Goal: Task Accomplishment & Management: Manage account settings

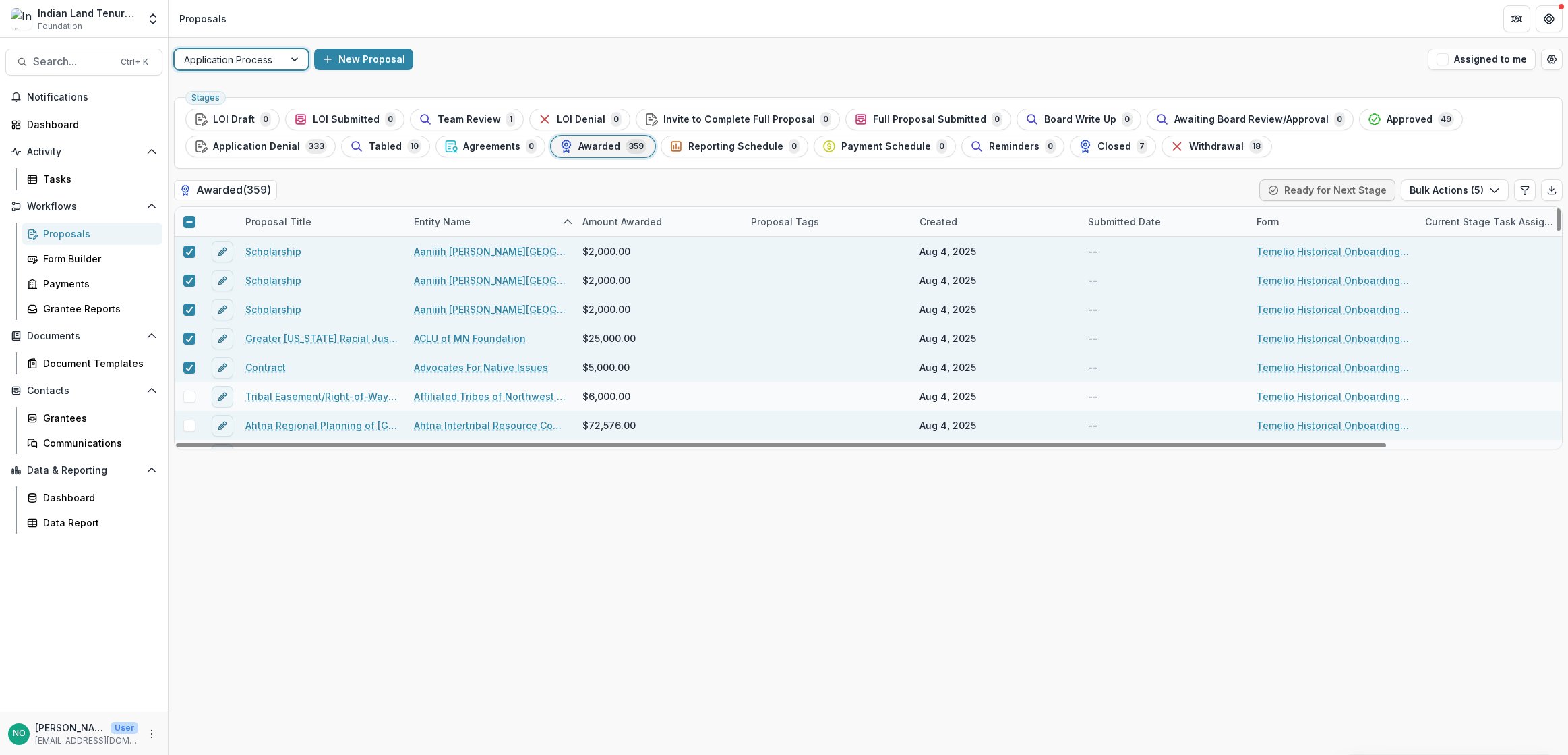
click at [188, 399] on span at bounding box center [190, 396] width 12 height 12
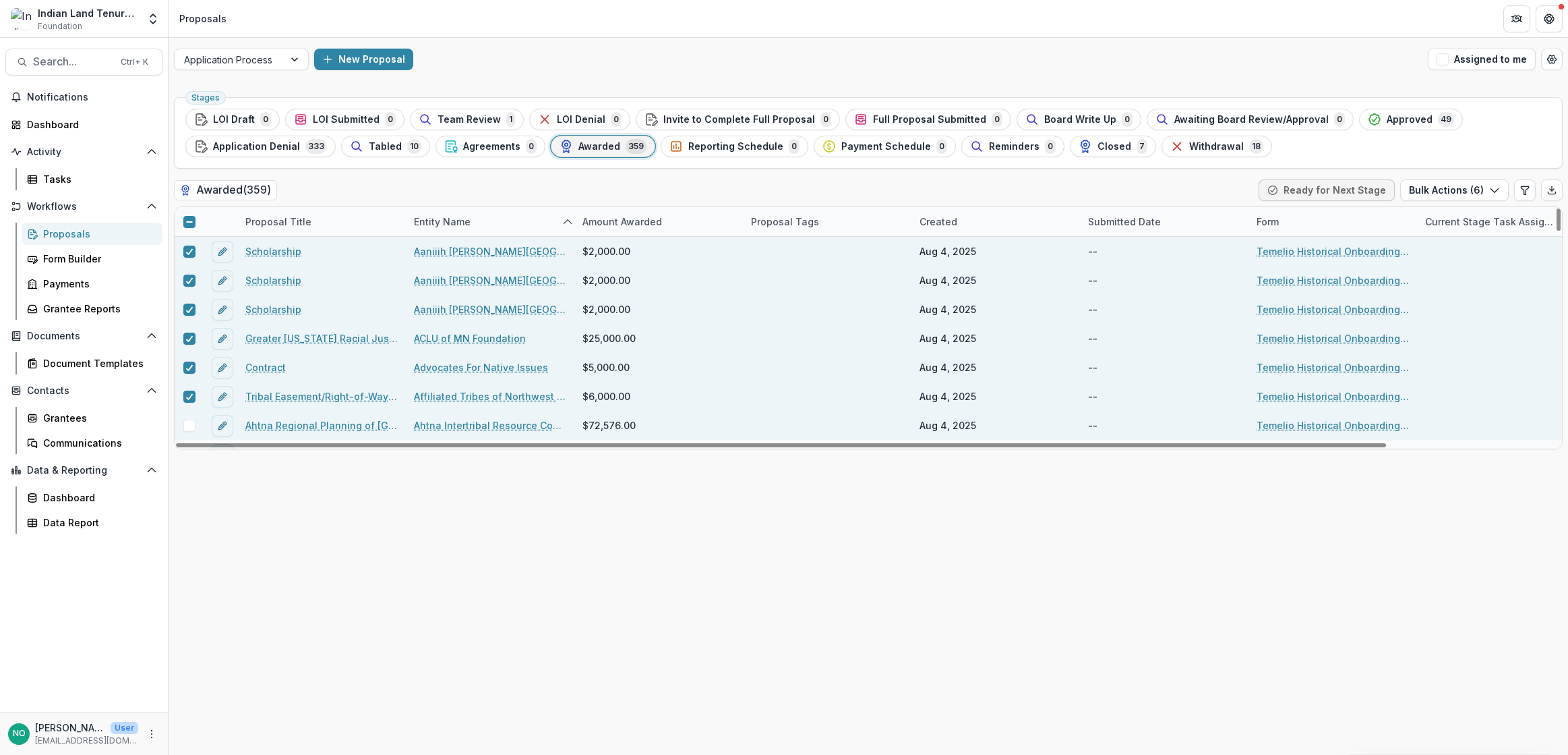
click at [186, 424] on span at bounding box center [190, 426] width 12 height 12
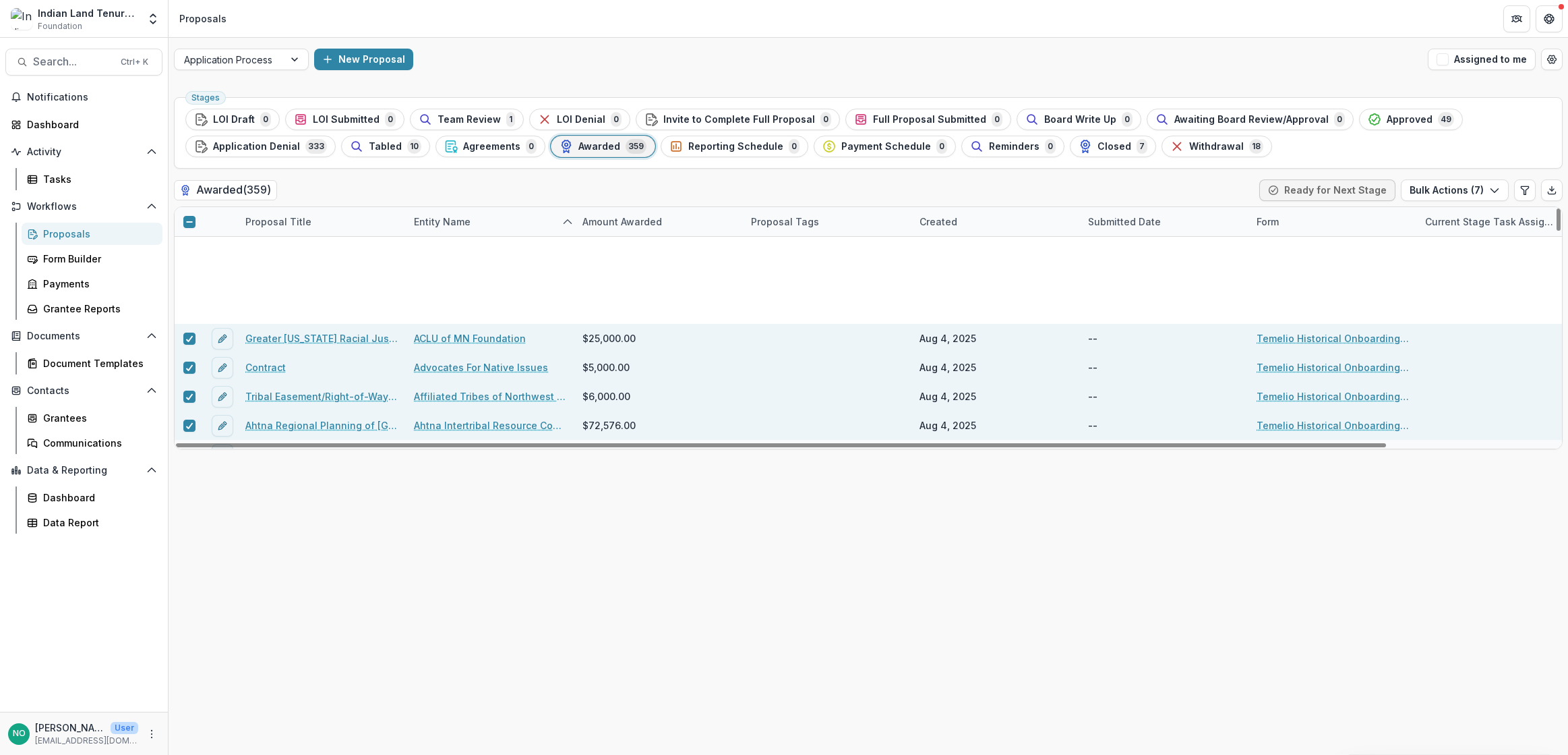
scroll to position [382, 0]
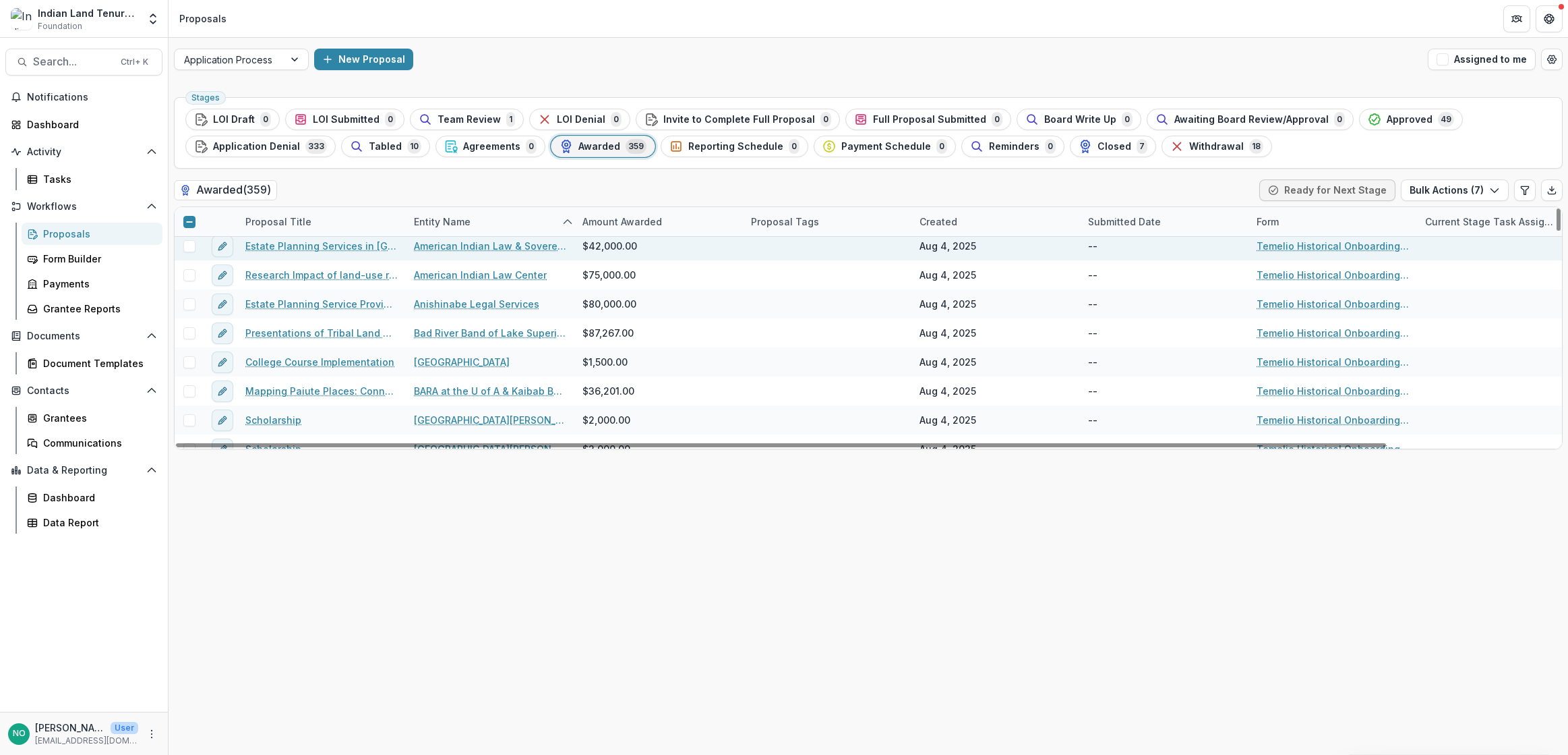
click at [189, 248] on span at bounding box center [190, 246] width 12 height 12
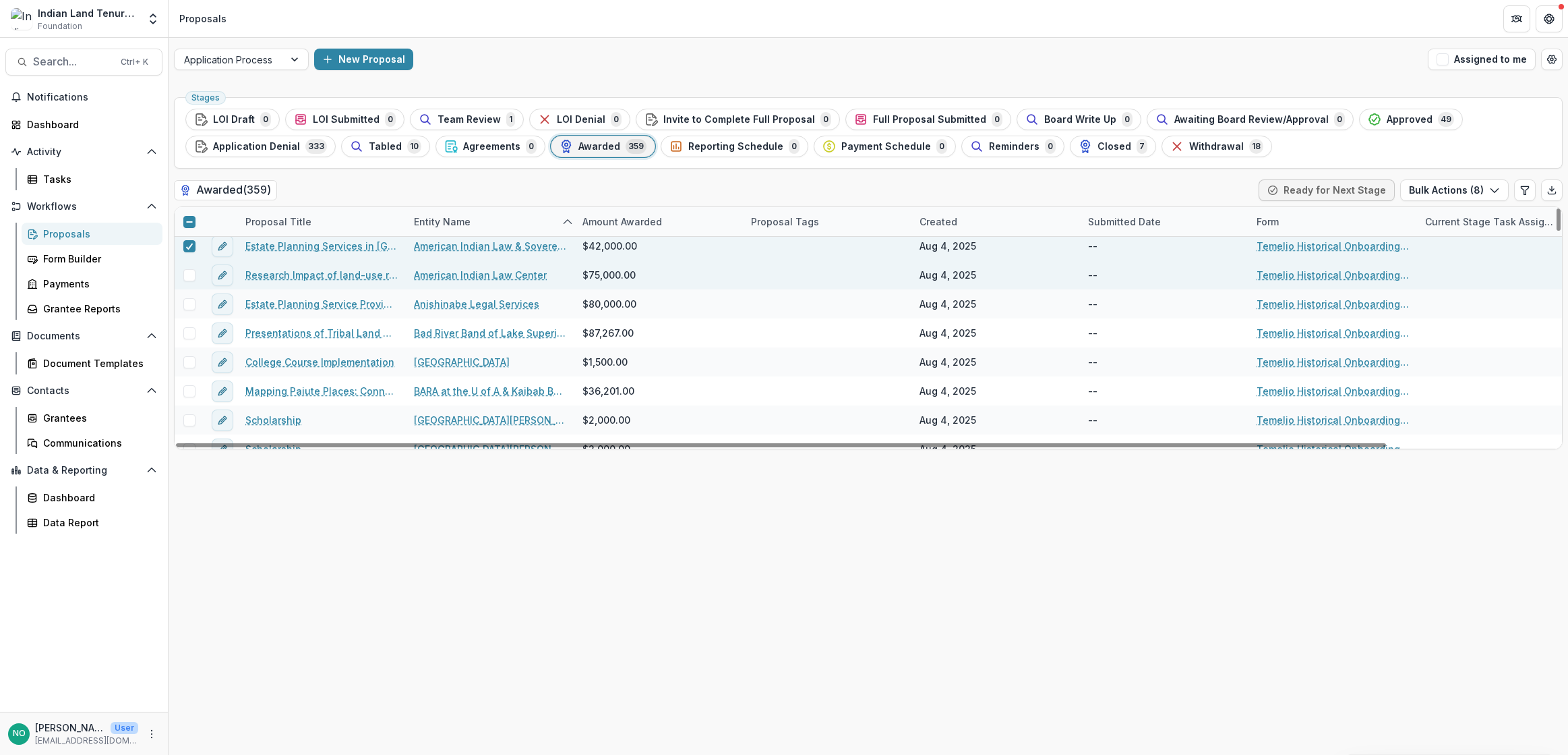
click at [188, 278] on span at bounding box center [190, 275] width 12 height 12
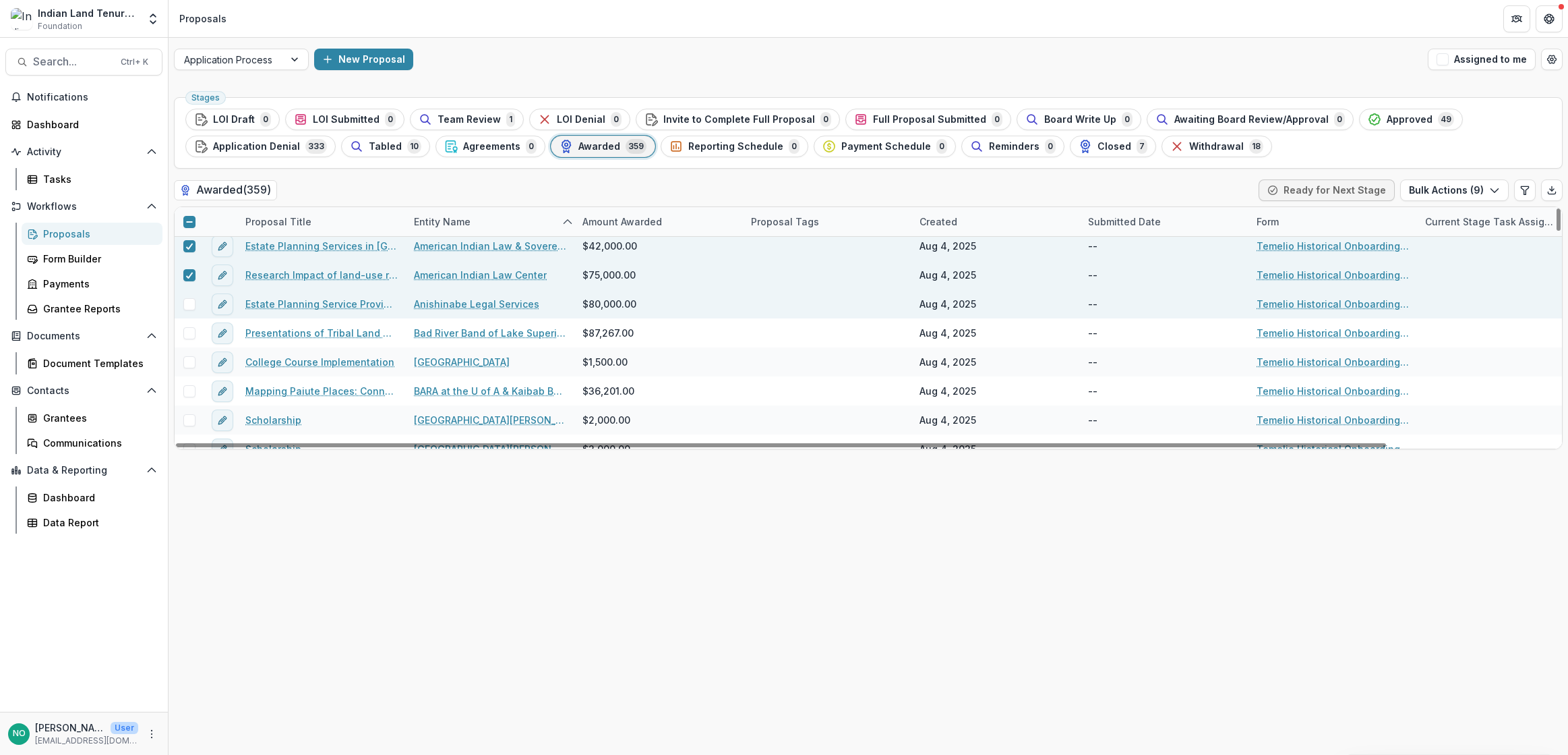
click at [190, 302] on span at bounding box center [190, 304] width 12 height 12
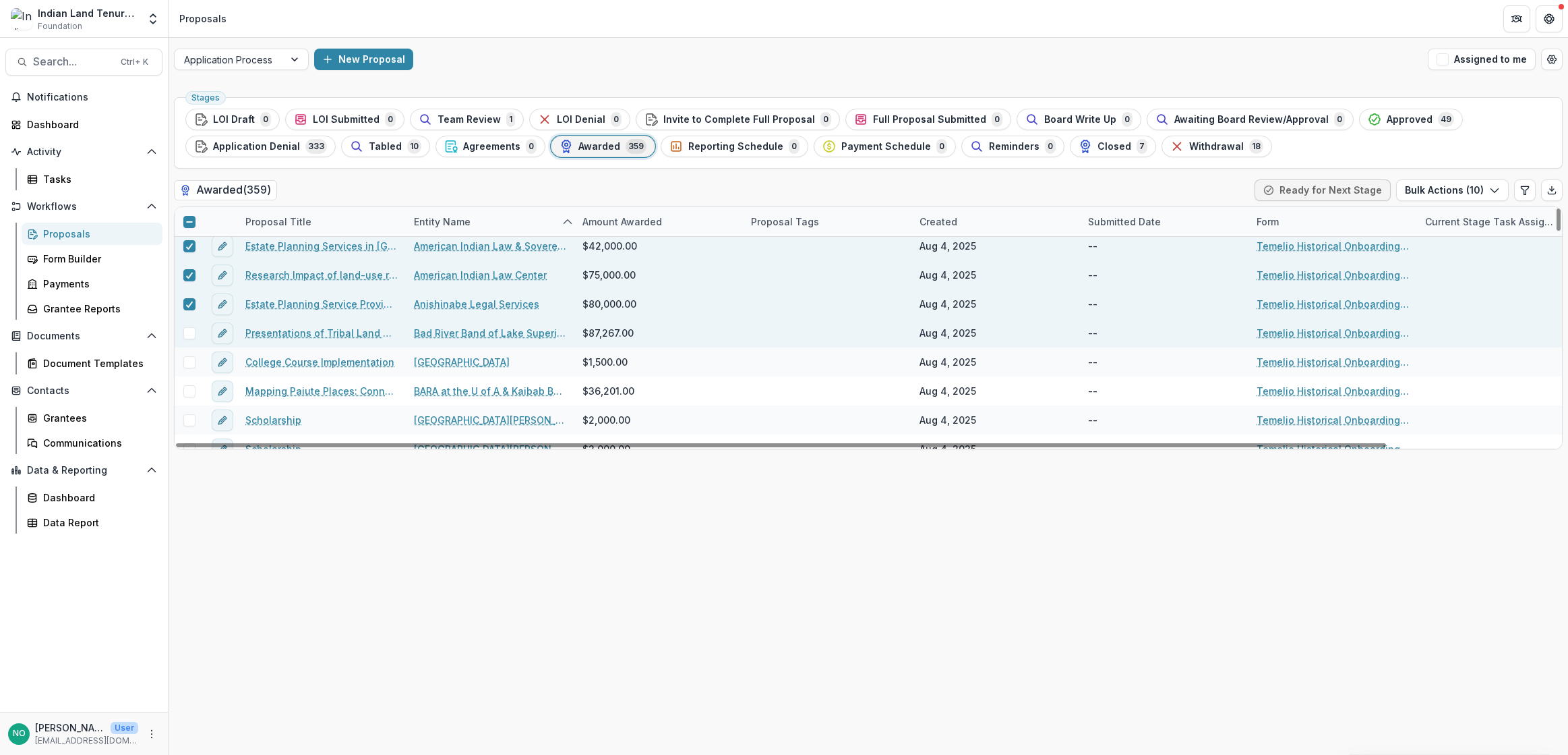
drag, startPoint x: 192, startPoint y: 333, endPoint x: 188, endPoint y: 347, distance: 14.6
click at [192, 333] on span at bounding box center [190, 333] width 12 height 12
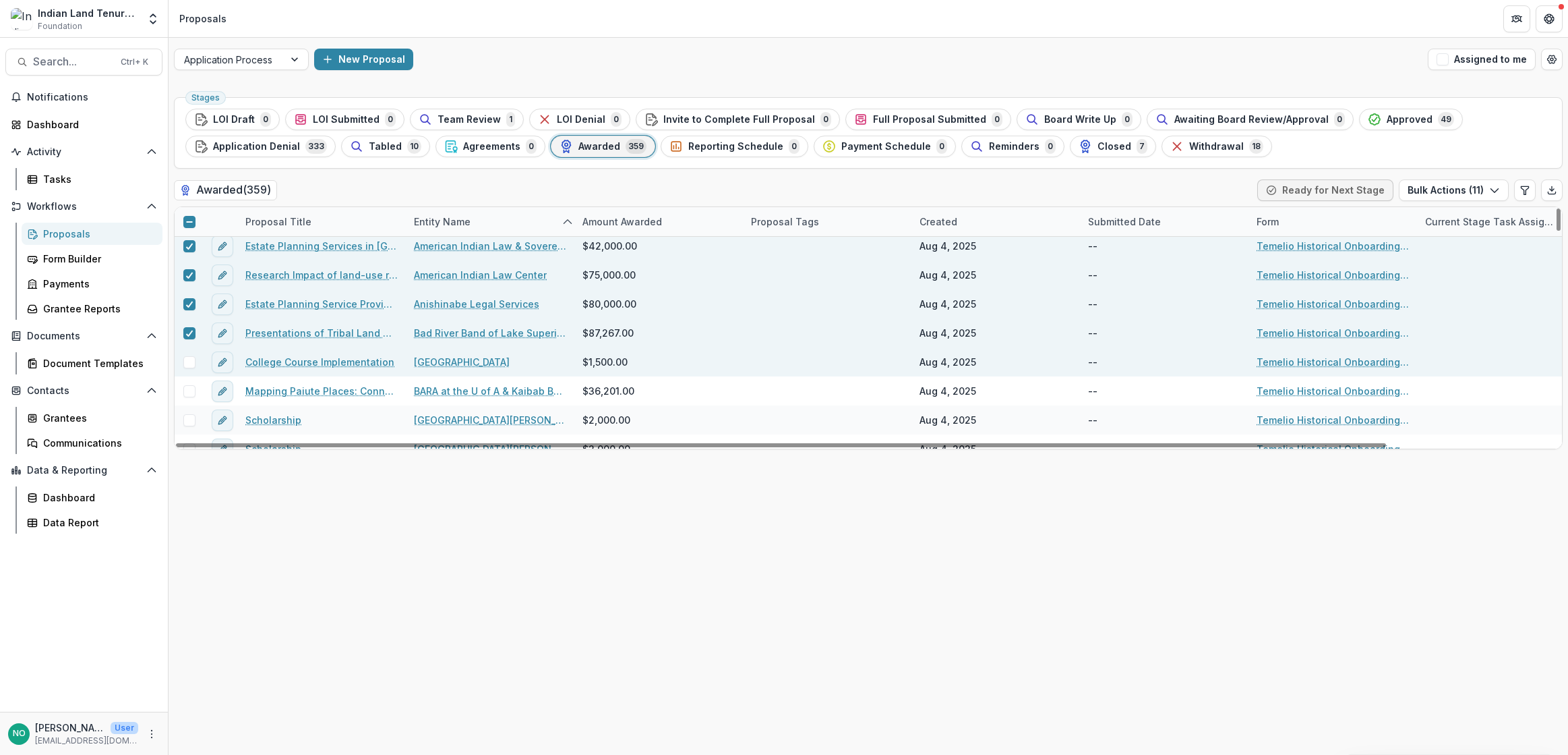
click at [191, 360] on span at bounding box center [190, 362] width 12 height 12
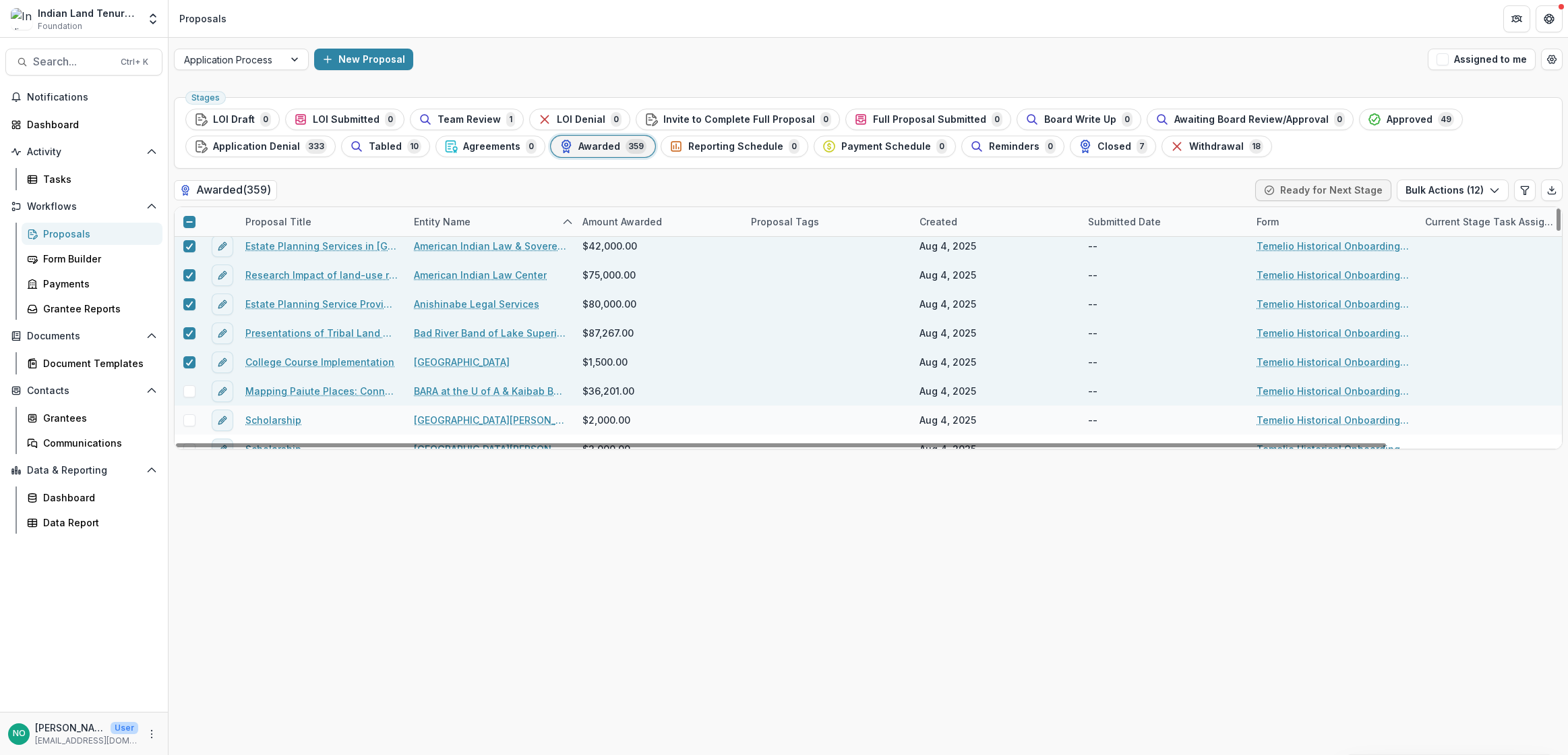
click at [192, 390] on span at bounding box center [190, 391] width 12 height 12
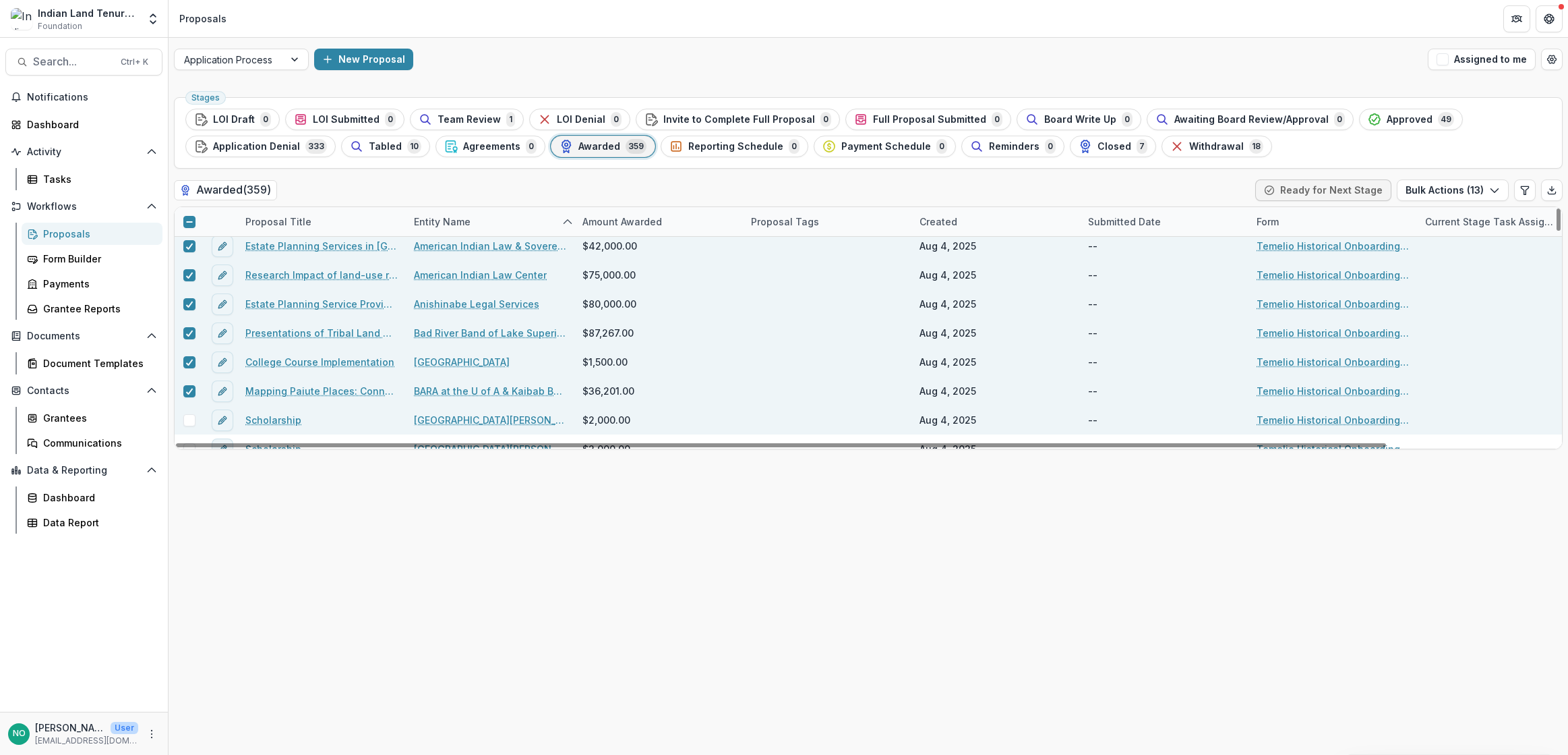
click at [191, 412] on div at bounding box center [188, 420] width 29 height 29
click at [190, 417] on span at bounding box center [190, 420] width 12 height 12
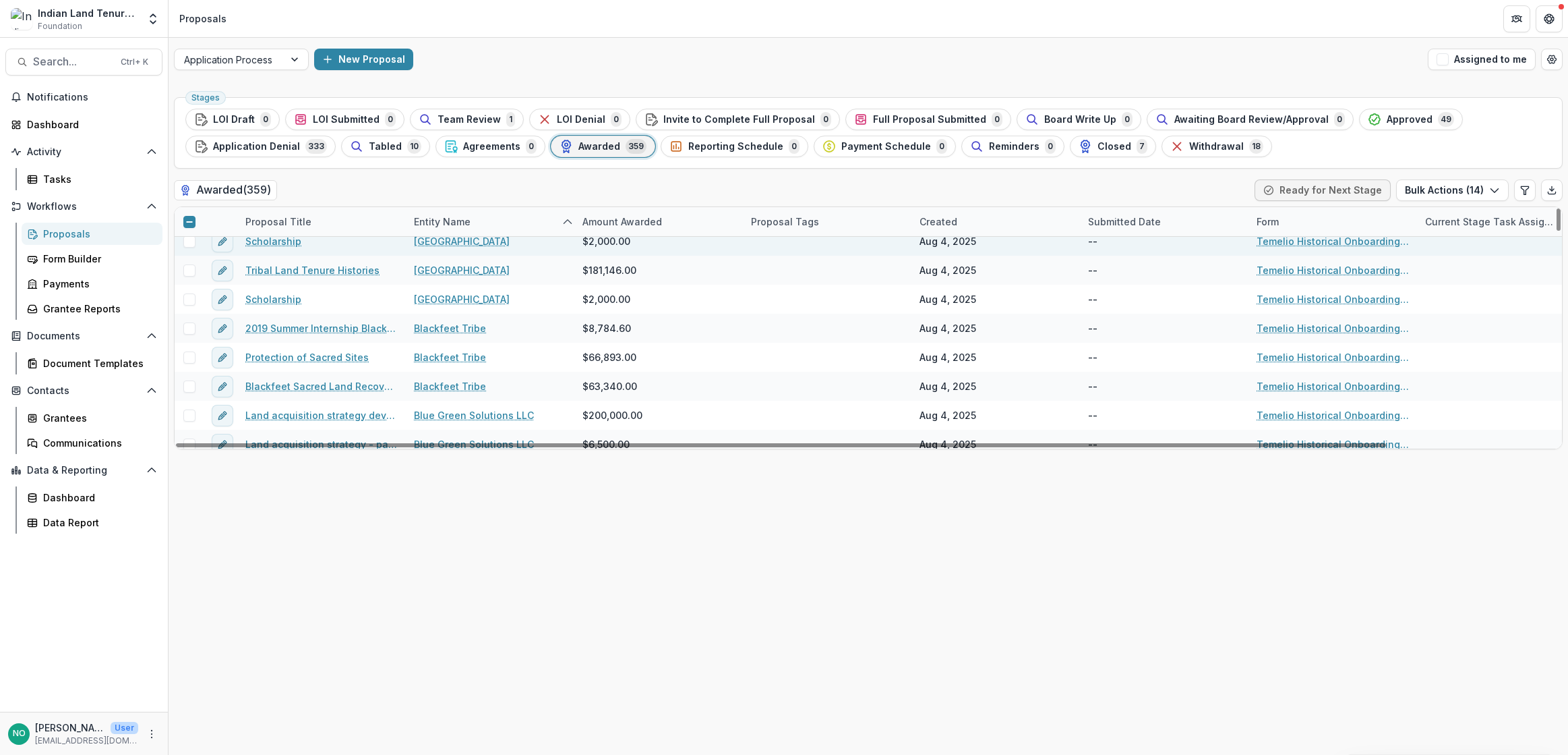
click at [190, 250] on div at bounding box center [188, 240] width 29 height 29
click at [189, 244] on span at bounding box center [190, 242] width 12 height 12
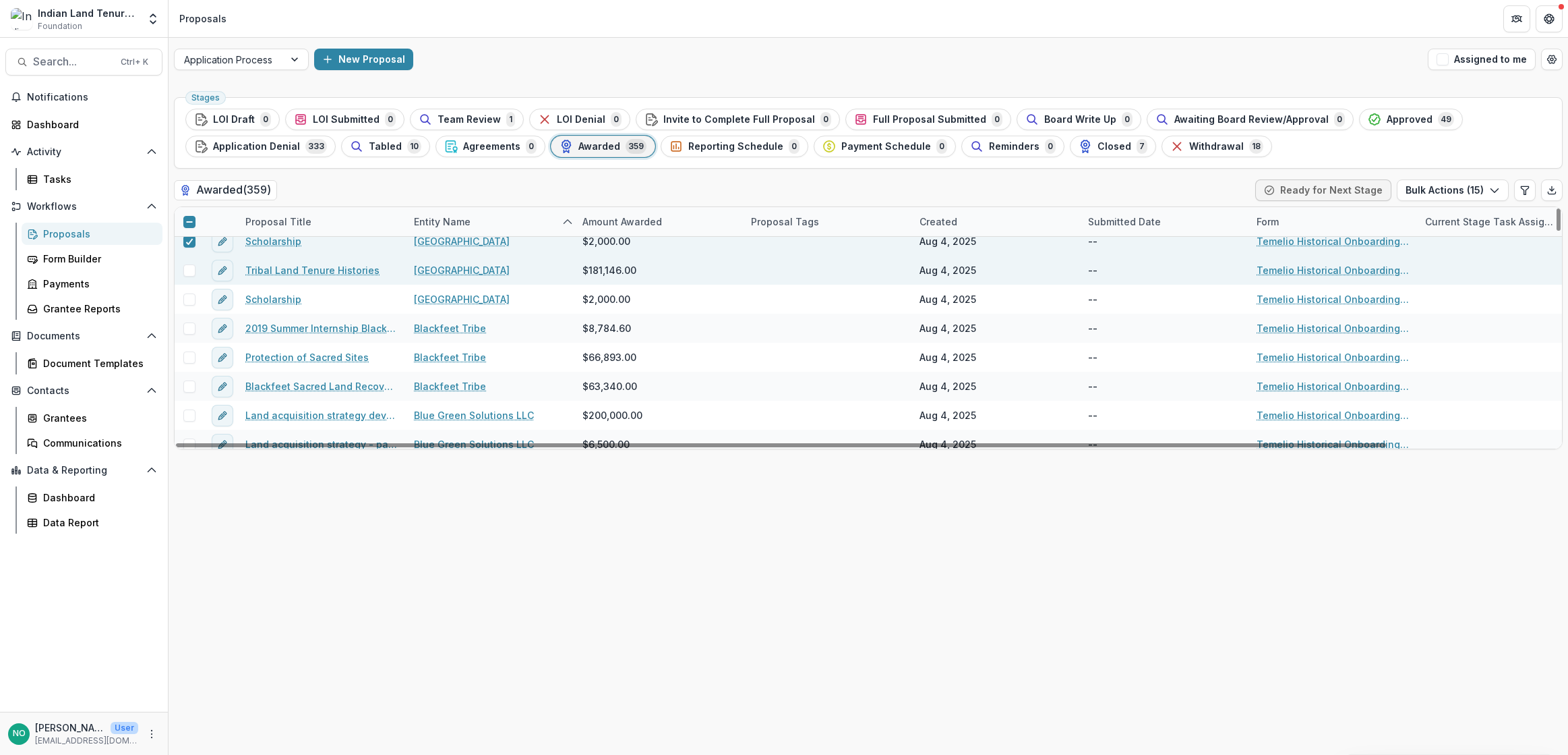
click at [185, 274] on span at bounding box center [190, 270] width 12 height 12
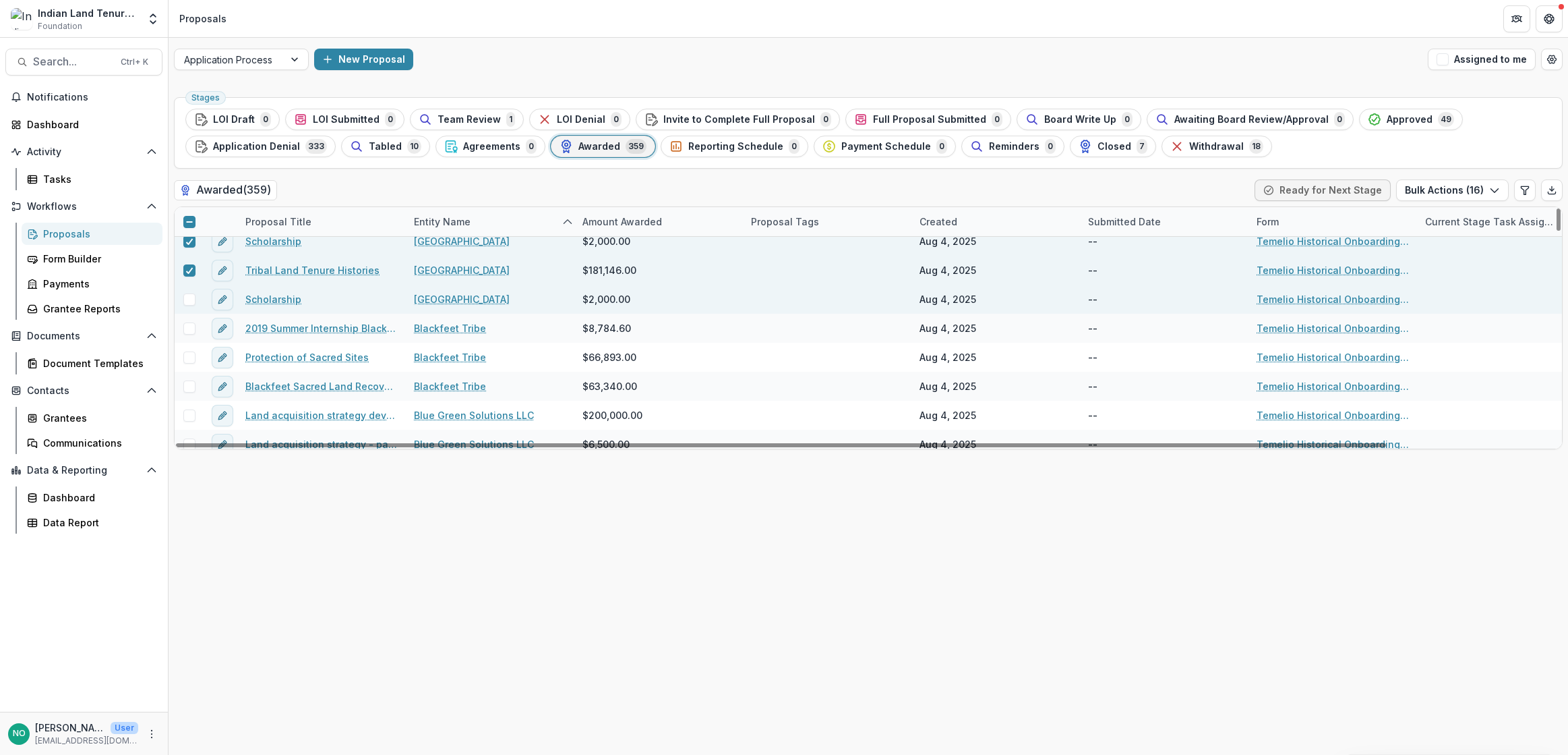
click at [188, 299] on span at bounding box center [190, 299] width 12 height 12
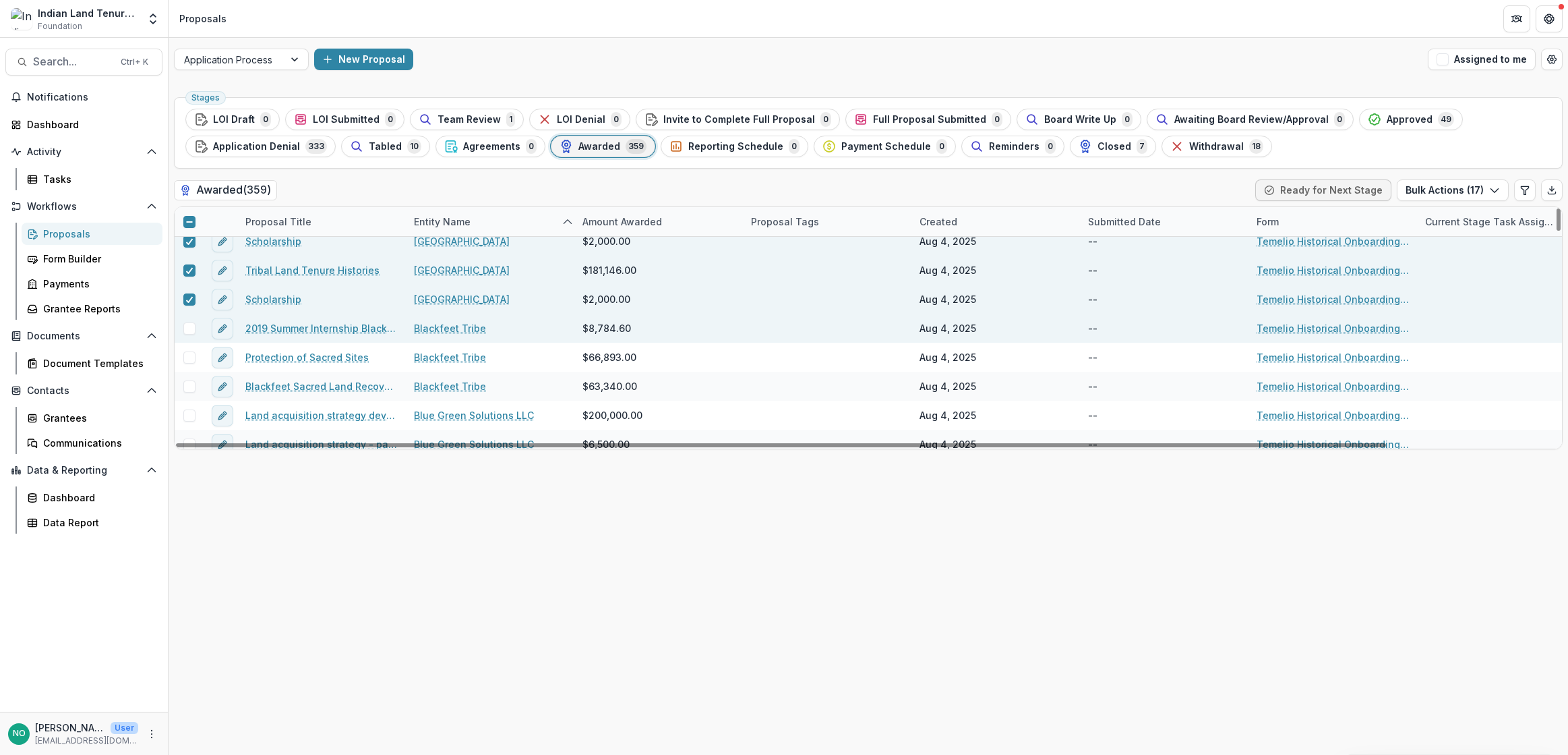
click at [189, 323] on span at bounding box center [190, 329] width 12 height 12
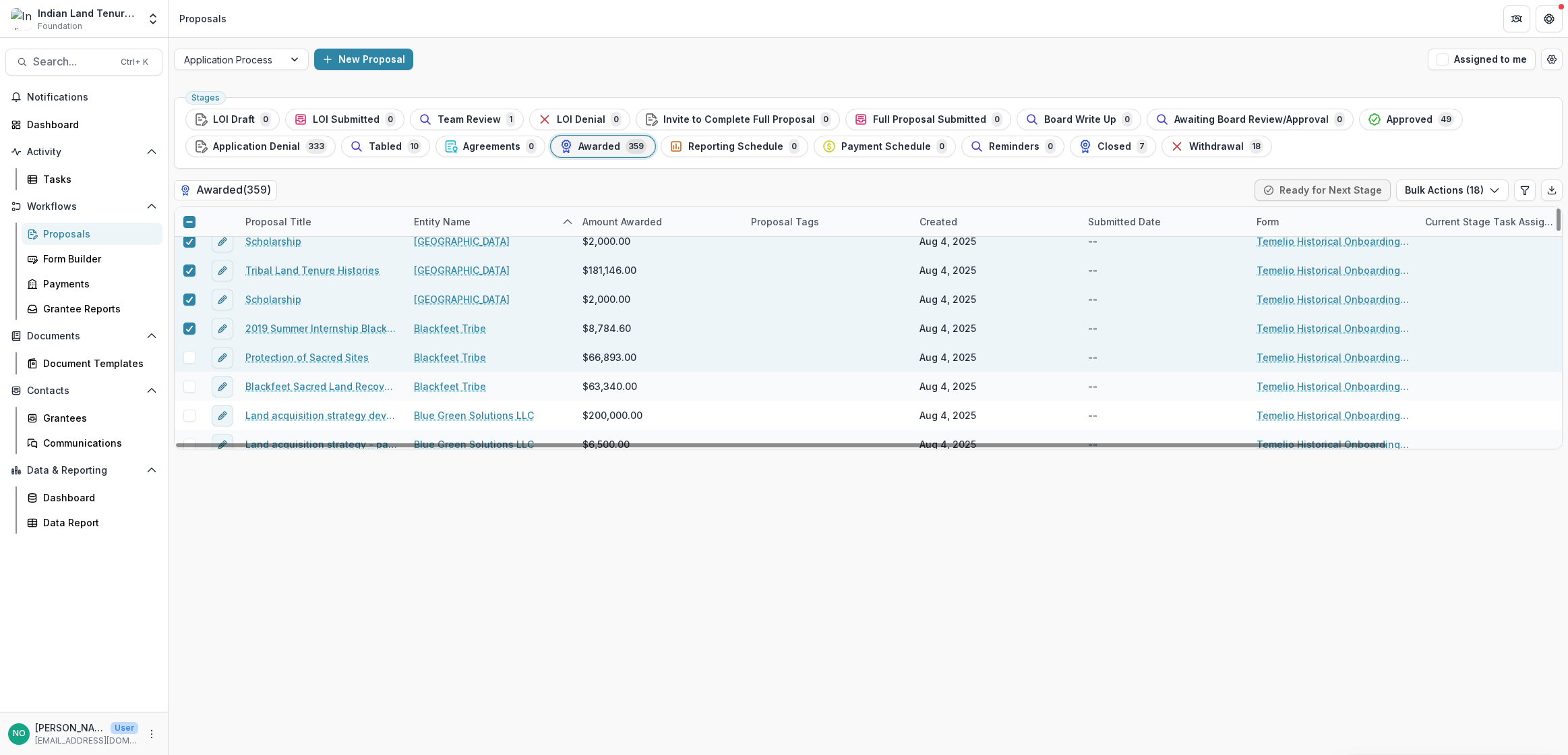
click at [188, 355] on span at bounding box center [190, 357] width 12 height 12
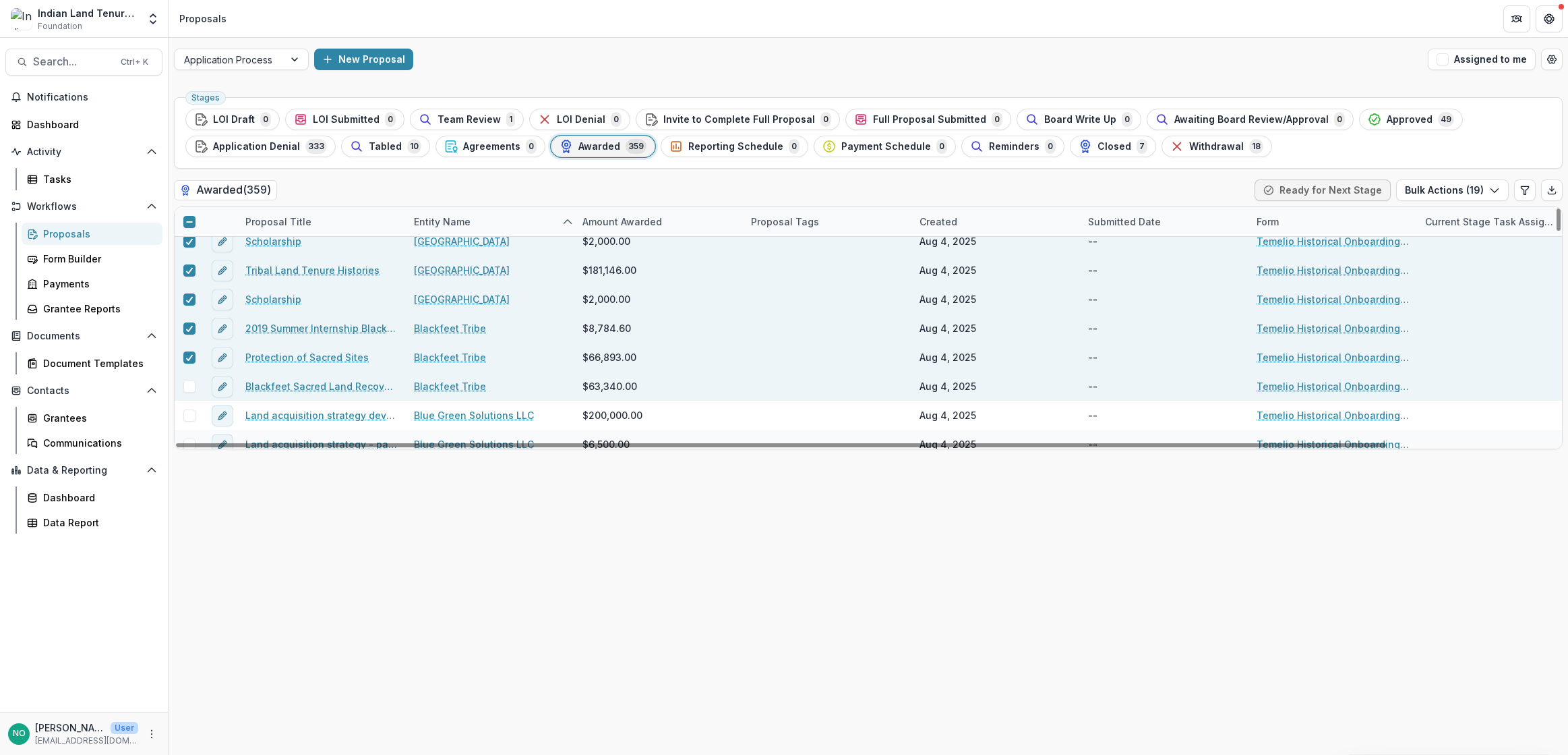
click at [193, 386] on span at bounding box center [190, 387] width 12 height 12
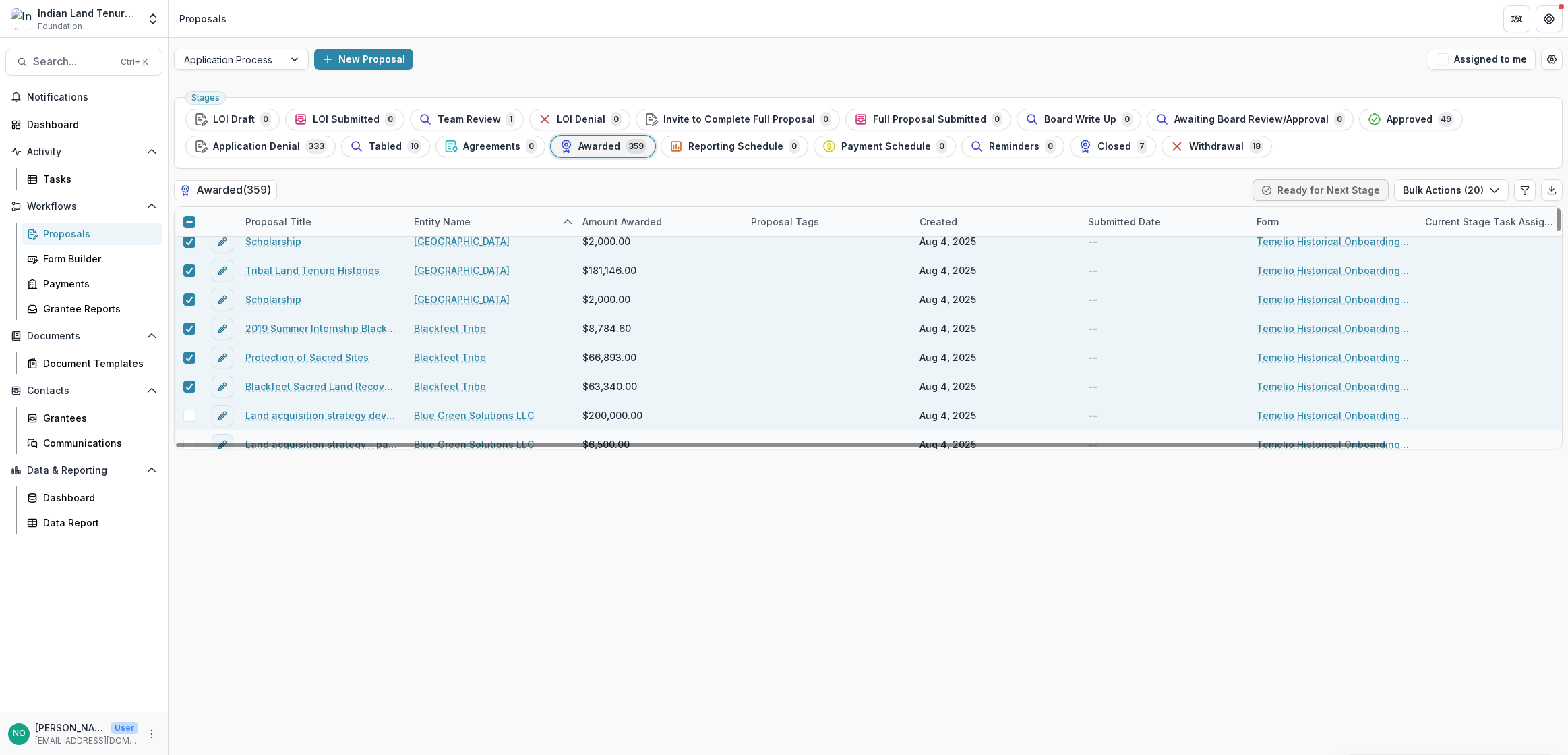
click at [190, 414] on span at bounding box center [190, 415] width 12 height 12
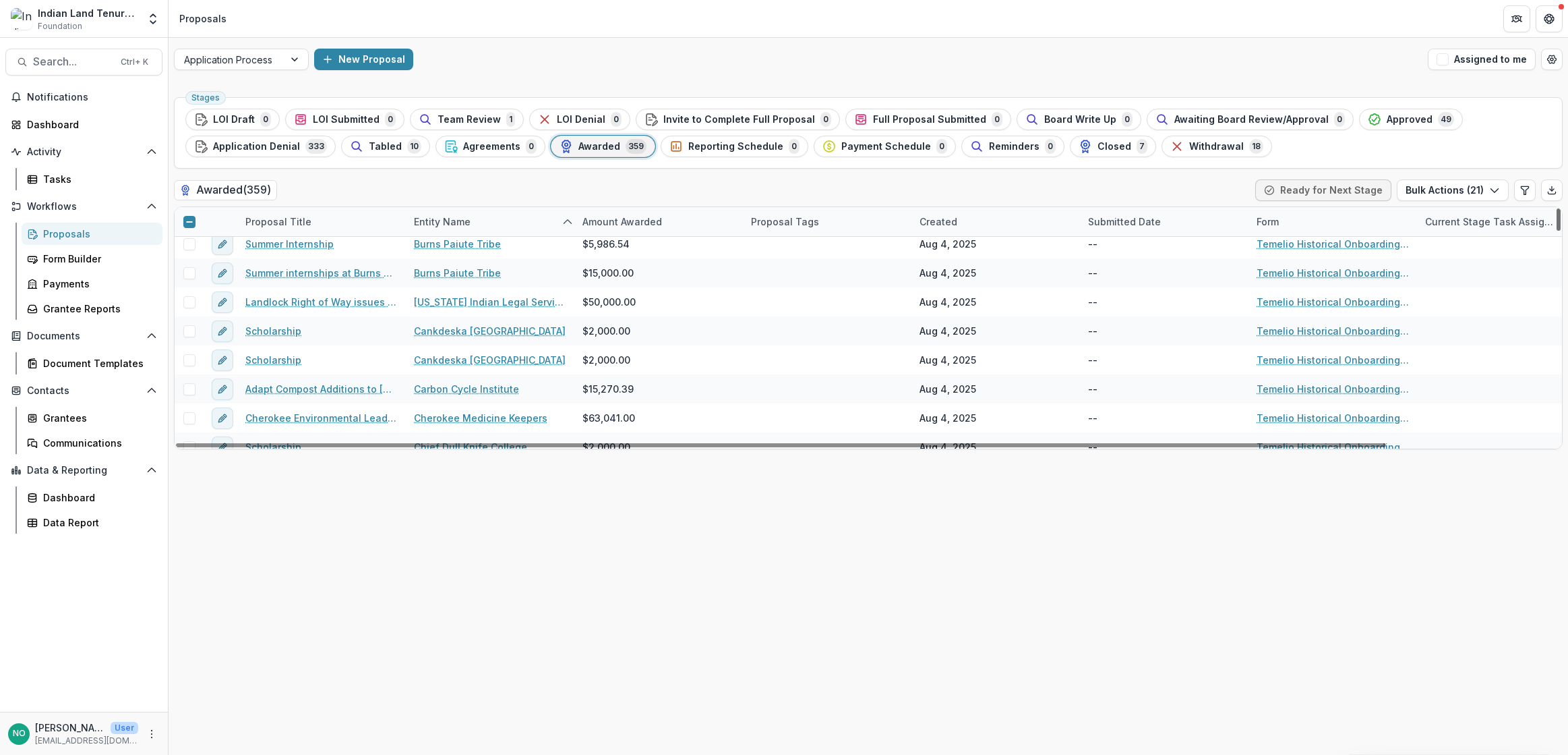
click at [1172, 231] on div at bounding box center [1558, 219] width 4 height 23
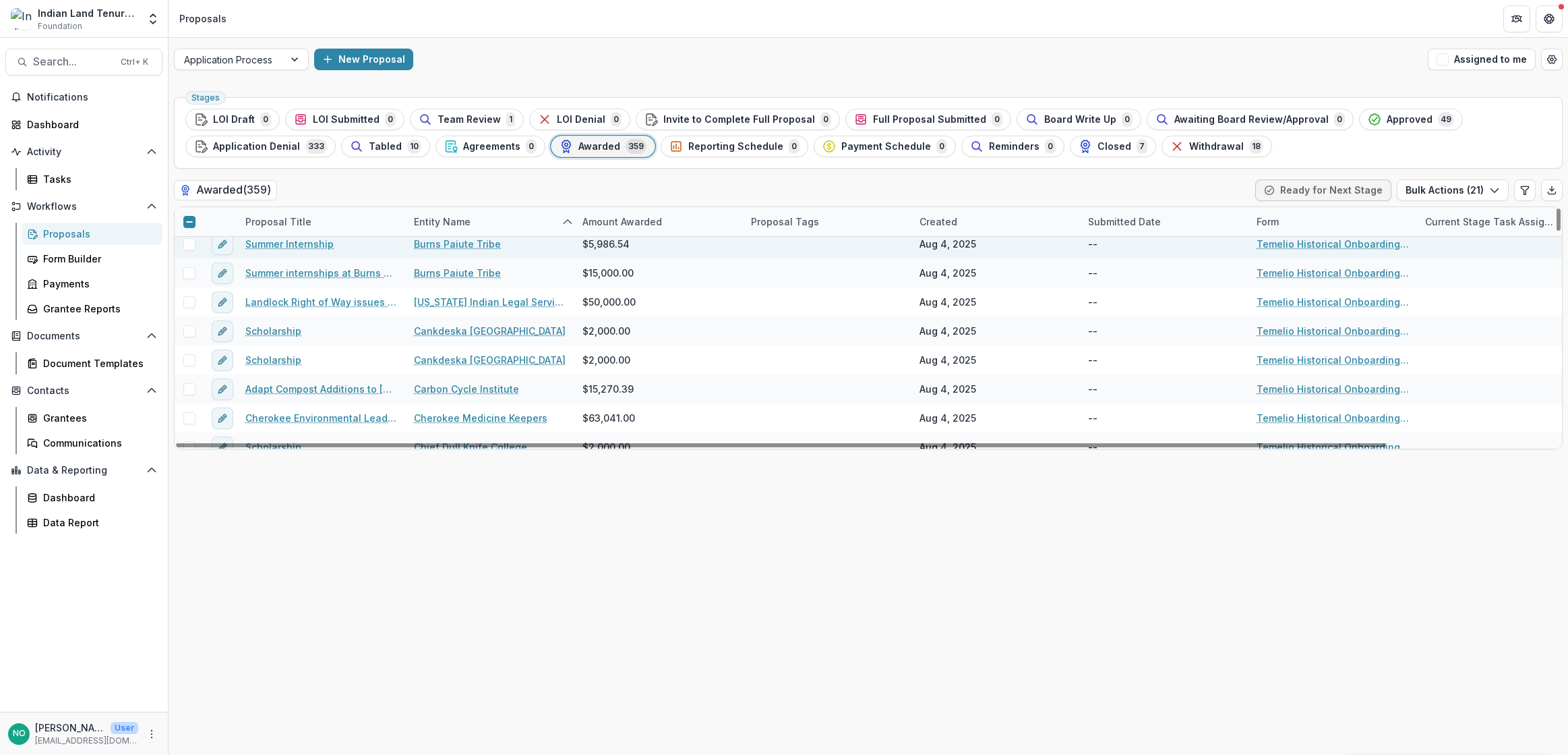
click at [195, 245] on span at bounding box center [190, 244] width 12 height 12
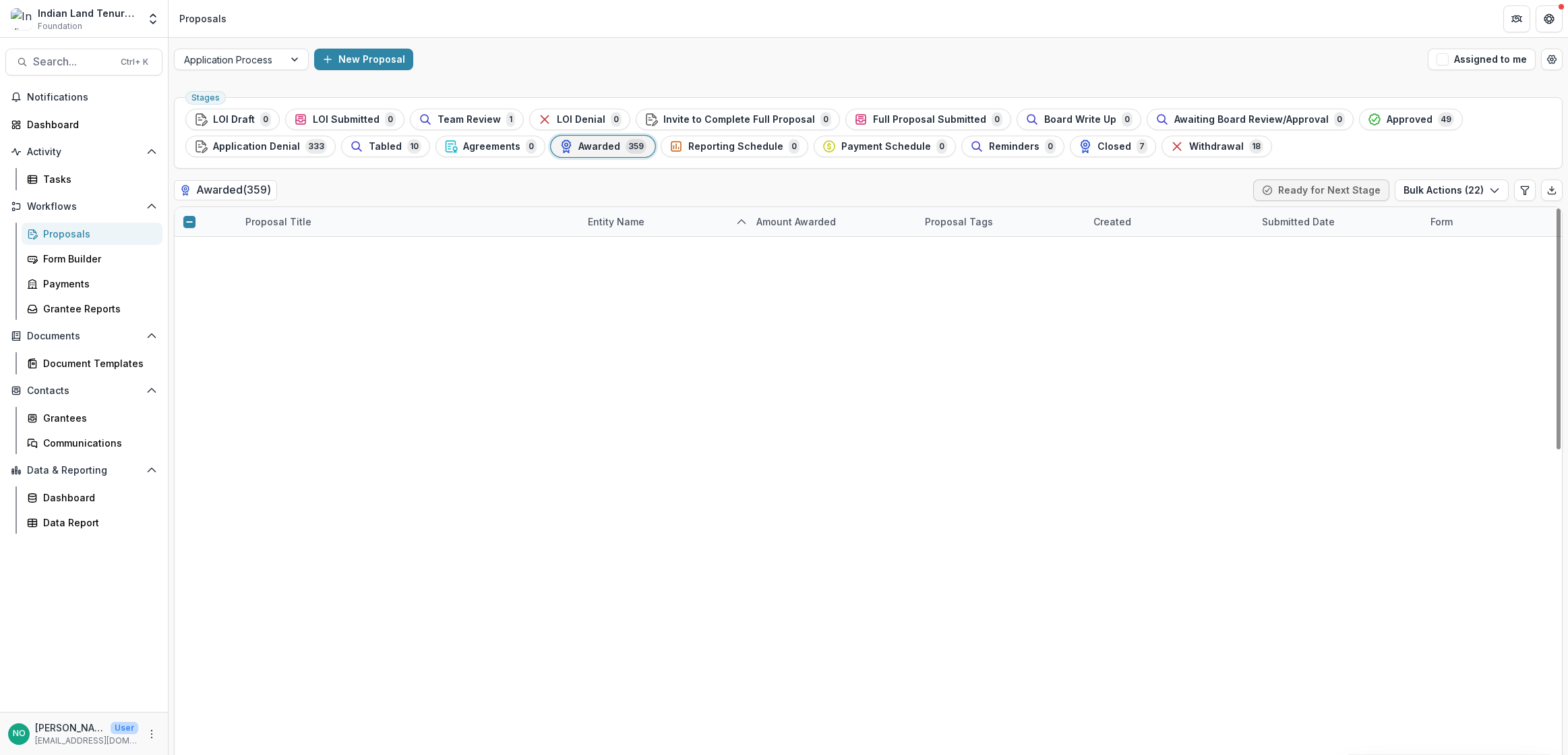
drag, startPoint x: 405, startPoint y: 219, endPoint x: 579, endPoint y: 252, distance: 177.1
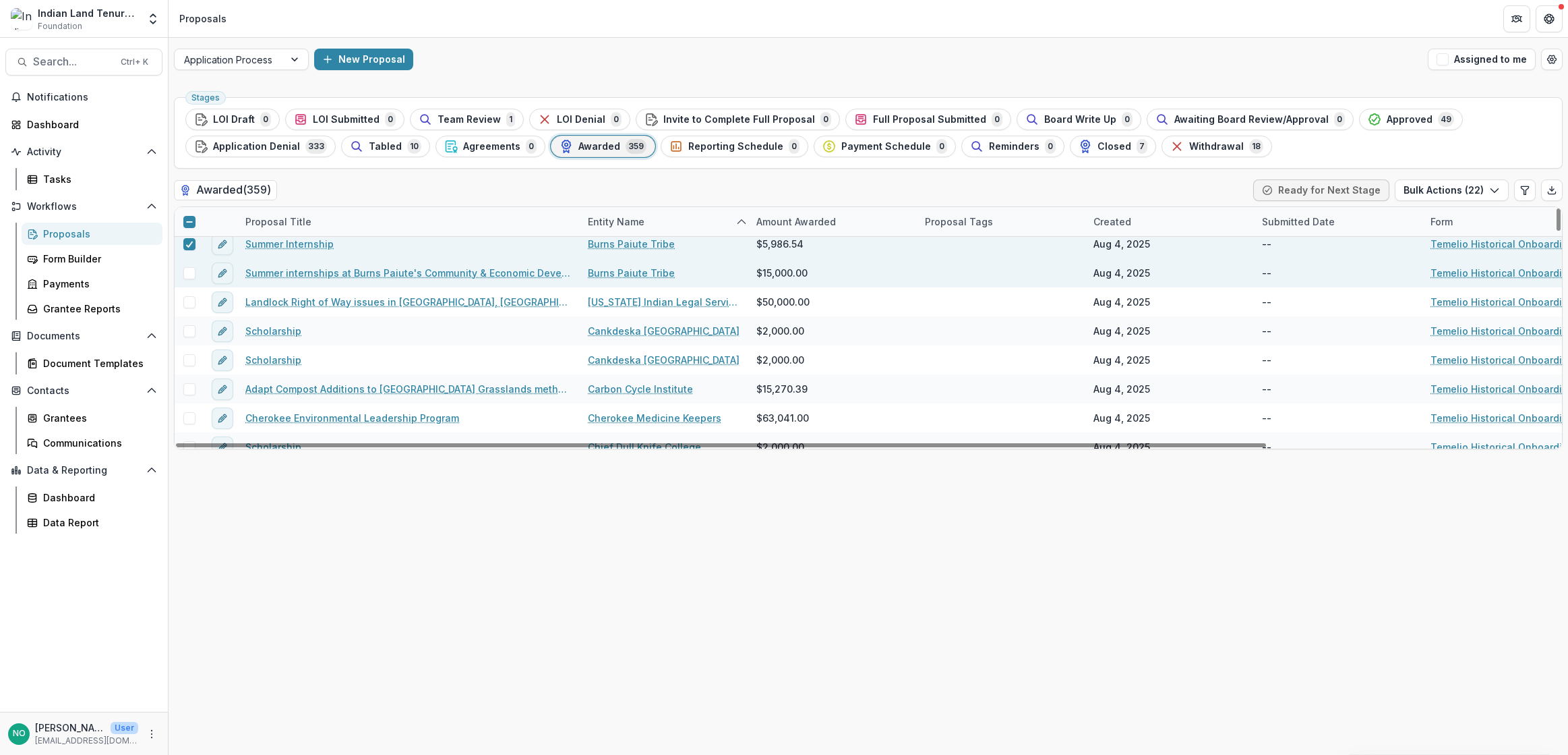
click at [191, 270] on span at bounding box center [190, 273] width 12 height 12
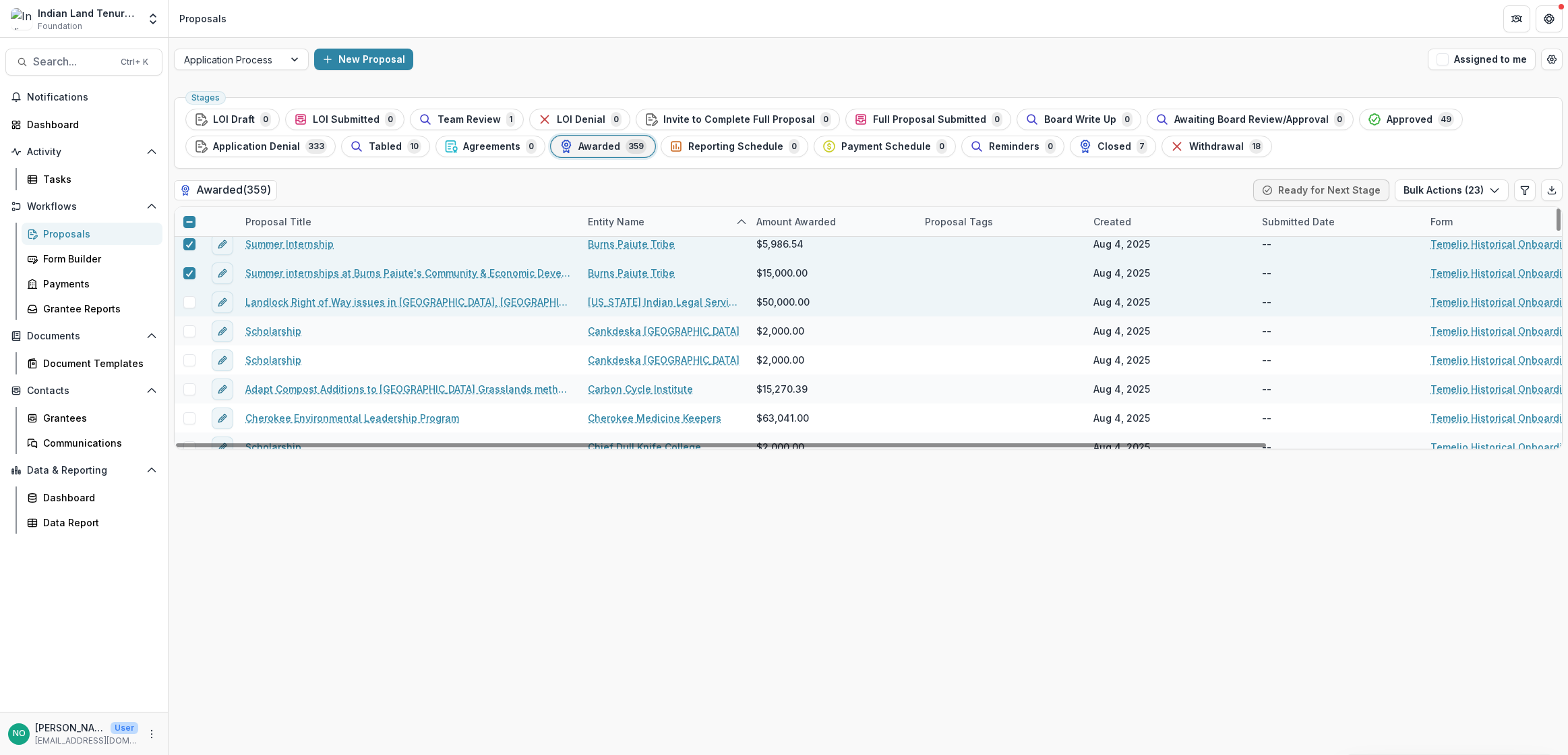
click at [191, 303] on span at bounding box center [190, 303] width 12 height 12
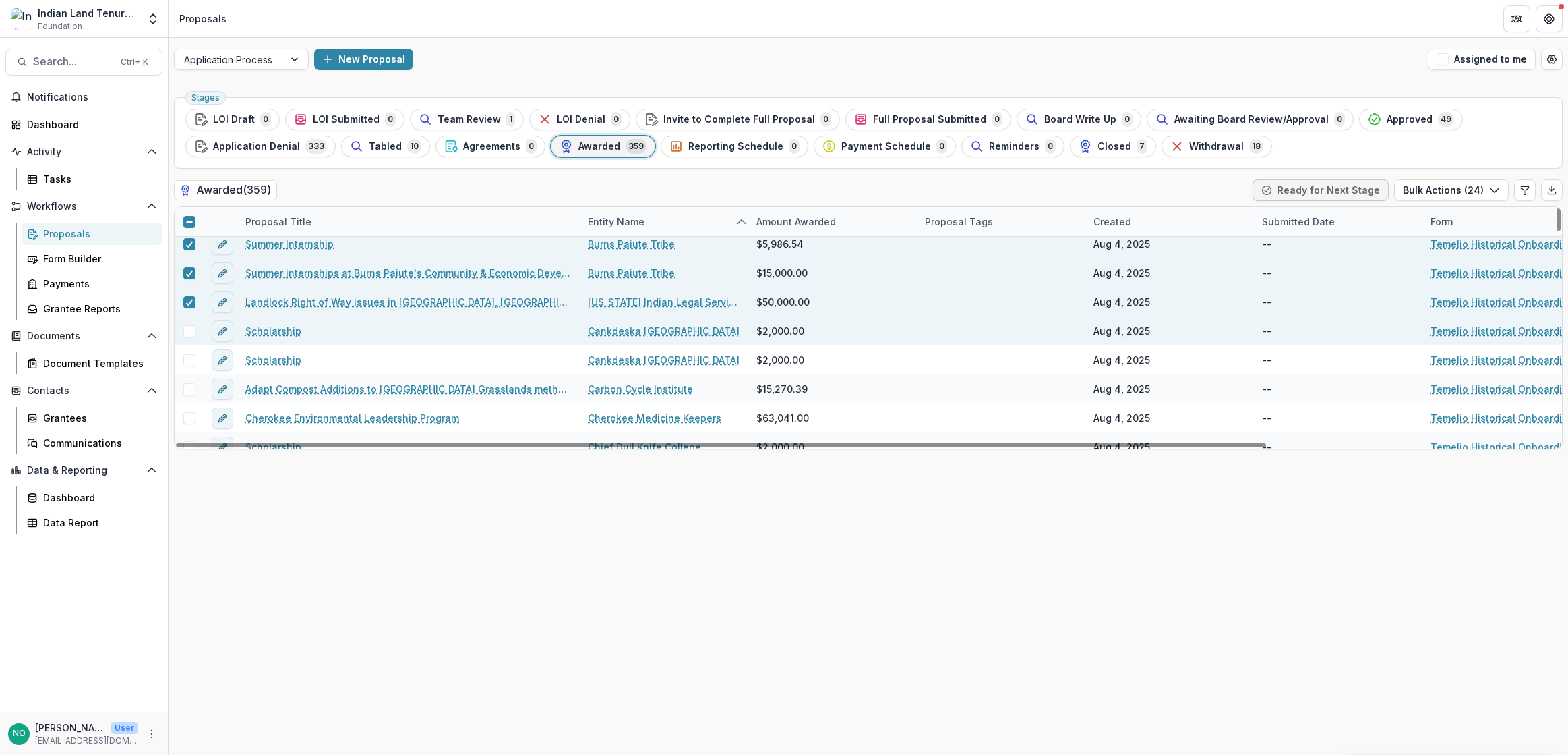
click at [191, 328] on span at bounding box center [190, 331] width 12 height 12
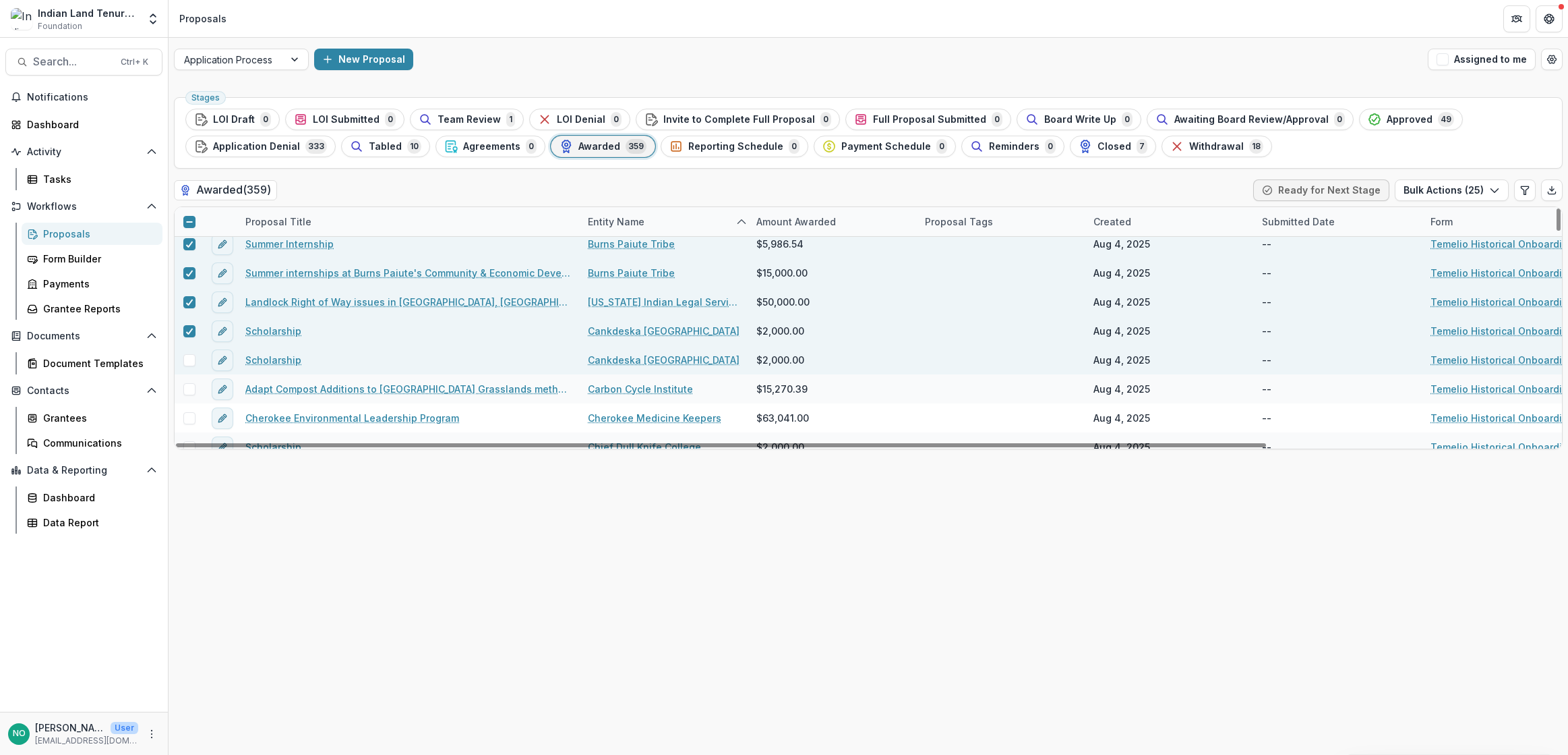
click at [193, 356] on span at bounding box center [190, 360] width 12 height 12
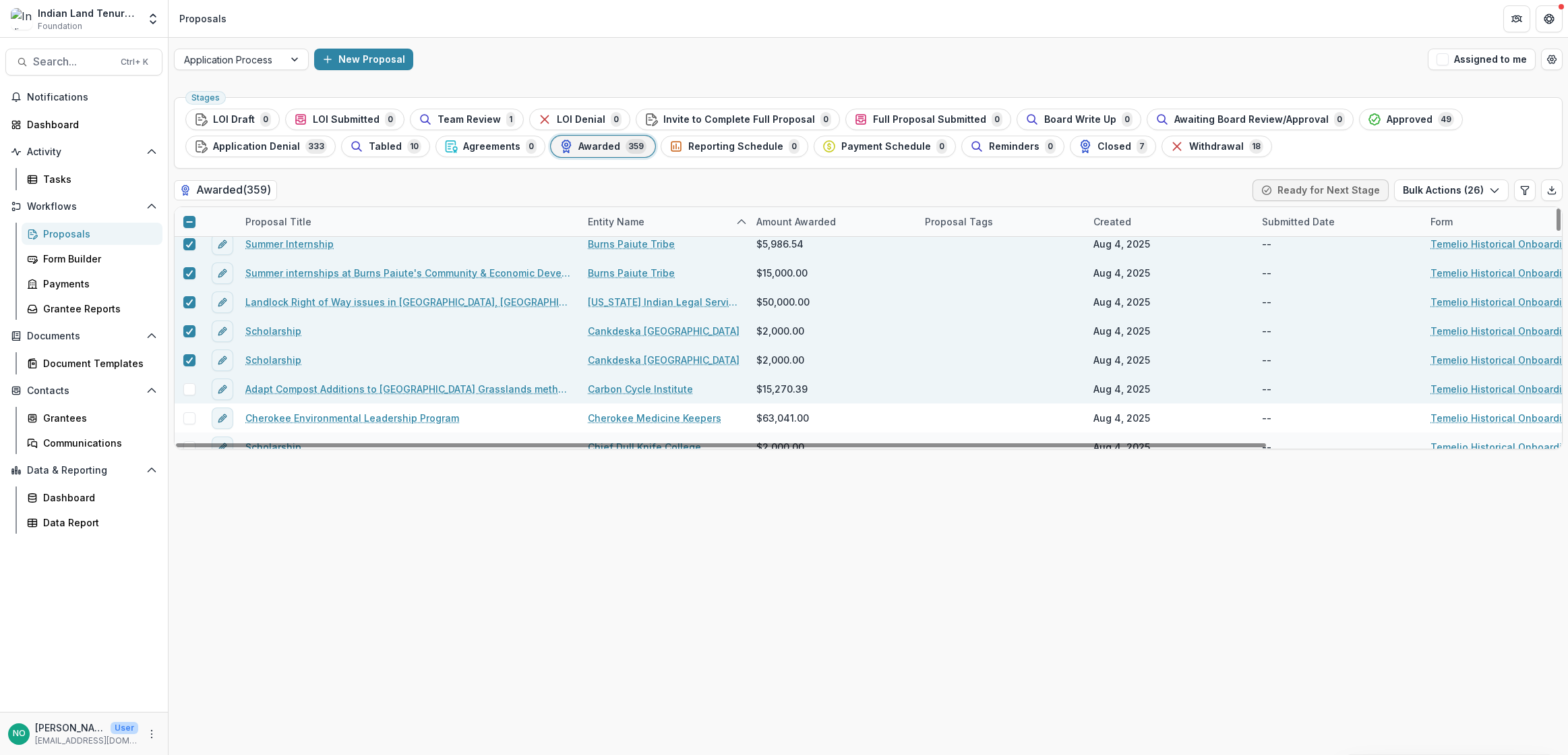
click at [191, 387] on span at bounding box center [190, 389] width 12 height 12
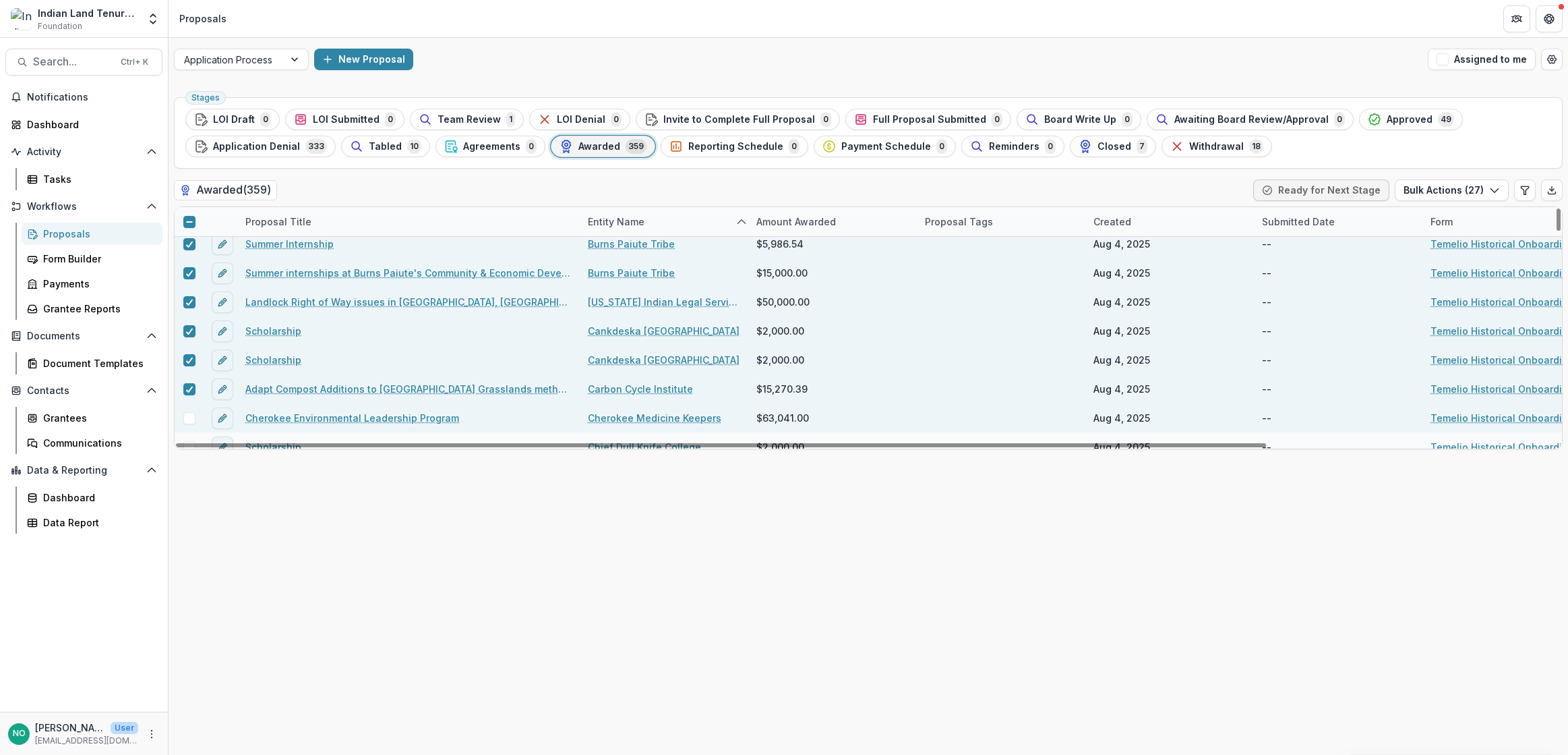
click at [191, 416] on span at bounding box center [190, 418] width 12 height 12
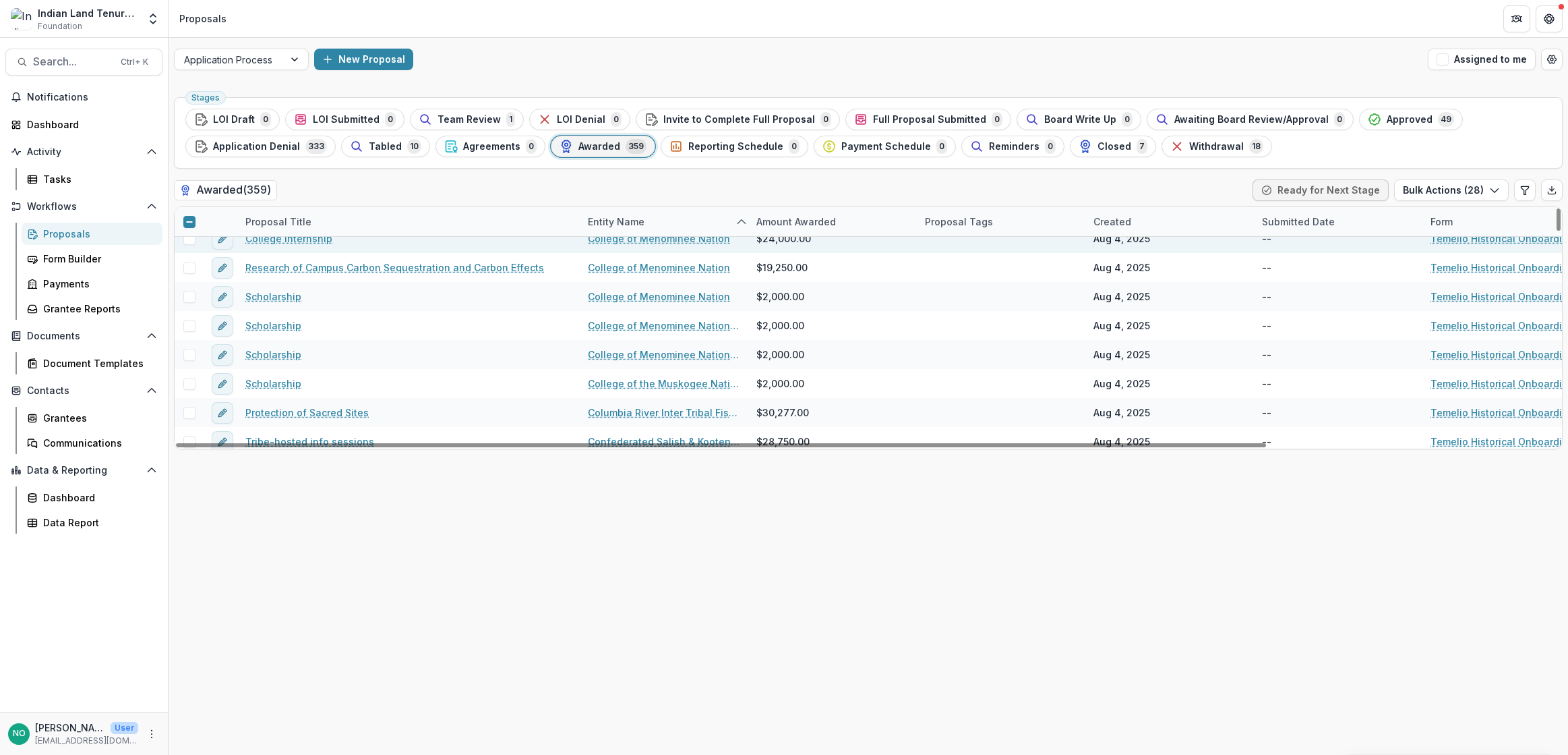
click at [186, 242] on span at bounding box center [190, 238] width 12 height 12
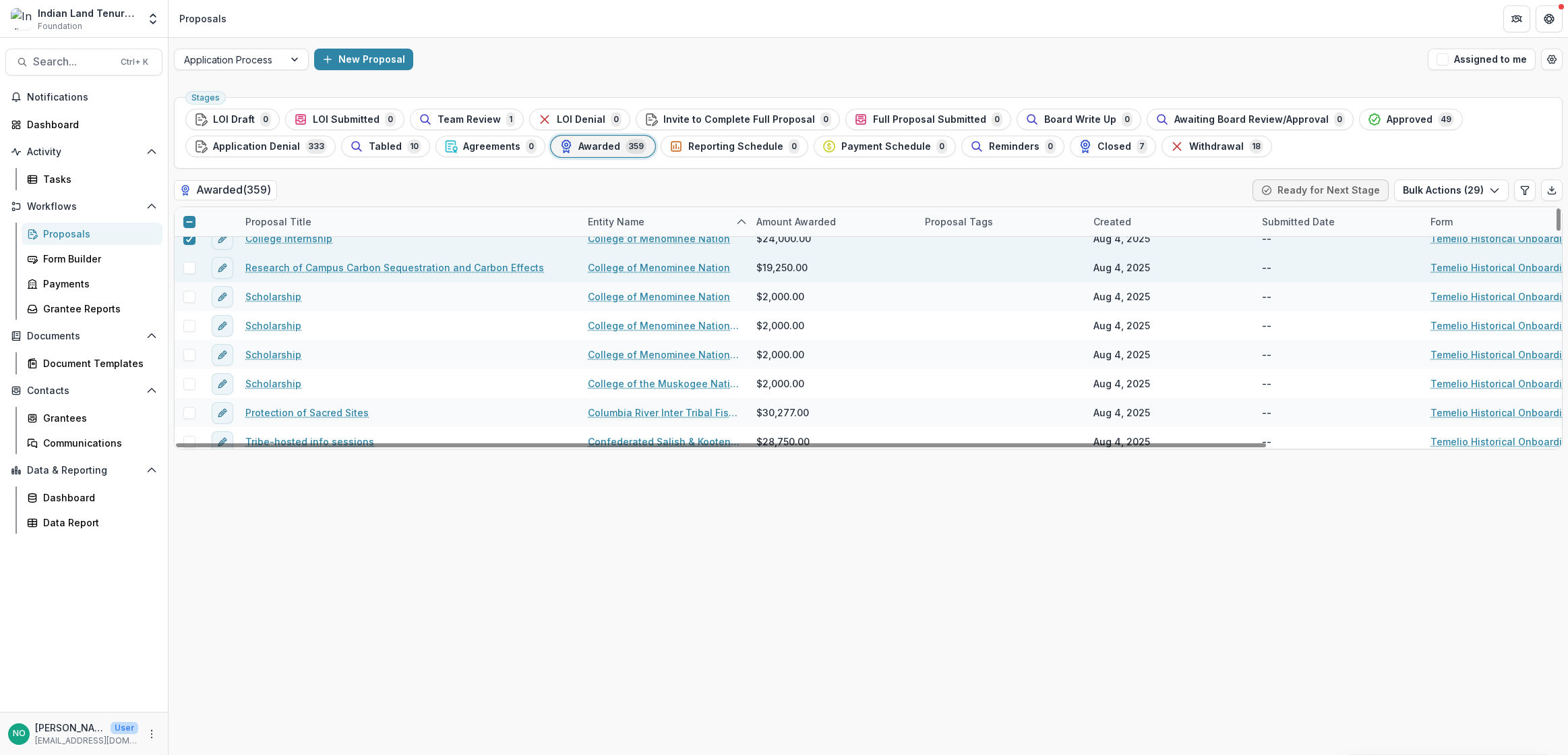
click at [191, 264] on span at bounding box center [190, 268] width 12 height 12
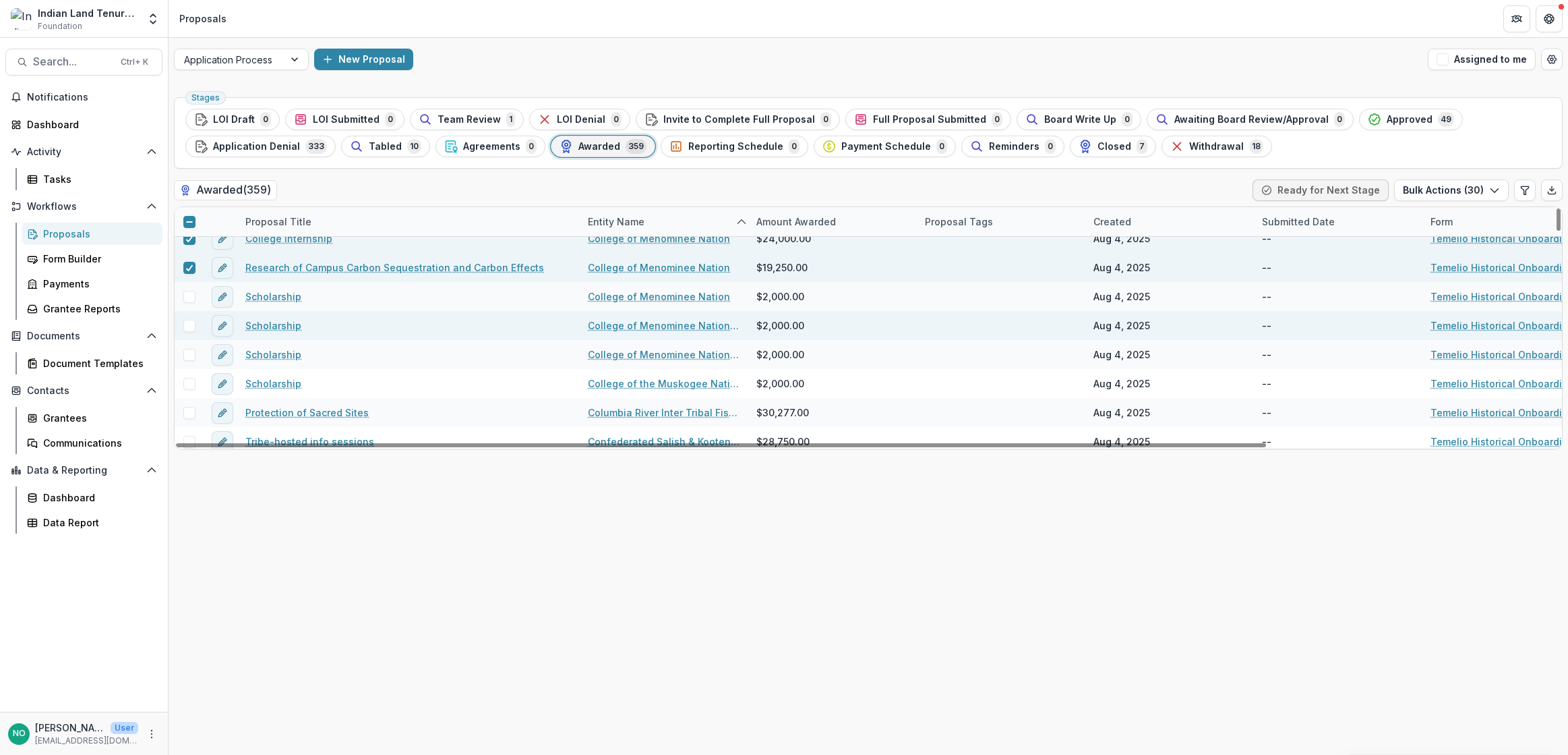
drag, startPoint x: 191, startPoint y: 296, endPoint x: 187, endPoint y: 327, distance: 31.3
click at [191, 299] on span at bounding box center [190, 296] width 12 height 12
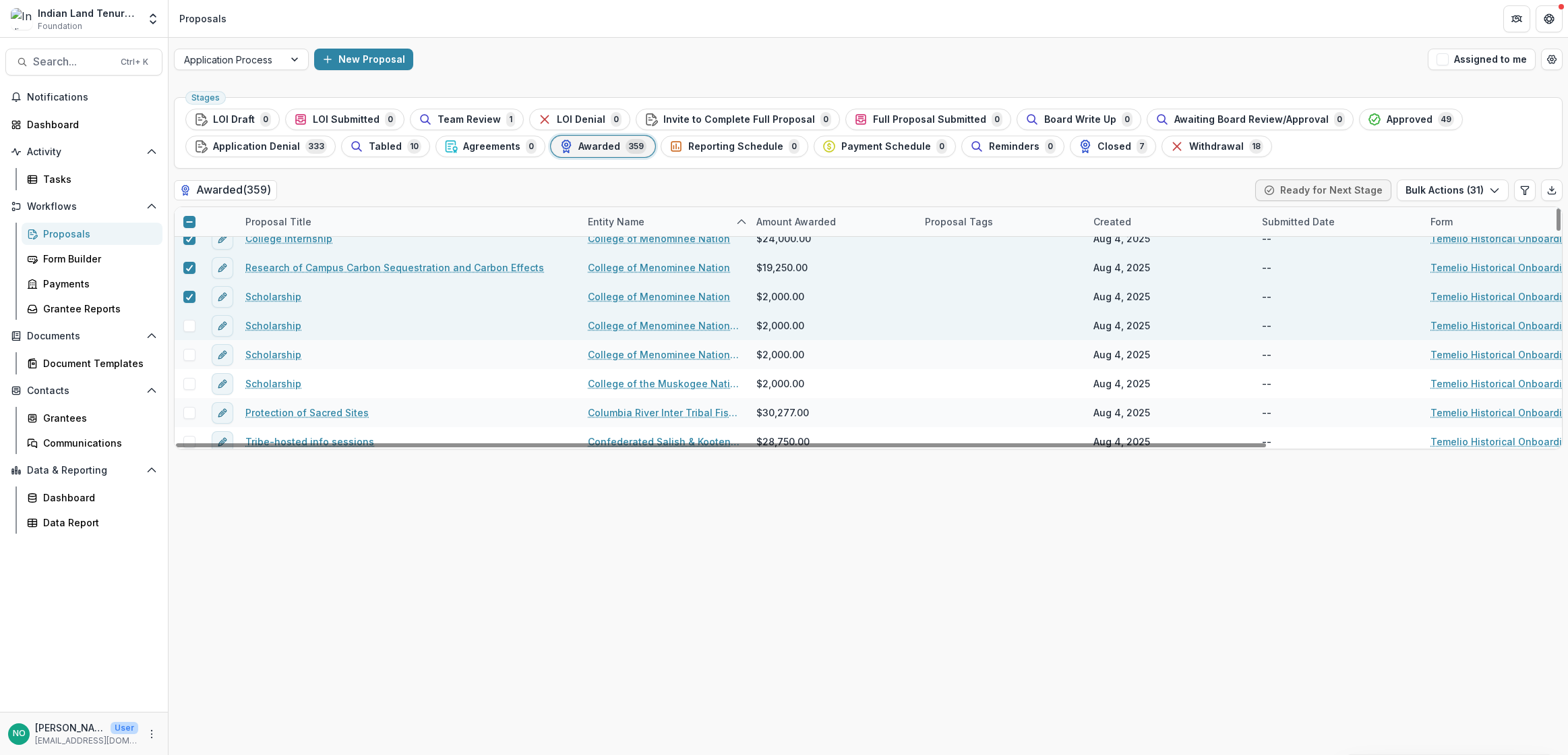
click at [187, 329] on span at bounding box center [190, 326] width 12 height 12
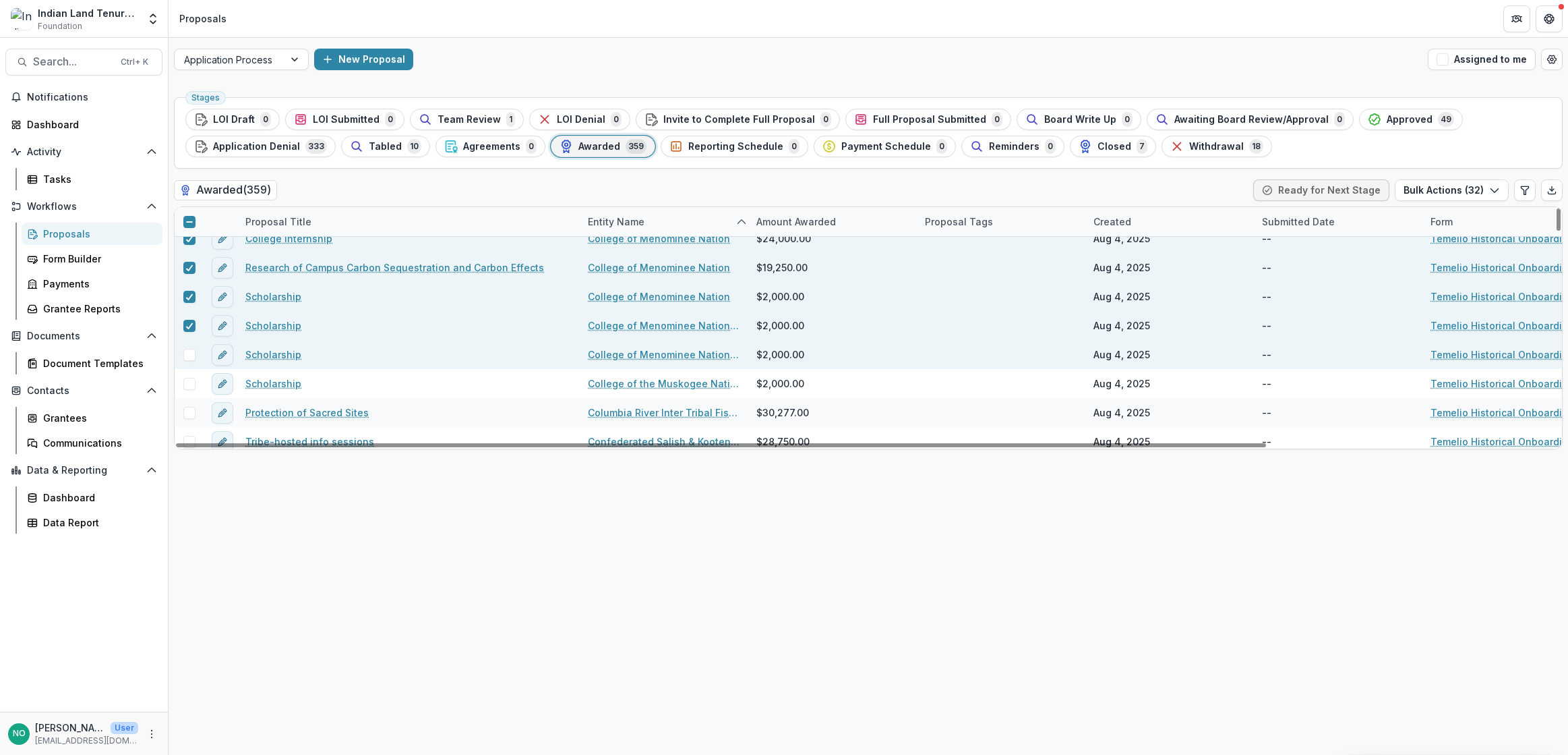
drag, startPoint x: 187, startPoint y: 348, endPoint x: 191, endPoint y: 366, distance: 18.4
click at [186, 349] on span at bounding box center [190, 355] width 12 height 12
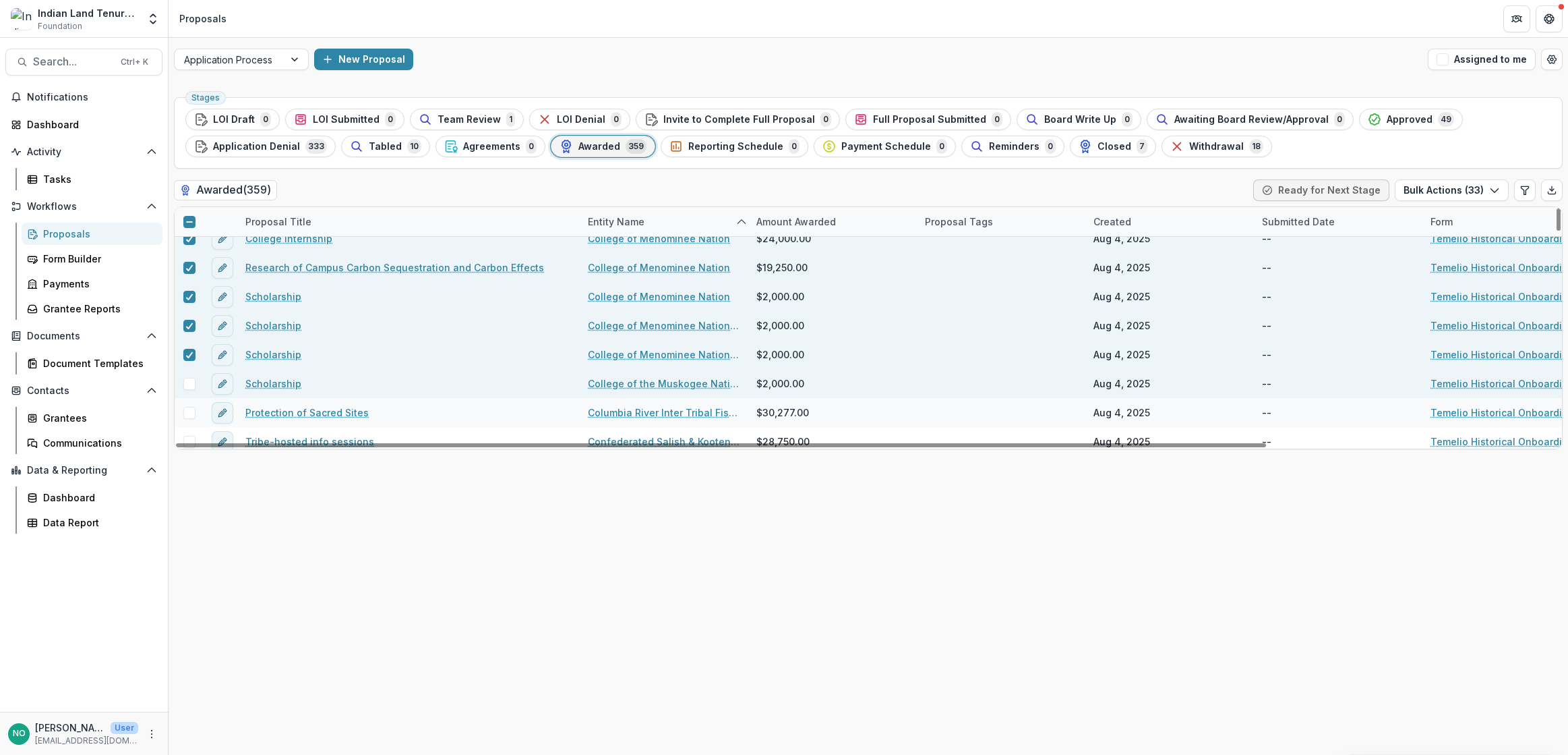
click at [193, 378] on span at bounding box center [190, 384] width 12 height 12
click at [198, 404] on div at bounding box center [188, 412] width 29 height 29
click at [195, 418] on span at bounding box center [190, 413] width 12 height 12
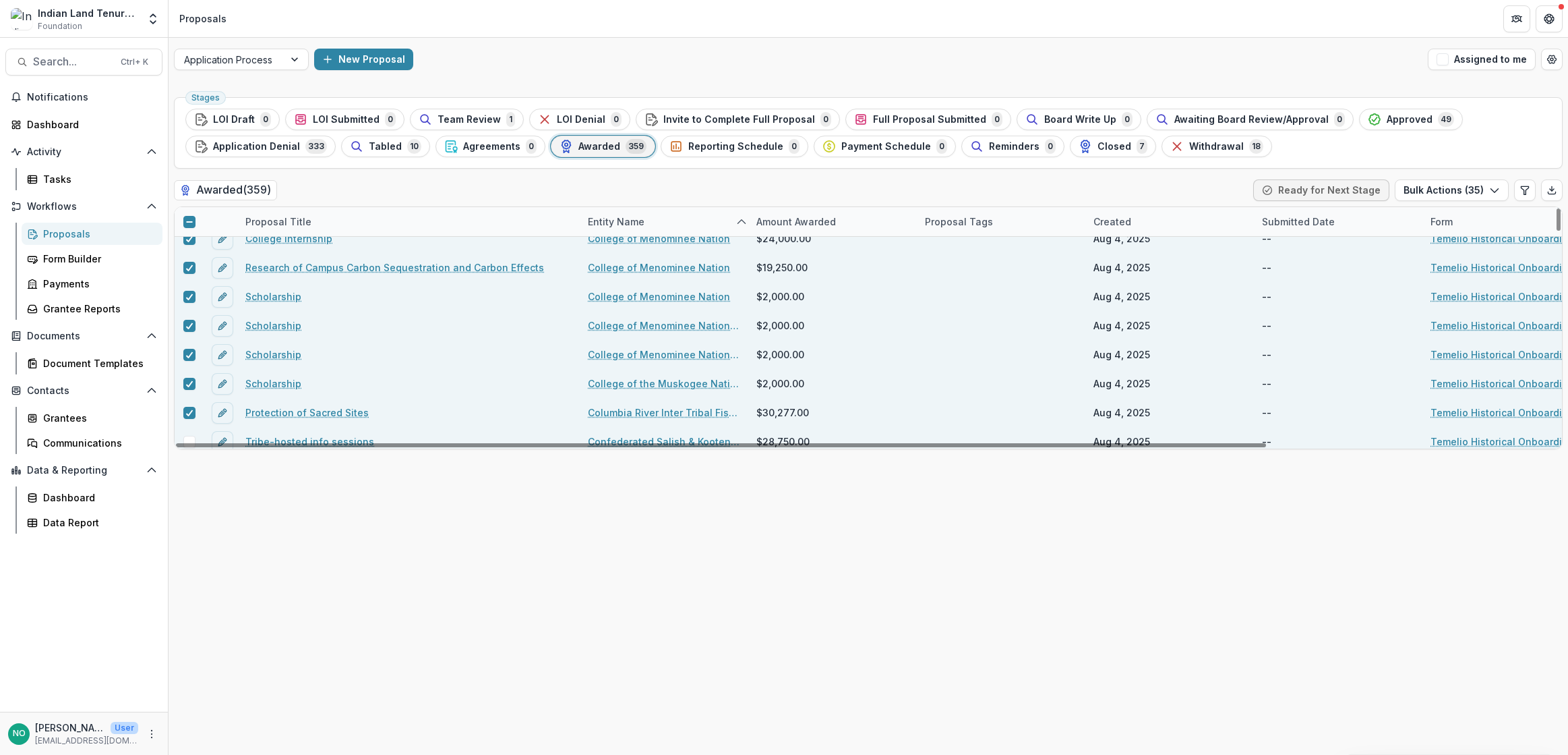
click at [185, 433] on div at bounding box center [188, 440] width 29 height 29
click at [195, 433] on div at bounding box center [188, 440] width 29 height 29
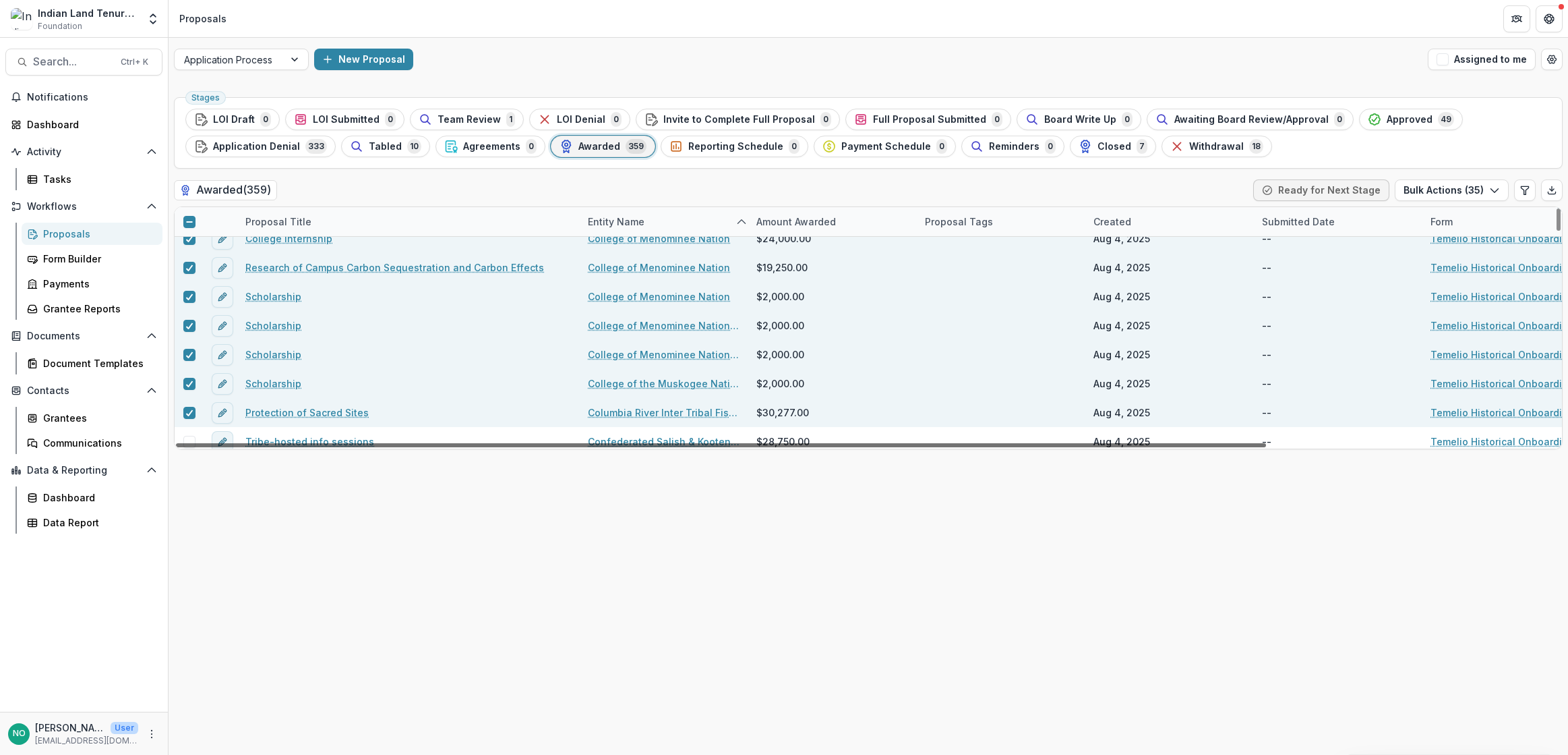
click at [194, 443] on div at bounding box center [721, 445] width 1090 height 4
click at [192, 443] on div at bounding box center [721, 445] width 1090 height 4
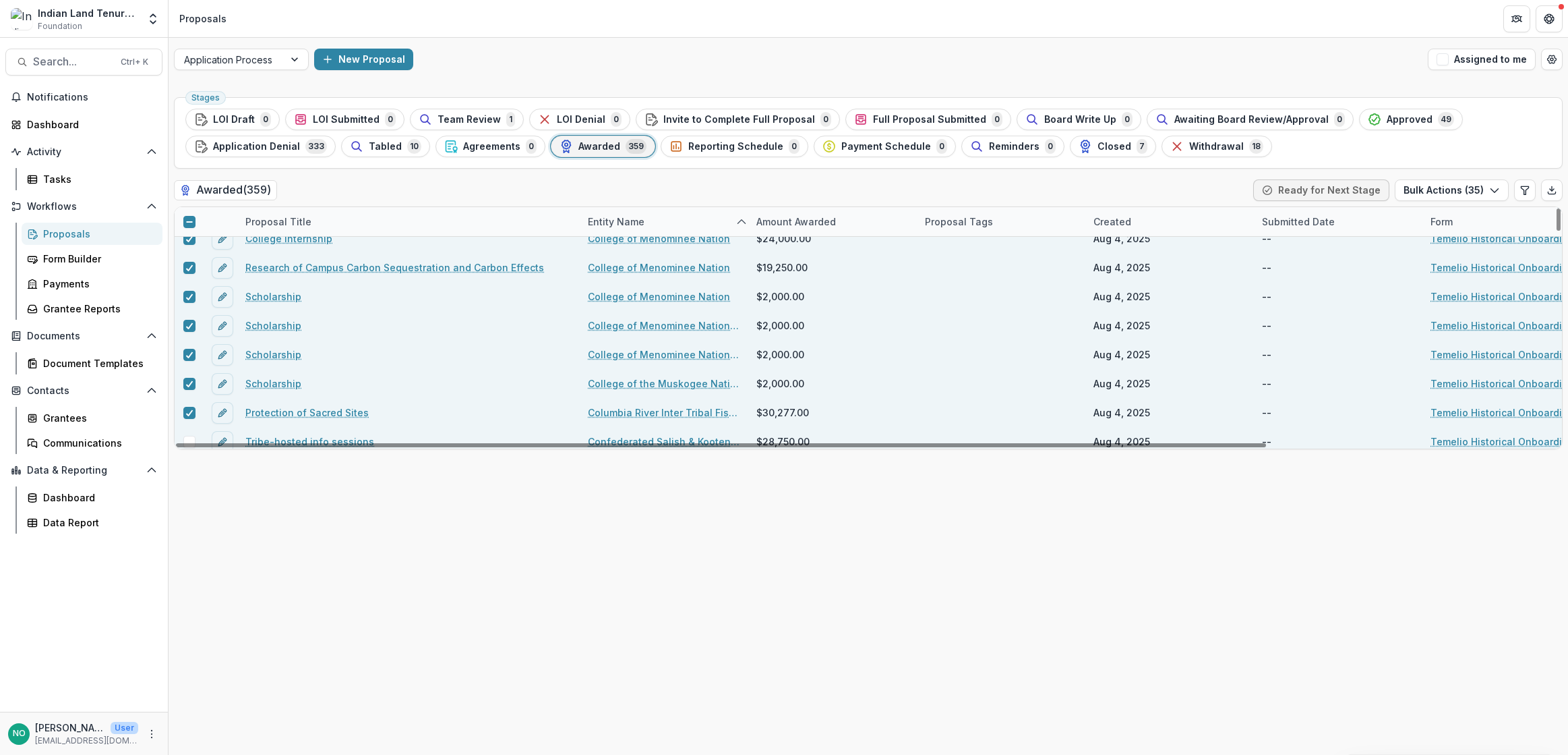
click at [191, 439] on span at bounding box center [190, 442] width 12 height 12
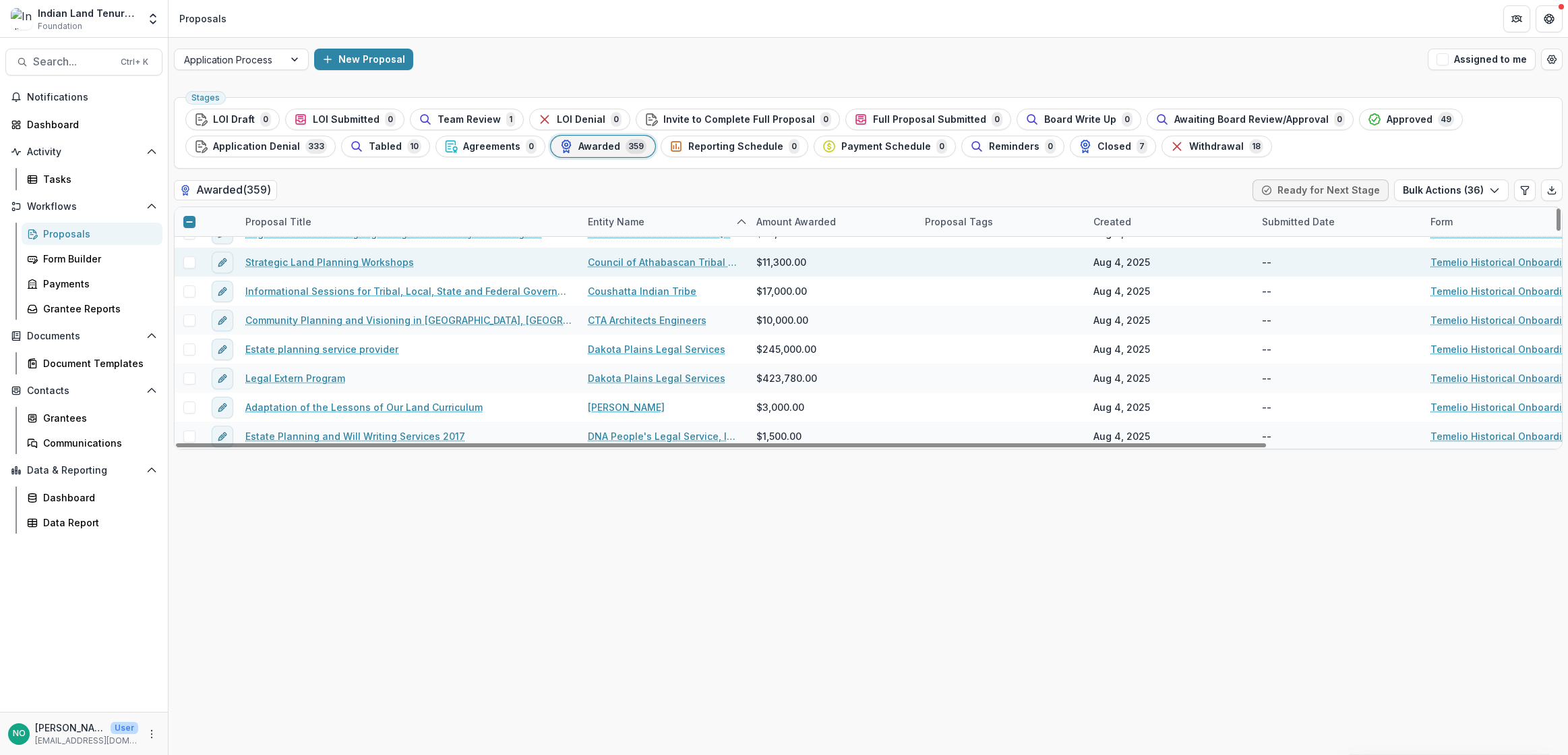
drag, startPoint x: 190, startPoint y: 257, endPoint x: 193, endPoint y: 272, distance: 15.3
click at [190, 257] on span at bounding box center [190, 263] width 12 height 12
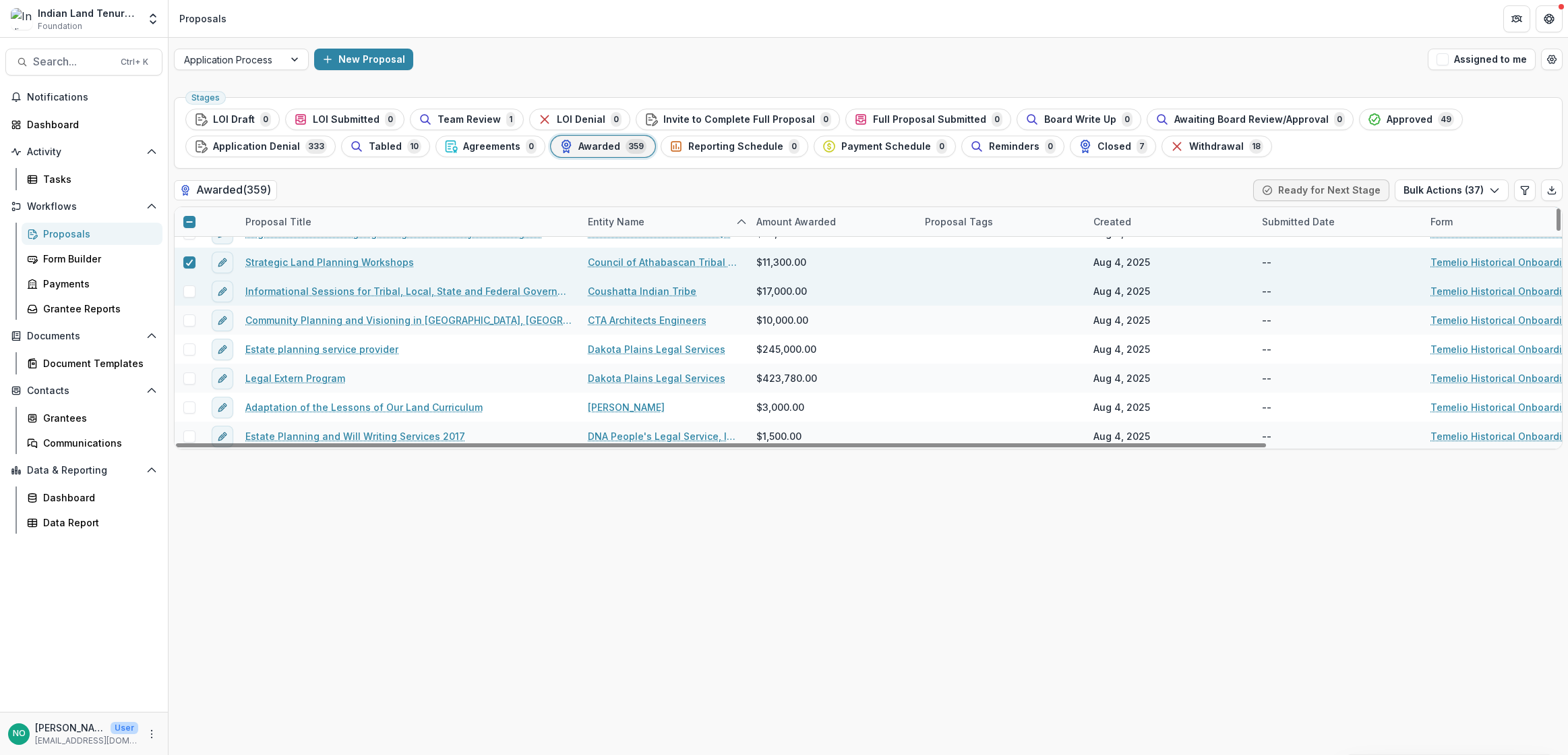
click at [189, 290] on span at bounding box center [190, 291] width 12 height 12
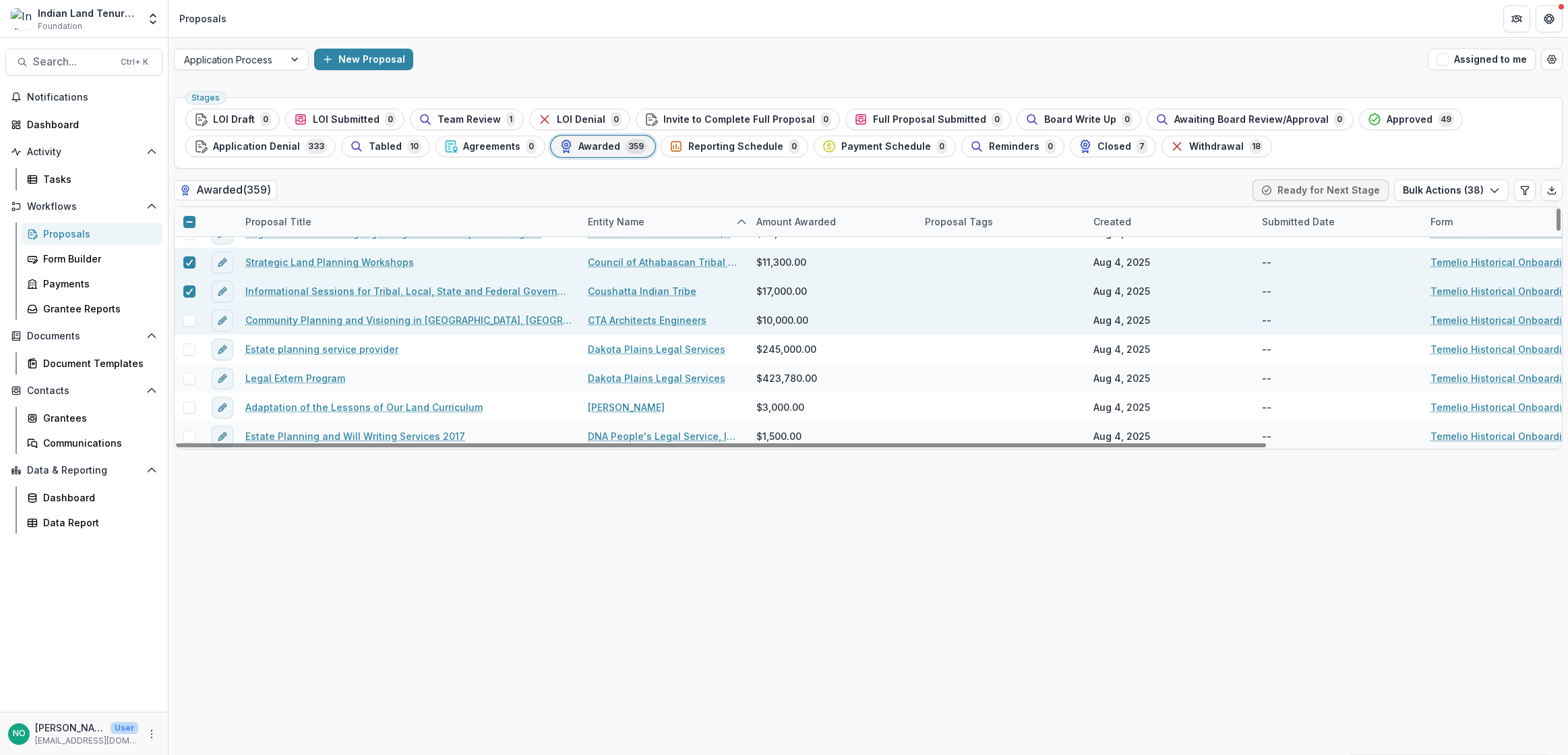
click at [188, 316] on span at bounding box center [190, 321] width 12 height 12
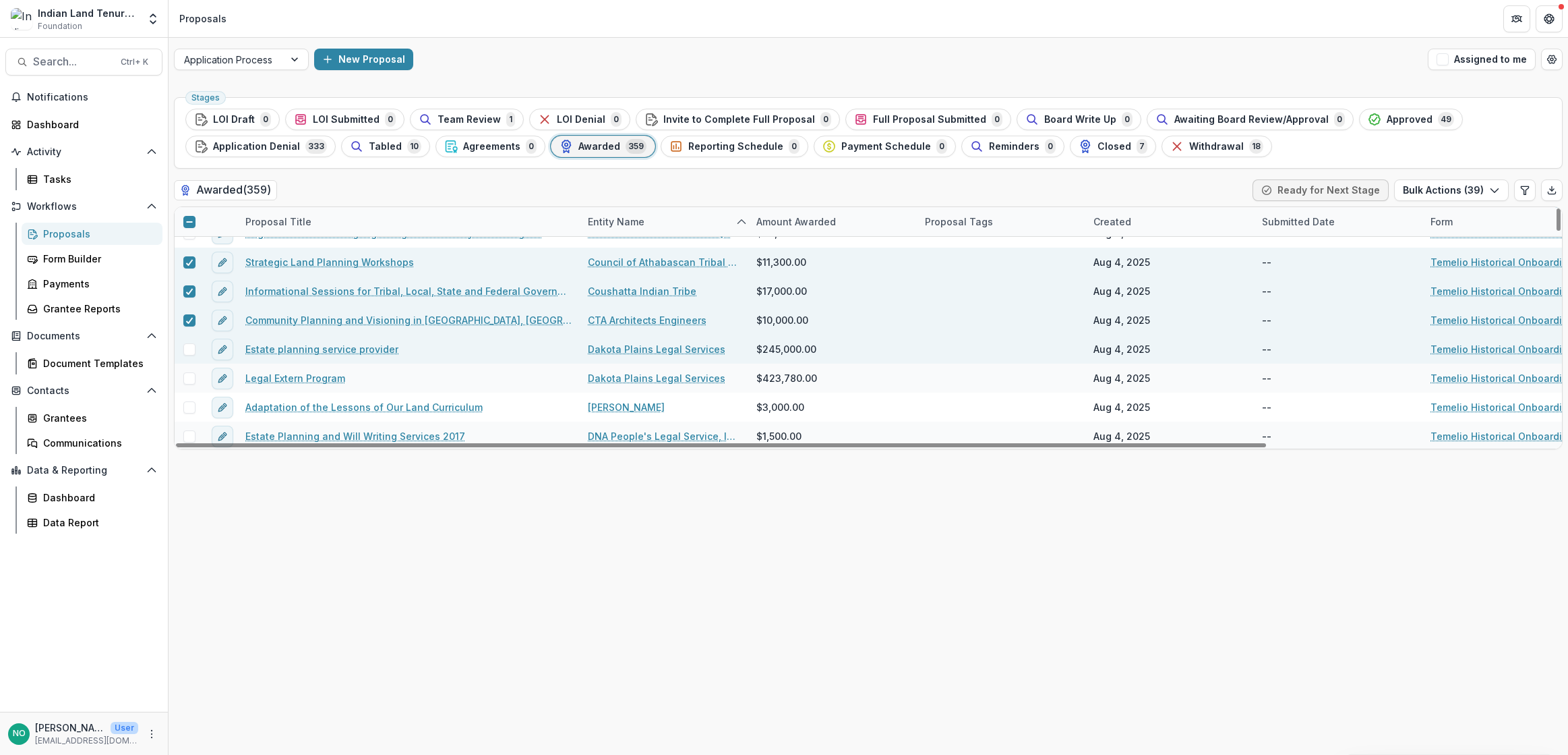
drag, startPoint x: 187, startPoint y: 348, endPoint x: 182, endPoint y: 359, distance: 12.1
click at [185, 348] on span at bounding box center [190, 349] width 12 height 12
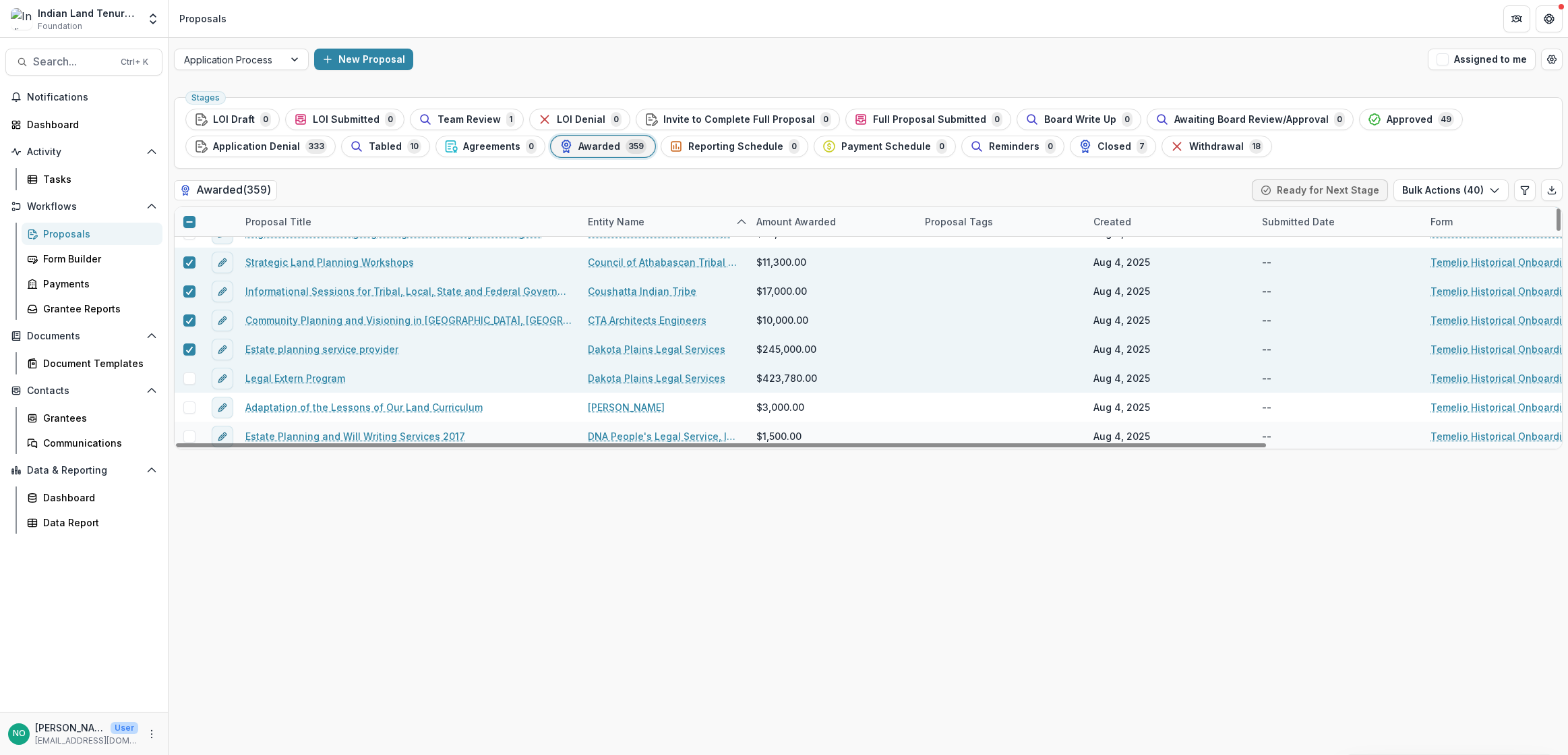
click at [185, 380] on span at bounding box center [190, 378] width 12 height 12
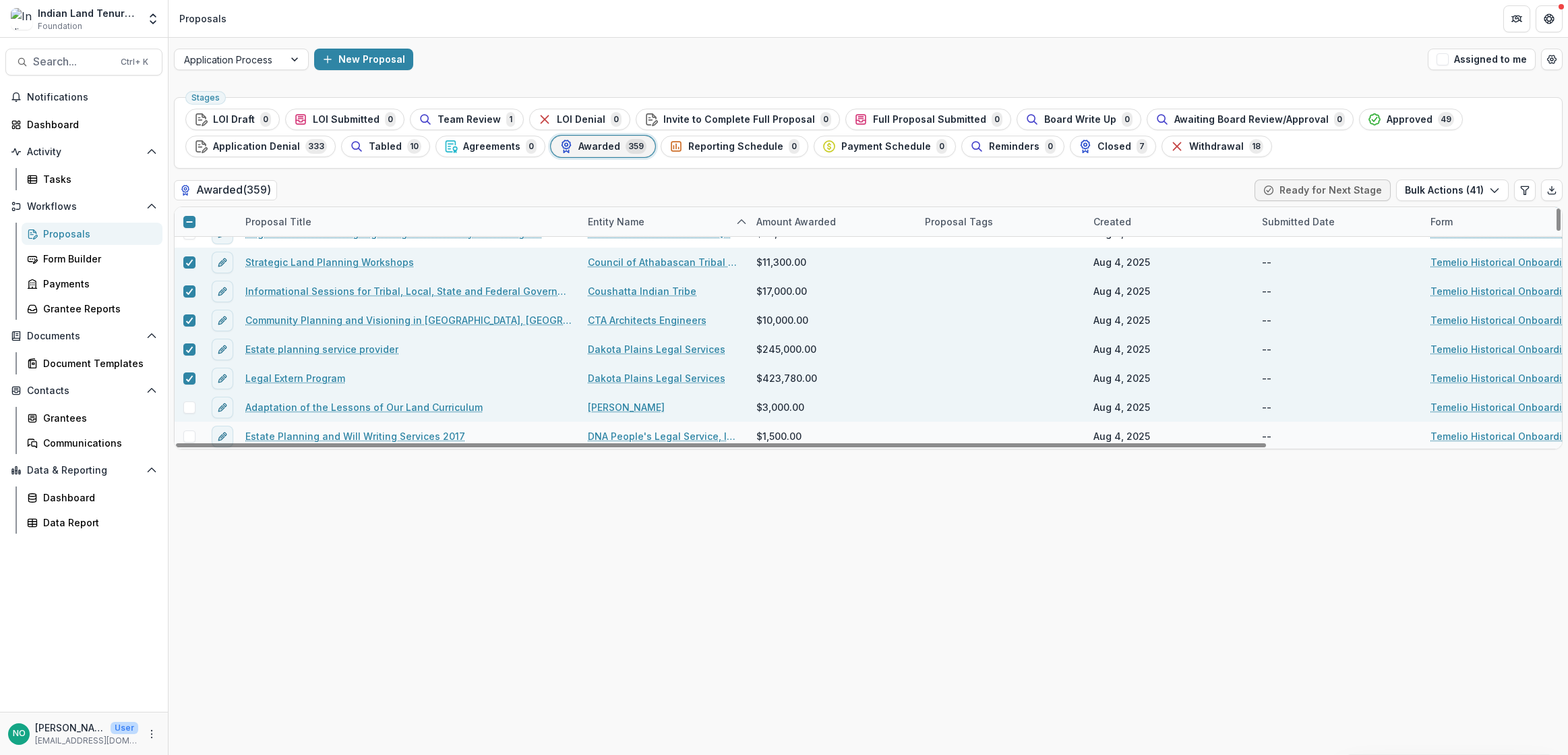
click at [196, 400] on div at bounding box center [188, 407] width 29 height 29
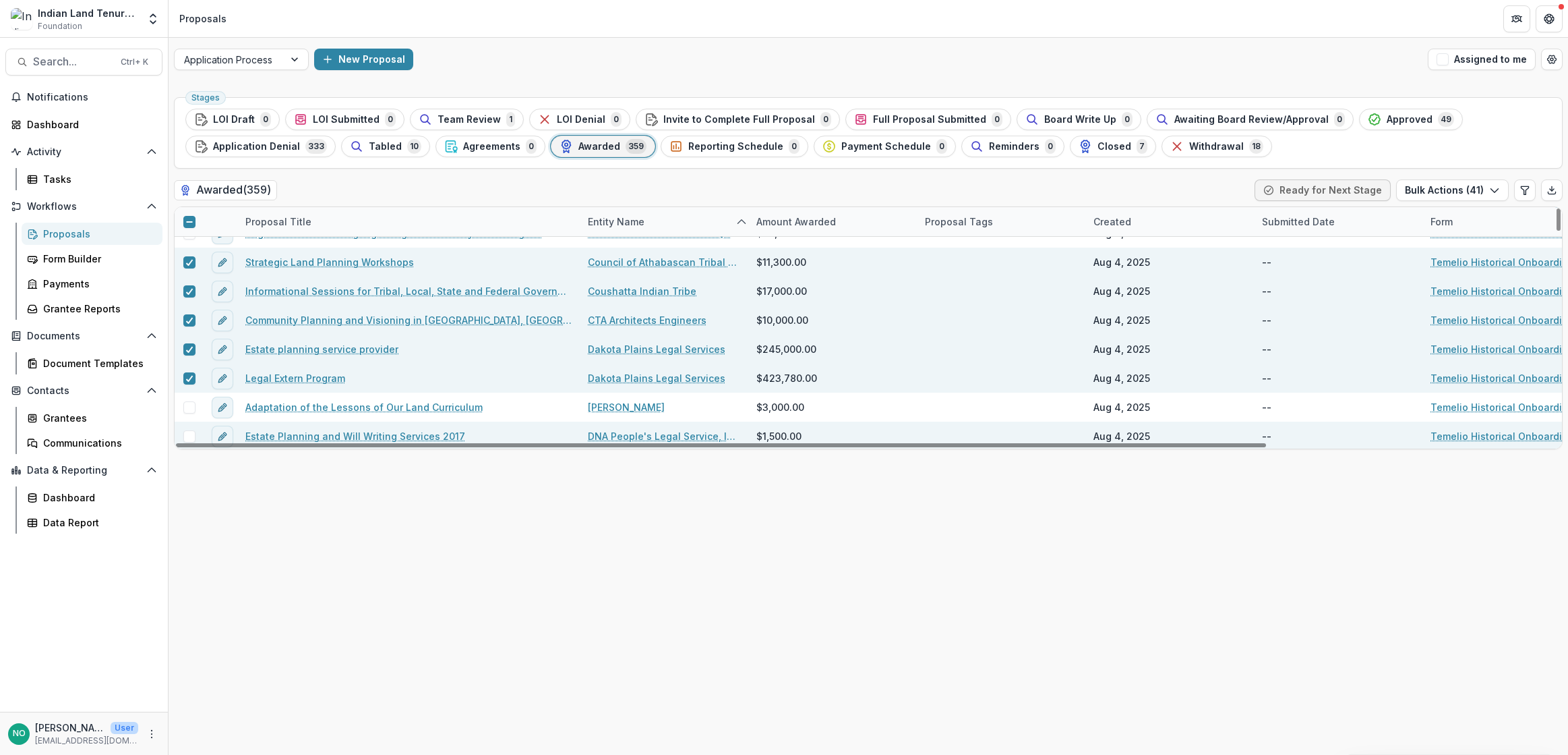
click at [184, 433] on span at bounding box center [190, 436] width 12 height 12
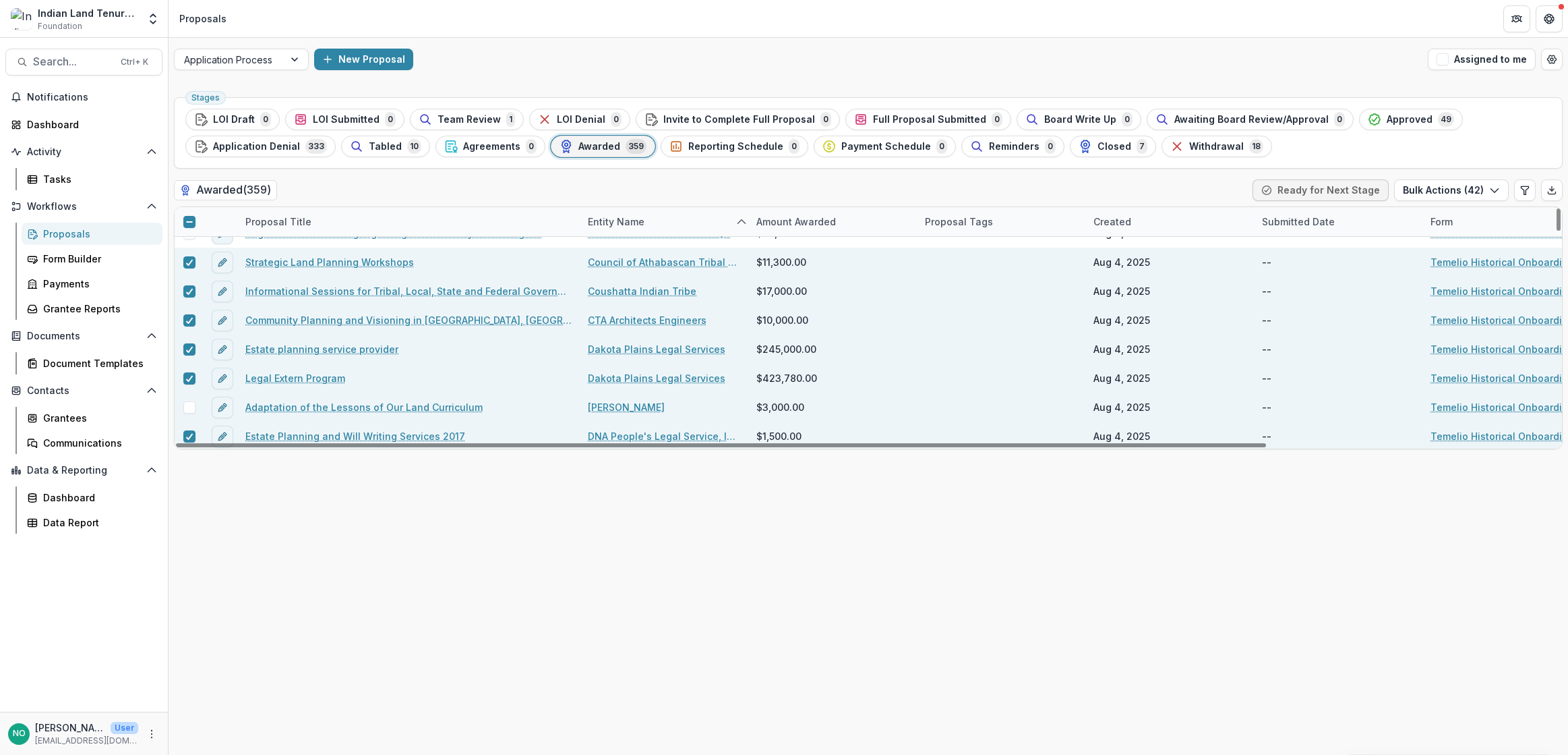
click at [195, 397] on div at bounding box center [188, 407] width 29 height 29
click at [186, 409] on span at bounding box center [190, 407] width 12 height 12
click at [1172, 193] on button "Bulk Actions ( 43 )" at bounding box center [1451, 190] width 114 height 22
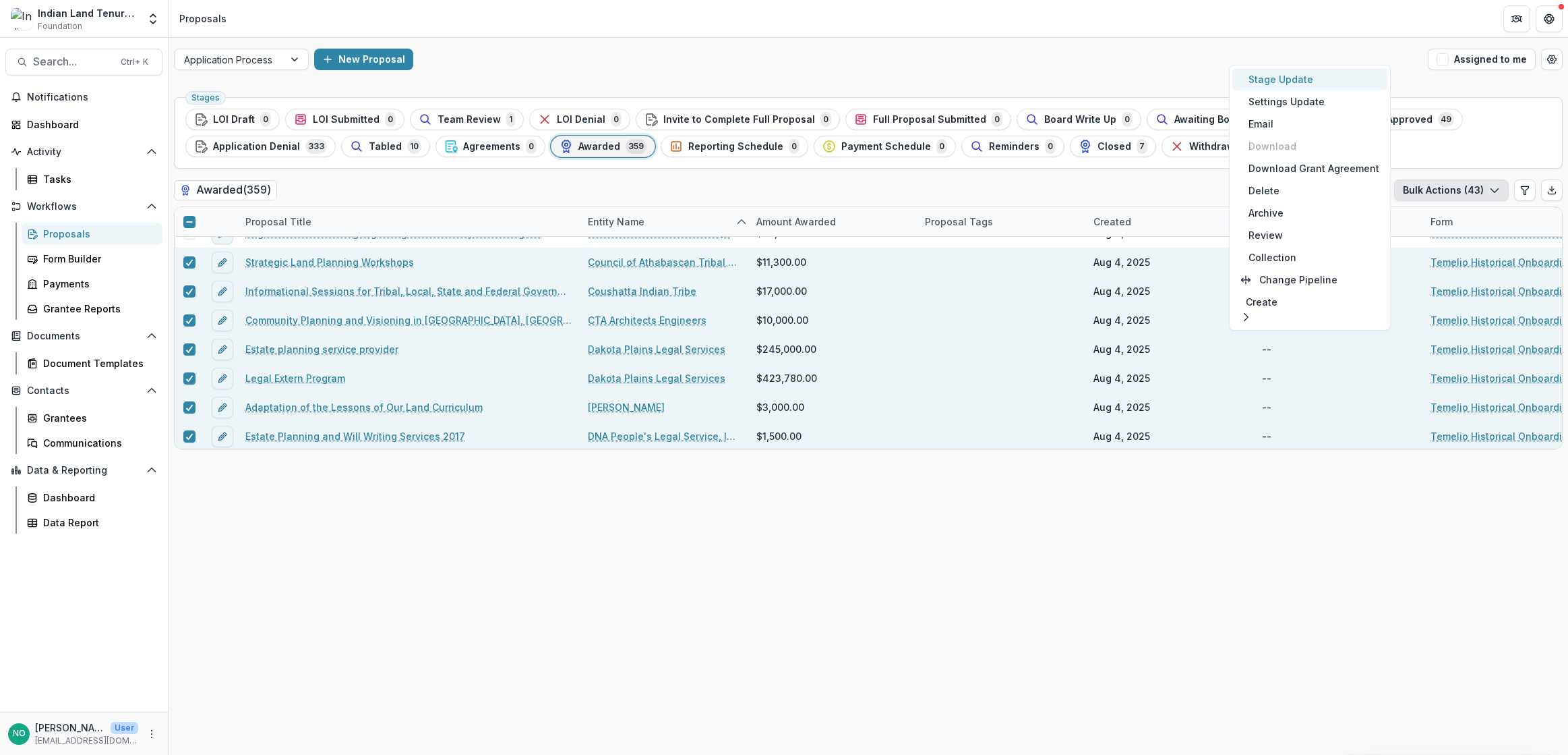
click at [1172, 81] on button "Stage Update" at bounding box center [1309, 80] width 155 height 23
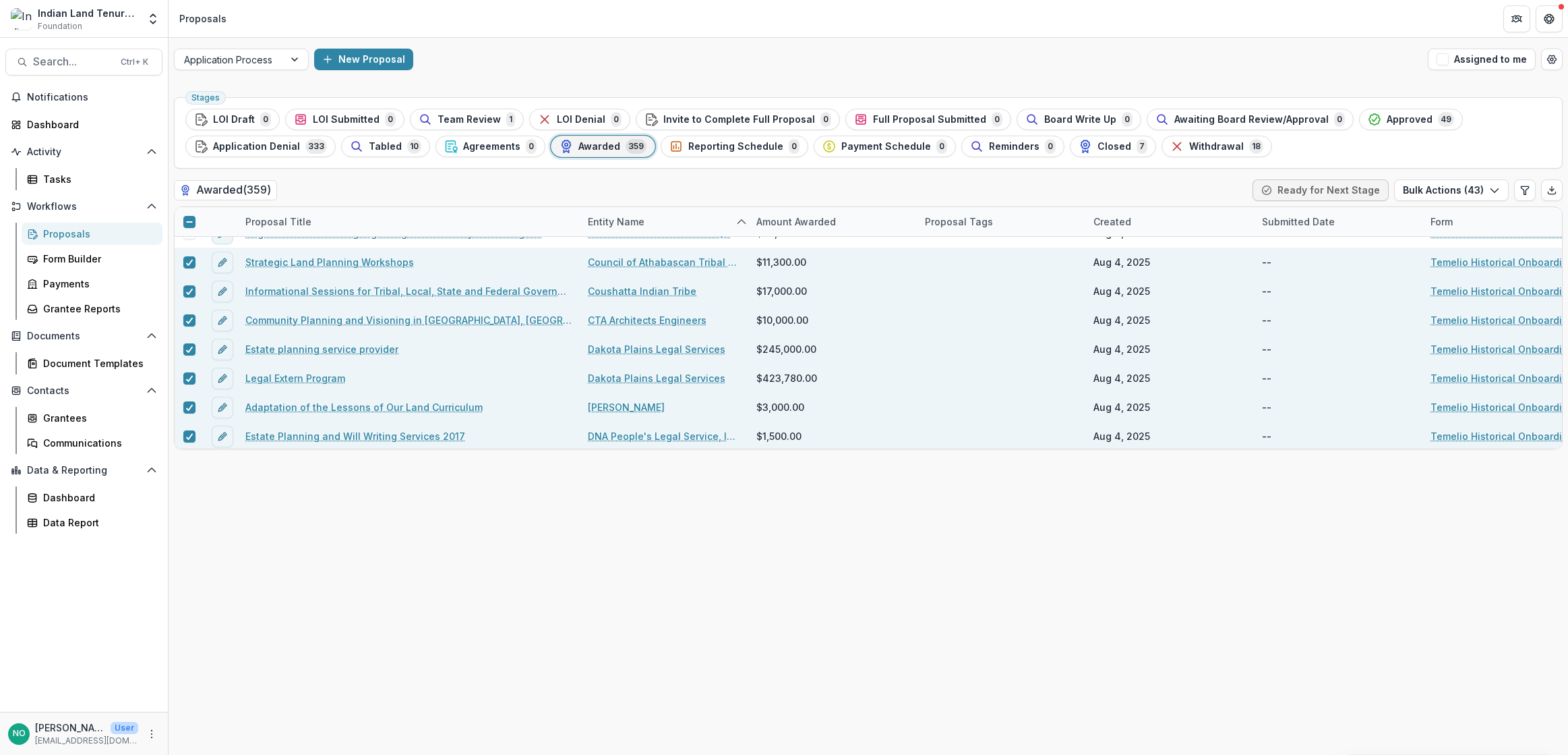
select select "******"
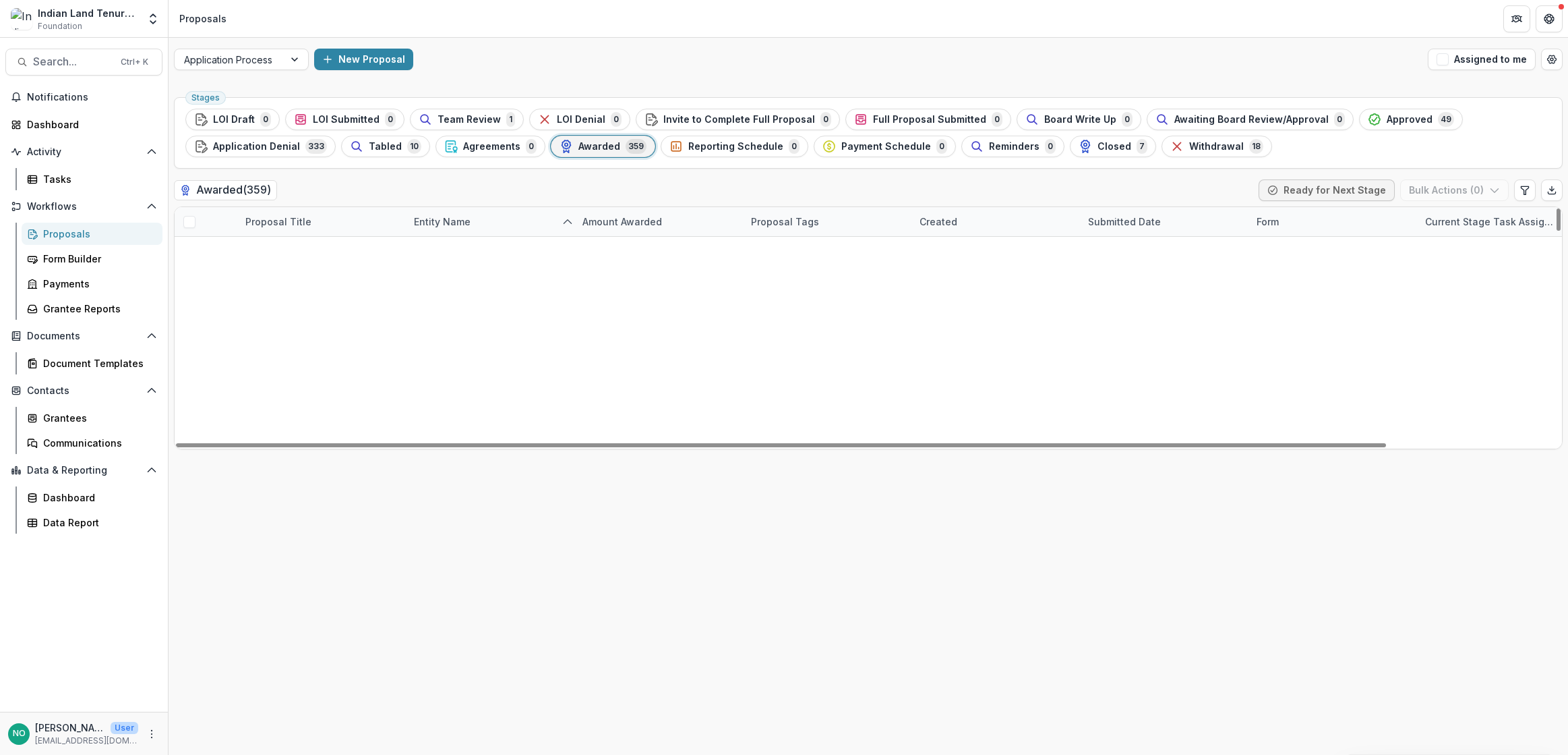
scroll to position [0, 0]
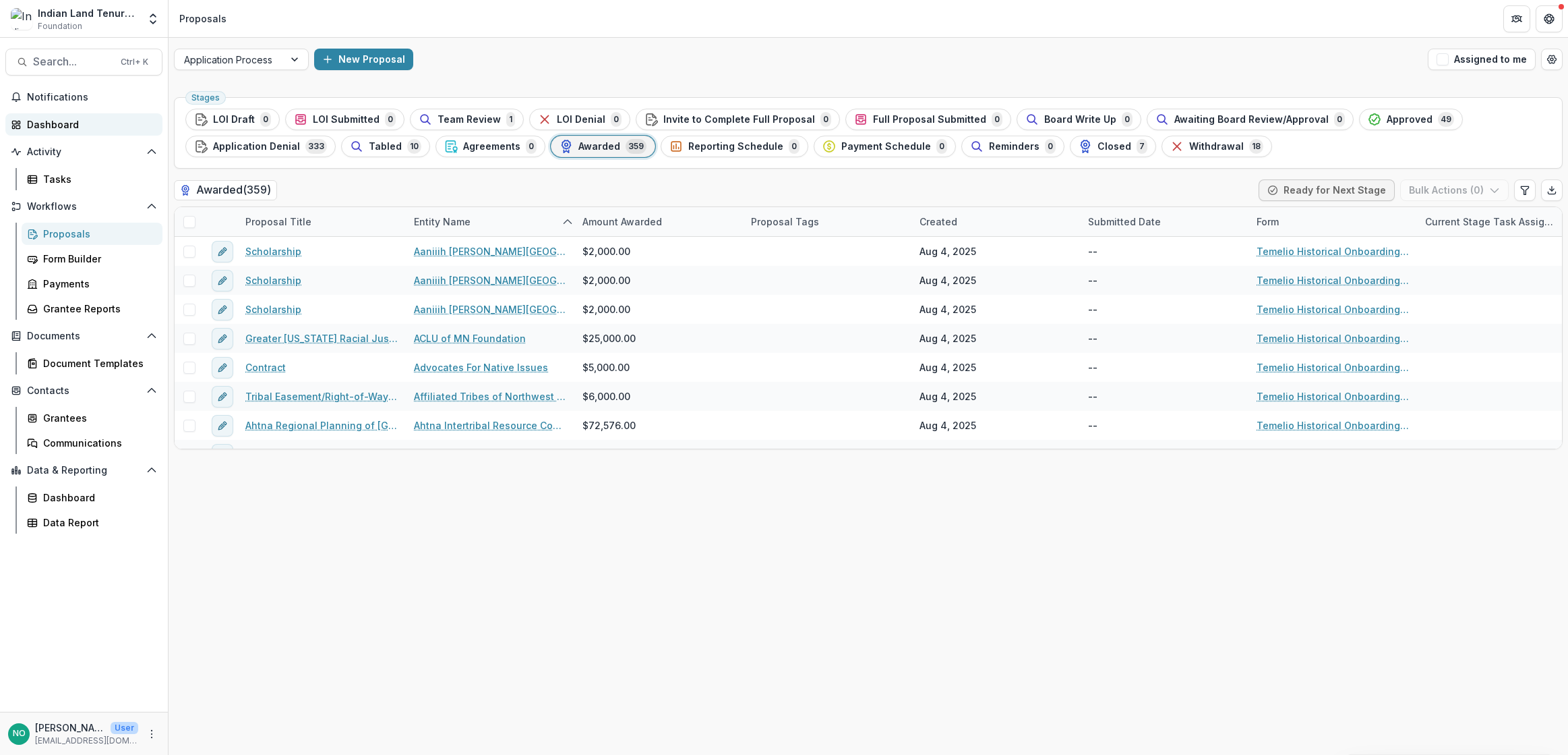
click at [42, 121] on div "Dashboard" at bounding box center [89, 124] width 125 height 14
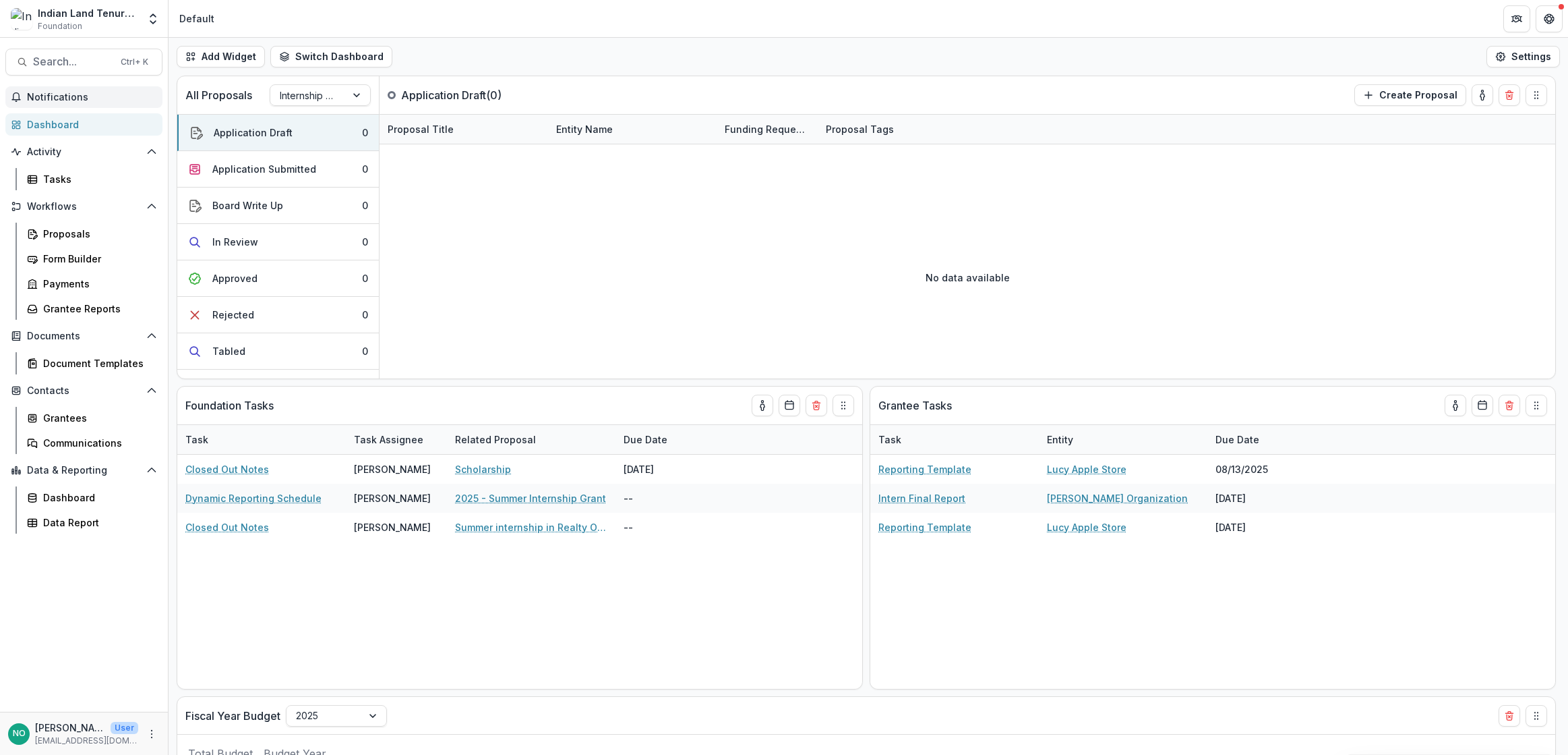
click at [50, 95] on span "Notifications" at bounding box center [92, 97] width 130 height 11
click at [43, 134] on link "Dashboard" at bounding box center [83, 125] width 157 height 23
click at [47, 181] on div "Tasks" at bounding box center [97, 179] width 108 height 14
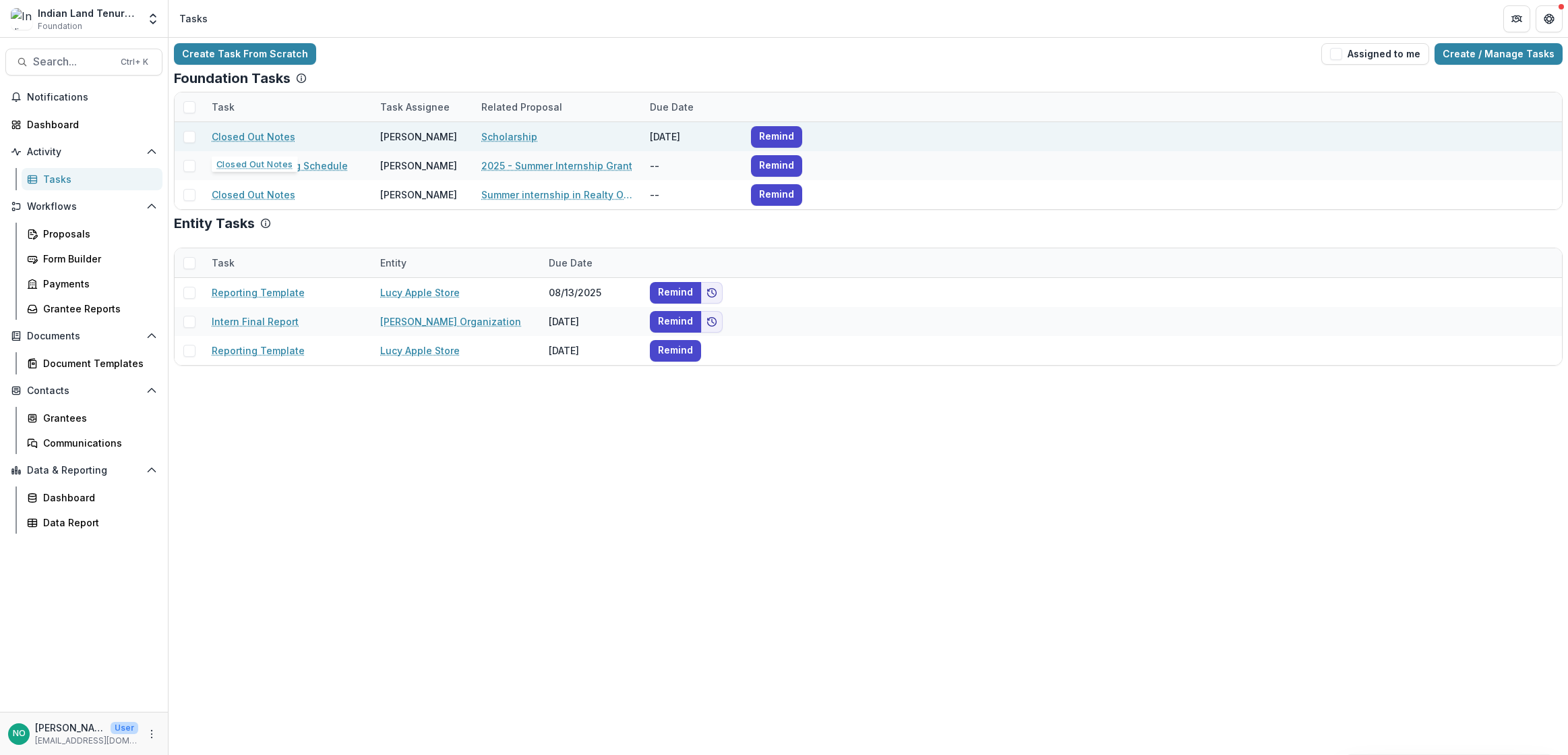
click at [248, 138] on link "Closed Out Notes" at bounding box center [253, 136] width 83 height 14
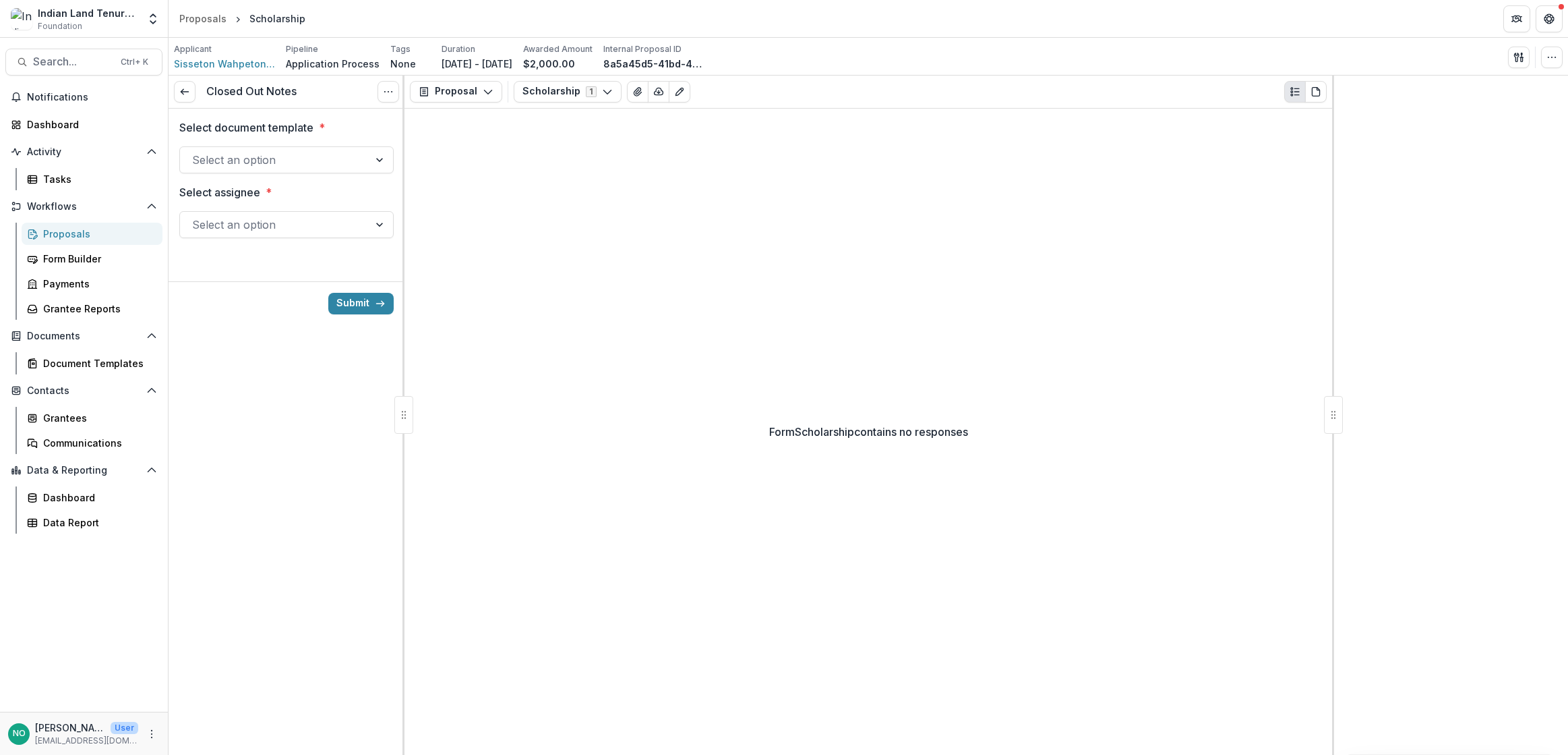
click at [280, 142] on div at bounding box center [286, 144] width 214 height 5
click at [262, 166] on div at bounding box center [275, 159] width 165 height 19
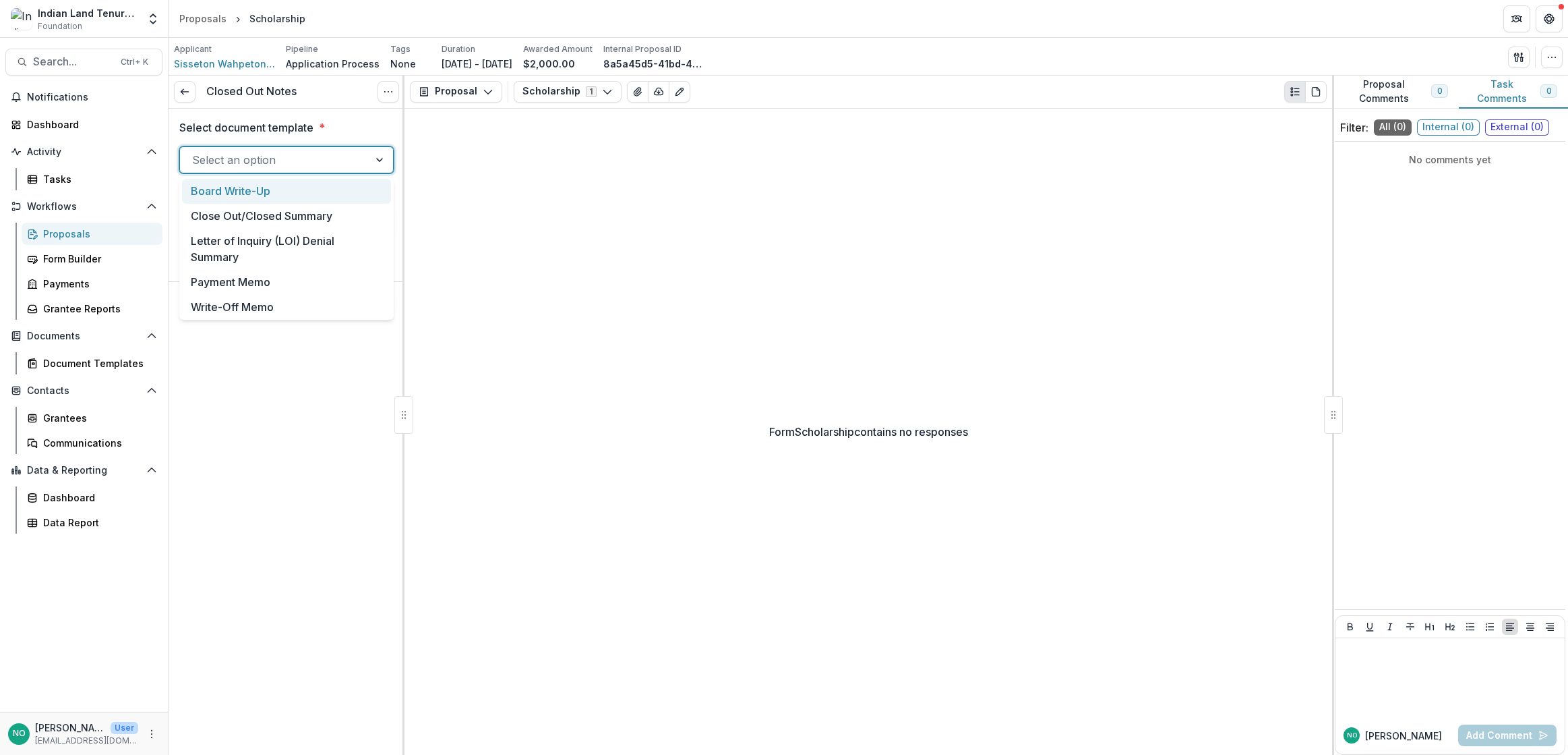
click at [272, 157] on div at bounding box center [275, 159] width 165 height 19
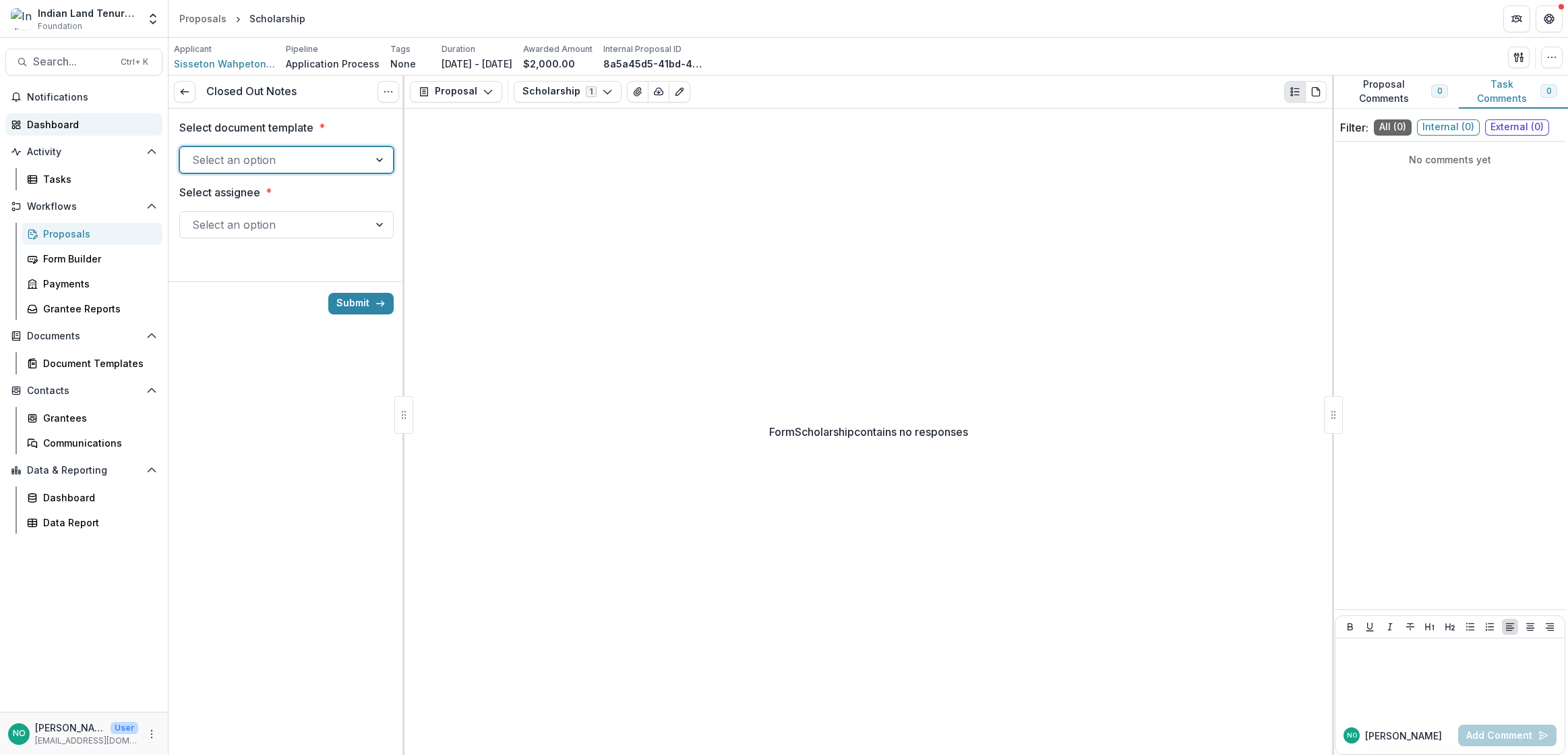
click at [62, 120] on div "Dashboard" at bounding box center [89, 124] width 125 height 14
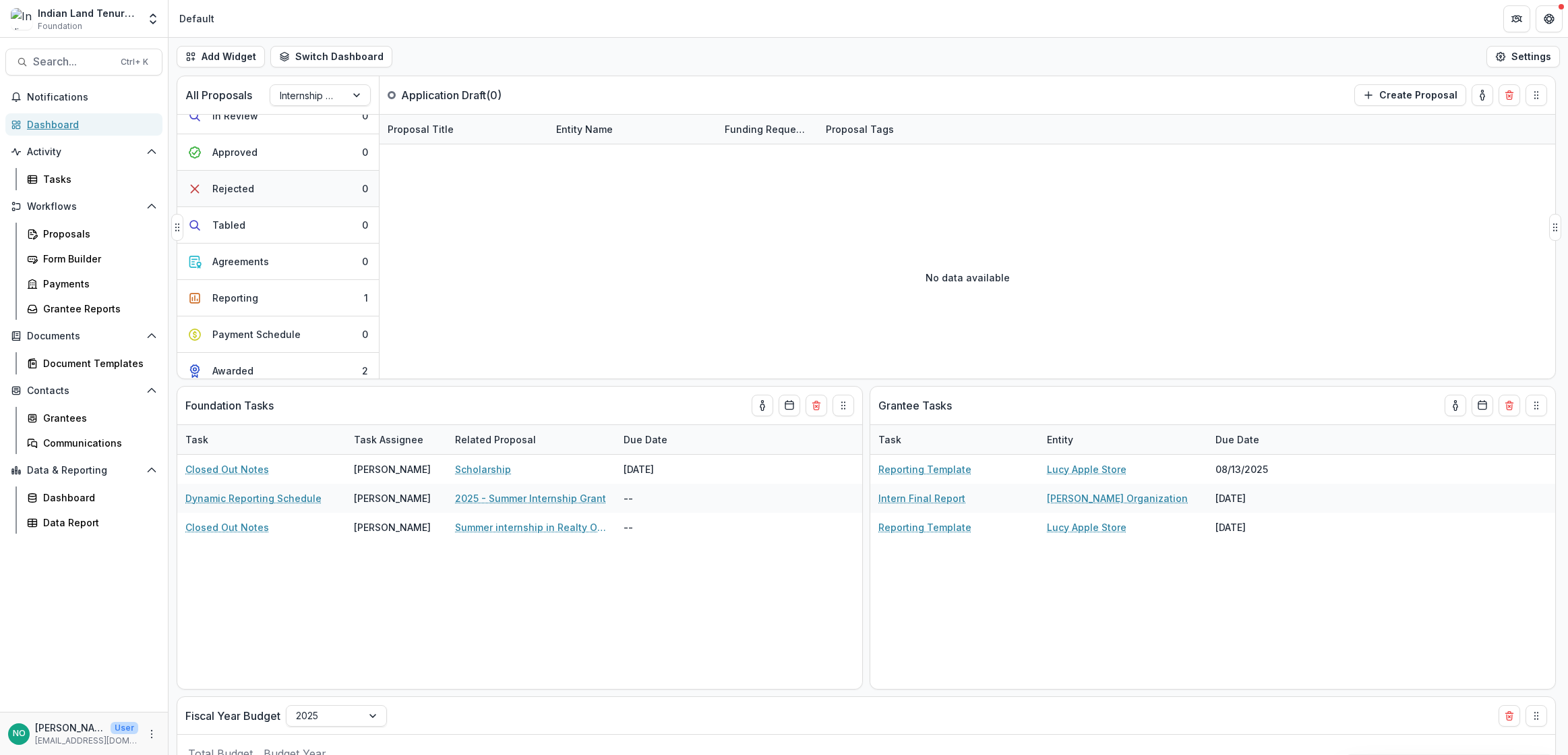
scroll to position [136, 0]
click at [240, 290] on div "Reporting" at bounding box center [235, 288] width 46 height 14
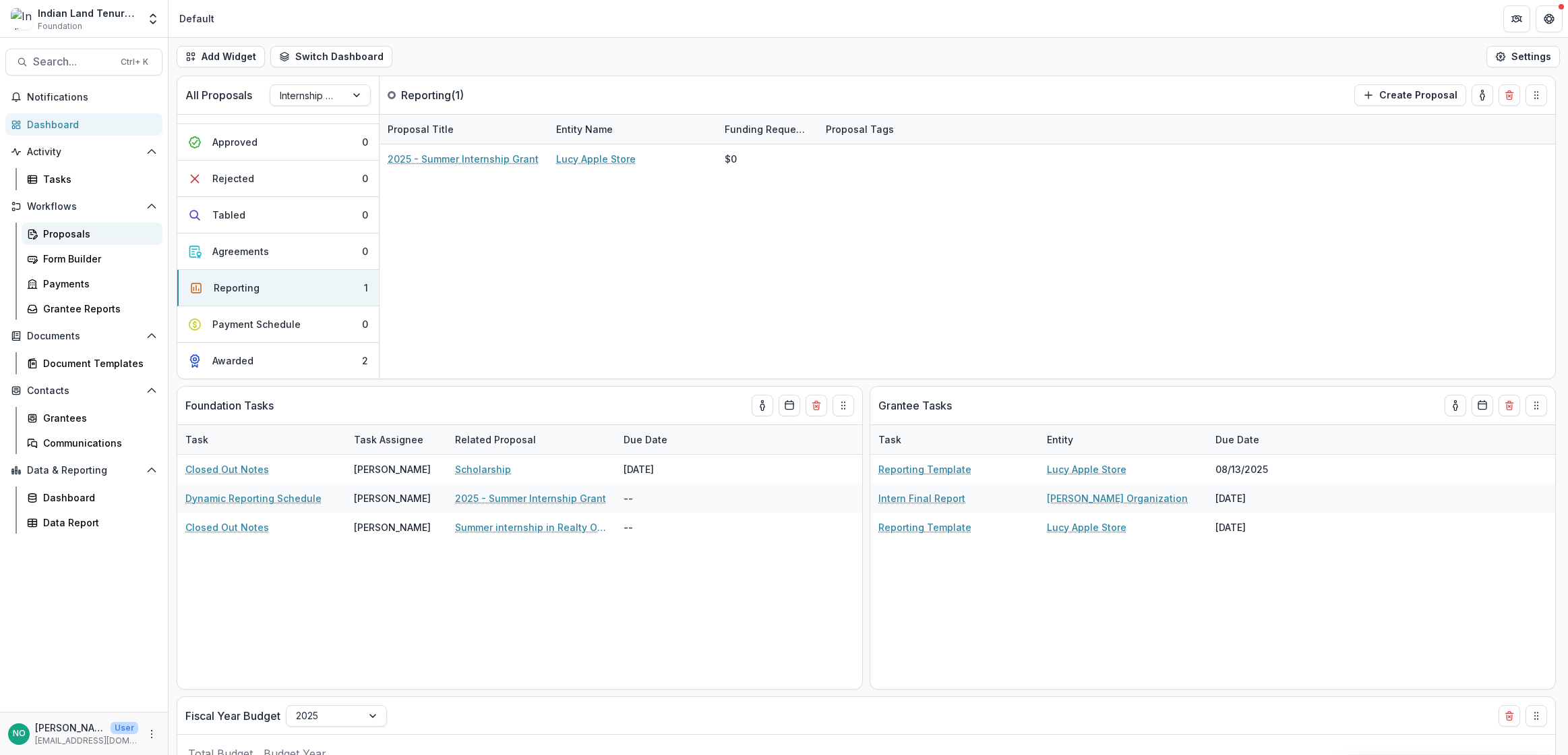
click at [77, 227] on div "Proposals" at bounding box center [97, 233] width 108 height 14
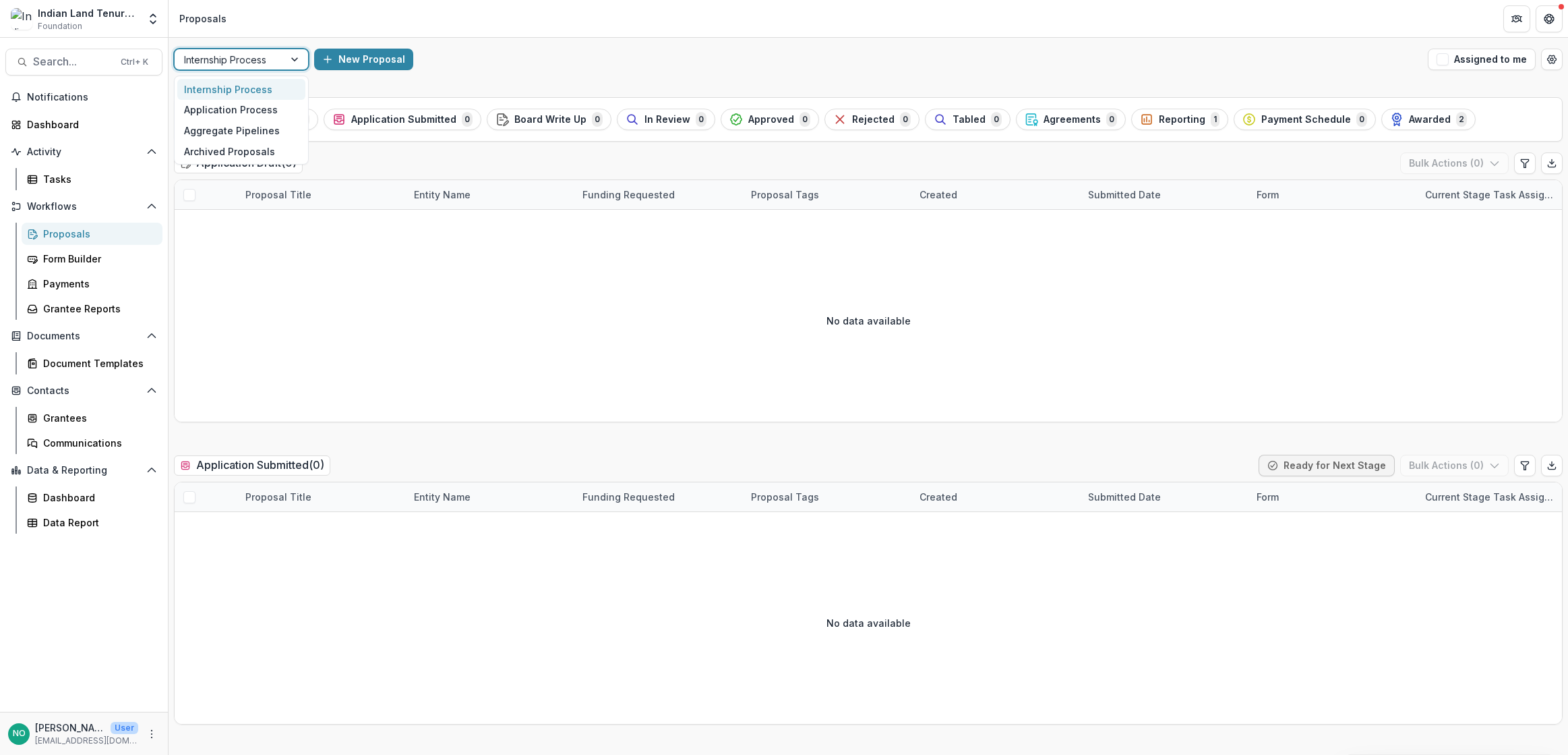
click at [237, 53] on div at bounding box center [229, 59] width 90 height 16
click at [230, 112] on div "Application Process" at bounding box center [242, 110] width 128 height 21
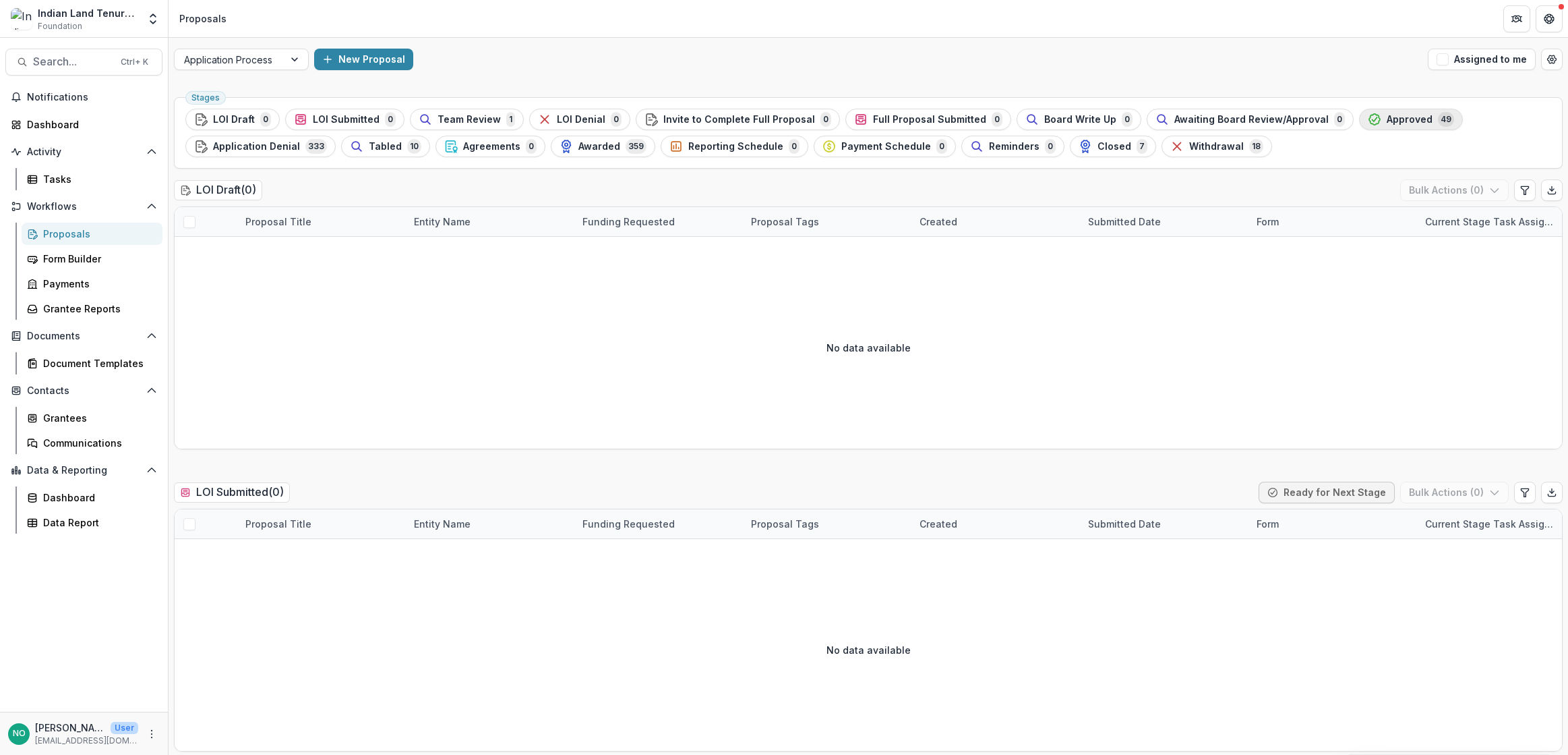
click at [1386, 120] on span "Approved" at bounding box center [1409, 119] width 46 height 11
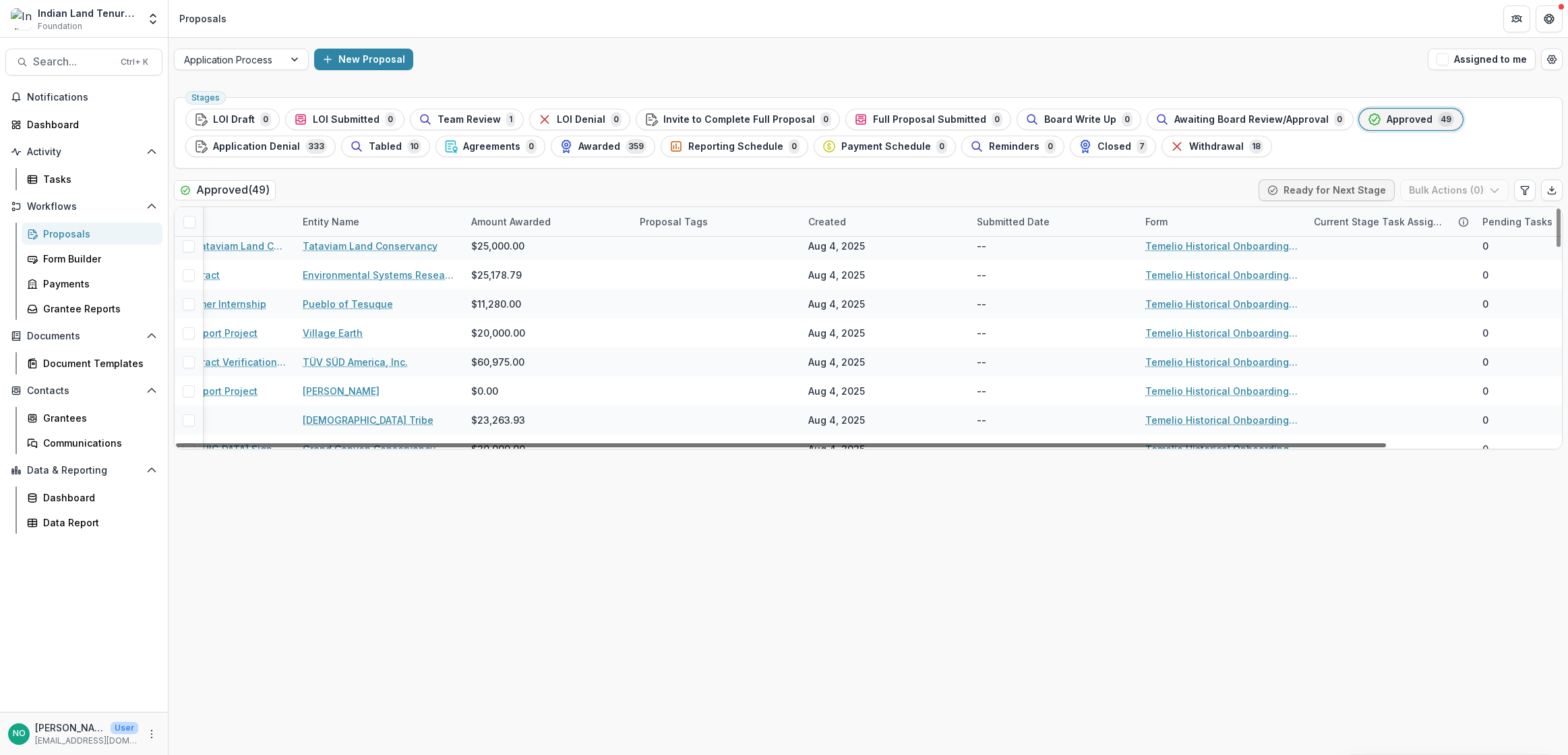
scroll to position [382, 192]
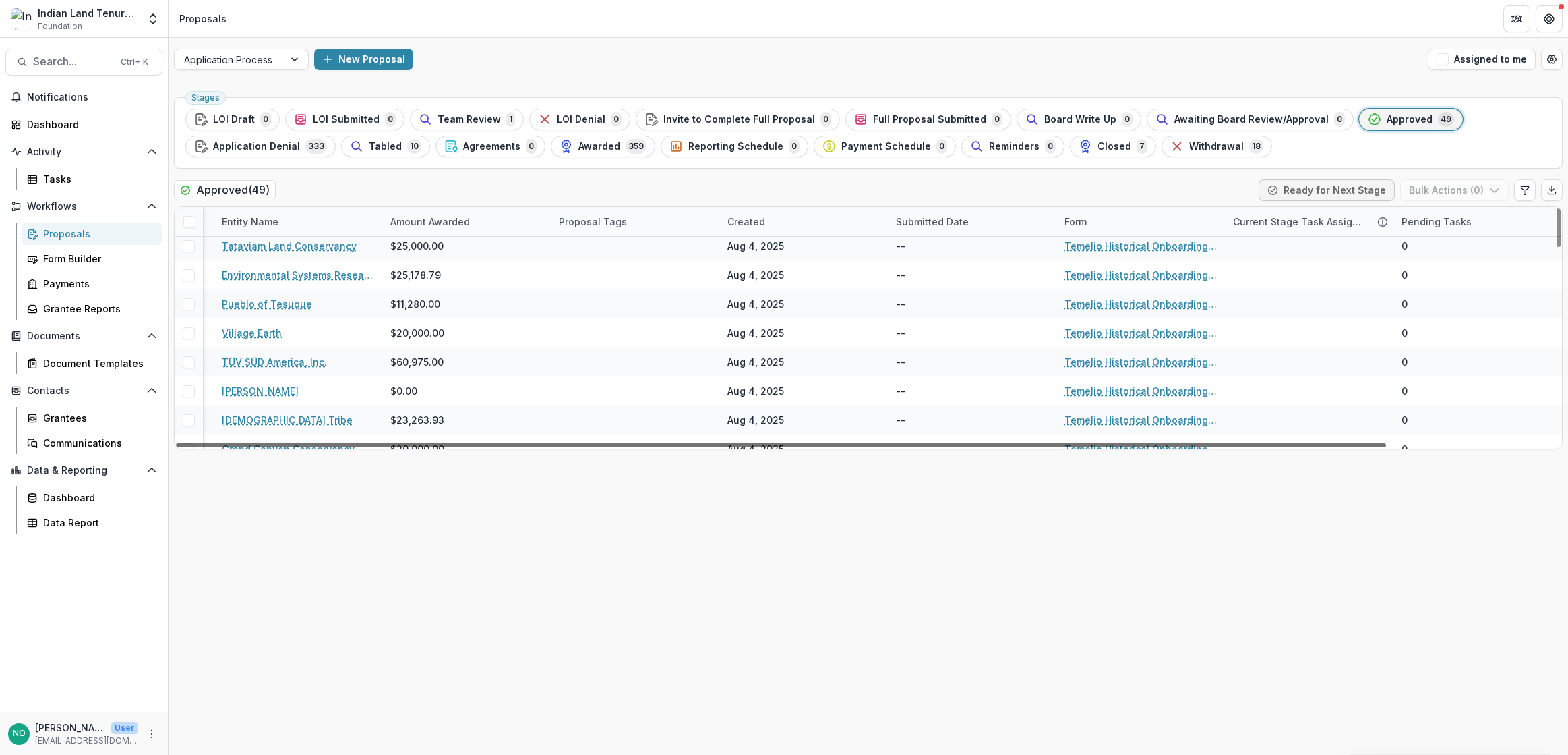
drag, startPoint x: 1049, startPoint y: 448, endPoint x: 1522, endPoint y: 459, distance: 473.1
click at [1386, 447] on div at bounding box center [781, 445] width 1209 height 4
click at [736, 218] on div "Created" at bounding box center [746, 221] width 54 height 14
click at [759, 333] on button "Hide Column" at bounding box center [802, 331] width 162 height 22
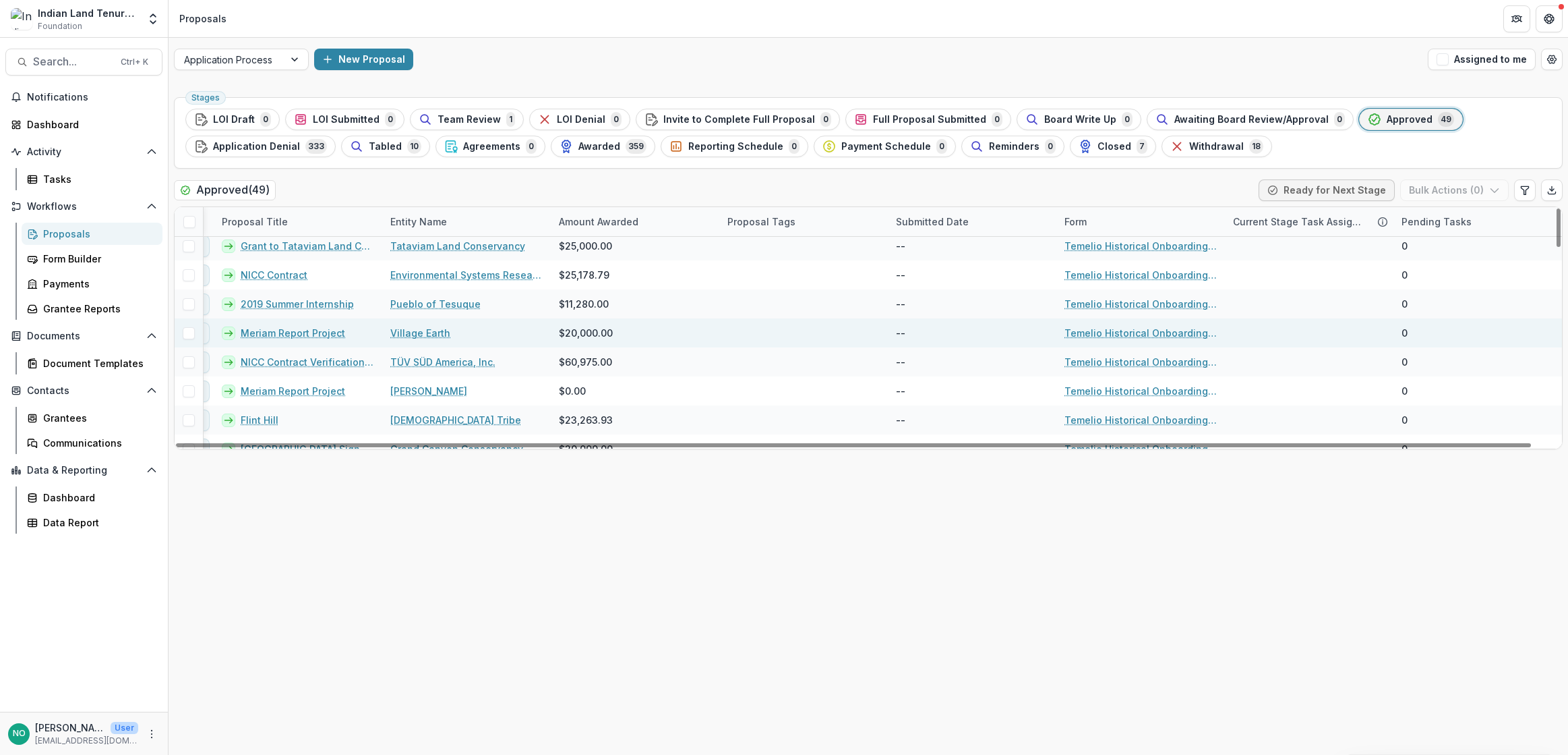
scroll to position [382, 23]
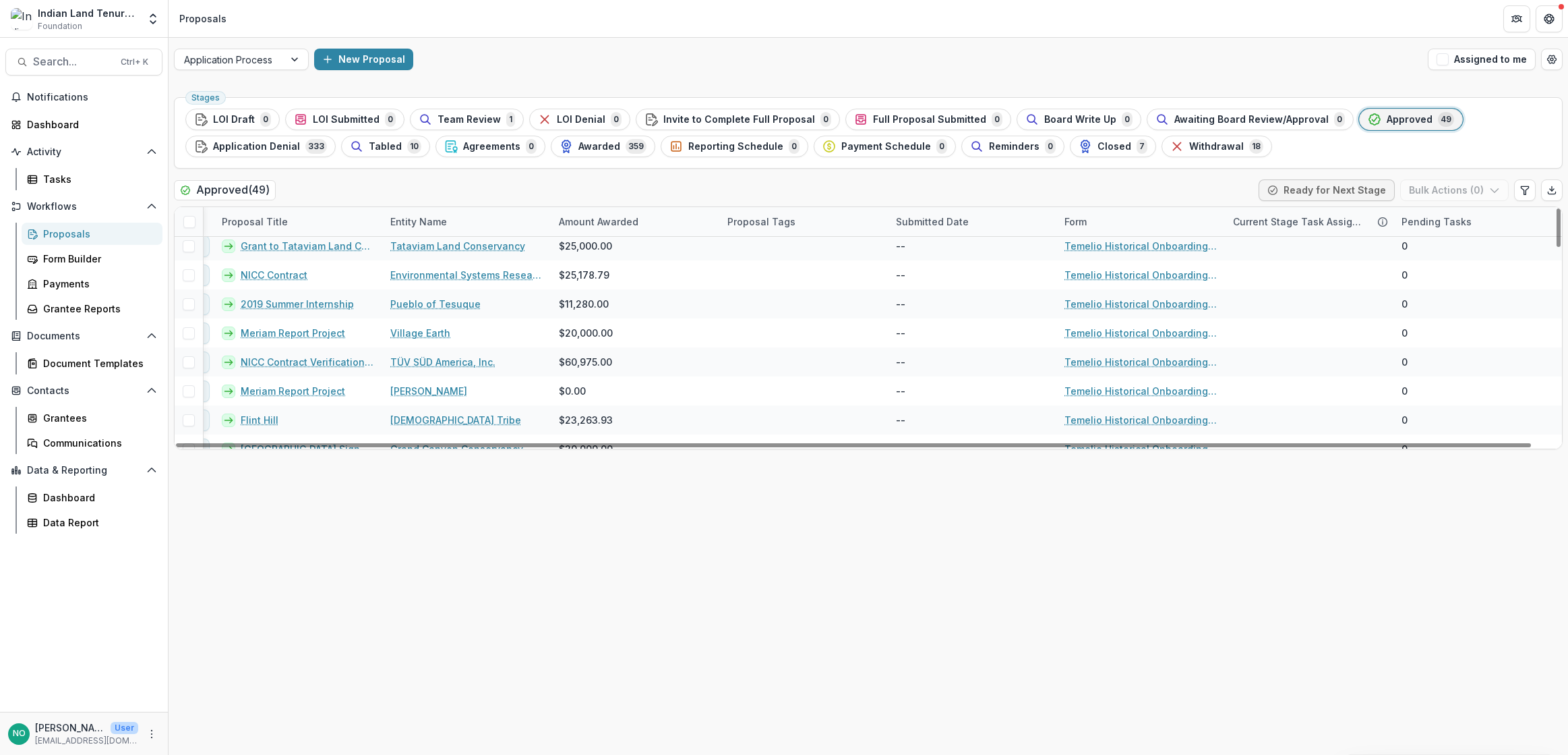
click at [770, 218] on div "Proposal Tags" at bounding box center [761, 221] width 84 height 14
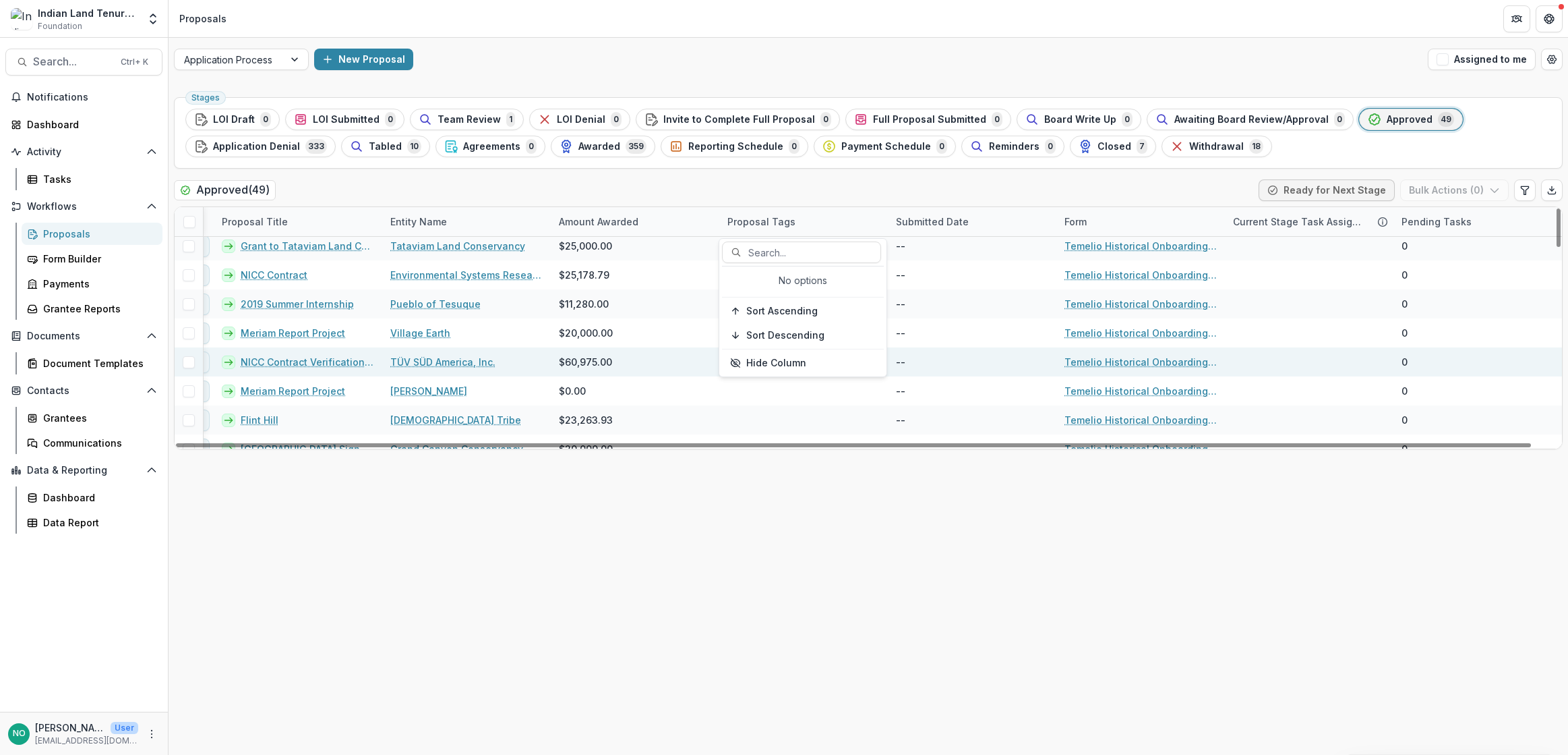
click at [775, 361] on button "Hide Column" at bounding box center [802, 362] width 162 height 22
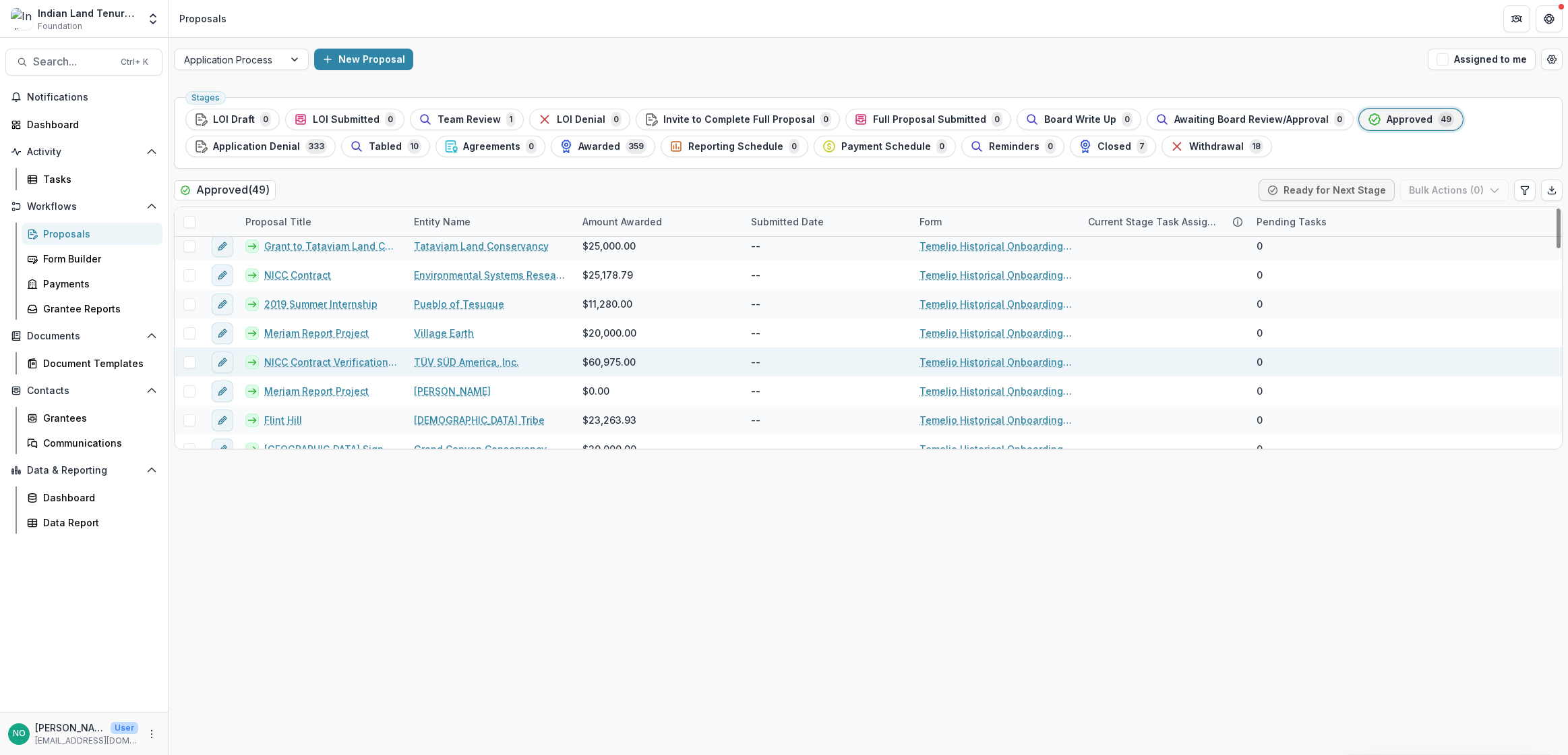
scroll to position [382, 0]
click at [794, 213] on div "Submitted Date" at bounding box center [826, 221] width 168 height 29
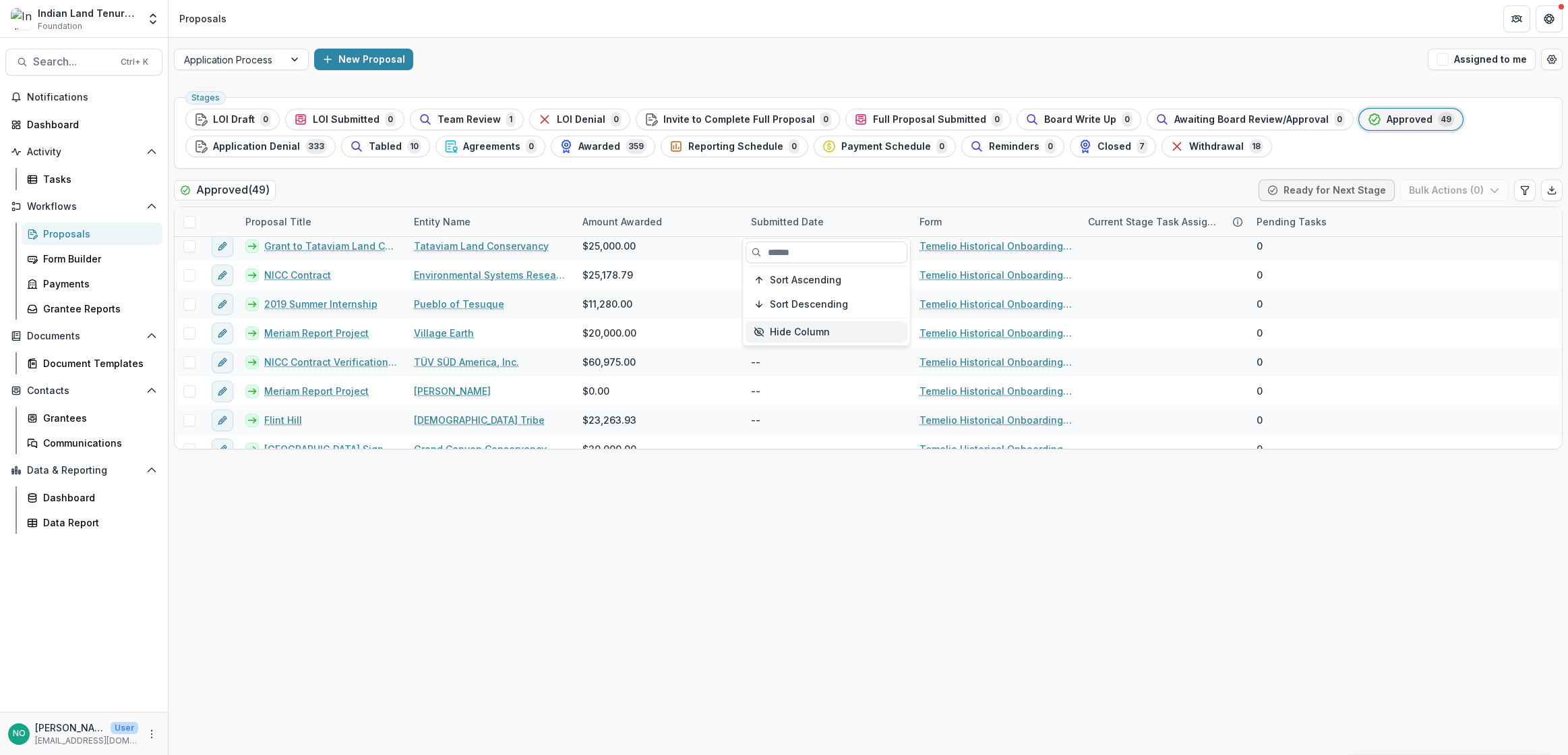
click at [780, 328] on button "Hide Column" at bounding box center [826, 331] width 162 height 22
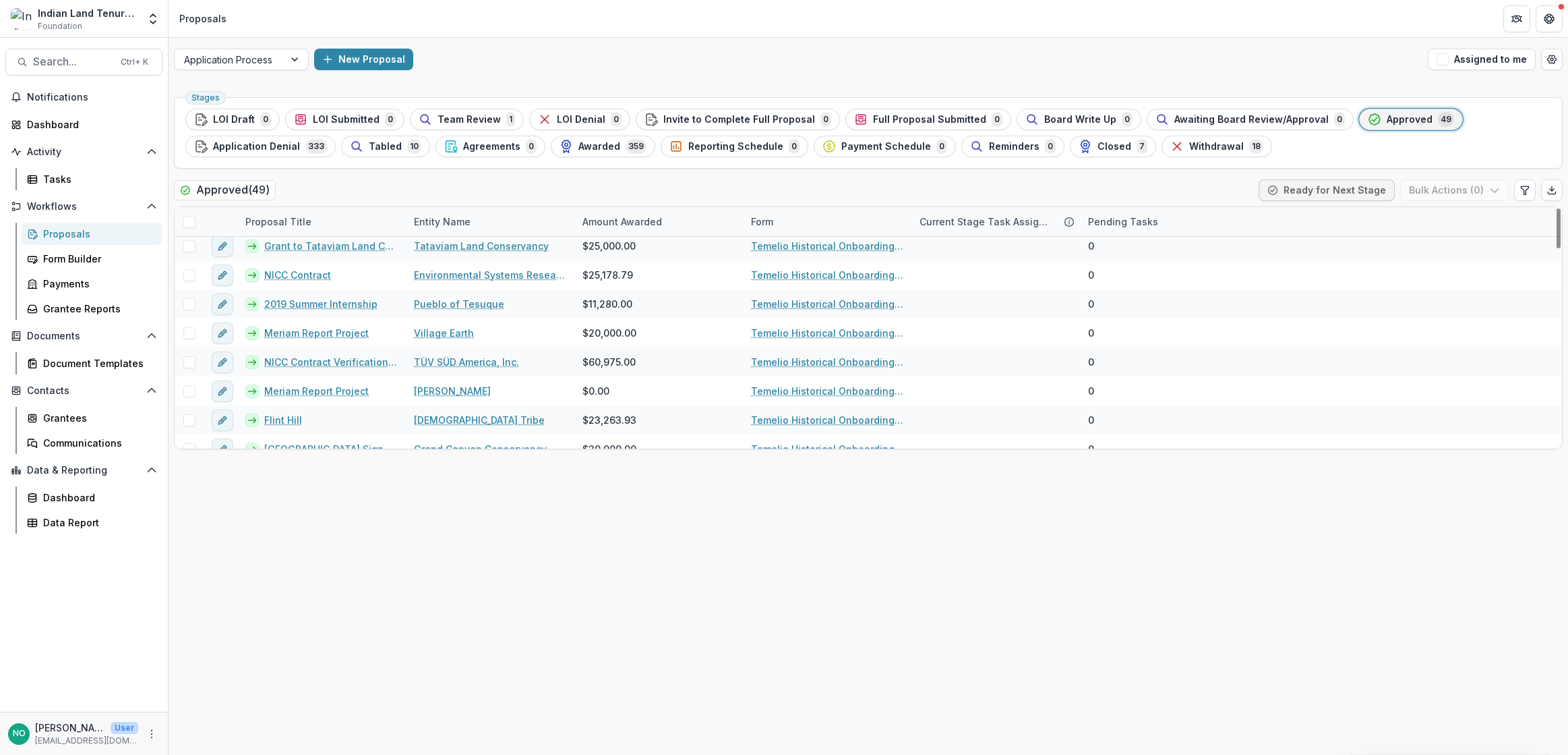
click at [810, 218] on div "Form" at bounding box center [826, 221] width 168 height 29
click at [803, 328] on button "Hide Column" at bounding box center [826, 331] width 162 height 22
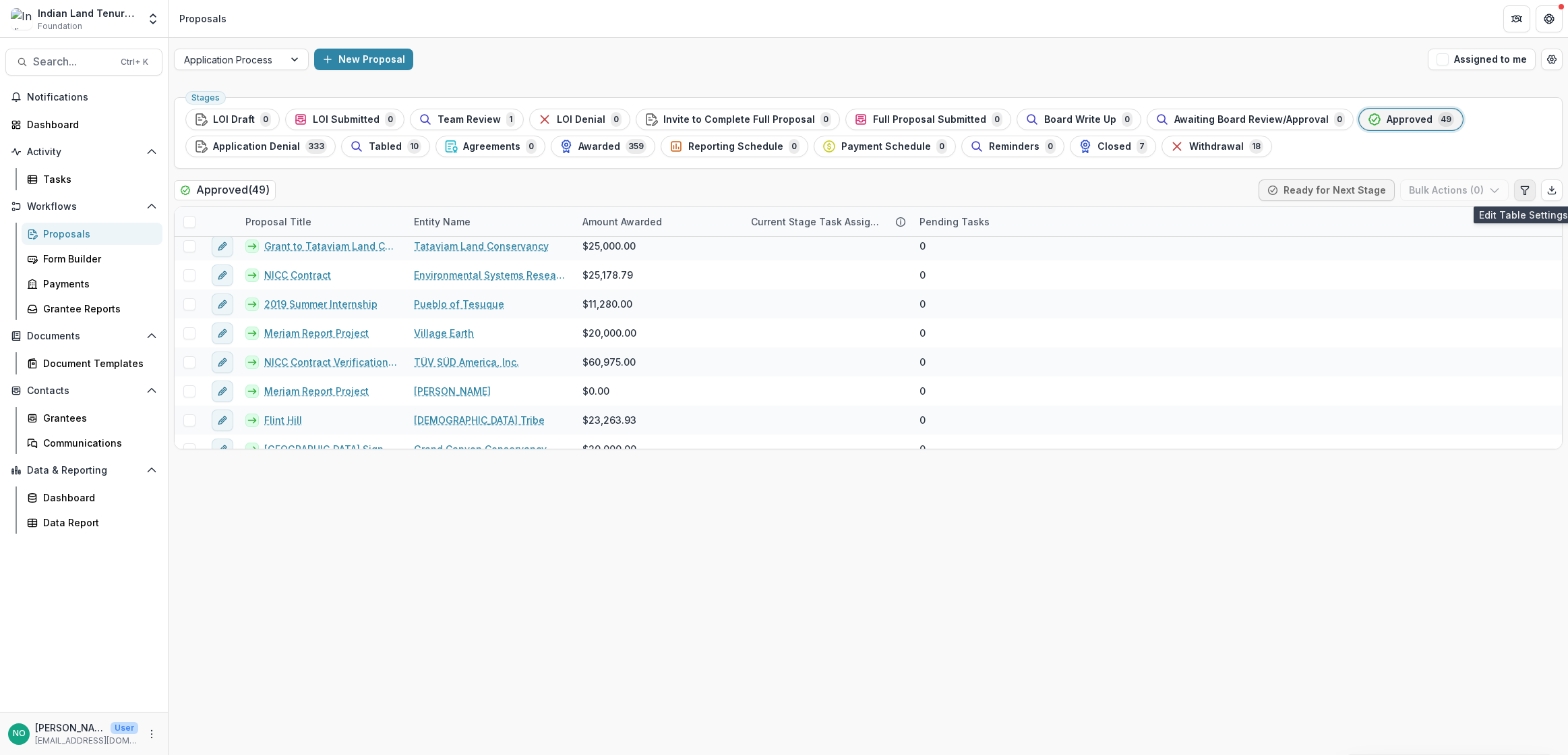
click at [1522, 190] on icon "Edit table settings" at bounding box center [1525, 190] width 10 height 10
select select "******"
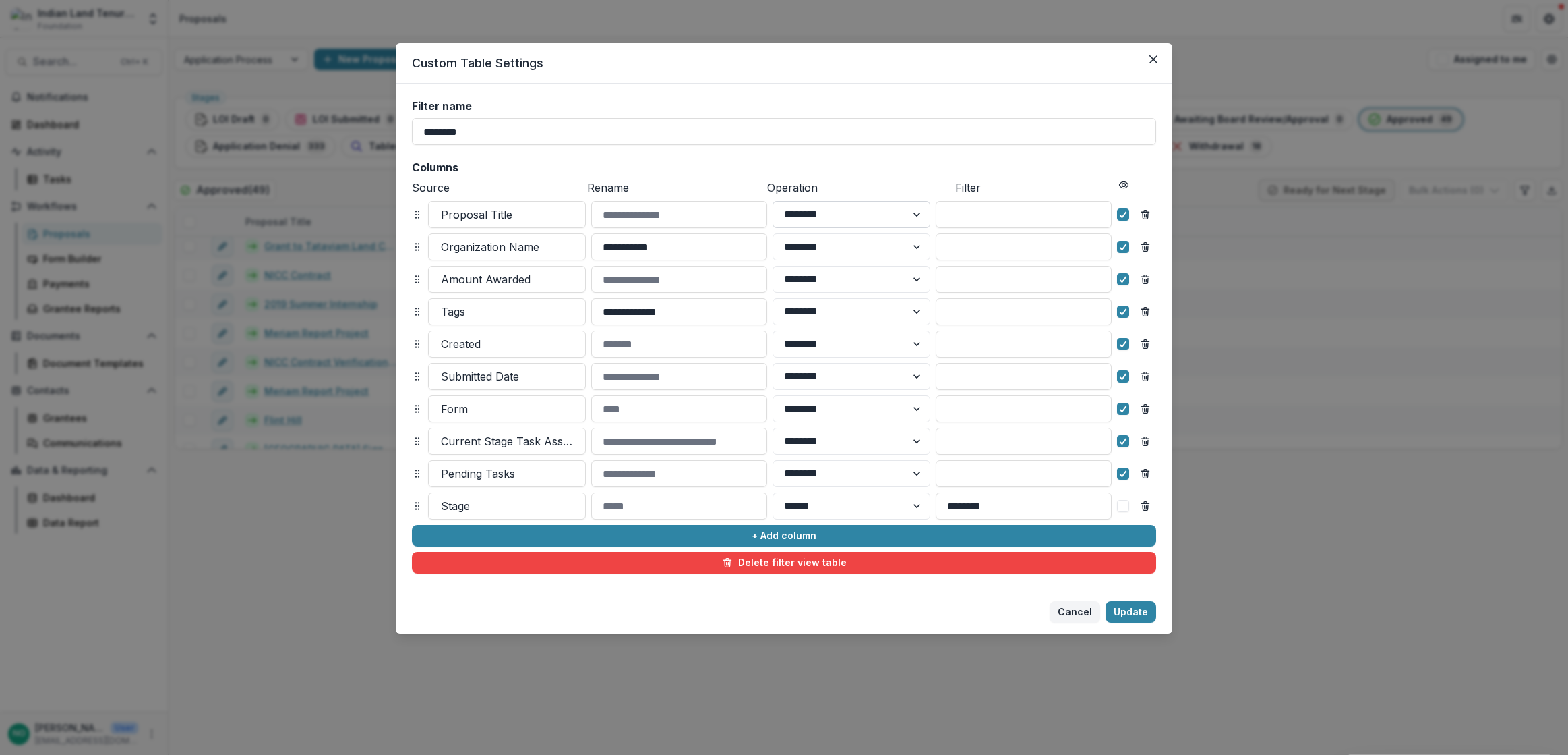
click at [914, 215] on select "******** ******" at bounding box center [852, 214] width 158 height 27
click at [914, 214] on select "******** ******" at bounding box center [852, 214] width 158 height 27
click at [768, 536] on button "+ Add column" at bounding box center [783, 535] width 744 height 22
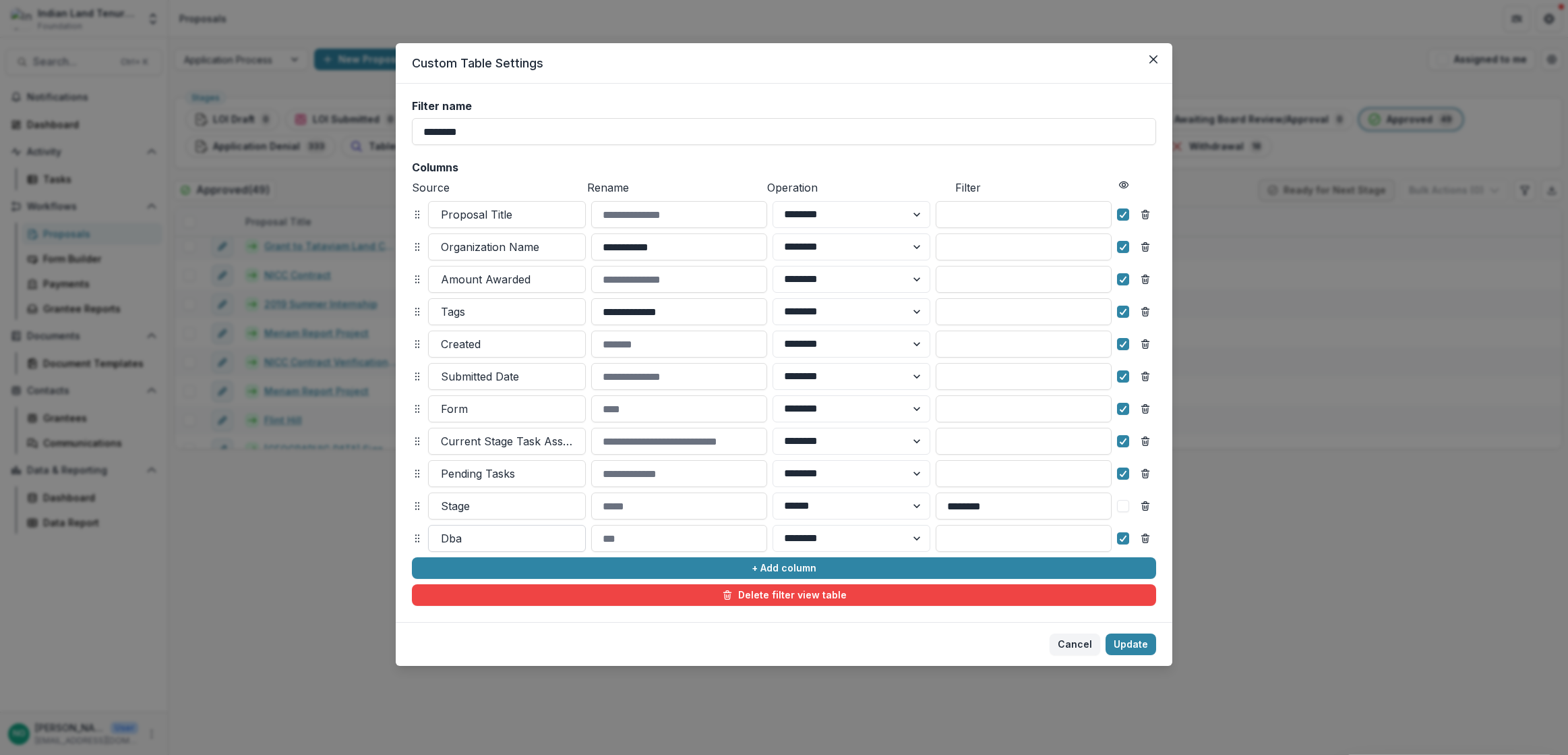
click at [509, 536] on div at bounding box center [507, 538] width 132 height 19
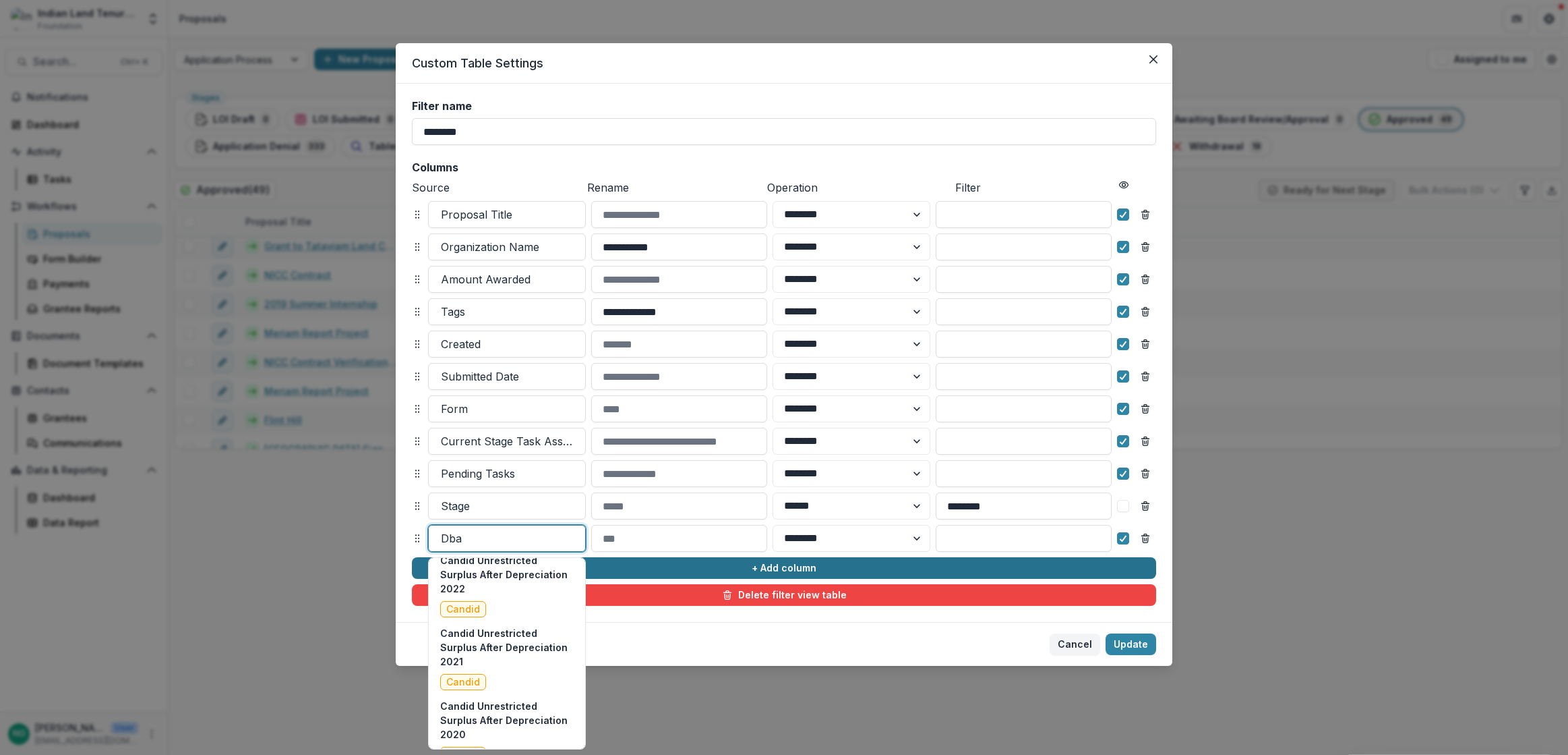
scroll to position [8734, 0]
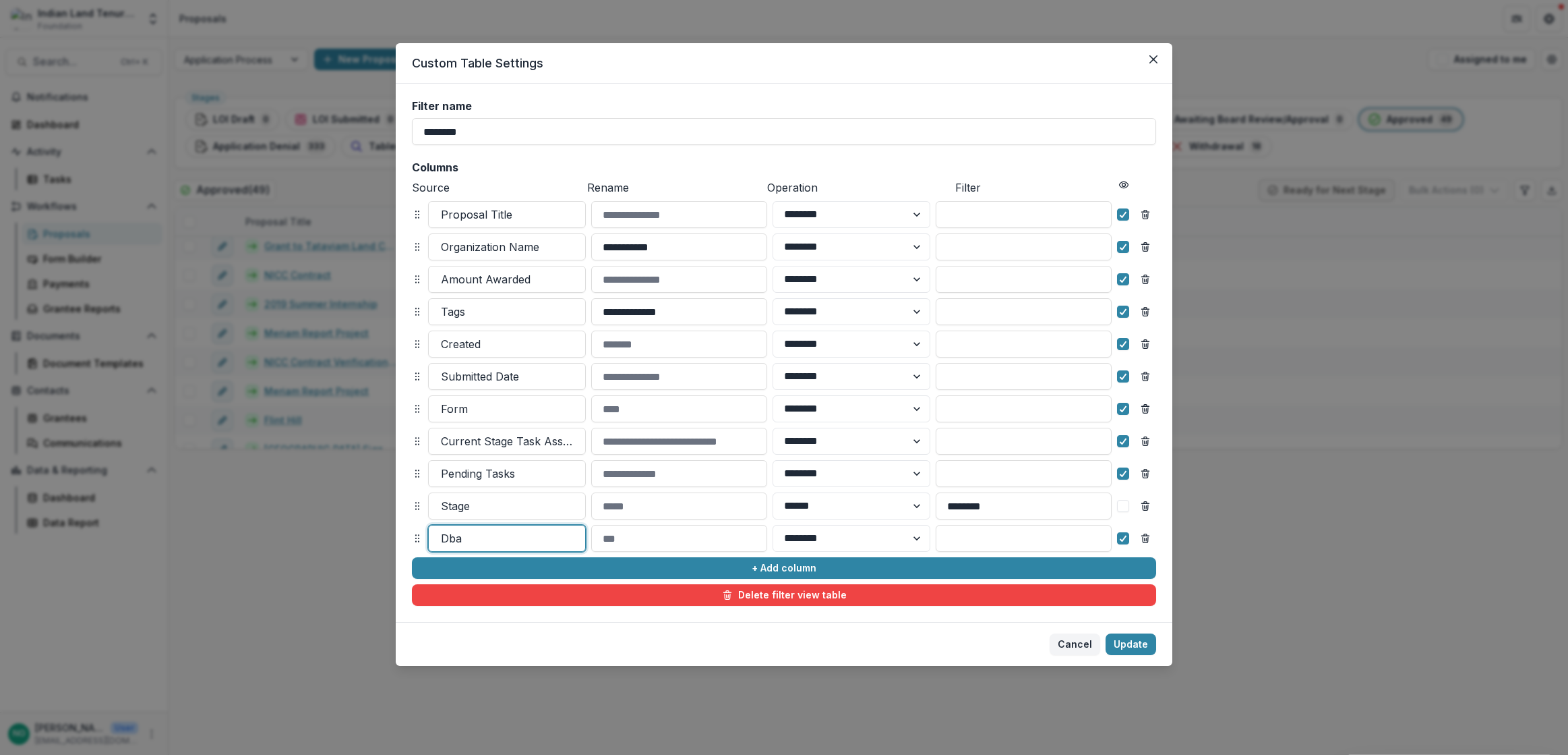
click at [505, 530] on div at bounding box center [507, 538] width 132 height 19
click at [612, 534] on input at bounding box center [678, 537] width 176 height 27
click at [456, 534] on div at bounding box center [507, 538] width 132 height 19
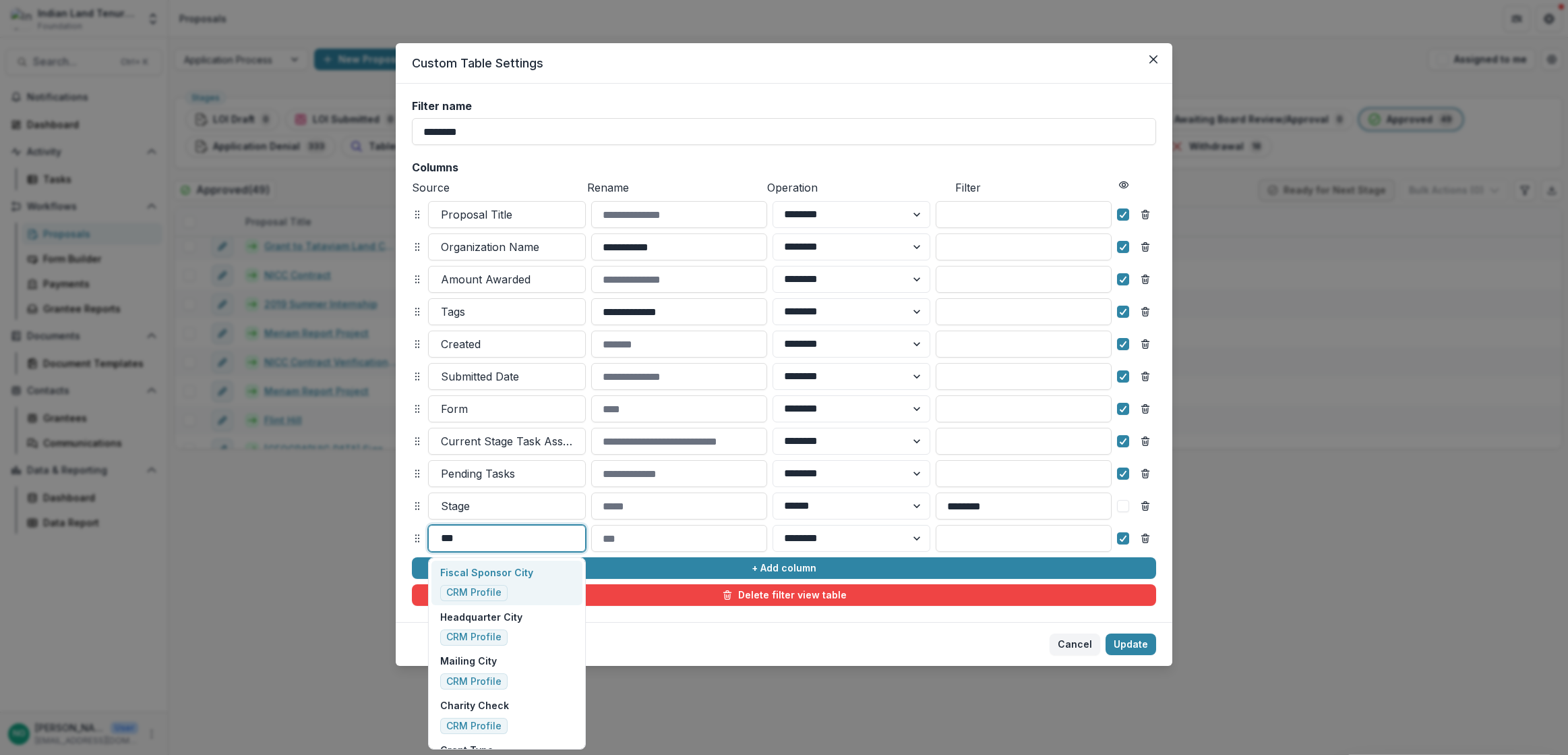
type input "****"
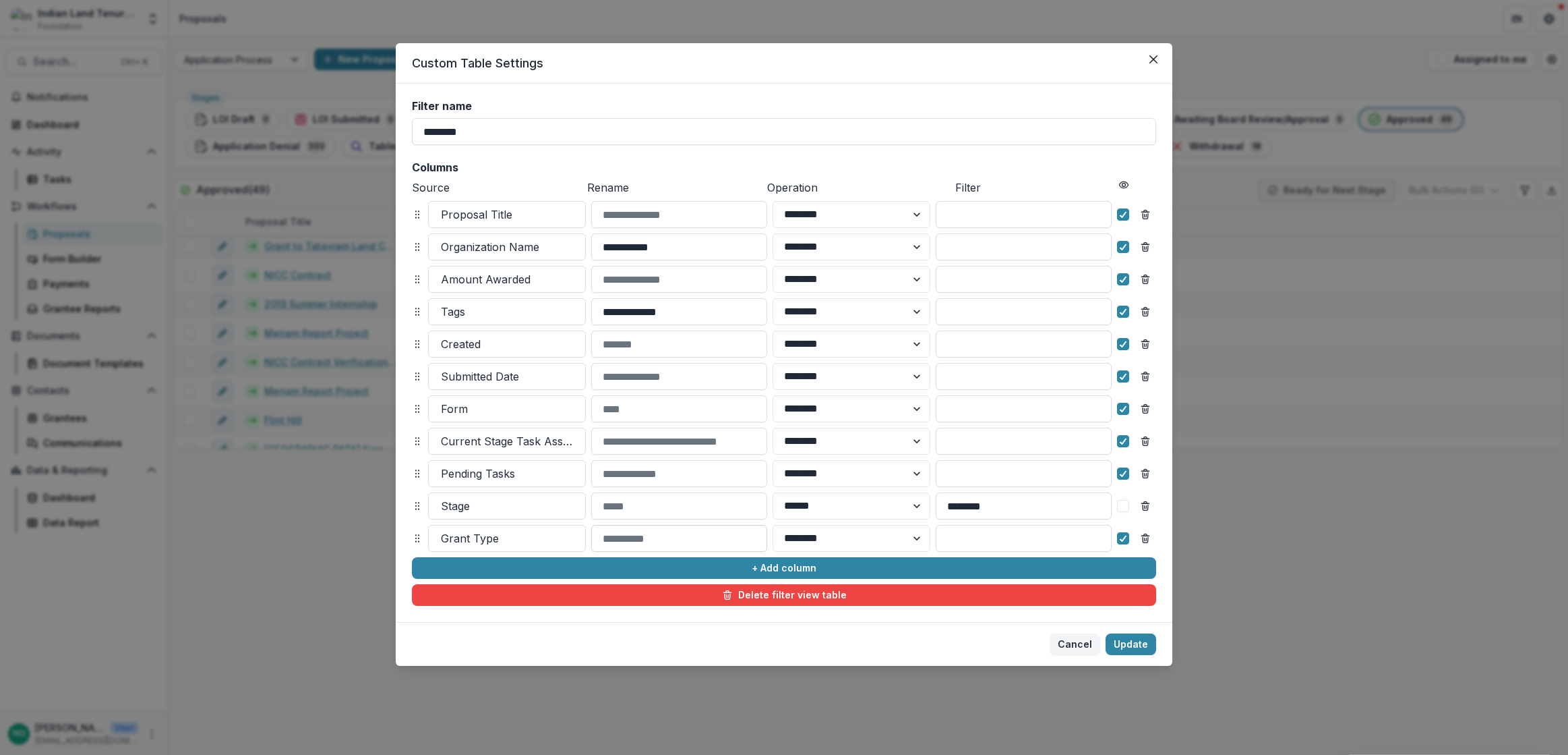
click at [635, 538] on input at bounding box center [678, 537] width 176 height 27
type input "********"
click at [672, 548] on input "********" at bounding box center [678, 537] width 176 height 27
drag, startPoint x: 672, startPoint y: 538, endPoint x: 420, endPoint y: 538, distance: 252.0
click at [407, 546] on div "**********" at bounding box center [784, 352] width 776 height 538
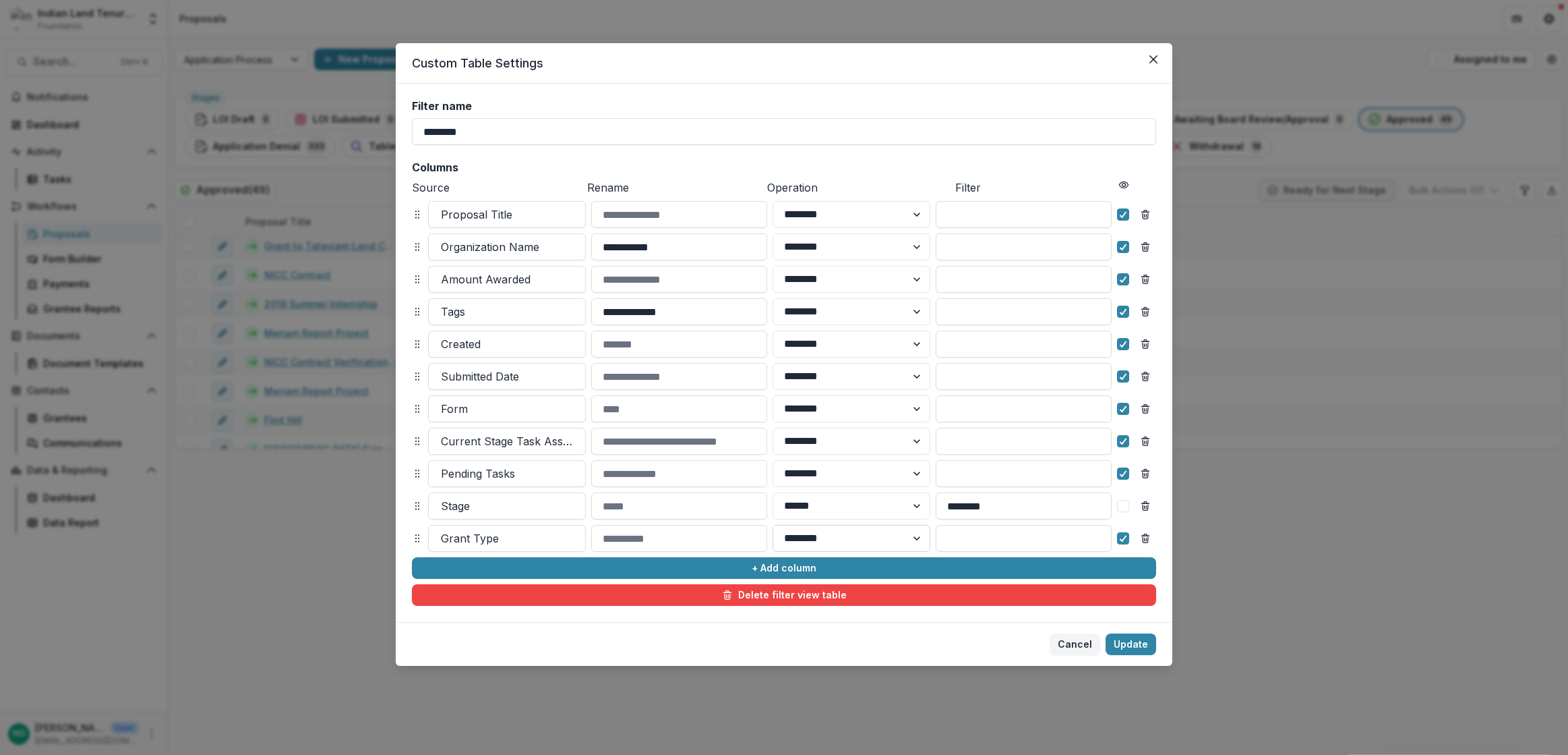
click at [848, 548] on select "******** ******" at bounding box center [852, 537] width 158 height 27
click at [846, 545] on select "******** ******" at bounding box center [852, 537] width 158 height 27
click at [484, 546] on div at bounding box center [507, 538] width 132 height 19
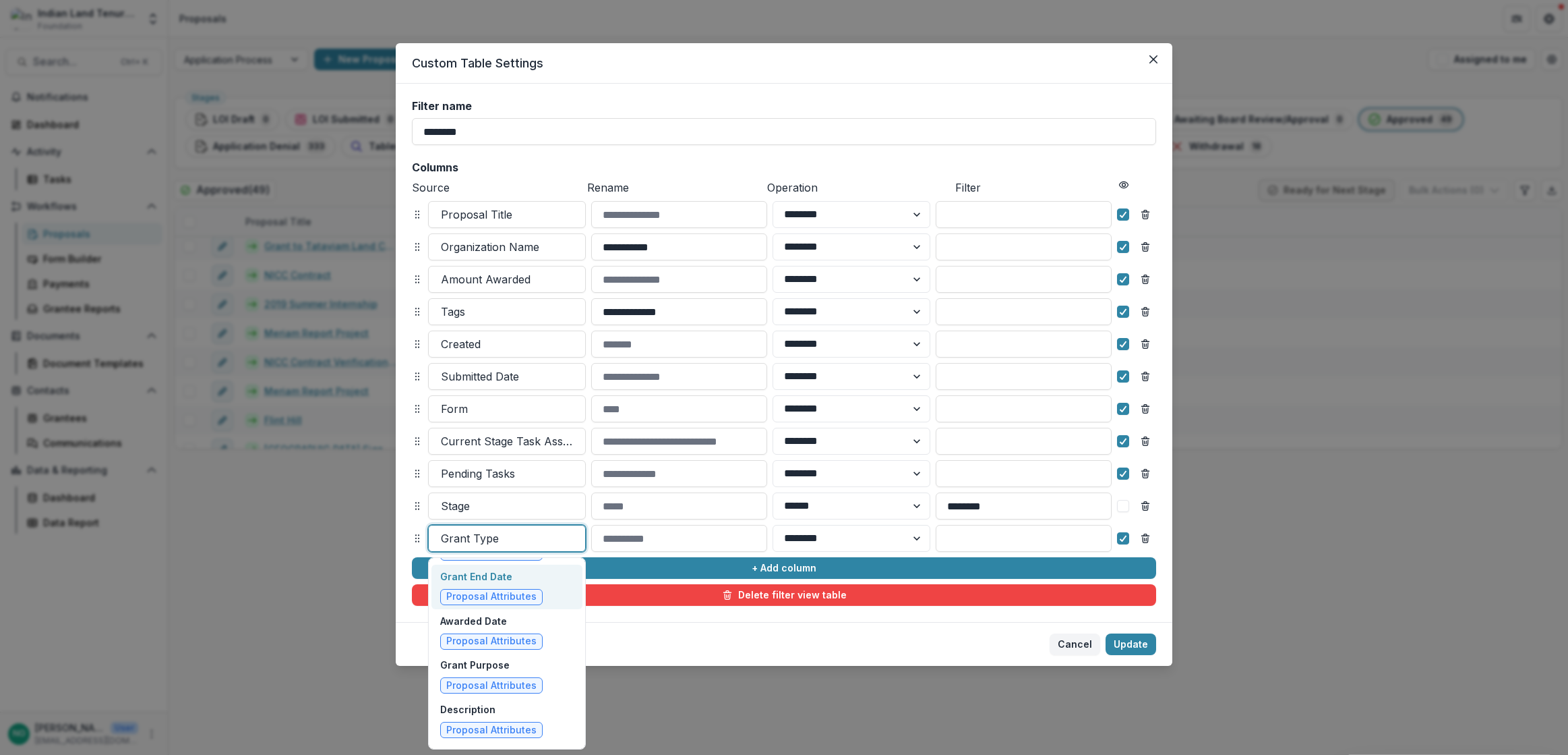
scroll to position [2661, 0]
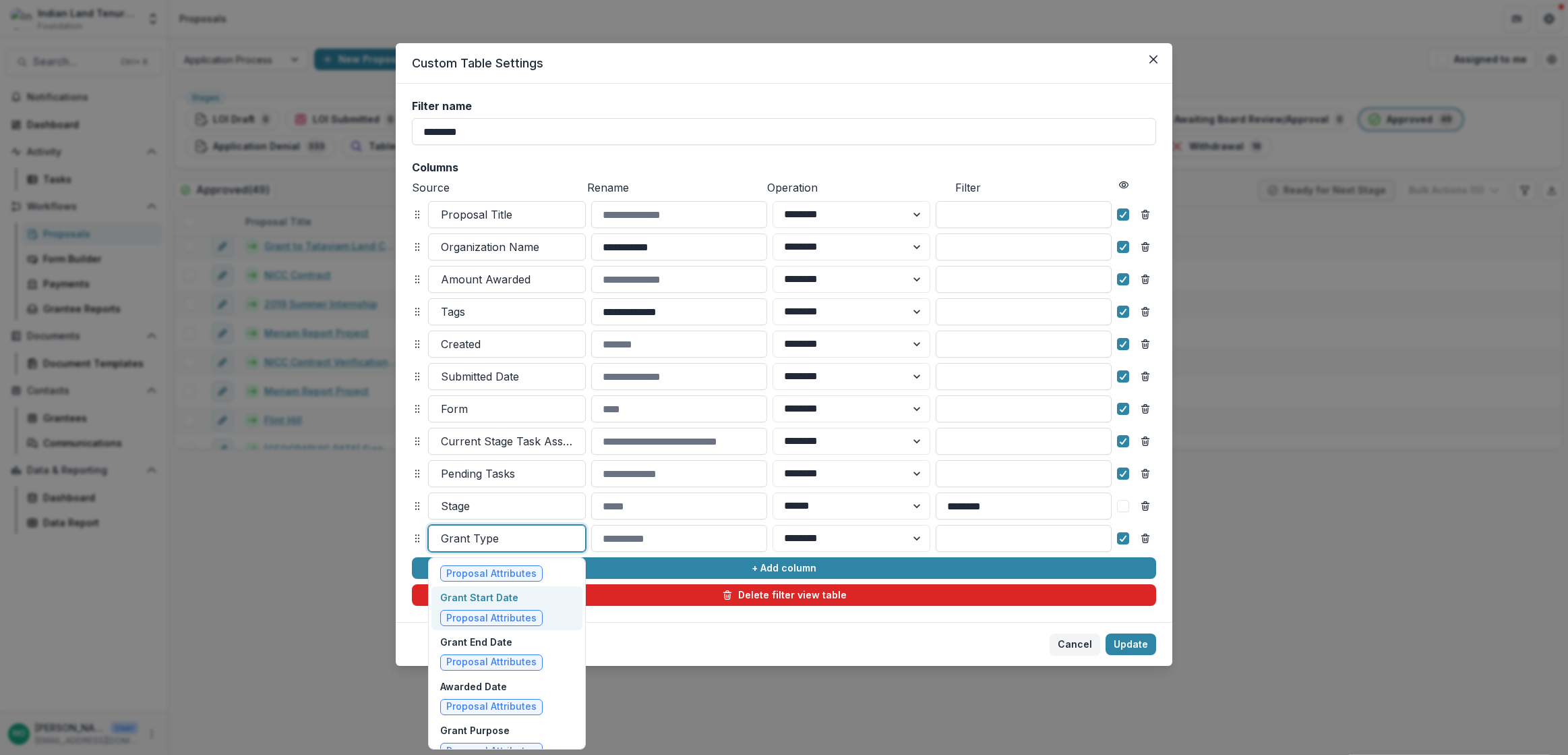
click at [463, 612] on span "Proposal Attributes" at bounding box center [491, 617] width 90 height 11
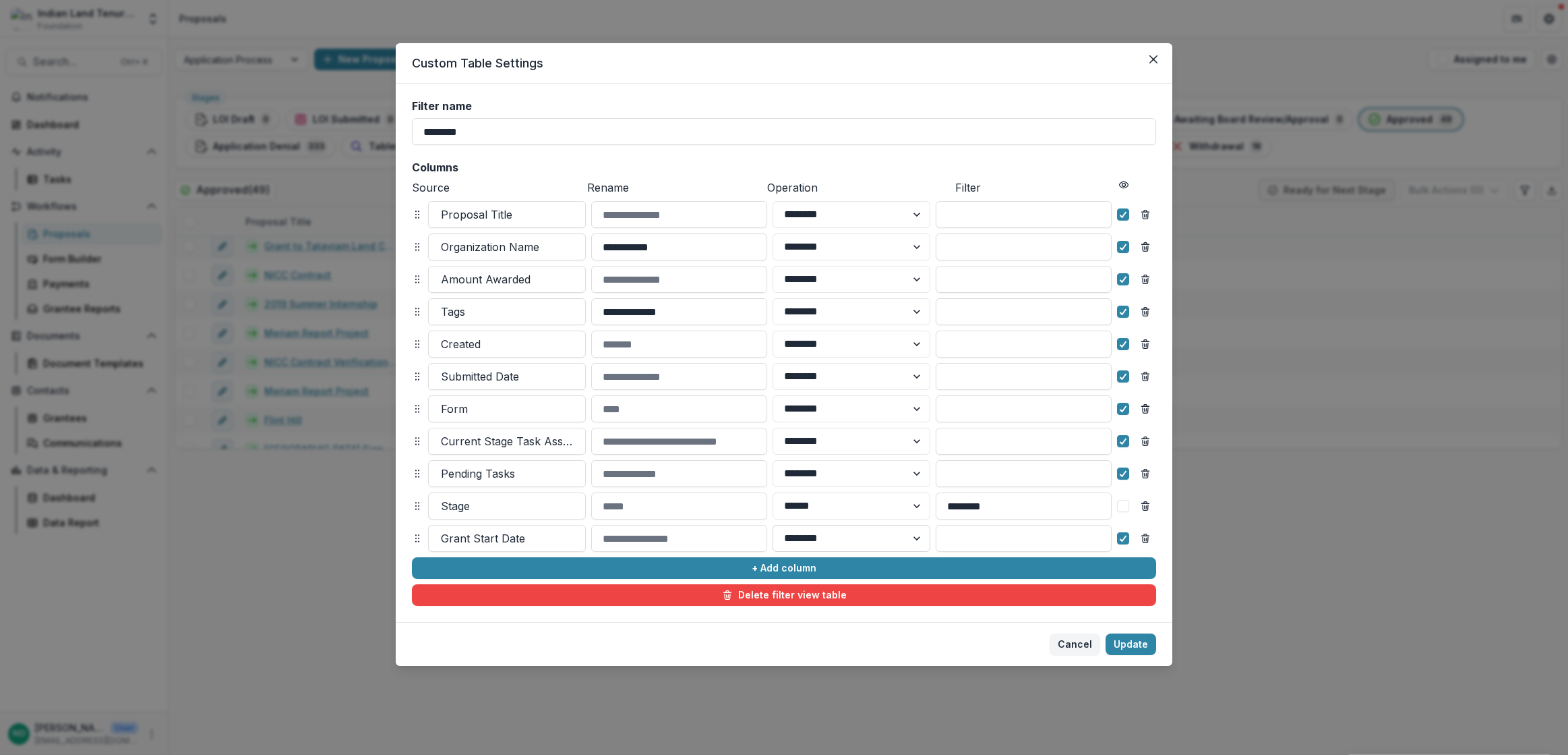
click at [844, 538] on select "******** ******" at bounding box center [852, 537] width 158 height 27
click at [1026, 538] on input at bounding box center [1023, 537] width 176 height 27
click at [1143, 648] on button "Update" at bounding box center [1131, 644] width 50 height 22
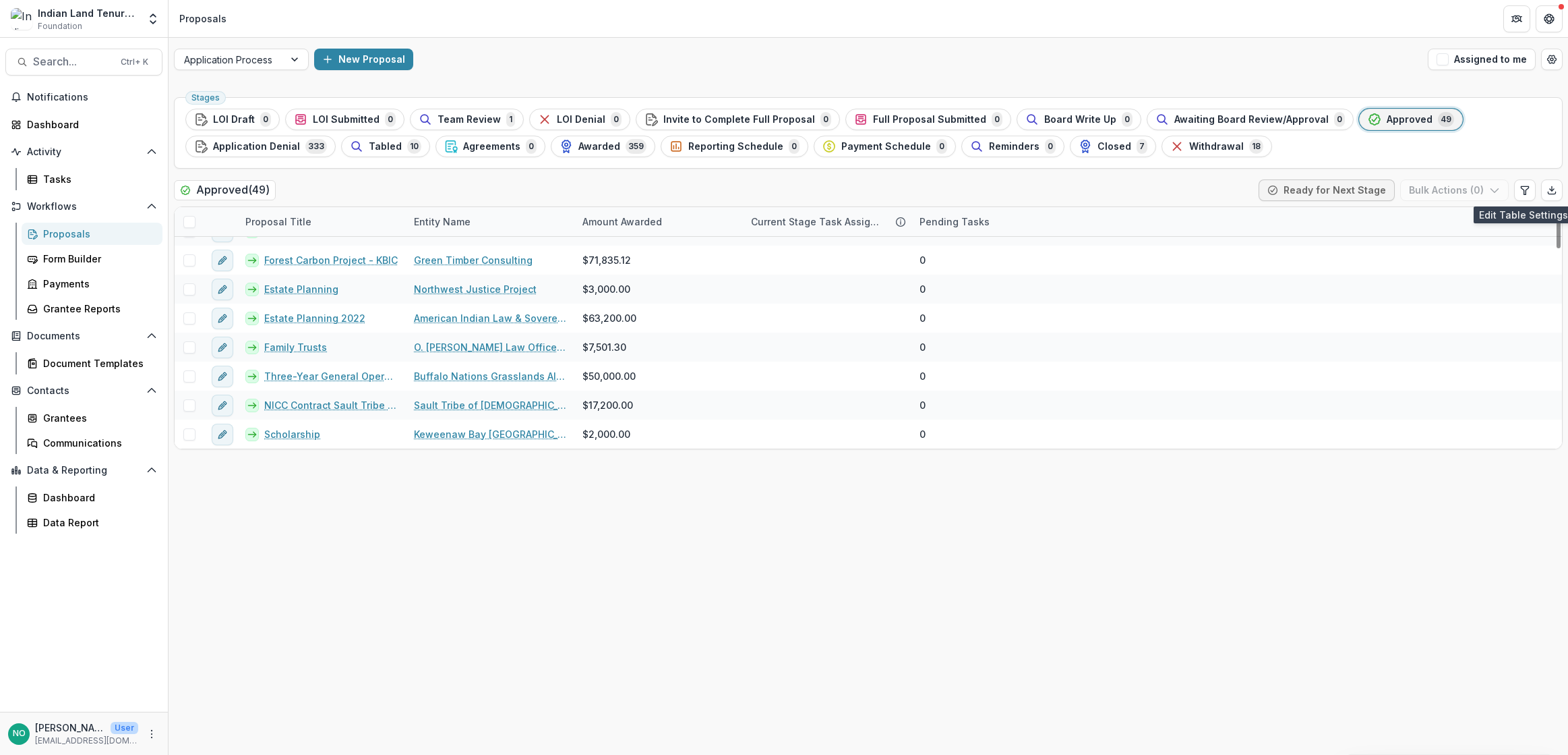
scroll to position [0, 0]
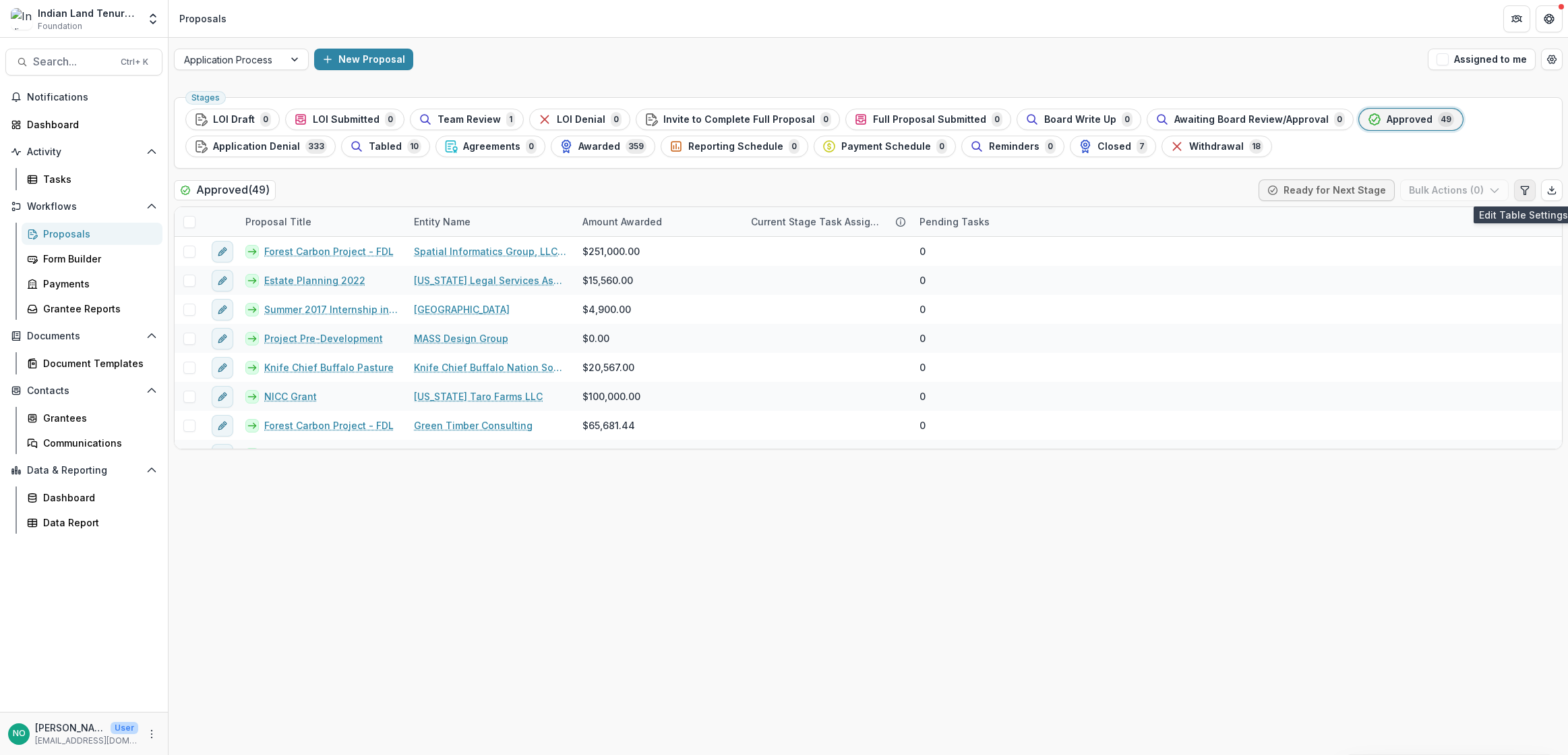
click at [1526, 192] on icon "Edit table settings" at bounding box center [1524, 190] width 8 height 8
select select "******"
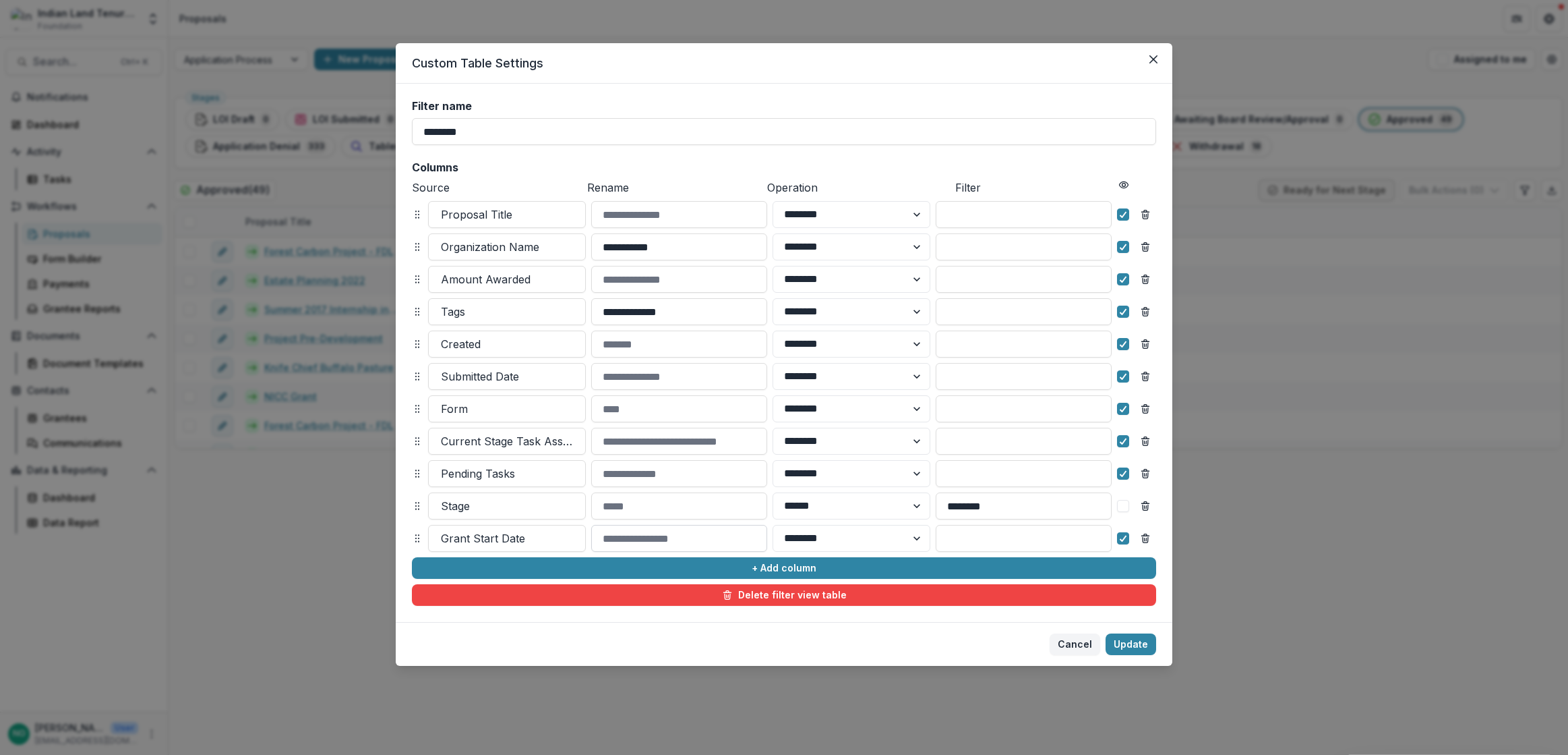
click at [634, 545] on input at bounding box center [678, 537] width 176 height 27
click at [897, 531] on select "******** ******" at bounding box center [852, 537] width 158 height 27
drag, startPoint x: 898, startPoint y: 544, endPoint x: 937, endPoint y: 542, distance: 39.1
click at [898, 544] on select "******** ******" at bounding box center [852, 537] width 158 height 27
click at [968, 537] on input at bounding box center [1023, 537] width 176 height 27
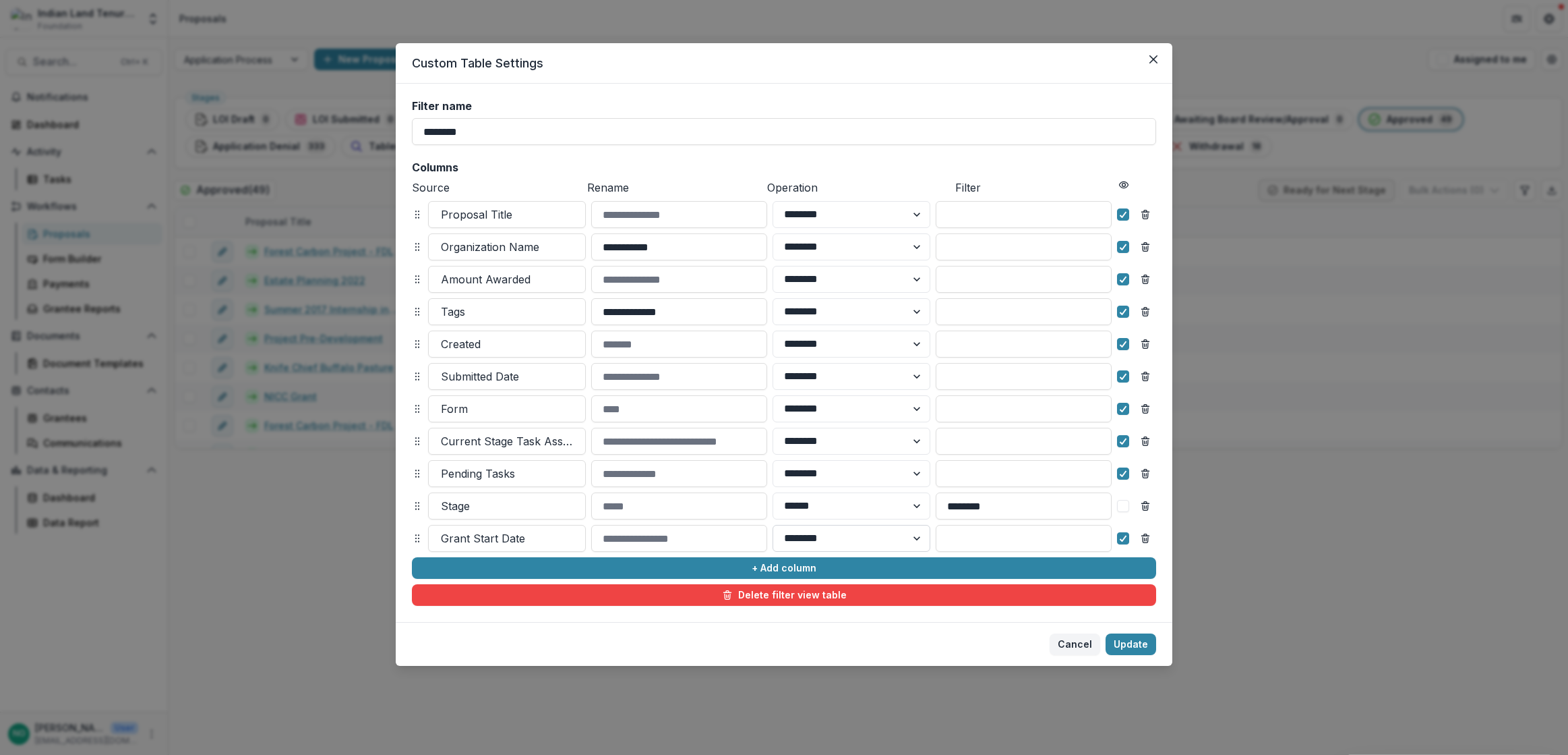
click at [864, 539] on select "******** ******" at bounding box center [852, 537] width 158 height 27
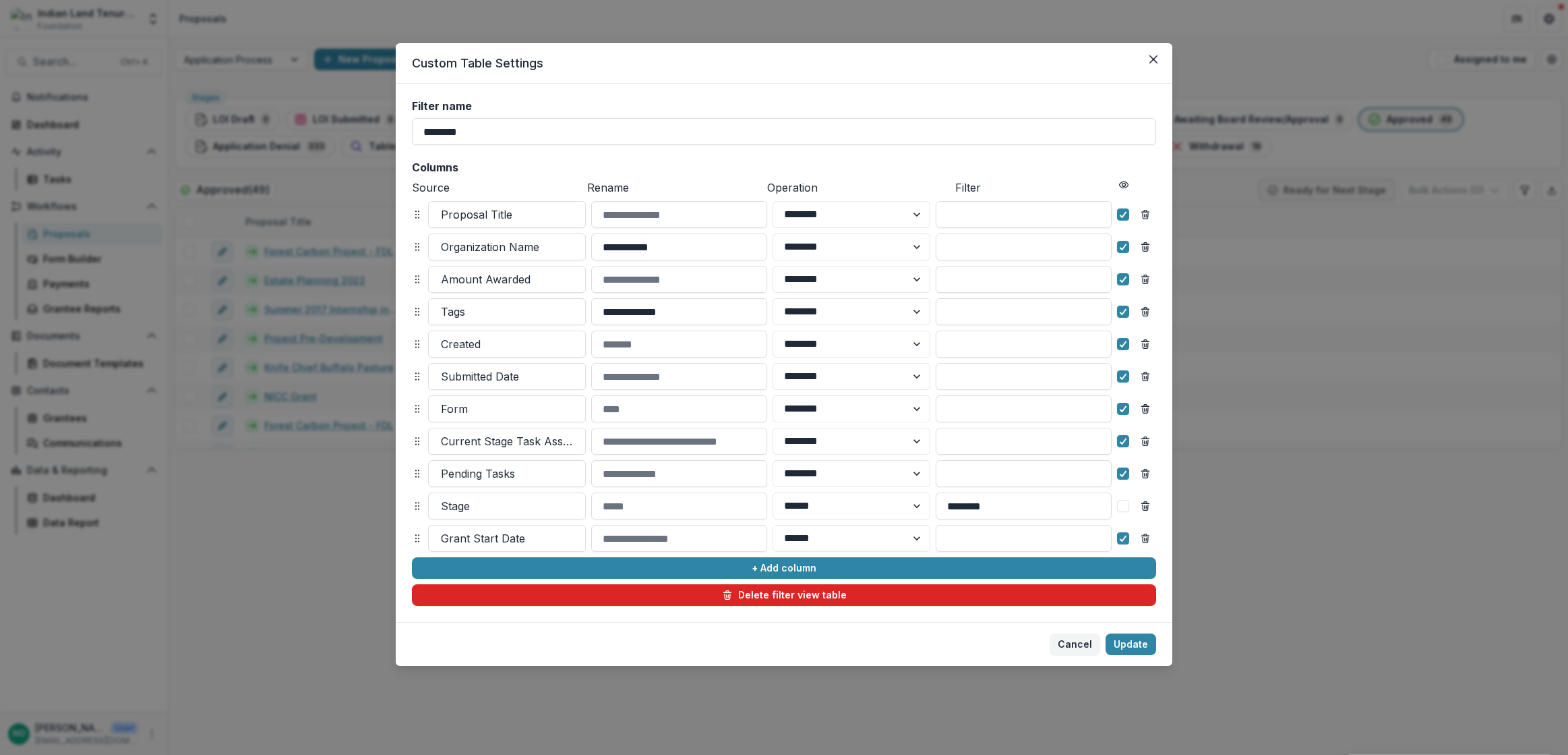
click at [773, 524] on select "******** ******" at bounding box center [852, 537] width 158 height 27
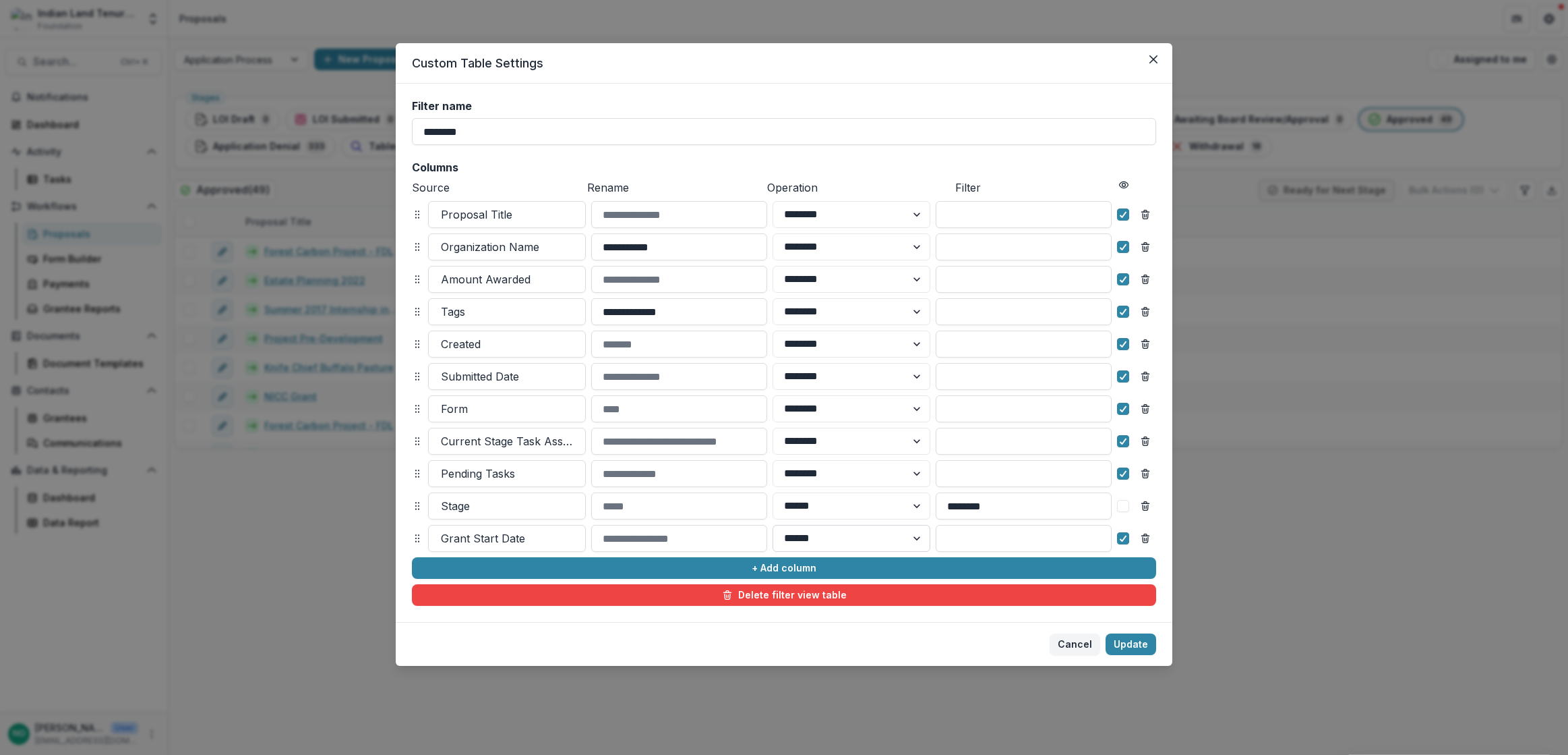
click at [914, 542] on select "******** ******" at bounding box center [852, 537] width 158 height 27
select select "********"
click at [773, 524] on select "******** ******" at bounding box center [852, 537] width 158 height 27
click at [952, 530] on input at bounding box center [1023, 537] width 176 height 27
drag, startPoint x: 1059, startPoint y: 542, endPoint x: 1006, endPoint y: 535, distance: 53.5
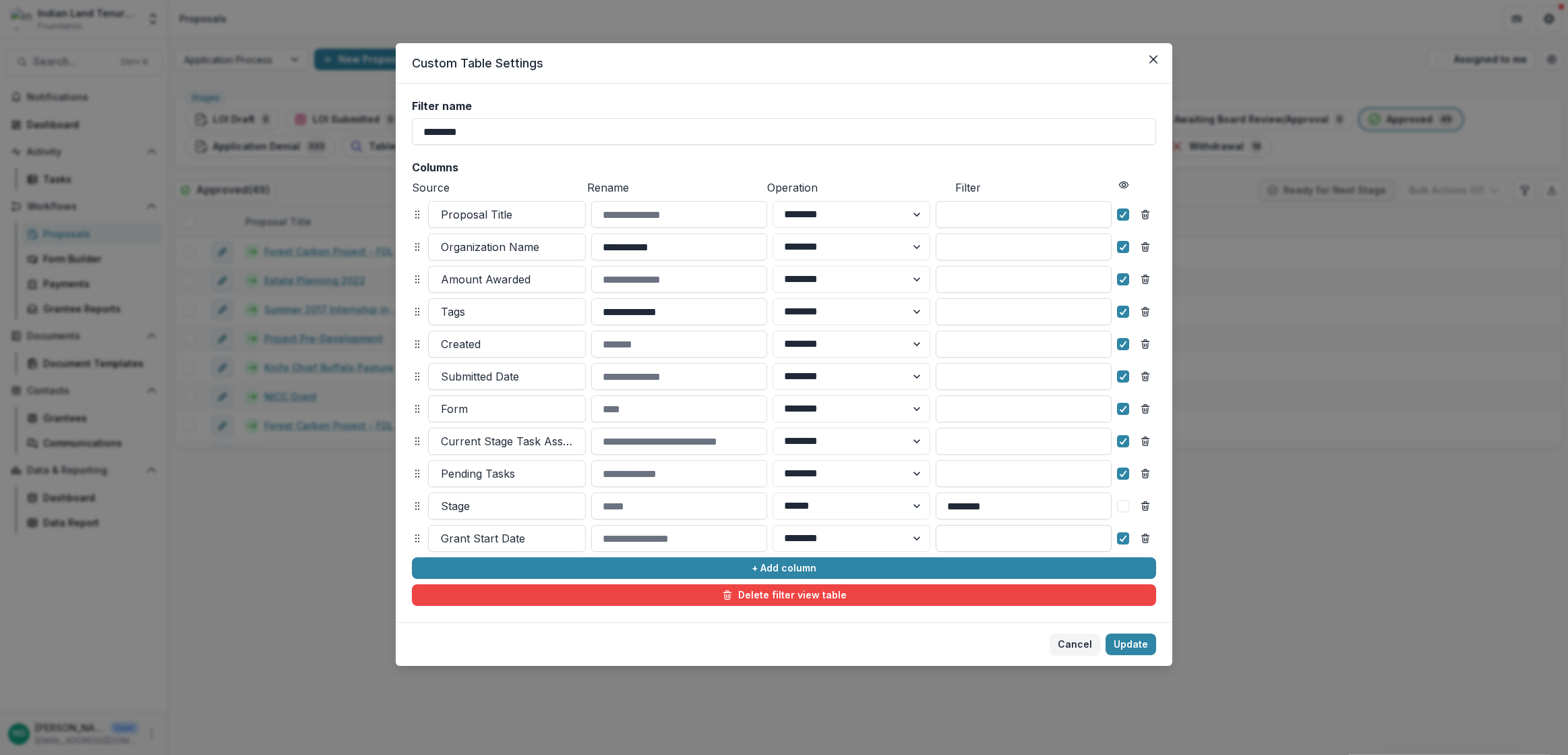
click at [1006, 535] on input at bounding box center [1023, 537] width 176 height 27
click at [908, 540] on select "******** ******" at bounding box center [852, 537] width 158 height 27
click at [773, 524] on select "******** ******" at bounding box center [852, 537] width 158 height 27
click at [793, 563] on button "+ Add column" at bounding box center [783, 568] width 744 height 22
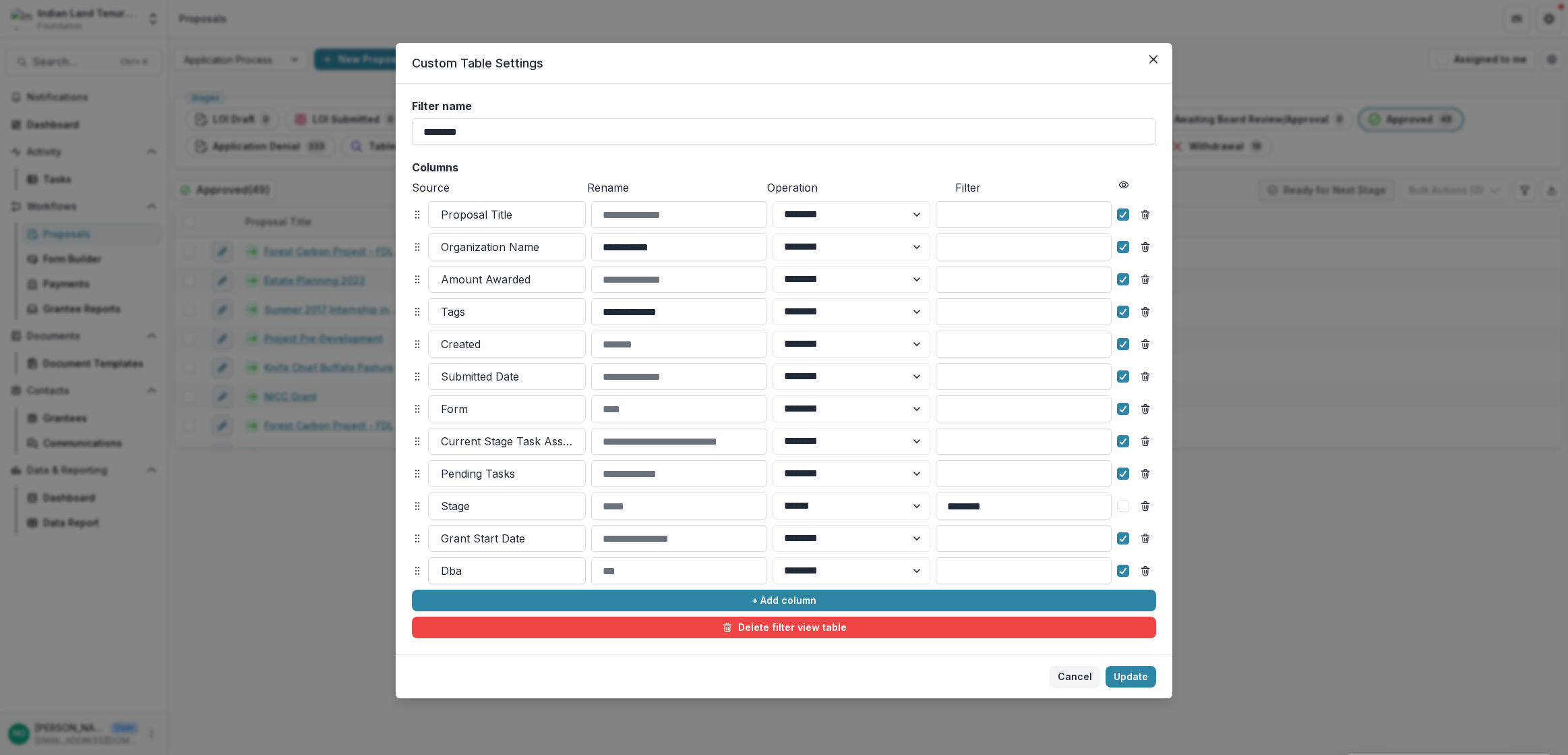
click at [472, 573] on div at bounding box center [507, 570] width 132 height 19
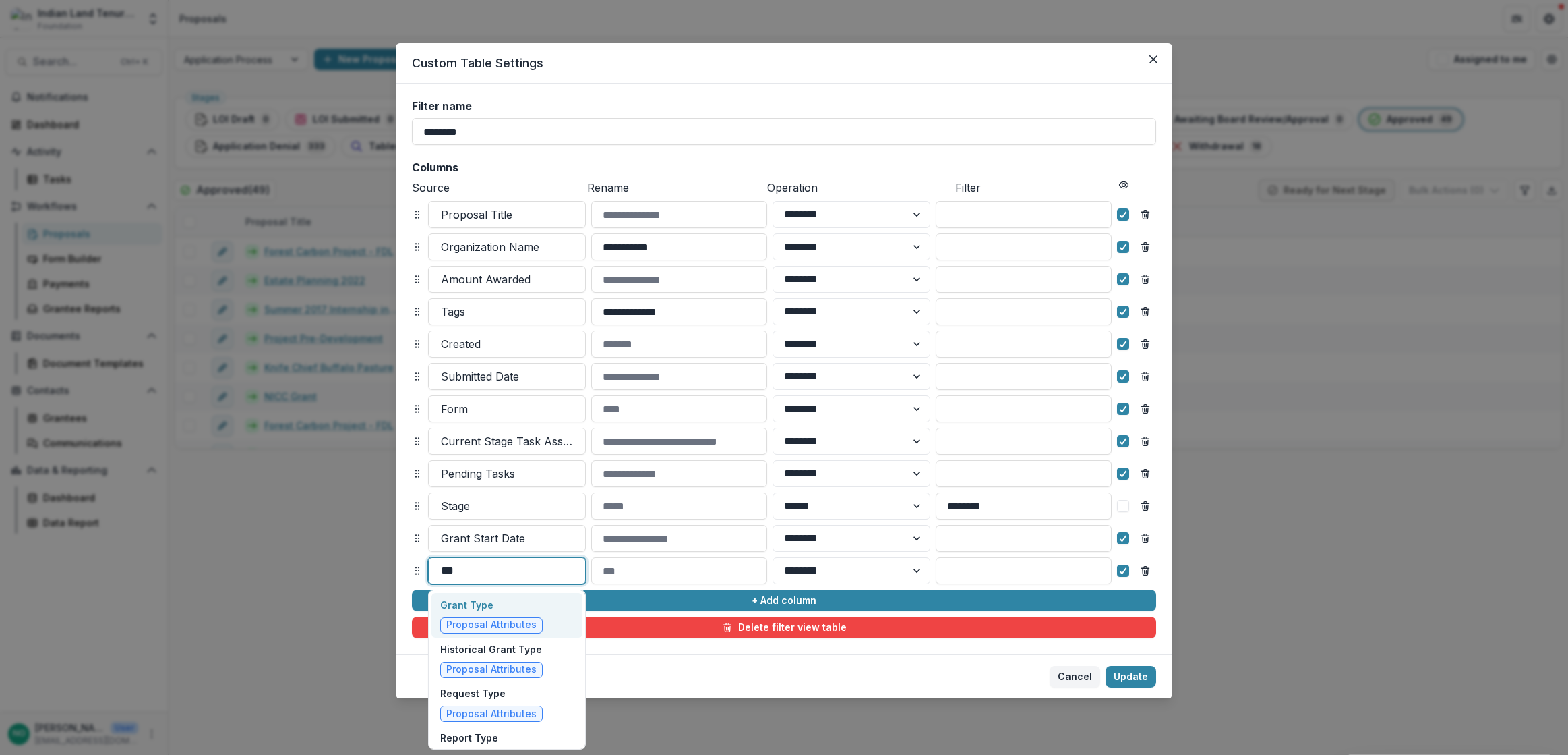
type input "****"
click at [507, 624] on span "Proposal Attributes" at bounding box center [491, 624] width 90 height 11
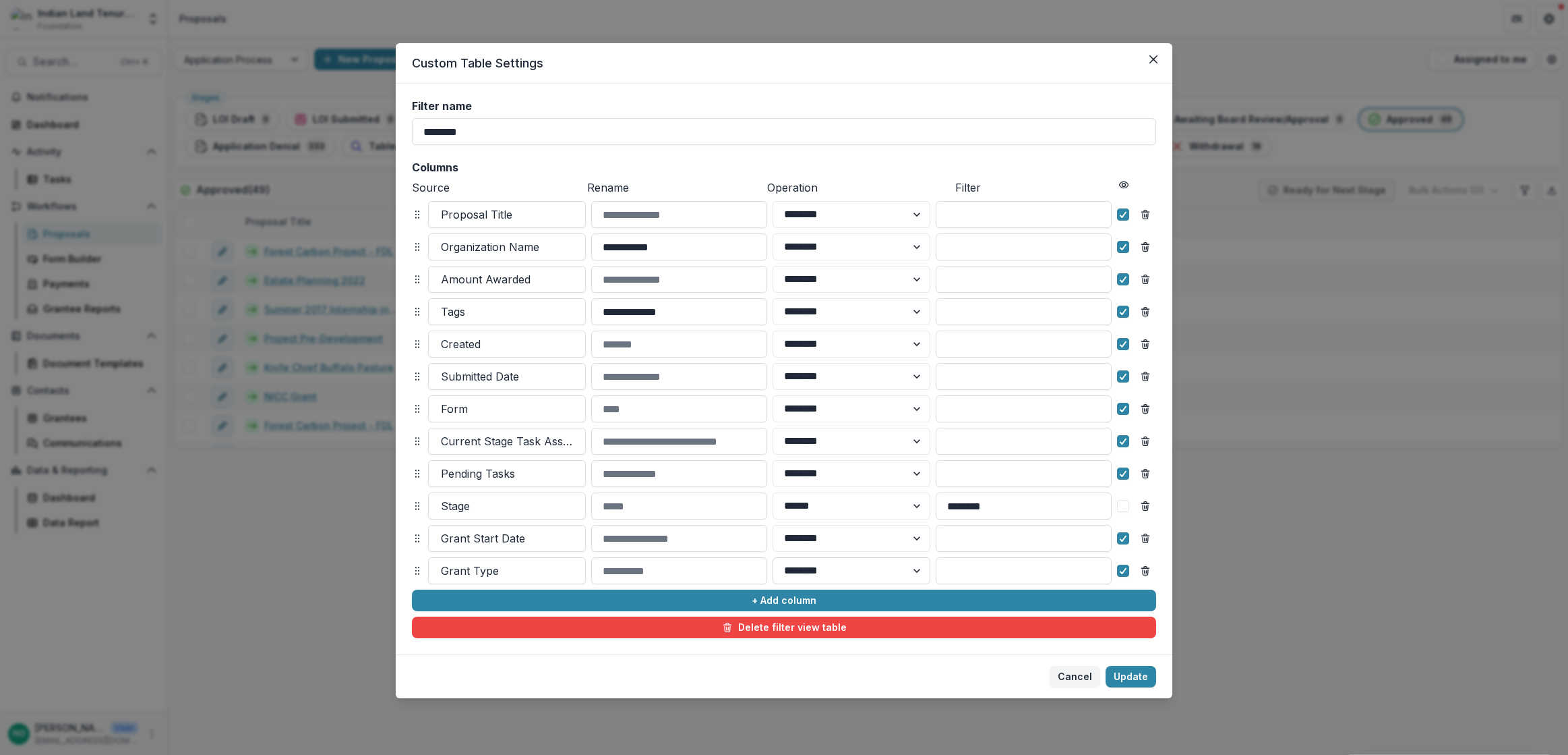
click at [865, 576] on select "******** ******" at bounding box center [852, 570] width 158 height 27
select select "******"
click at [773, 557] on select "******** ******" at bounding box center [852, 570] width 158 height 27
click at [964, 564] on input at bounding box center [1023, 570] width 176 height 27
type input "*****"
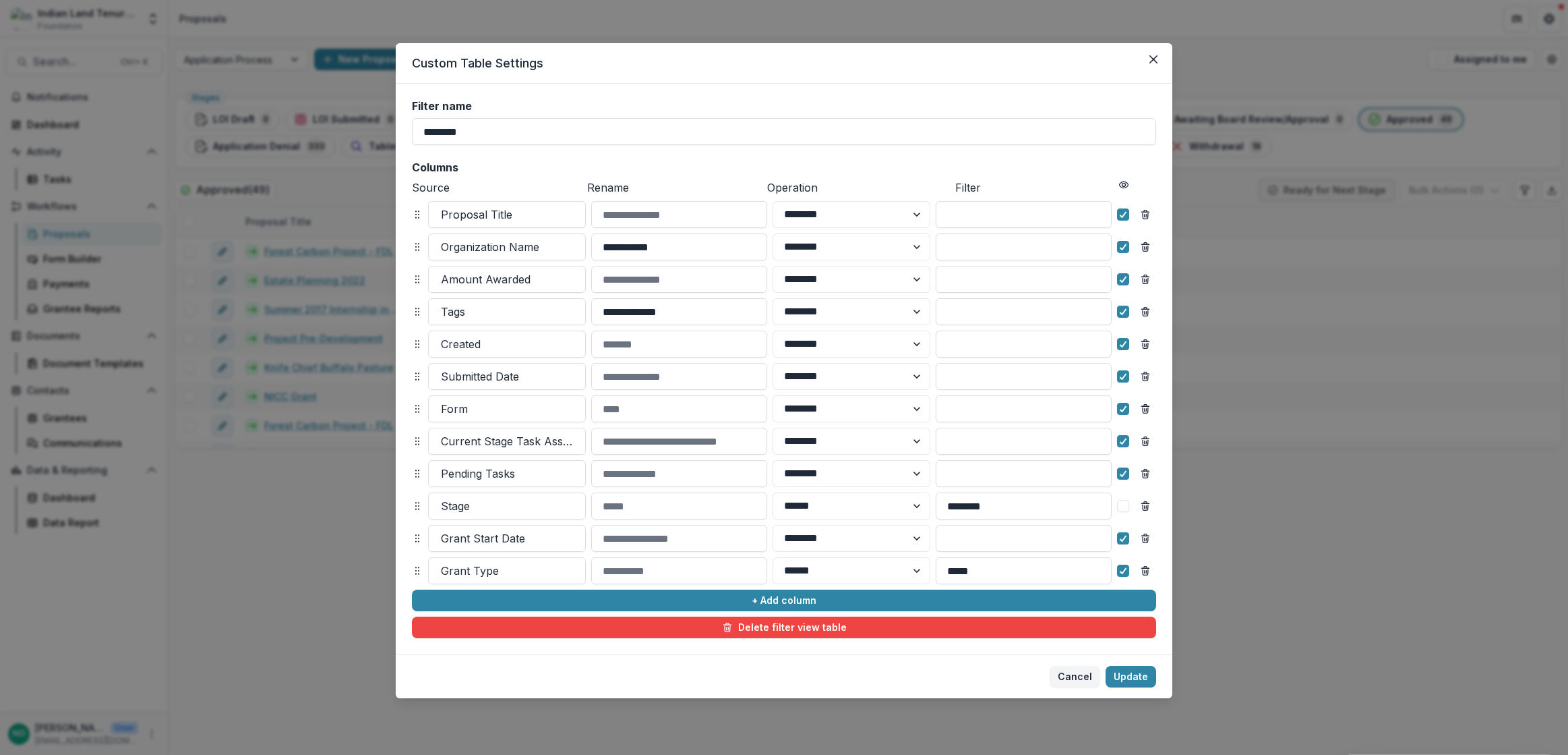
click at [1119, 665] on footer "Cancel Update" at bounding box center [784, 676] width 776 height 44
click at [1132, 669] on button "Update" at bounding box center [1131, 676] width 50 height 22
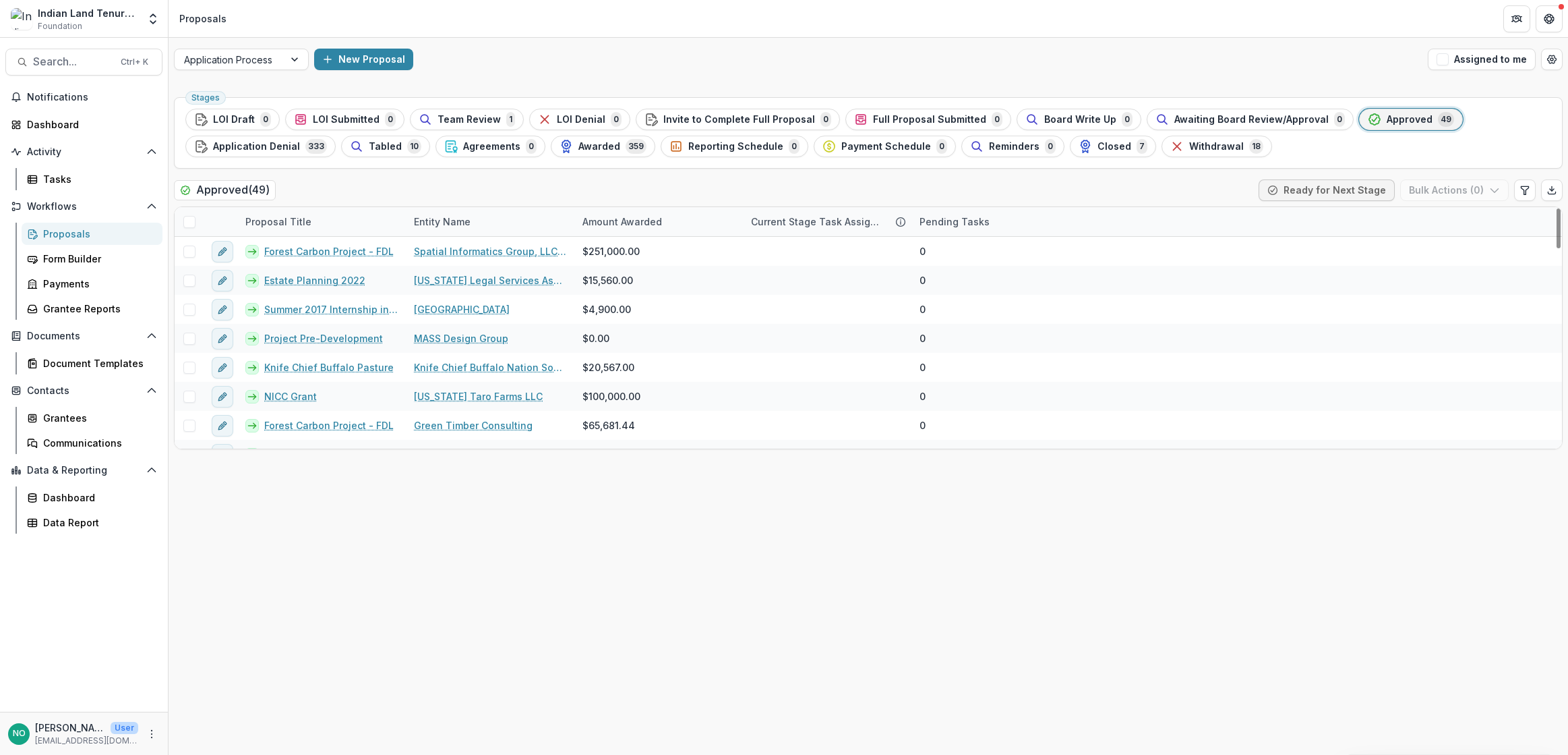
click at [941, 222] on div "Pending Tasks" at bounding box center [955, 221] width 87 height 14
click at [924, 331] on icon "button" at bounding box center [927, 332] width 10 height 10
click at [824, 219] on div "Current Stage Task Assignees" at bounding box center [816, 221] width 147 height 14
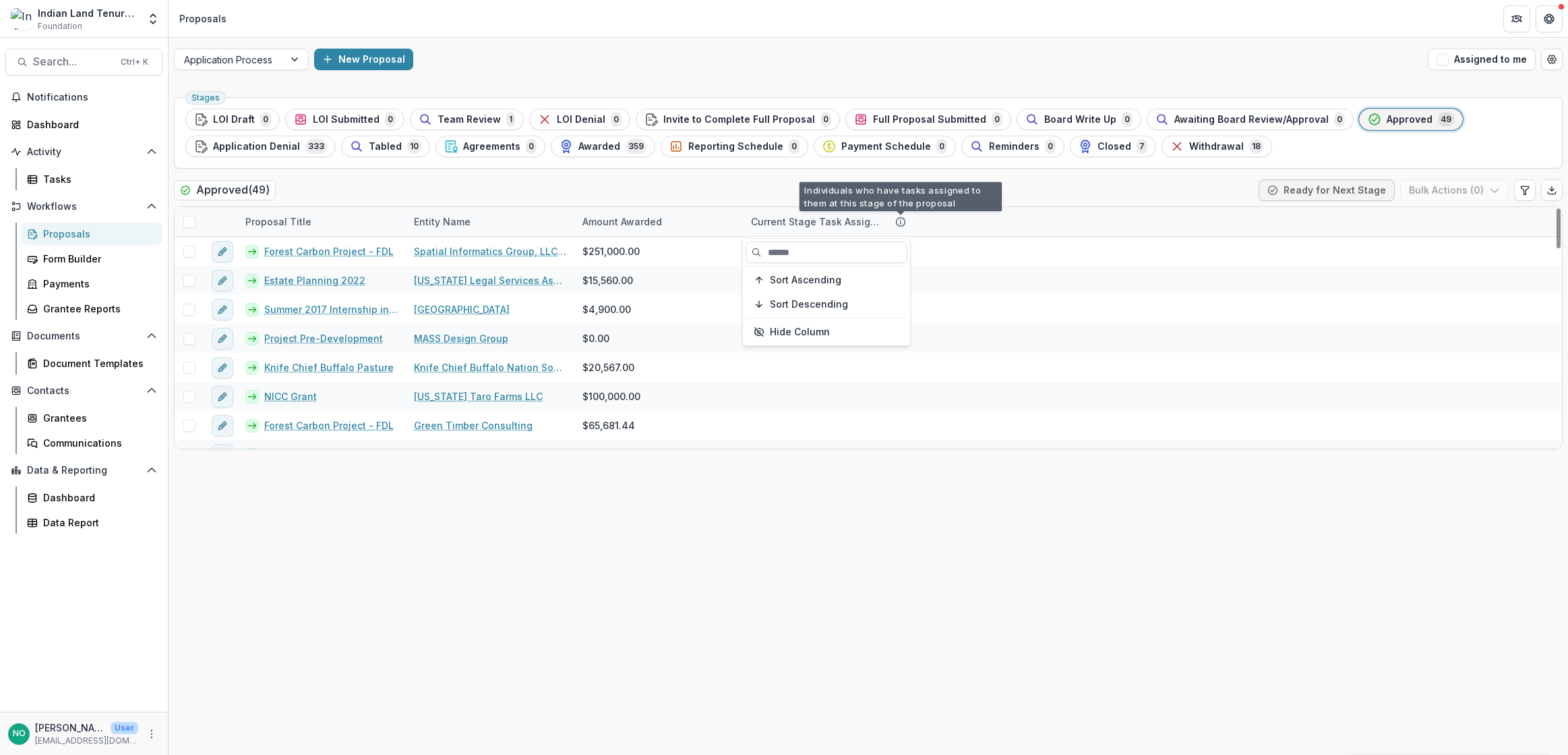
click at [904, 214] on div "Current Stage Task Assignees" at bounding box center [826, 221] width 168 height 29
click at [900, 220] on icon at bounding box center [900, 222] width 10 height 10
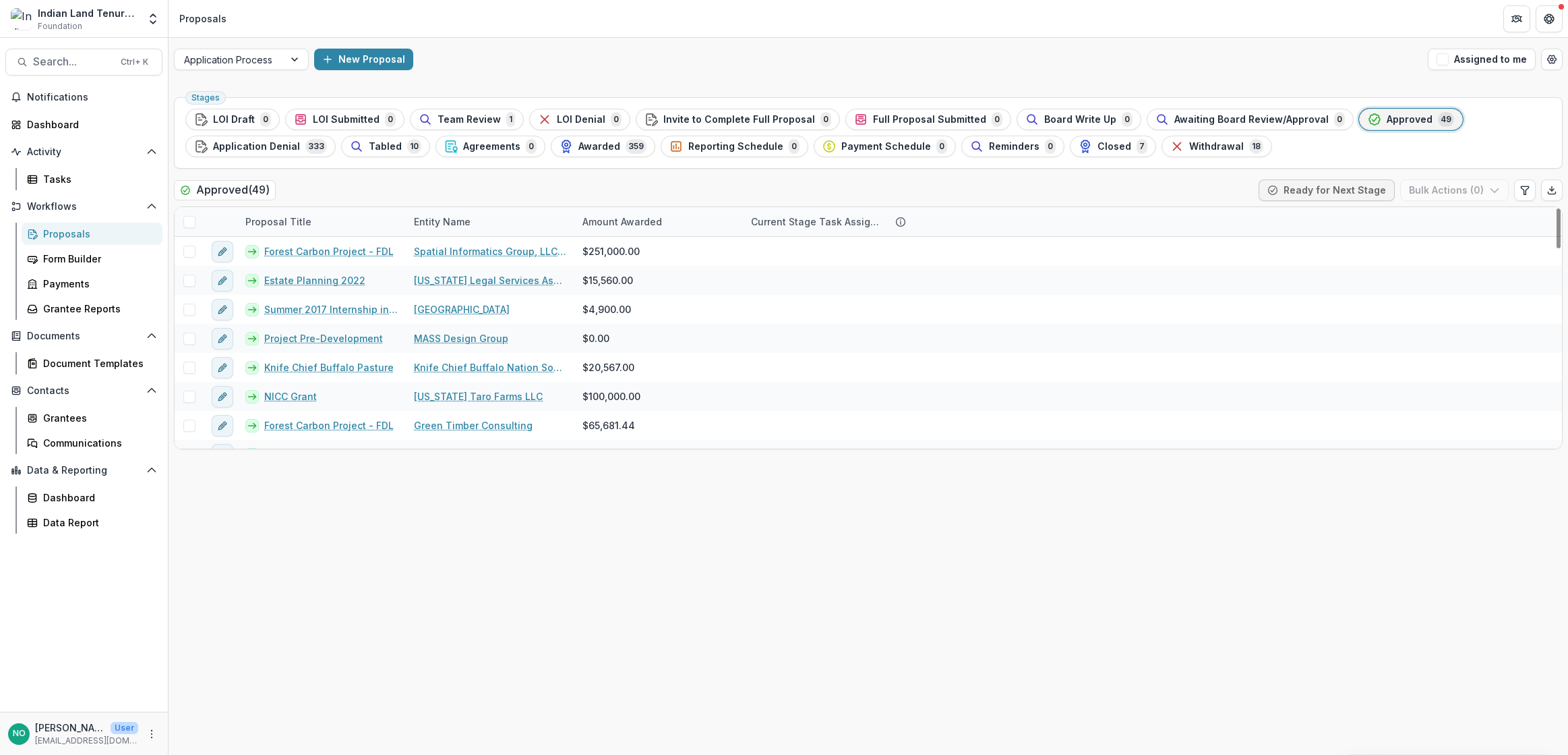
click at [899, 220] on icon at bounding box center [900, 222] width 10 height 10
click at [798, 330] on button "Hide Column" at bounding box center [826, 331] width 162 height 22
click at [1526, 187] on icon "Edit table settings" at bounding box center [1525, 190] width 10 height 10
select select "******"
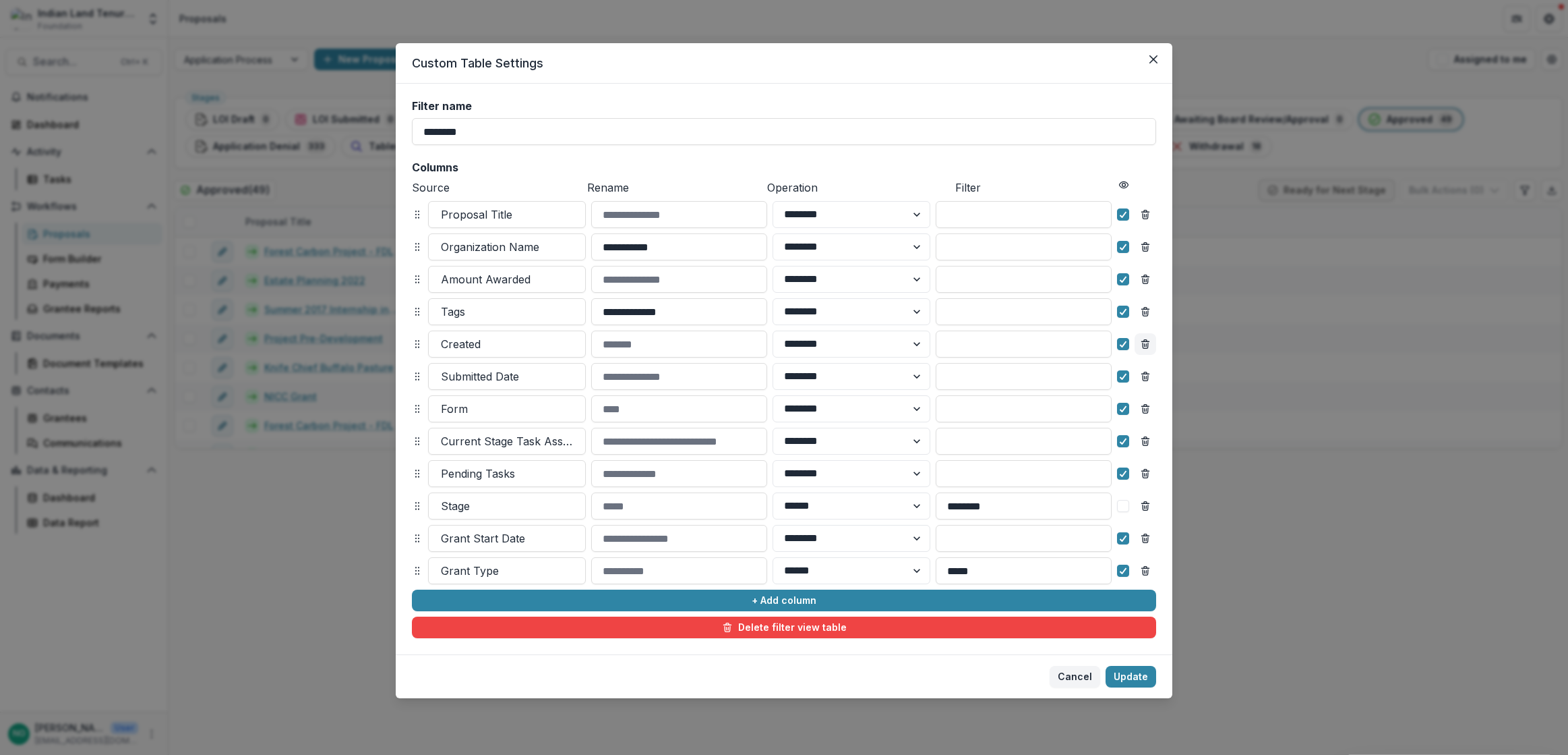
click at [1147, 342] on icon "Remove column" at bounding box center [1145, 344] width 10 height 10
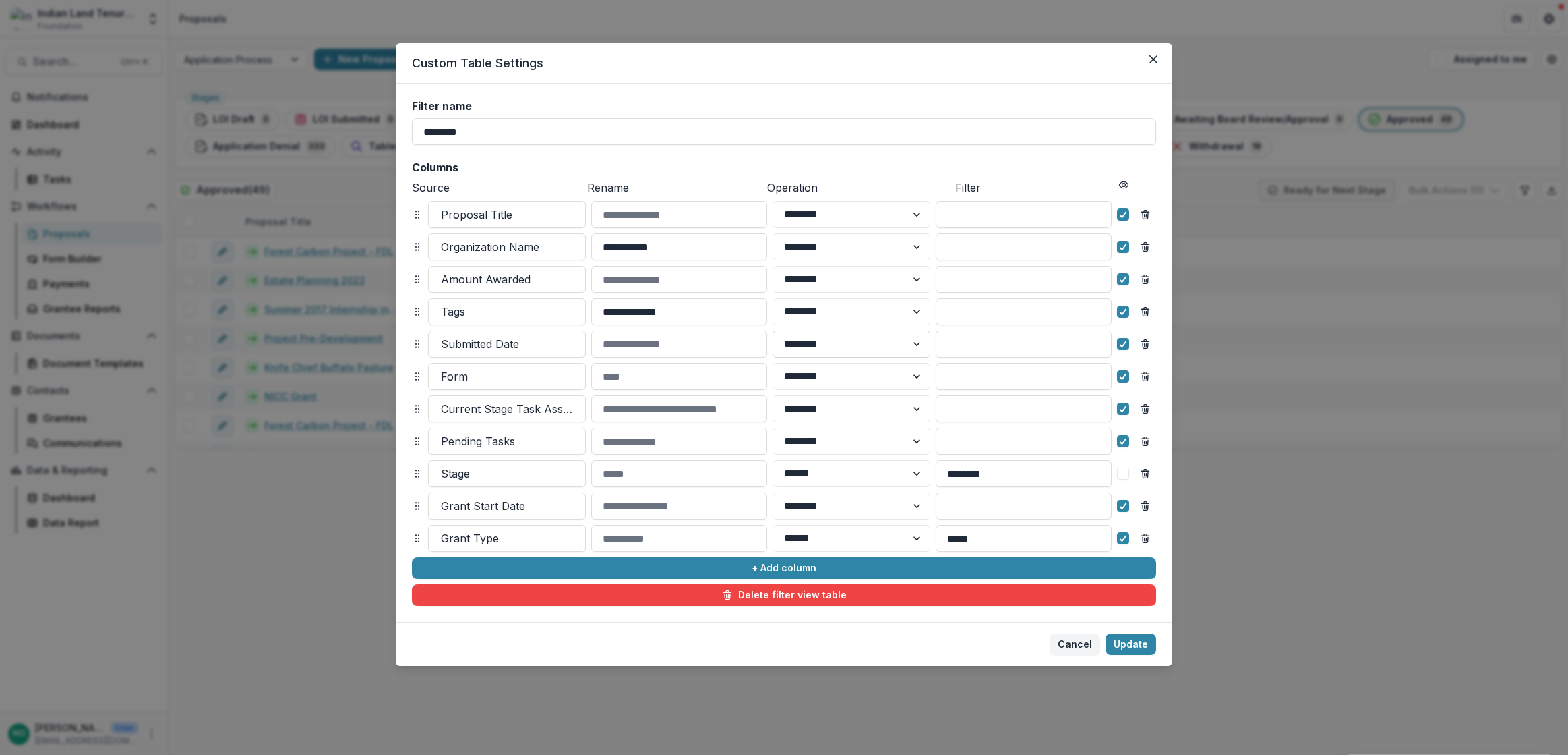
click at [917, 345] on select "******** ******" at bounding box center [852, 343] width 158 height 27
drag, startPoint x: 917, startPoint y: 345, endPoint x: 950, endPoint y: 345, distance: 33.0
click at [917, 345] on select "******** ******" at bounding box center [852, 343] width 158 height 27
click at [962, 344] on input at bounding box center [1023, 343] width 176 height 27
type input "*"
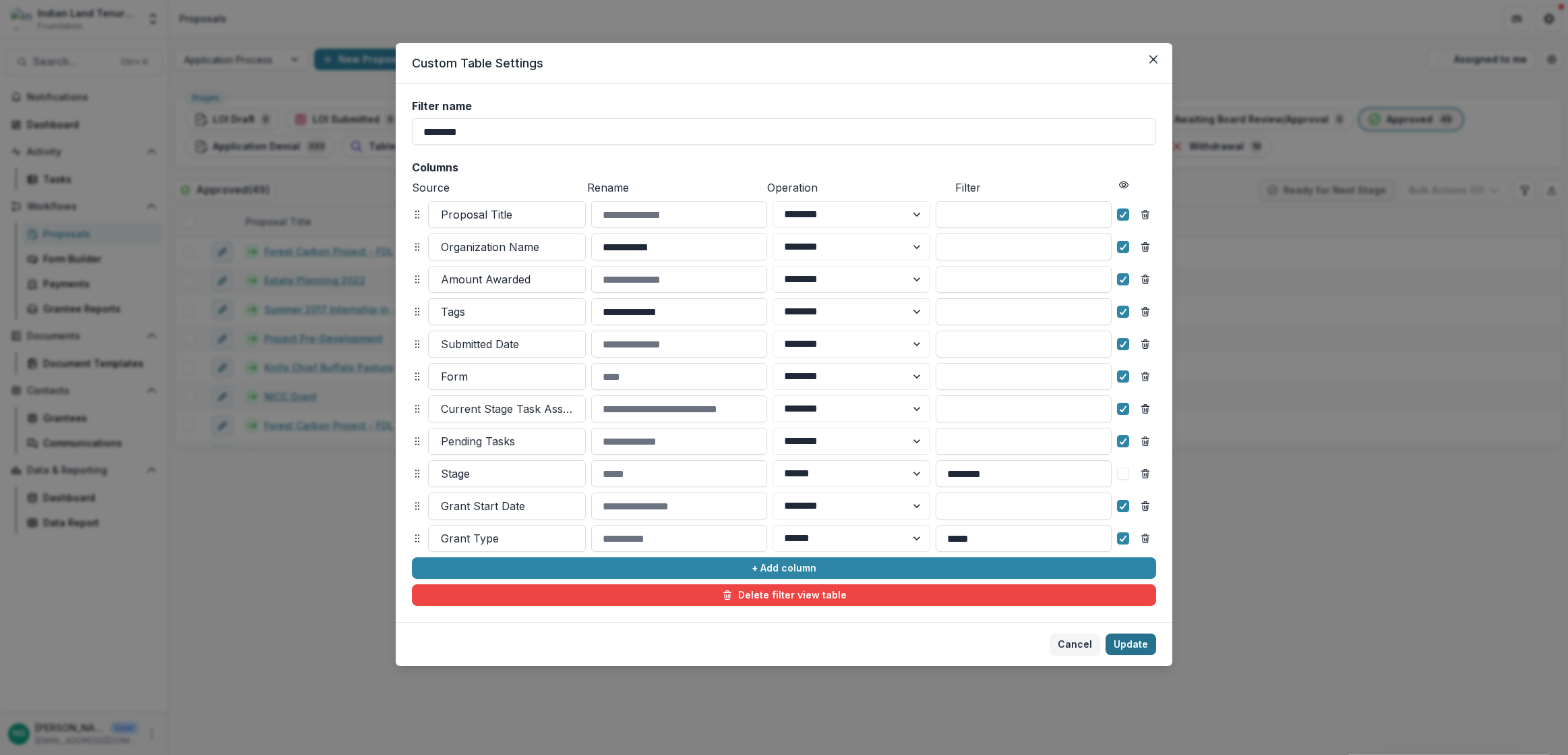
click at [1137, 639] on button "Update" at bounding box center [1131, 644] width 50 height 22
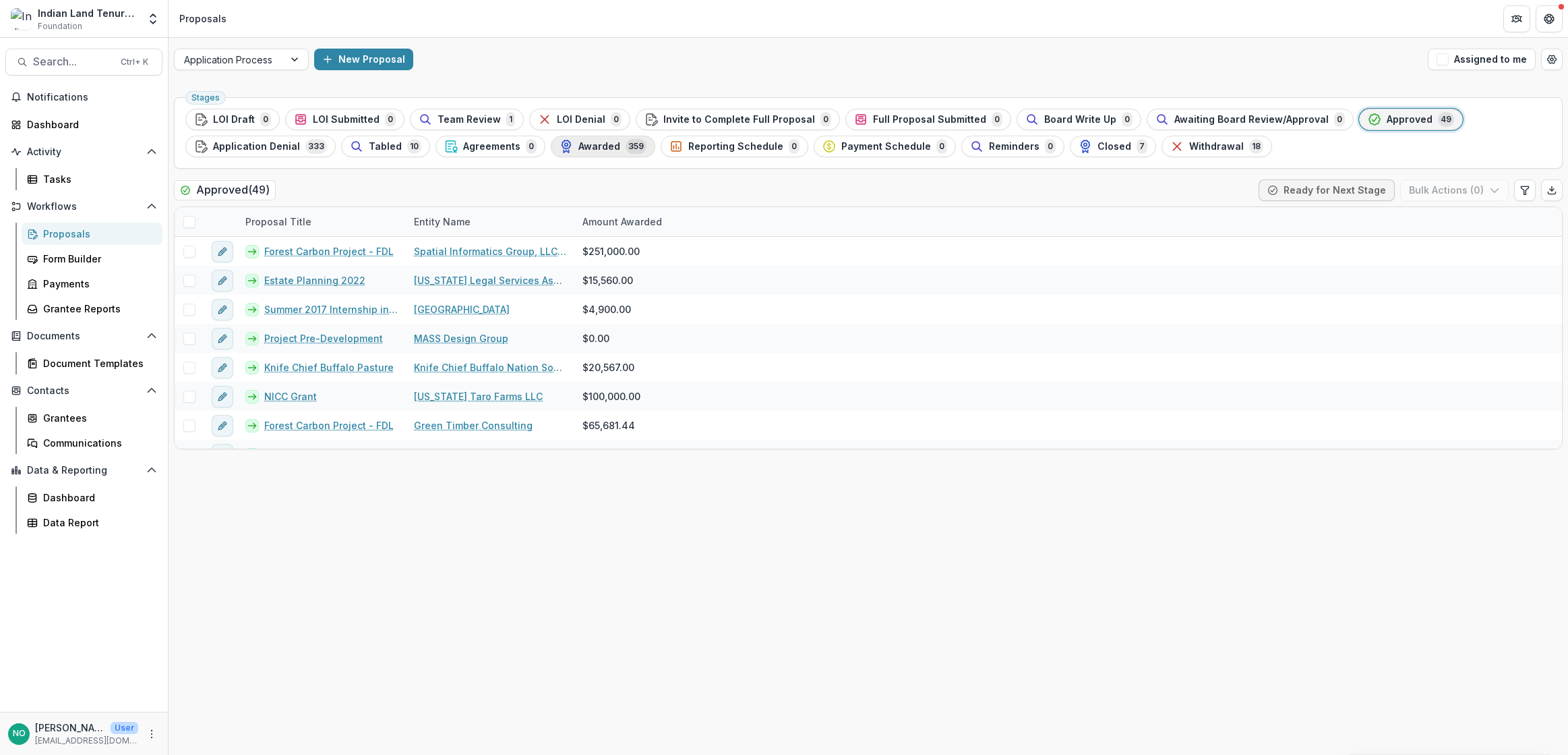
click at [577, 153] on div "Awarded 359" at bounding box center [603, 146] width 87 height 15
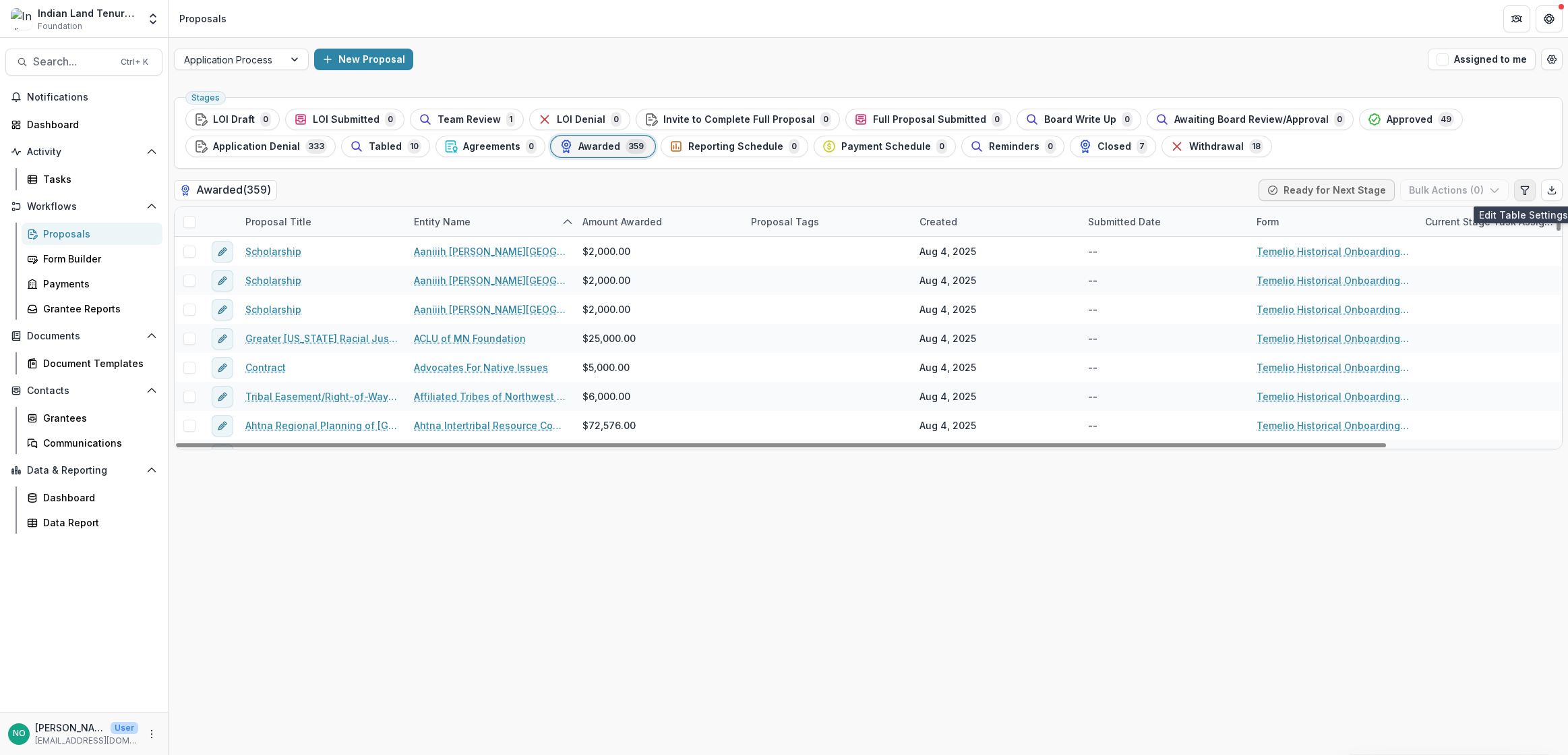
click at [1522, 192] on icon "Edit table settings" at bounding box center [1525, 190] width 10 height 10
select select "******"
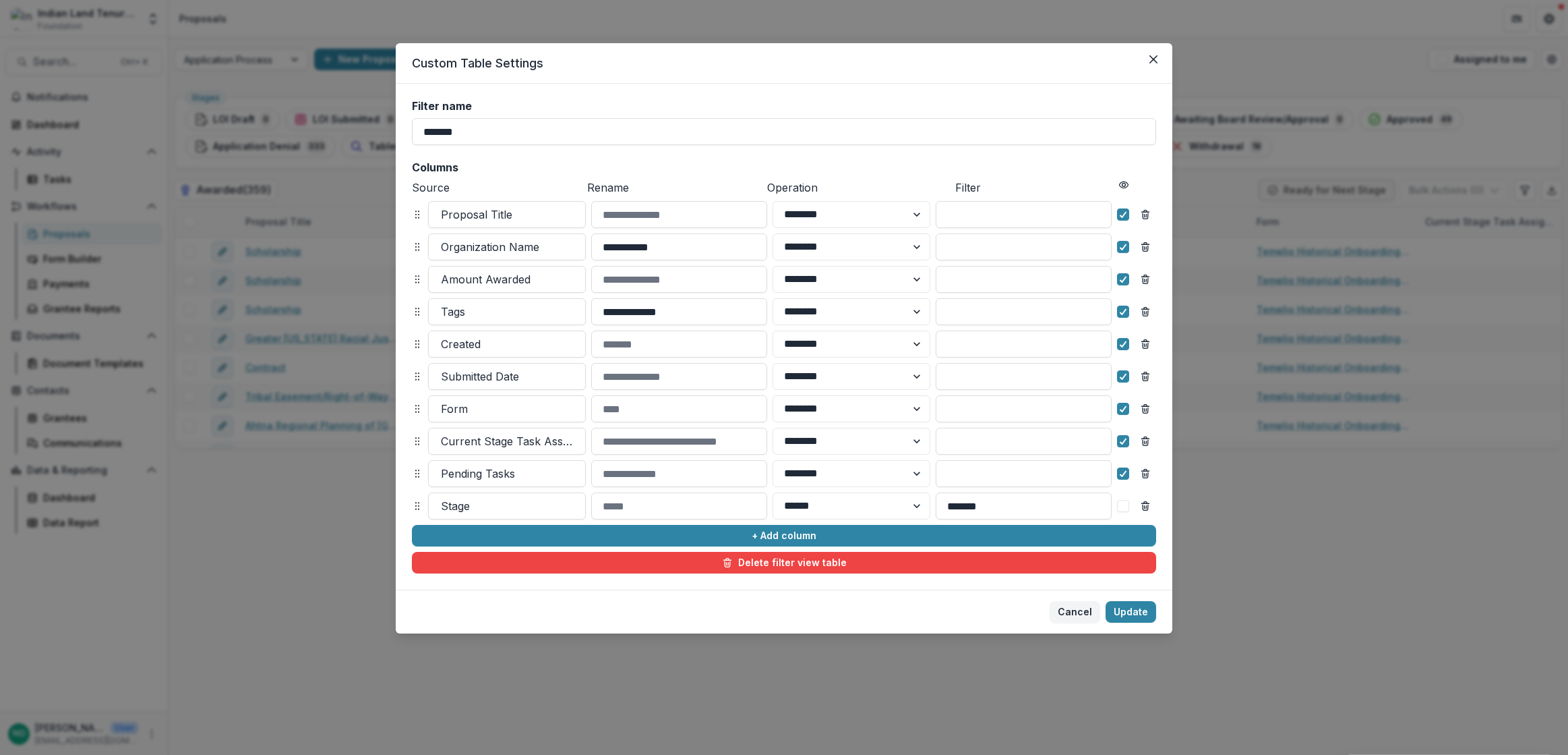
click at [753, 49] on header "Custom Table Settings" at bounding box center [784, 63] width 776 height 41
drag, startPoint x: 750, startPoint y: 54, endPoint x: 476, endPoint y: 159, distance: 293.4
click at [457, 162] on section "**********" at bounding box center [784, 338] width 776 height 590
click at [1157, 58] on icon "Close" at bounding box center [1152, 59] width 8 height 8
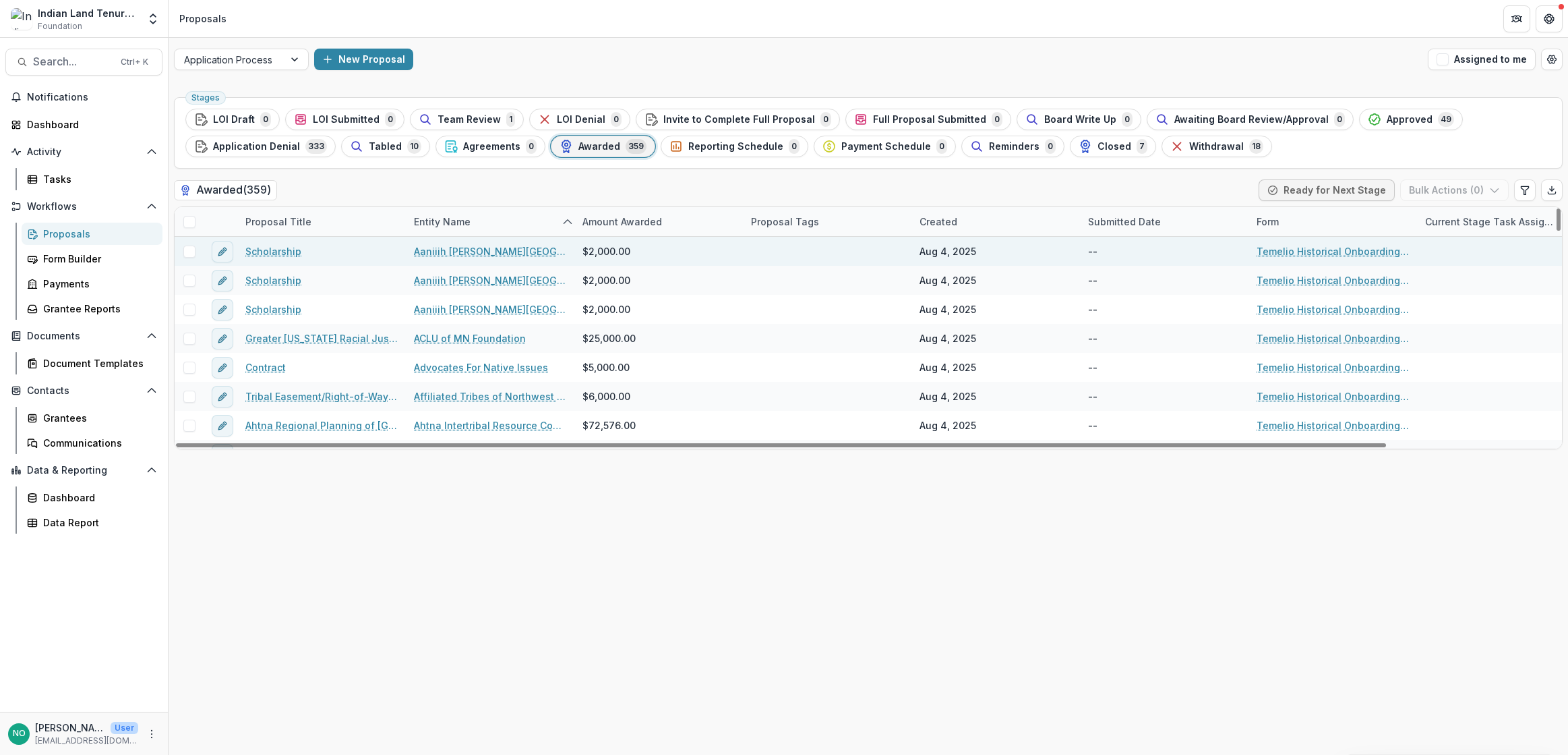
drag, startPoint x: 189, startPoint y: 251, endPoint x: 188, endPoint y: 263, distance: 12.0
click at [190, 251] on span at bounding box center [190, 251] width 12 height 12
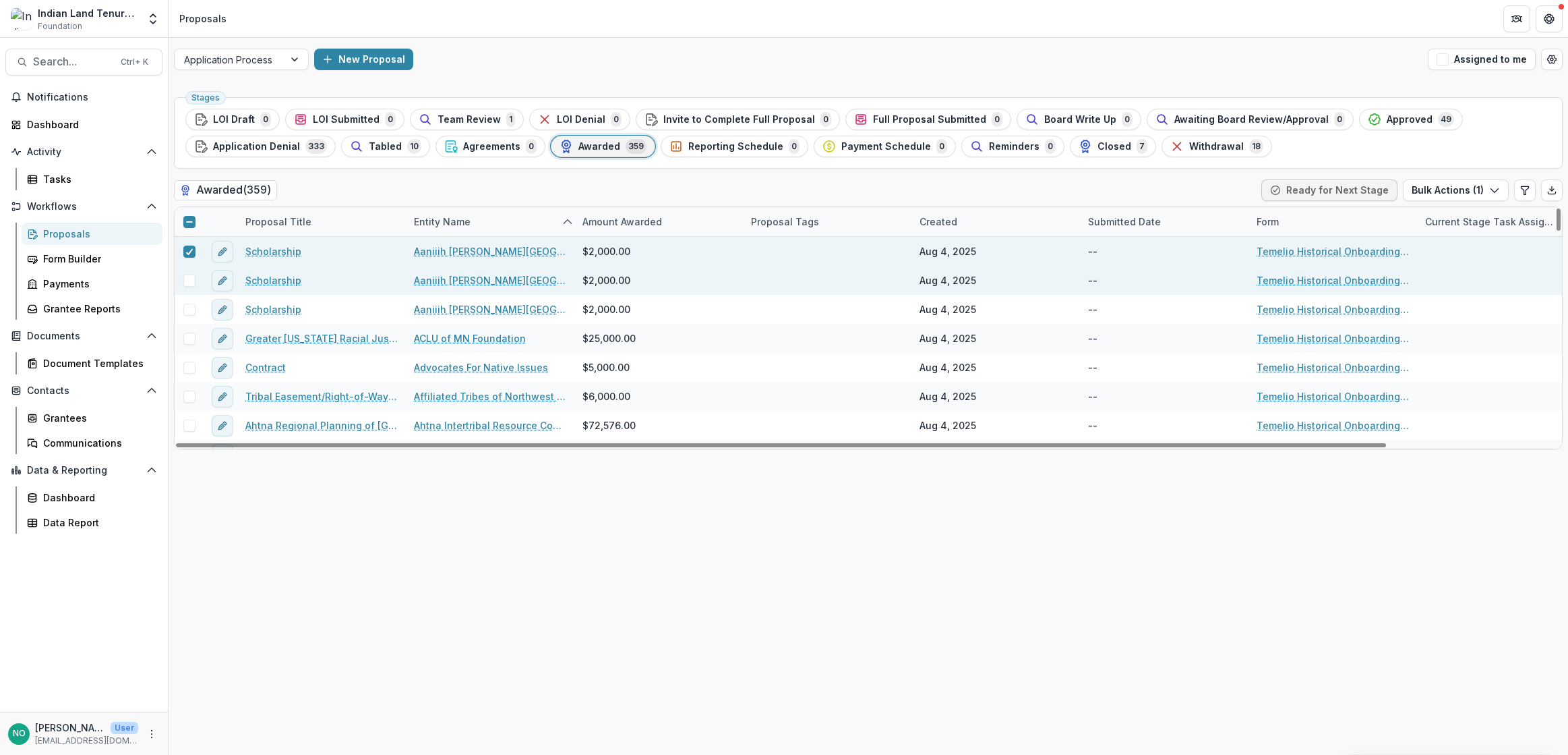
click at [187, 272] on div at bounding box center [188, 280] width 29 height 29
click at [191, 279] on span at bounding box center [190, 281] width 12 height 12
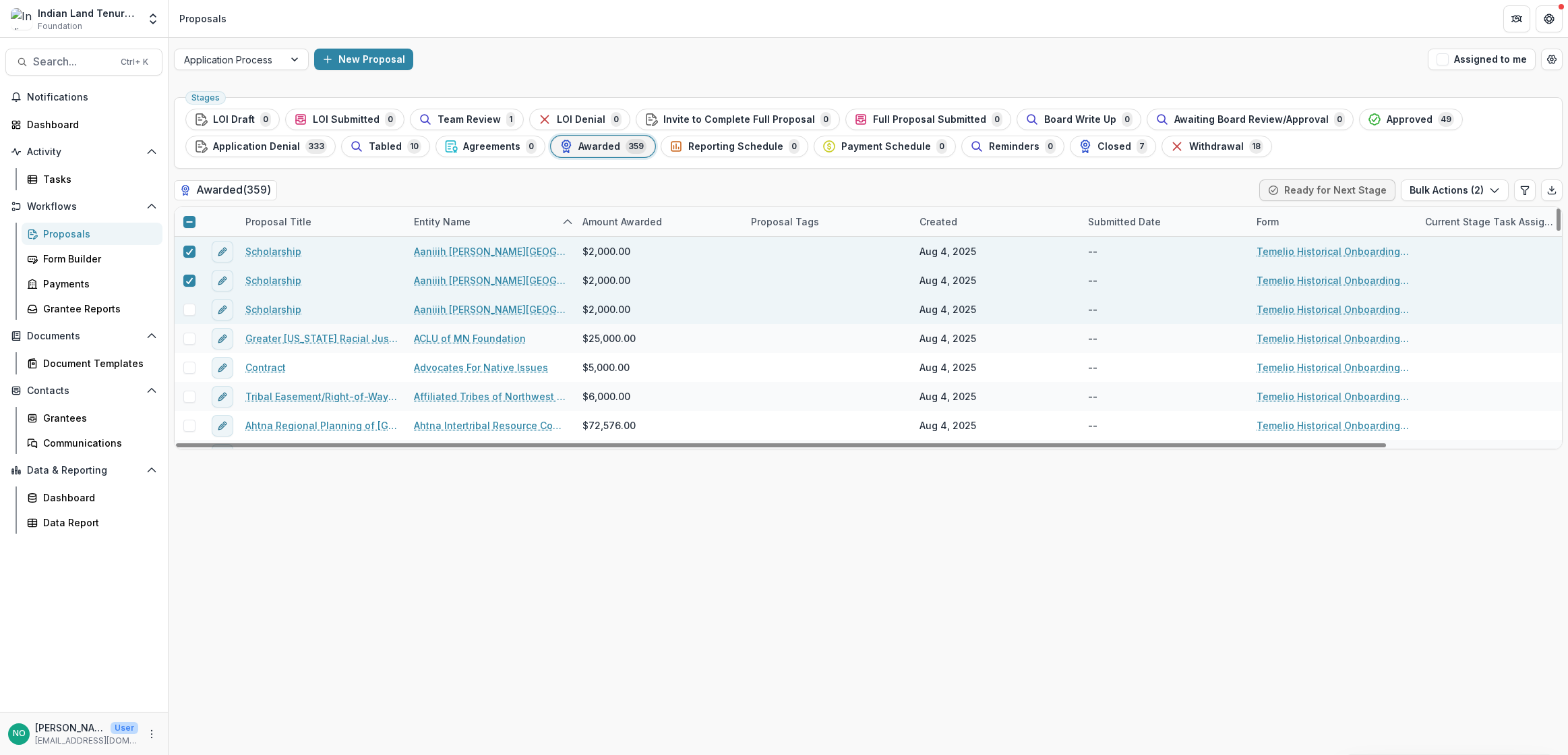
click at [191, 308] on span at bounding box center [190, 309] width 12 height 12
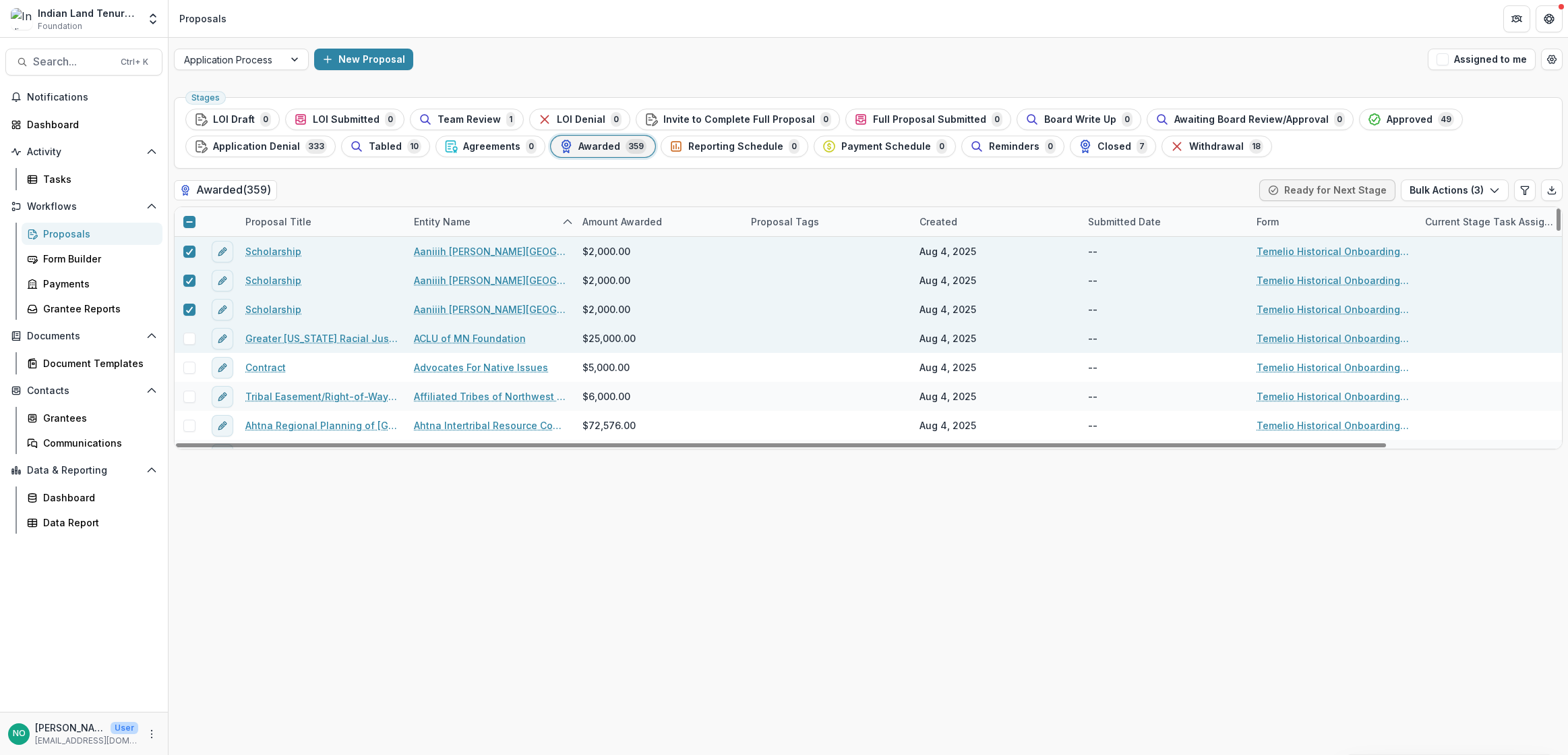
click at [197, 335] on div at bounding box center [188, 339] width 29 height 12
click at [190, 343] on span at bounding box center [190, 339] width 12 height 12
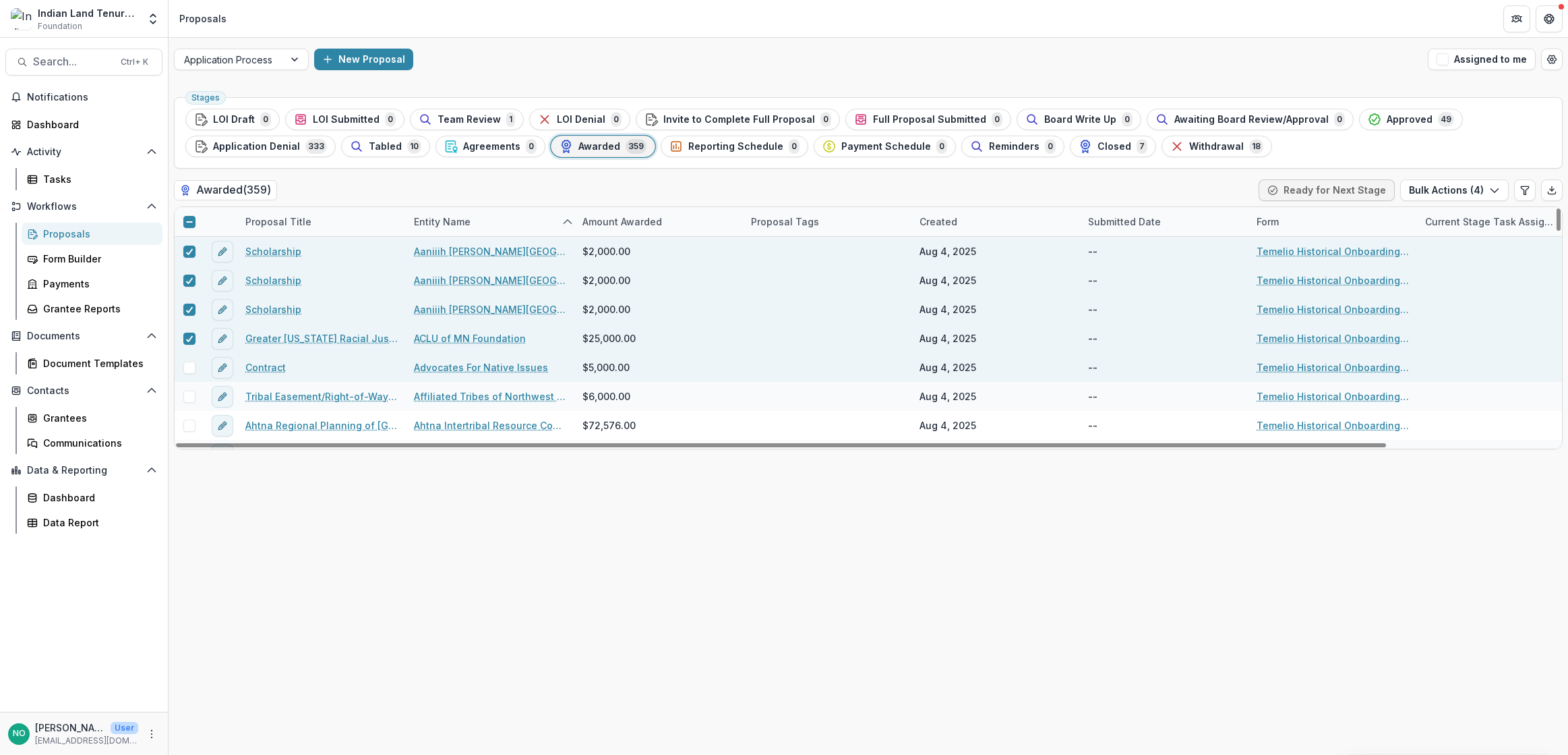
click at [189, 366] on span at bounding box center [190, 368] width 12 height 12
click at [1416, 196] on button "Bulk Actions ( 5 )" at bounding box center [1455, 190] width 107 height 22
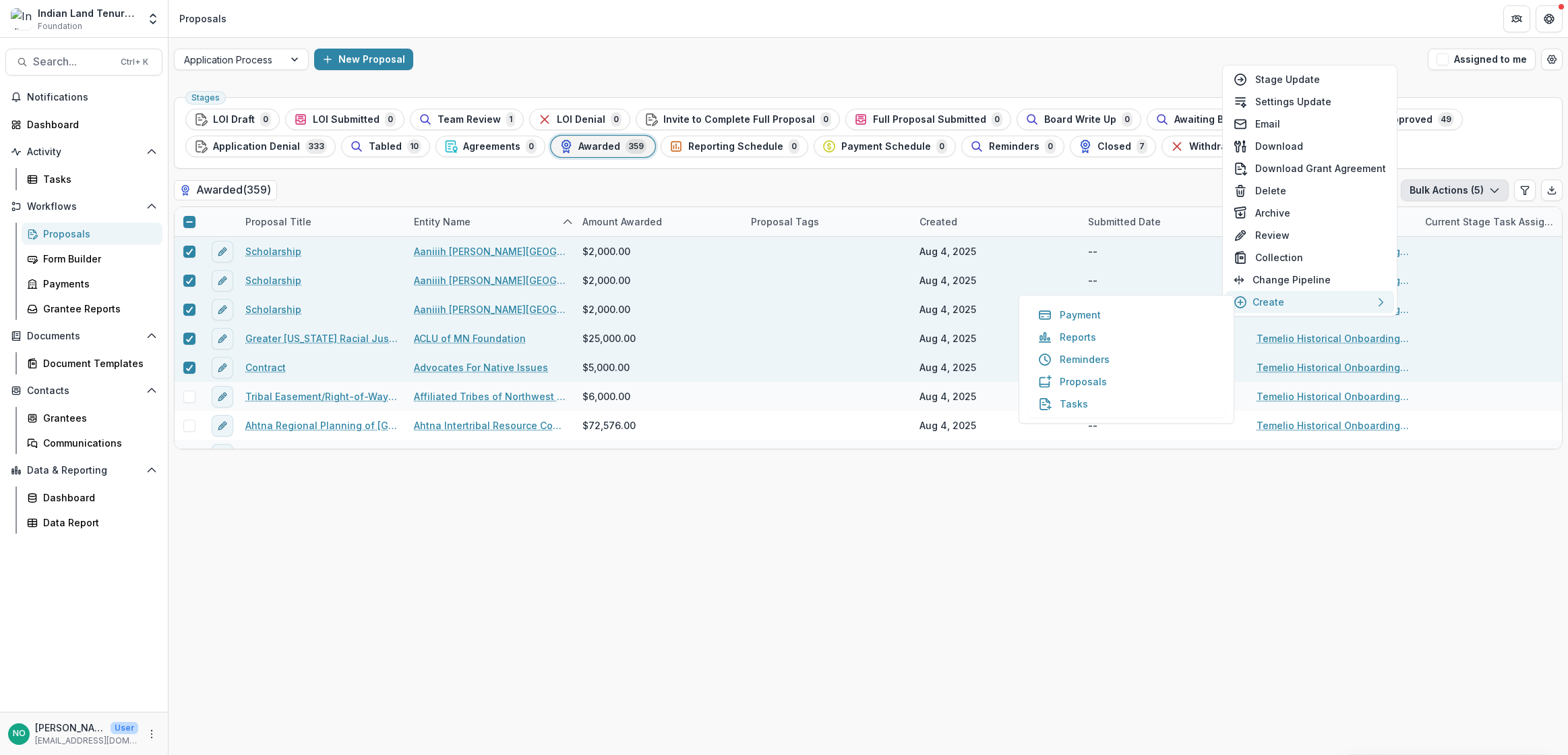
click at [1280, 297] on p "Create" at bounding box center [1267, 302] width 32 height 14
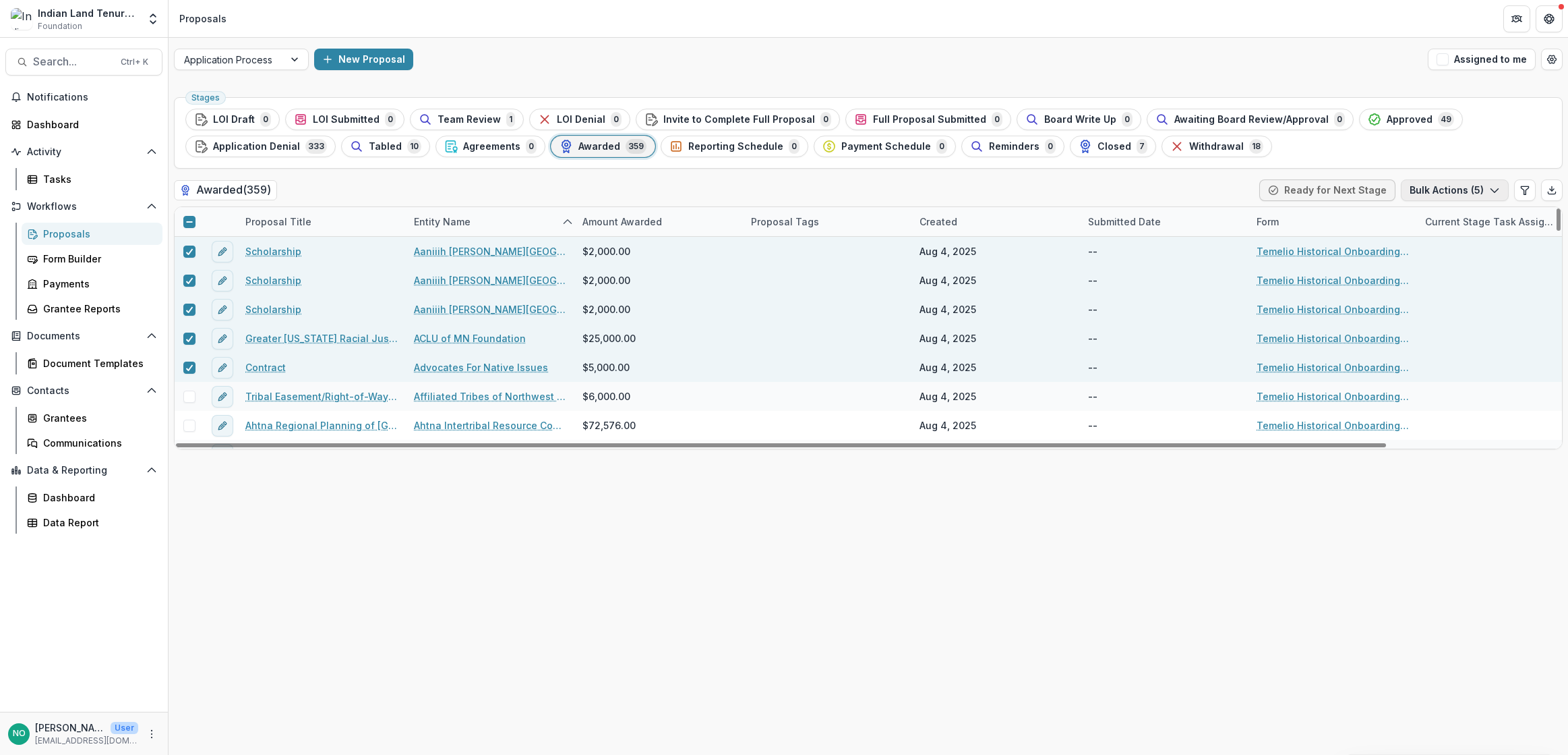
click at [1435, 186] on button "Bulk Actions ( 5 )" at bounding box center [1455, 190] width 107 height 22
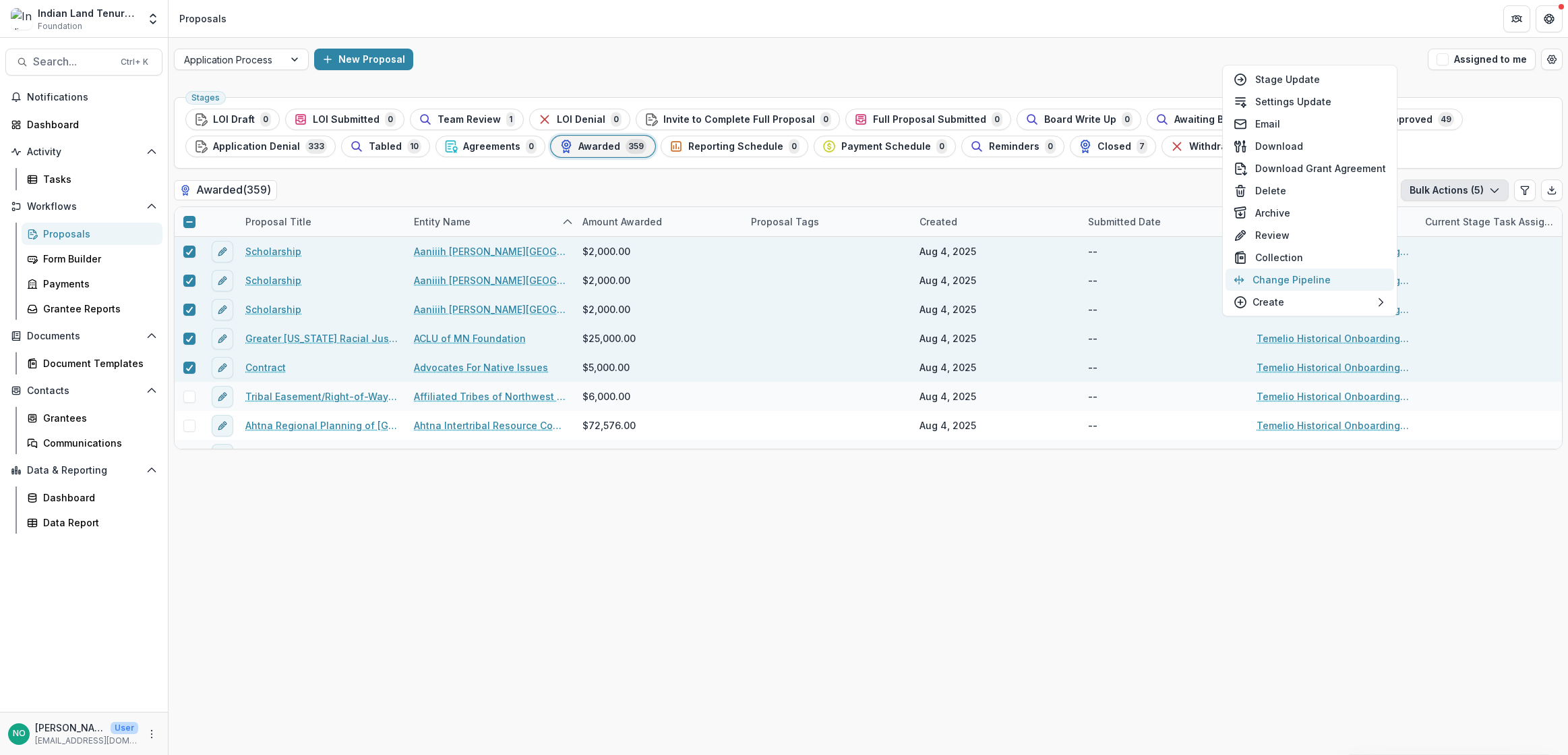
click at [1286, 278] on button "Change Pipeline" at bounding box center [1309, 280] width 168 height 23
select select "*******"
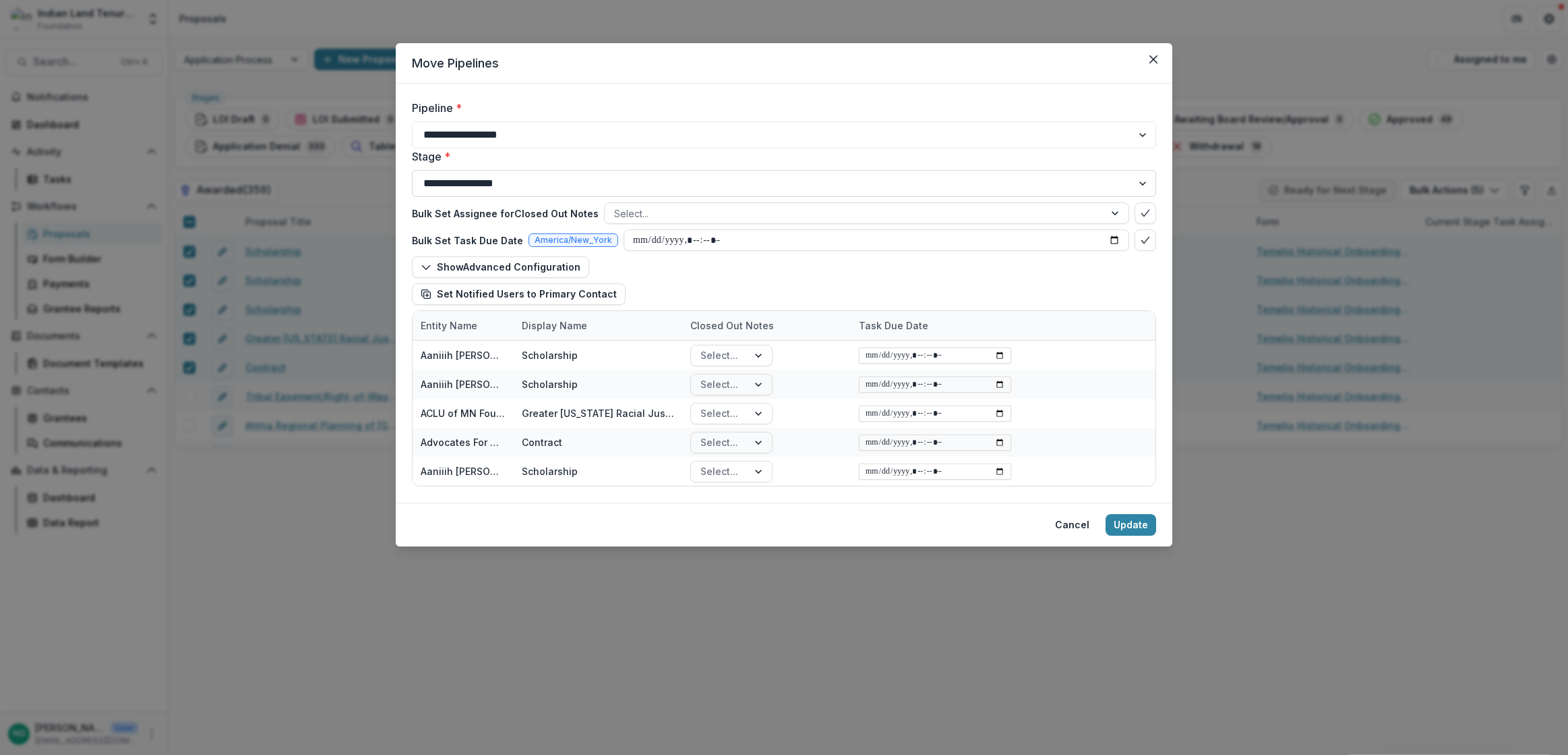
click at [463, 187] on select "**********" at bounding box center [783, 183] width 744 height 27
click at [513, 137] on select "**********" at bounding box center [783, 134] width 744 height 27
select select "**********"
click at [411, 121] on select "**********" at bounding box center [783, 134] width 744 height 27
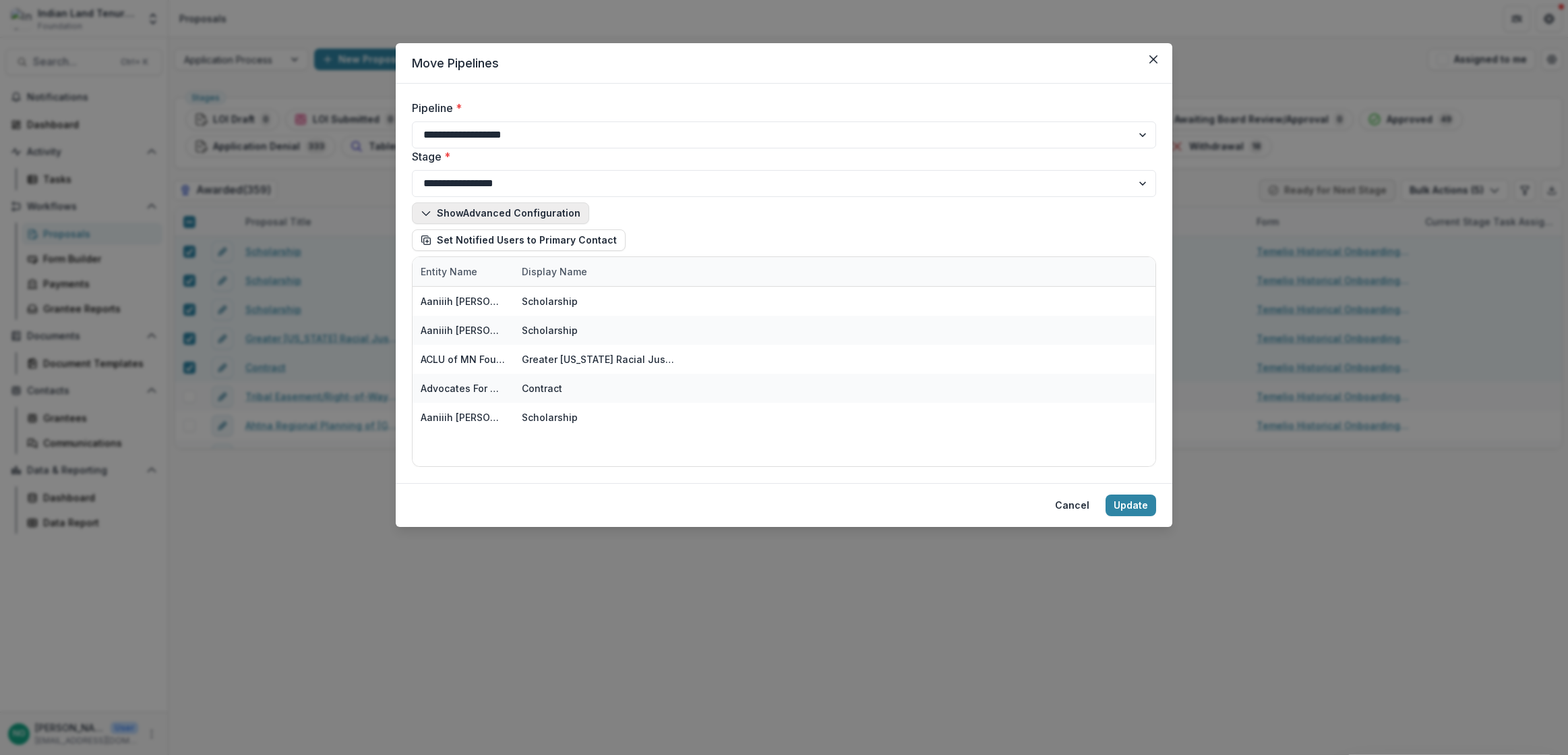
click at [488, 212] on button "Show Advanced Configuration" at bounding box center [500, 212] width 178 height 22
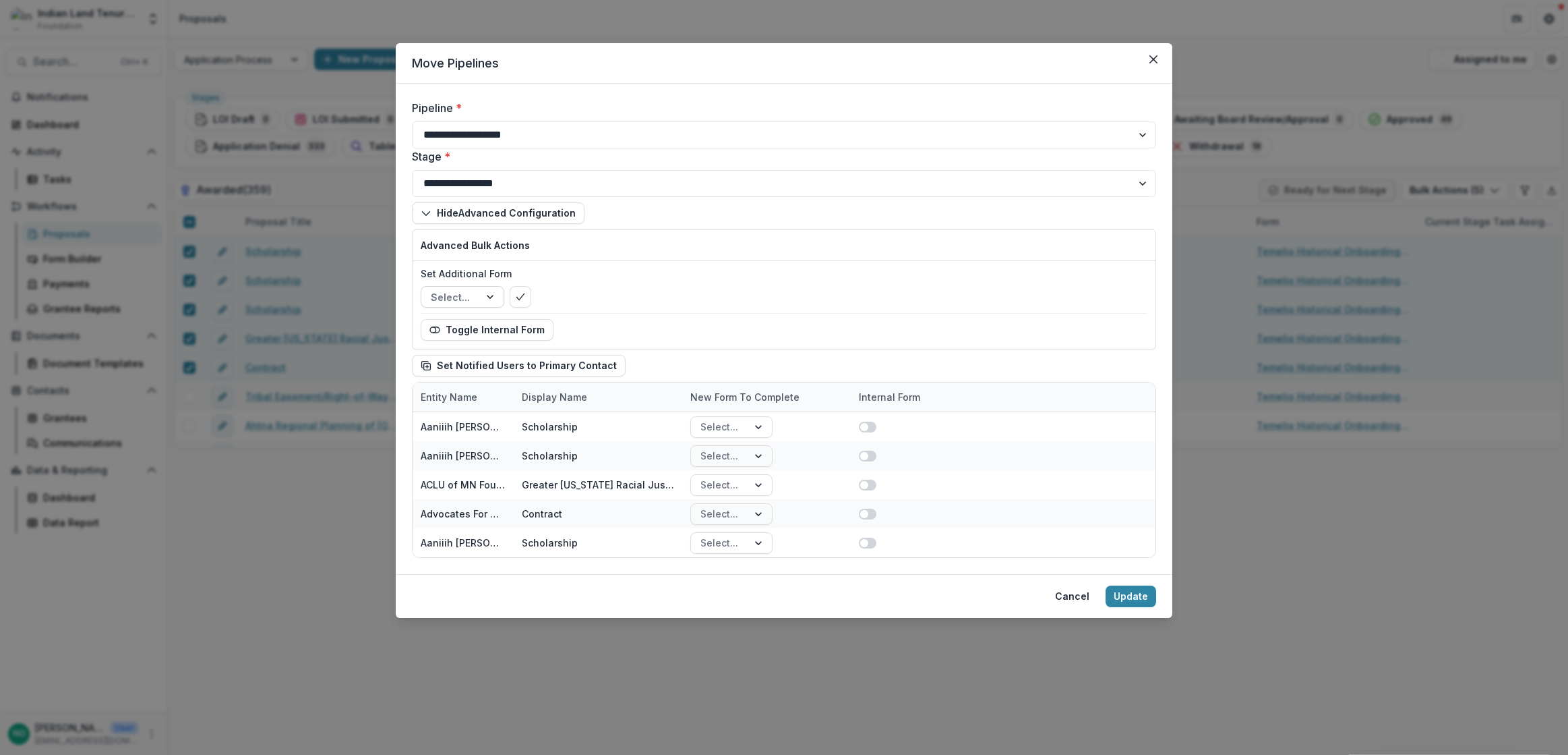
click at [489, 293] on div at bounding box center [491, 296] width 24 height 20
click at [489, 292] on div at bounding box center [491, 296] width 24 height 20
click at [1079, 594] on button "Cancel" at bounding box center [1072, 596] width 50 height 22
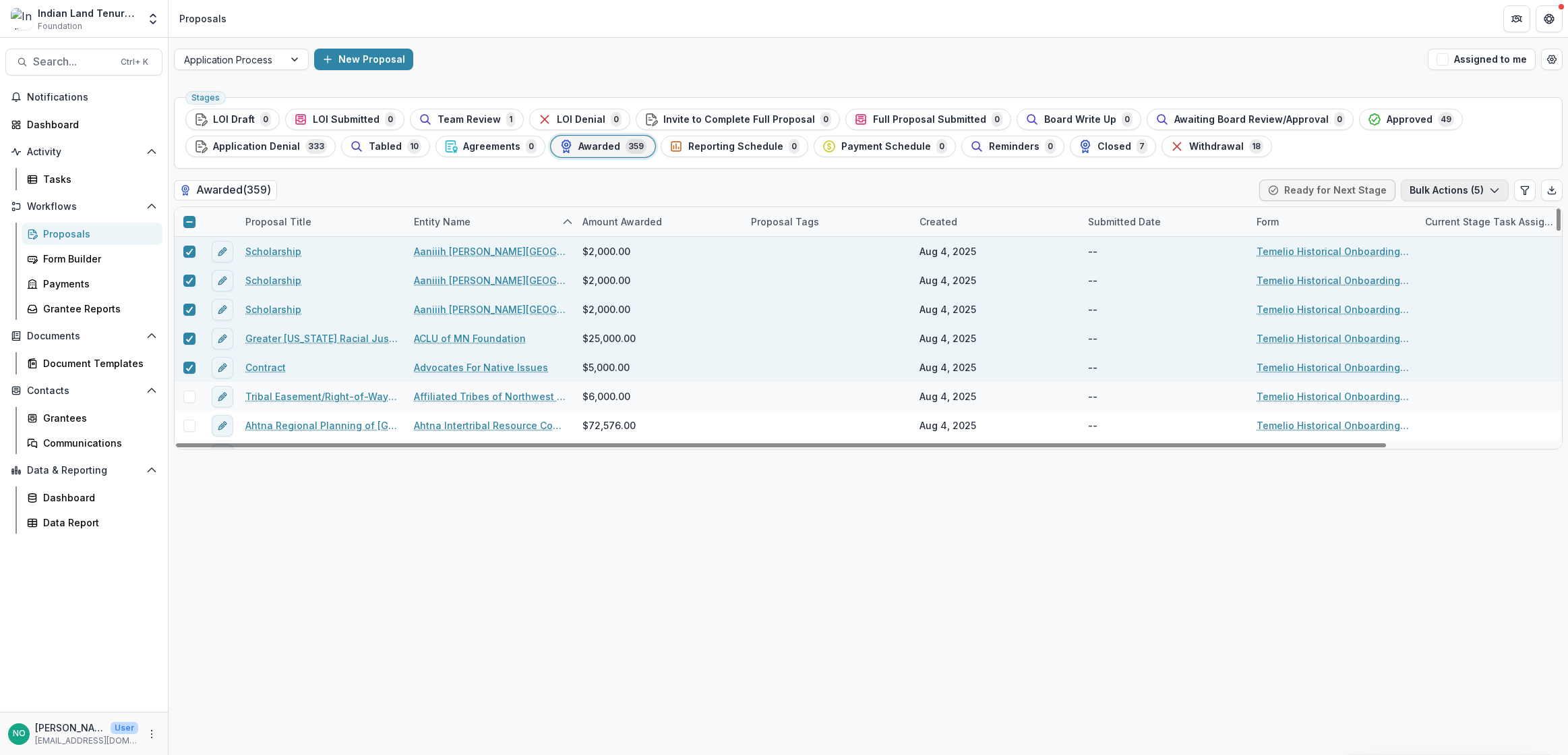
click at [1449, 188] on button "Bulk Actions ( 5 )" at bounding box center [1455, 190] width 107 height 22
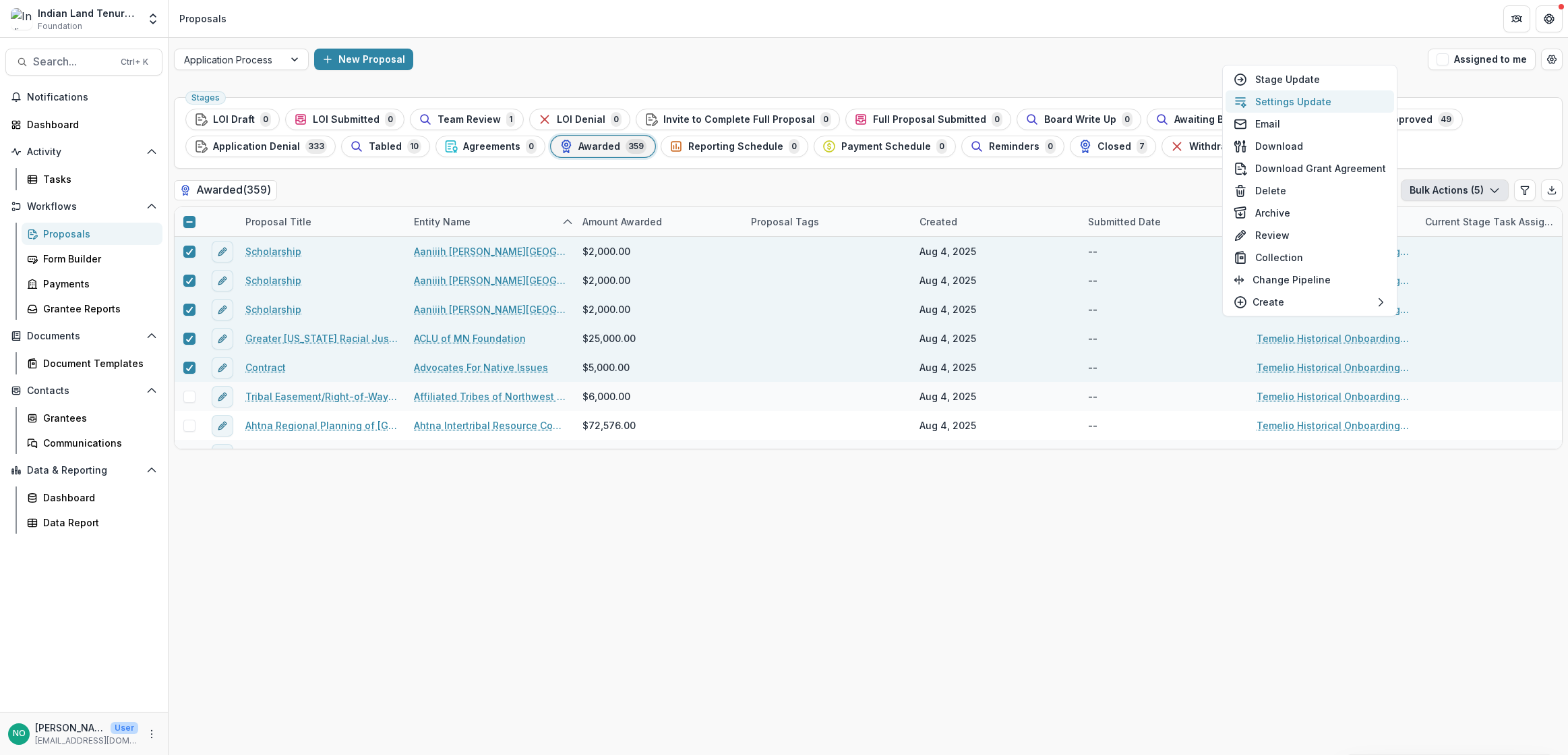
click at [1293, 102] on button "Settings Update" at bounding box center [1309, 101] width 168 height 23
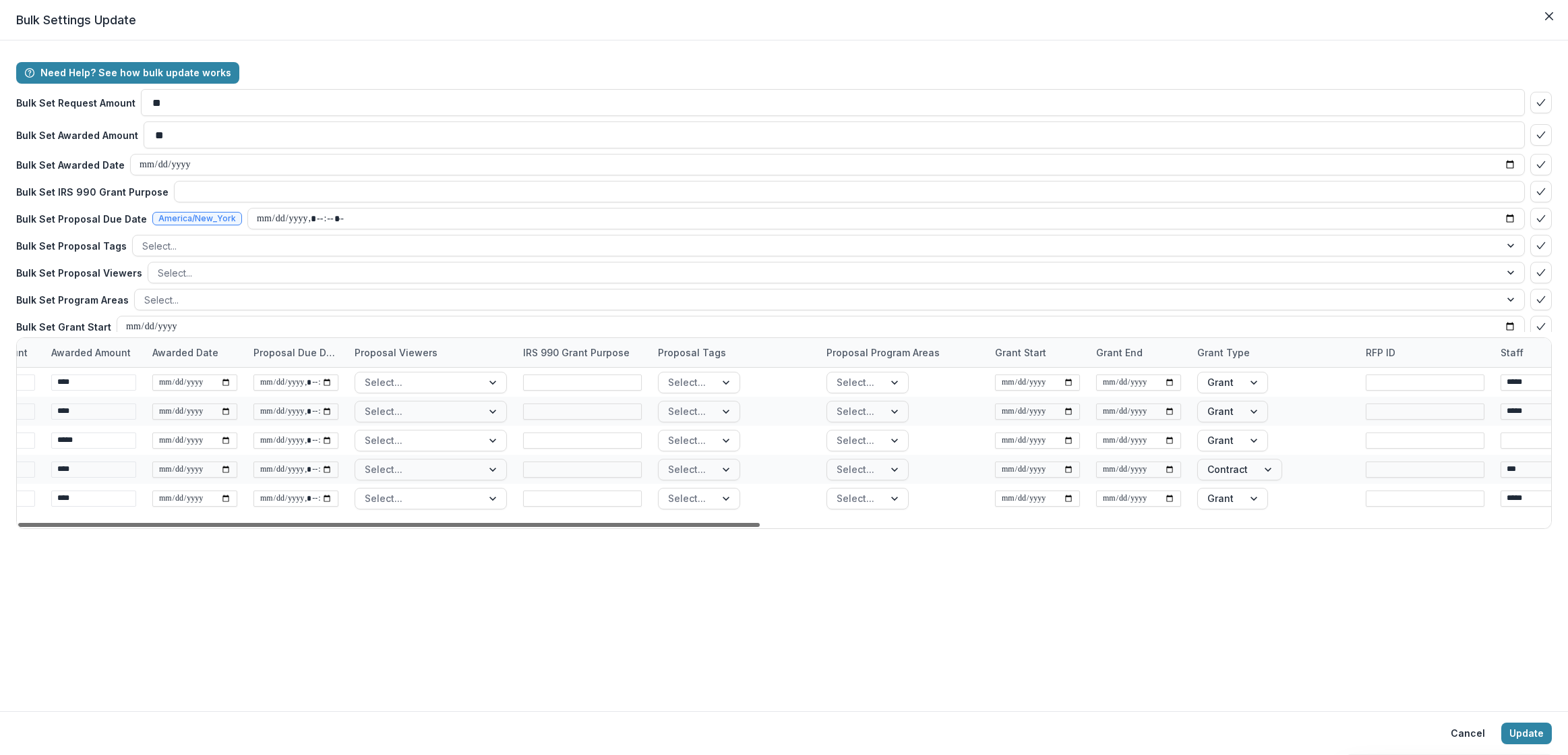
scroll to position [0, 361]
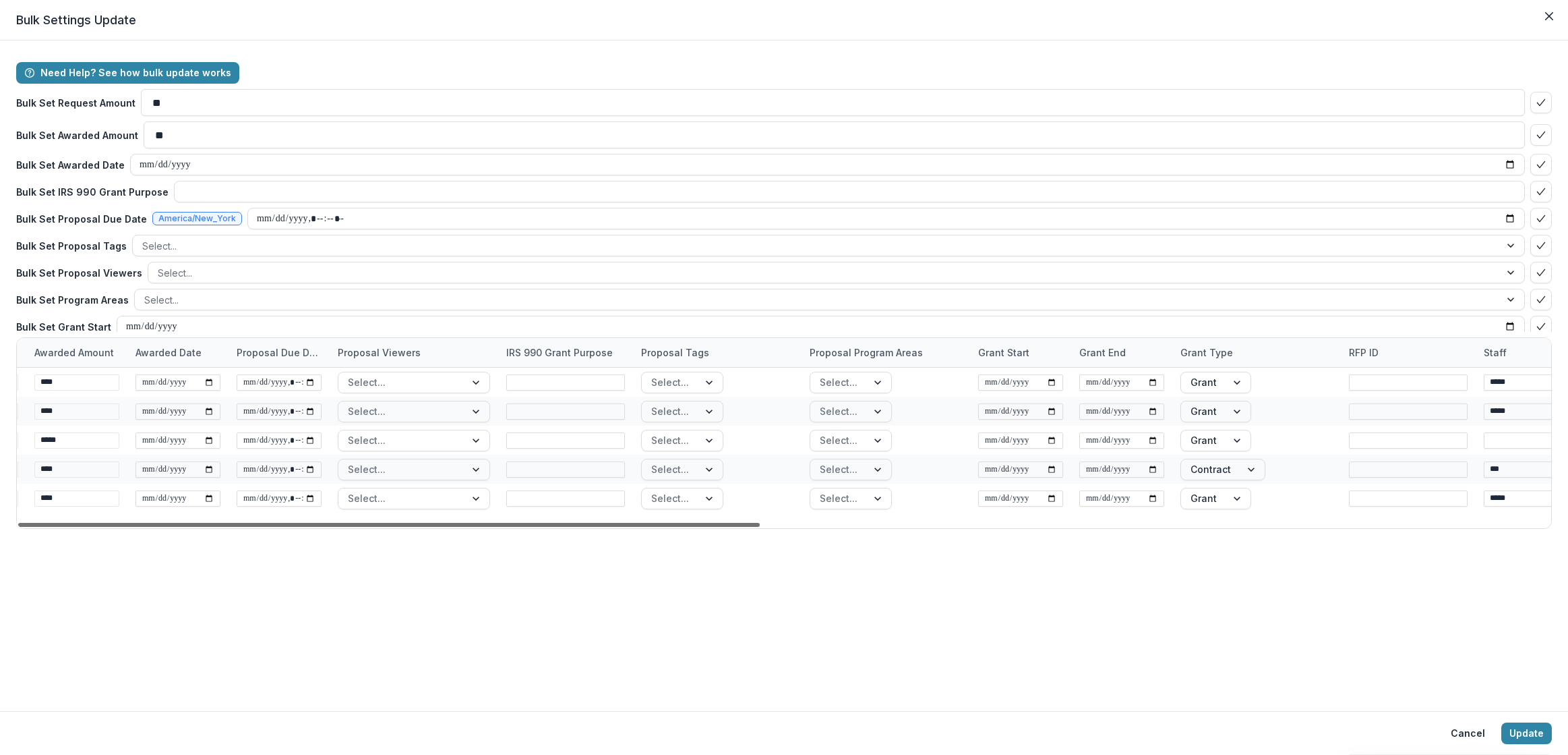
drag, startPoint x: 725, startPoint y: 525, endPoint x: 900, endPoint y: 525, distance: 175.0
click at [760, 525] on div at bounding box center [389, 524] width 742 height 4
click at [584, 351] on div "IRS 990 Grant Purpose" at bounding box center [560, 352] width 123 height 14
click at [545, 465] on button "Hide Column" at bounding box center [581, 462] width 162 height 22
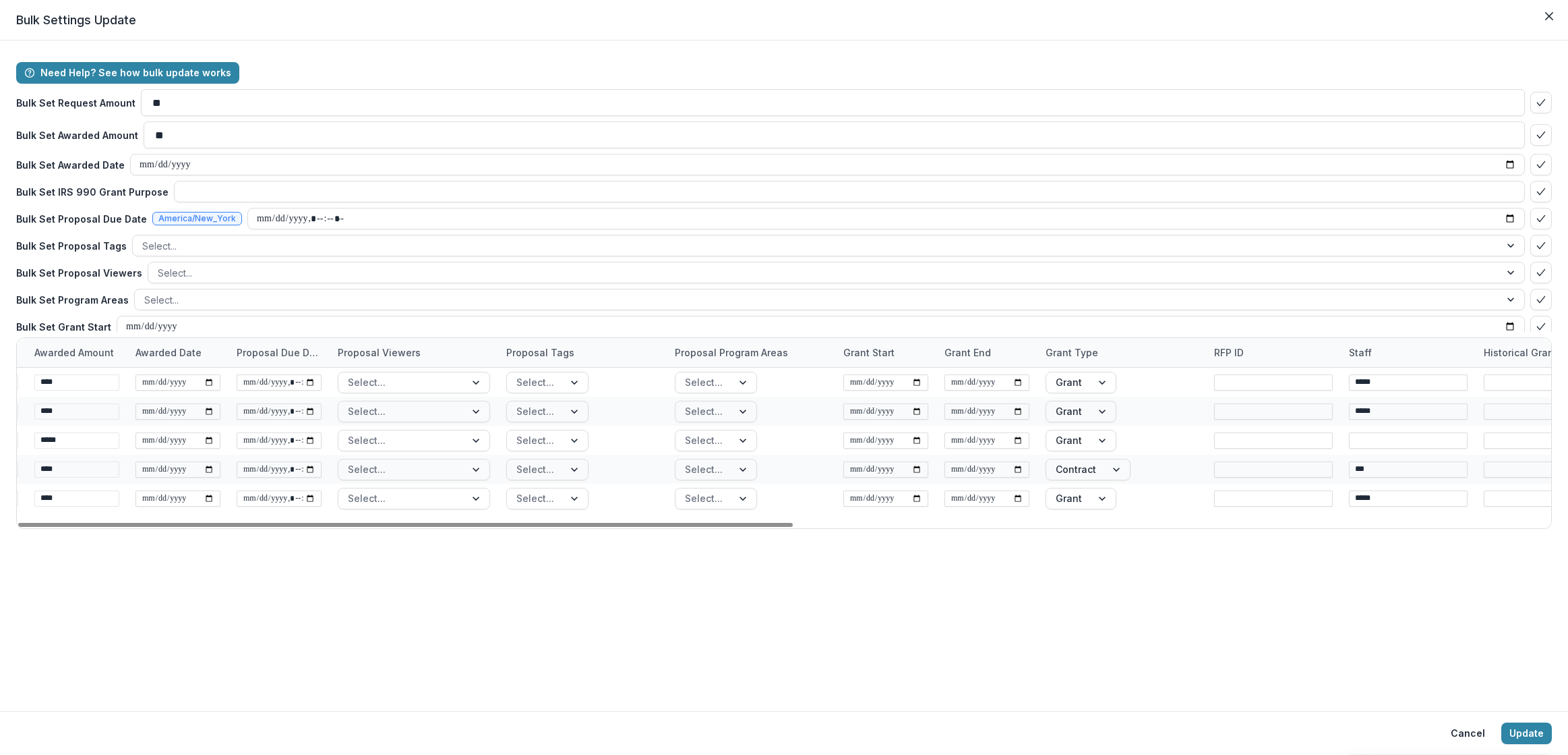
click at [566, 360] on div "Proposal Tags" at bounding box center [582, 352] width 168 height 29
click at [575, 460] on button "Hide Column" at bounding box center [581, 462] width 162 height 22
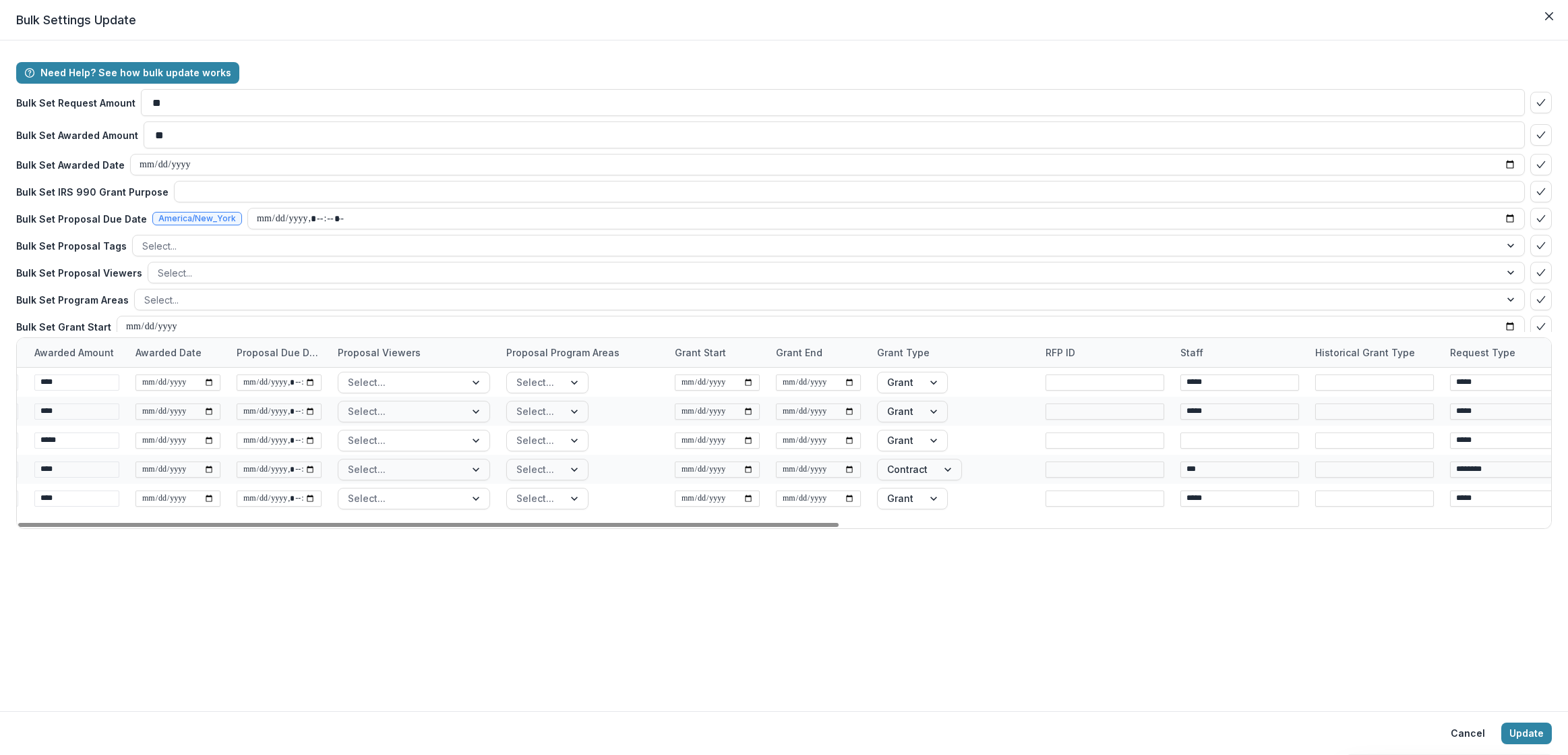
click at [587, 349] on div "Proposal Program Areas" at bounding box center [562, 352] width 129 height 14
click at [554, 463] on button "Hide Column" at bounding box center [581, 462] width 162 height 22
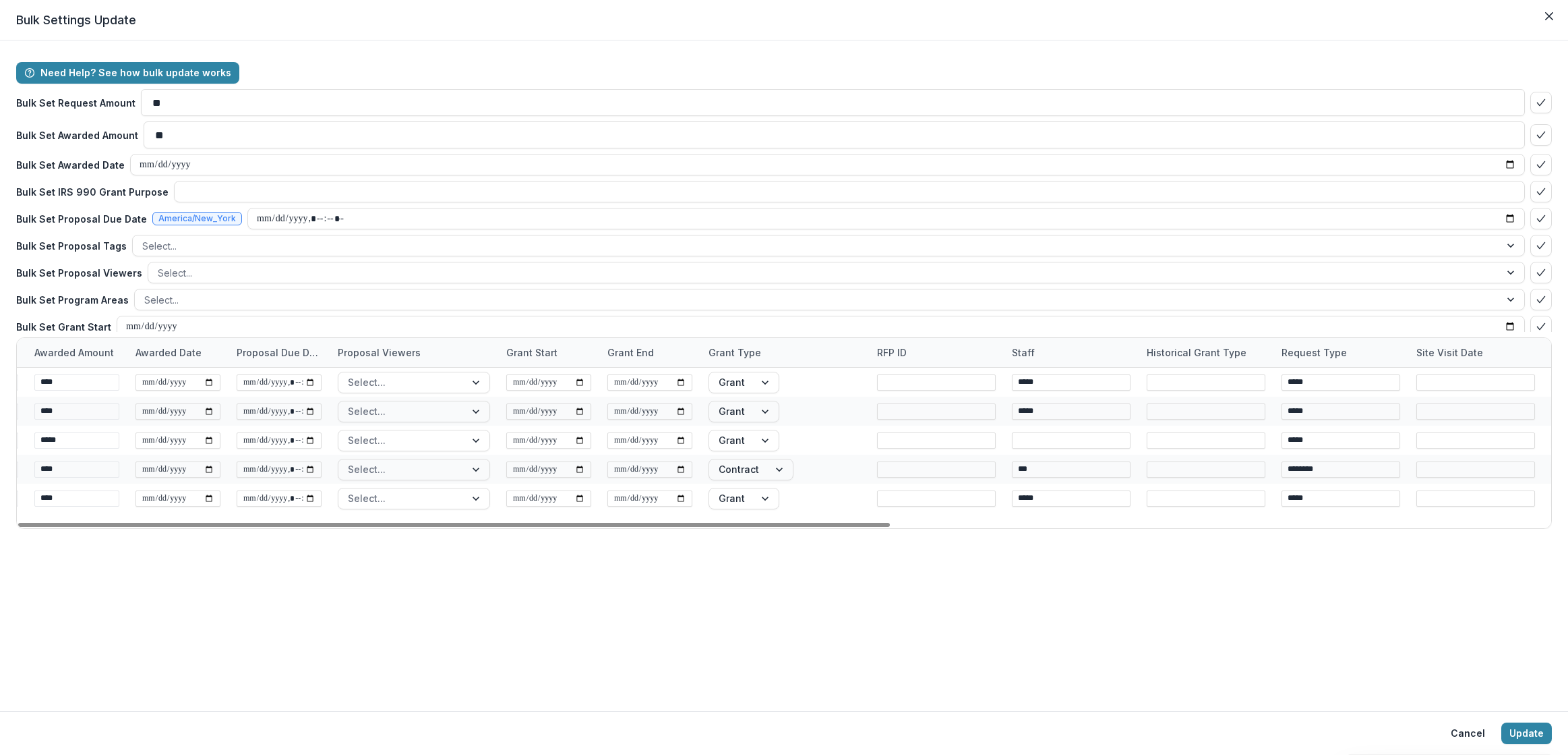
click at [1183, 361] on div "Historical Grant Type" at bounding box center [1206, 352] width 135 height 29
click at [1170, 458] on button "Hide Column" at bounding box center [1221, 462] width 162 height 22
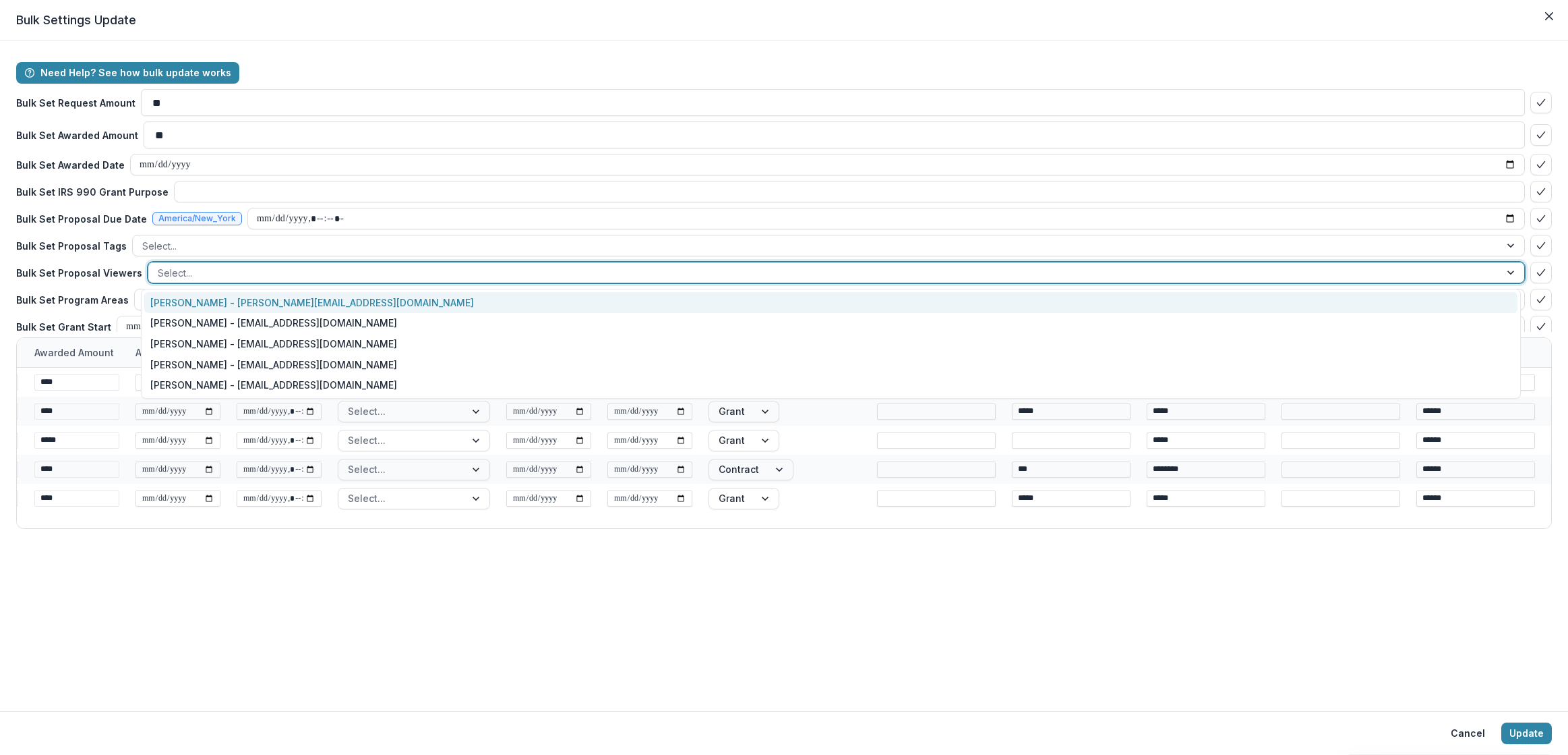
click at [1502, 275] on div at bounding box center [1512, 272] width 24 height 20
click at [1502, 274] on div at bounding box center [1512, 272] width 24 height 20
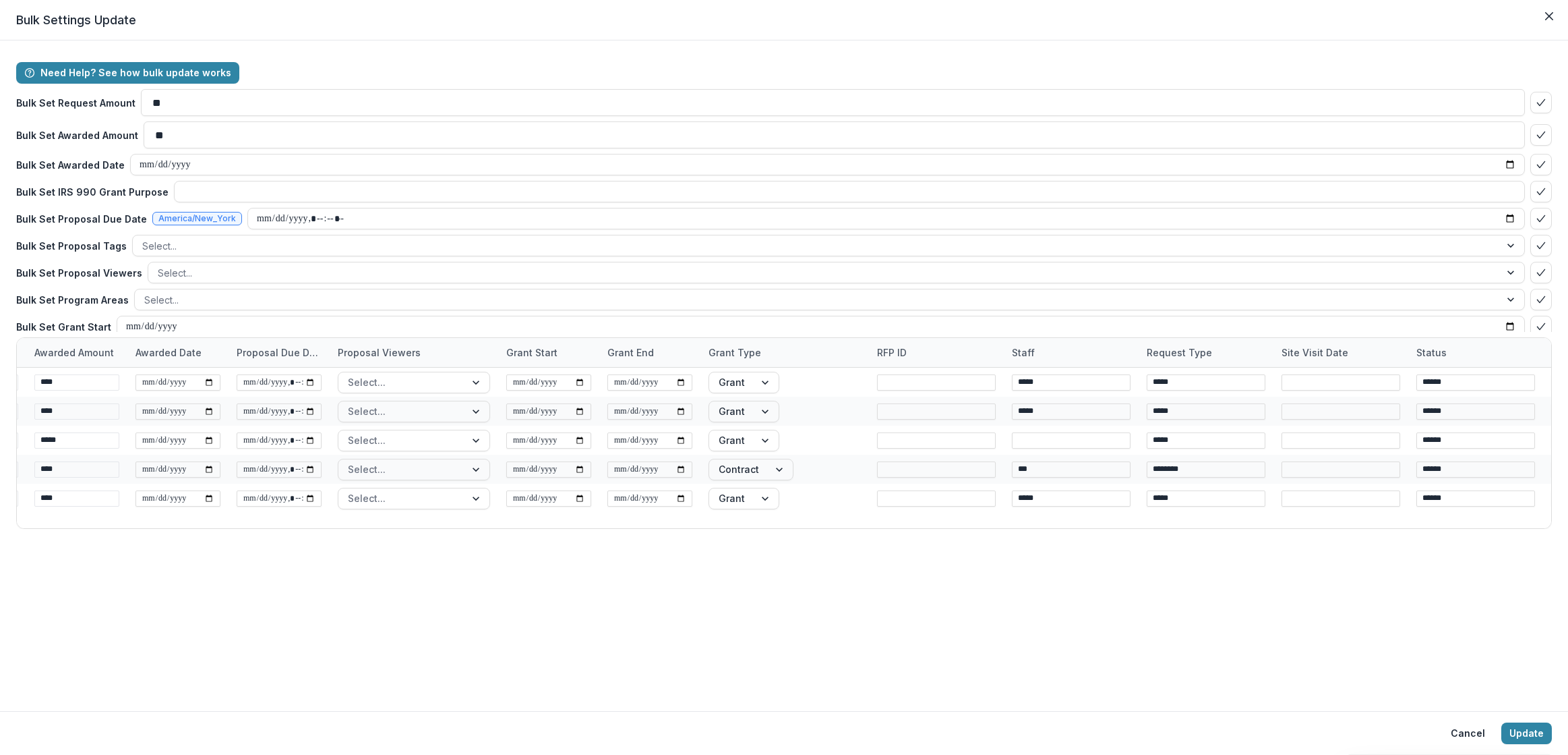
click at [76, 272] on p "Bulk Set Proposal Viewers" at bounding box center [79, 273] width 126 height 14
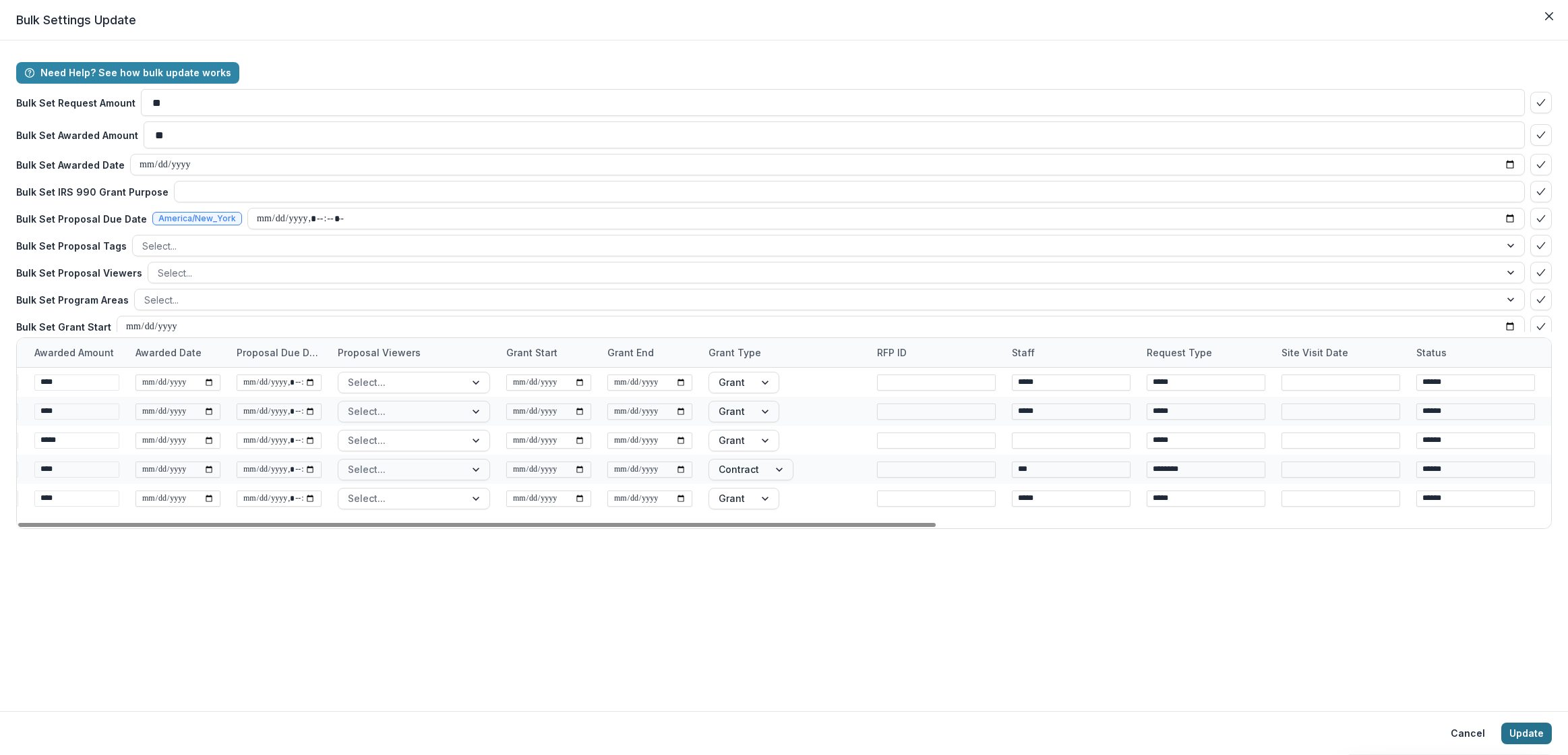
click at [1538, 734] on button "Update" at bounding box center [1526, 732] width 50 height 22
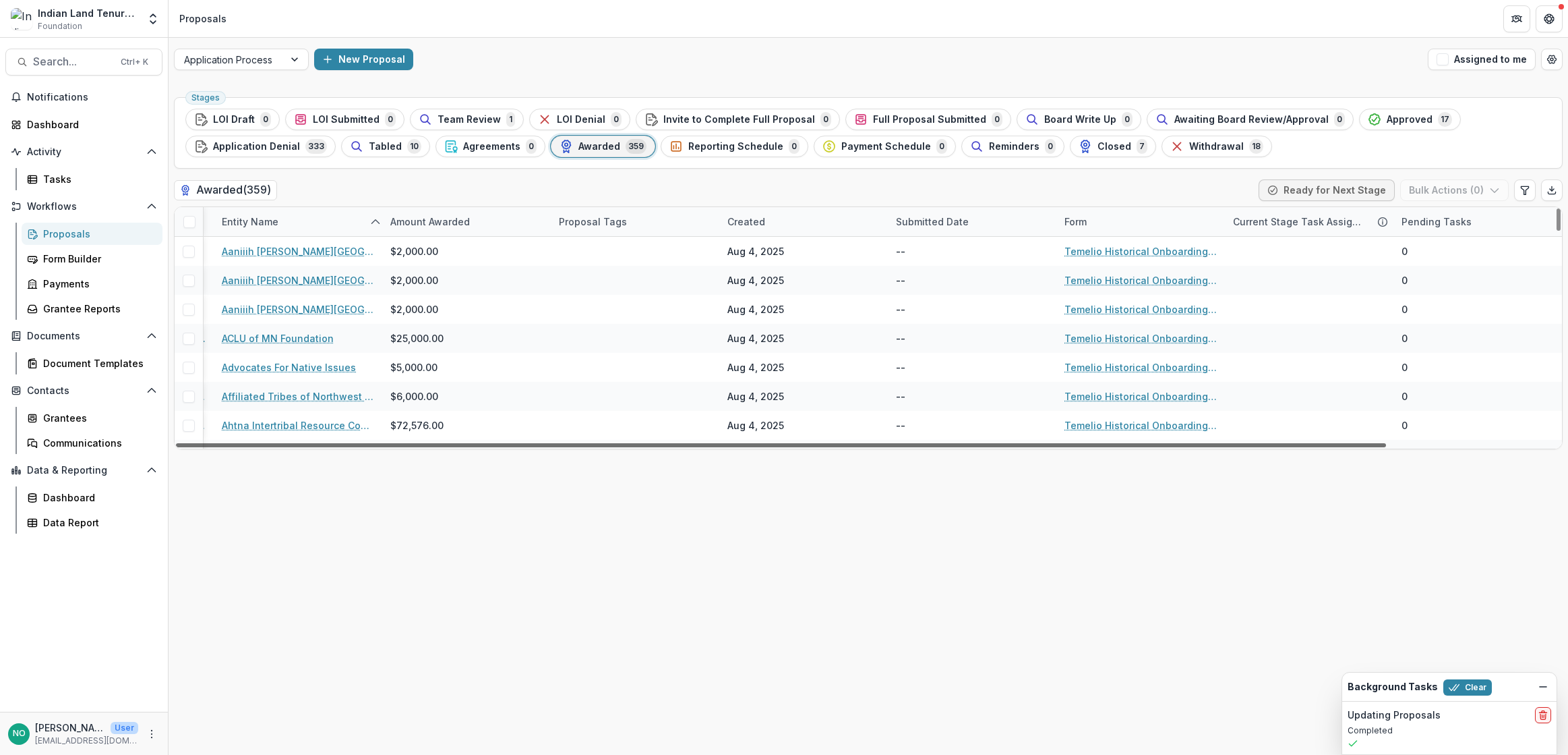
scroll to position [0, 0]
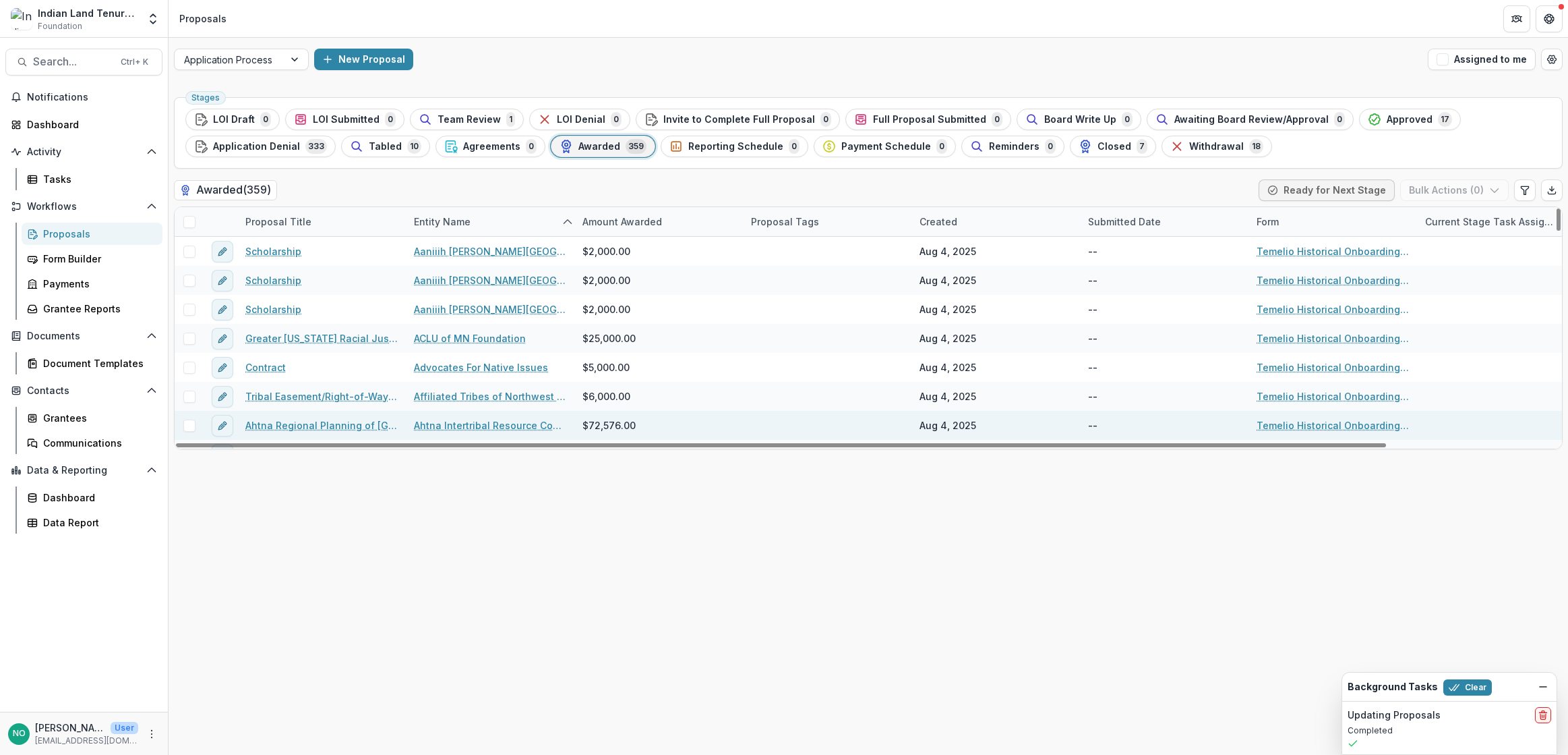
drag, startPoint x: 1220, startPoint y: 440, endPoint x: 672, endPoint y: 424, distance: 548.2
click at [672, 443] on div at bounding box center [781, 445] width 1209 height 4
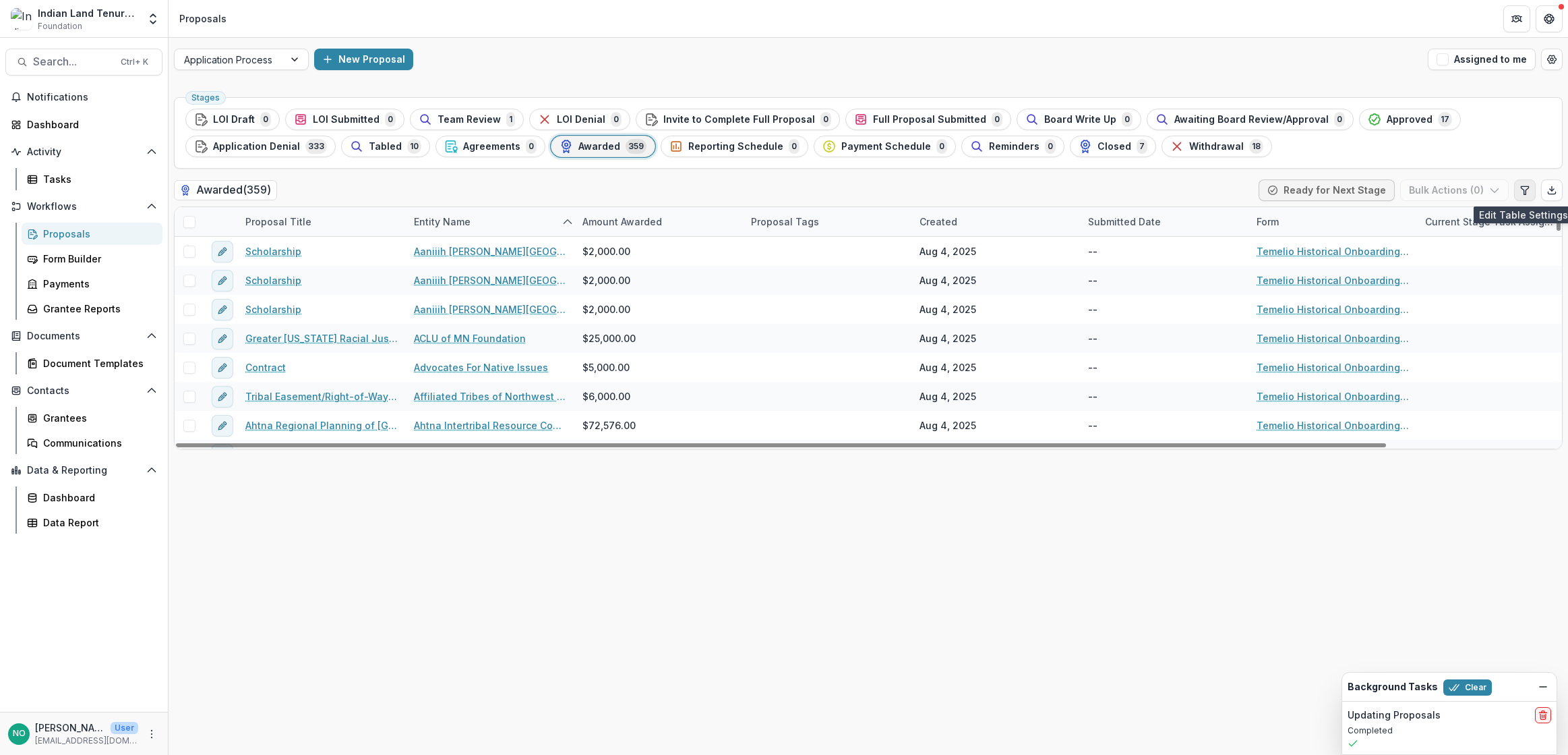
click at [1525, 191] on icon "Edit table settings" at bounding box center [1525, 190] width 10 height 10
select select "******"
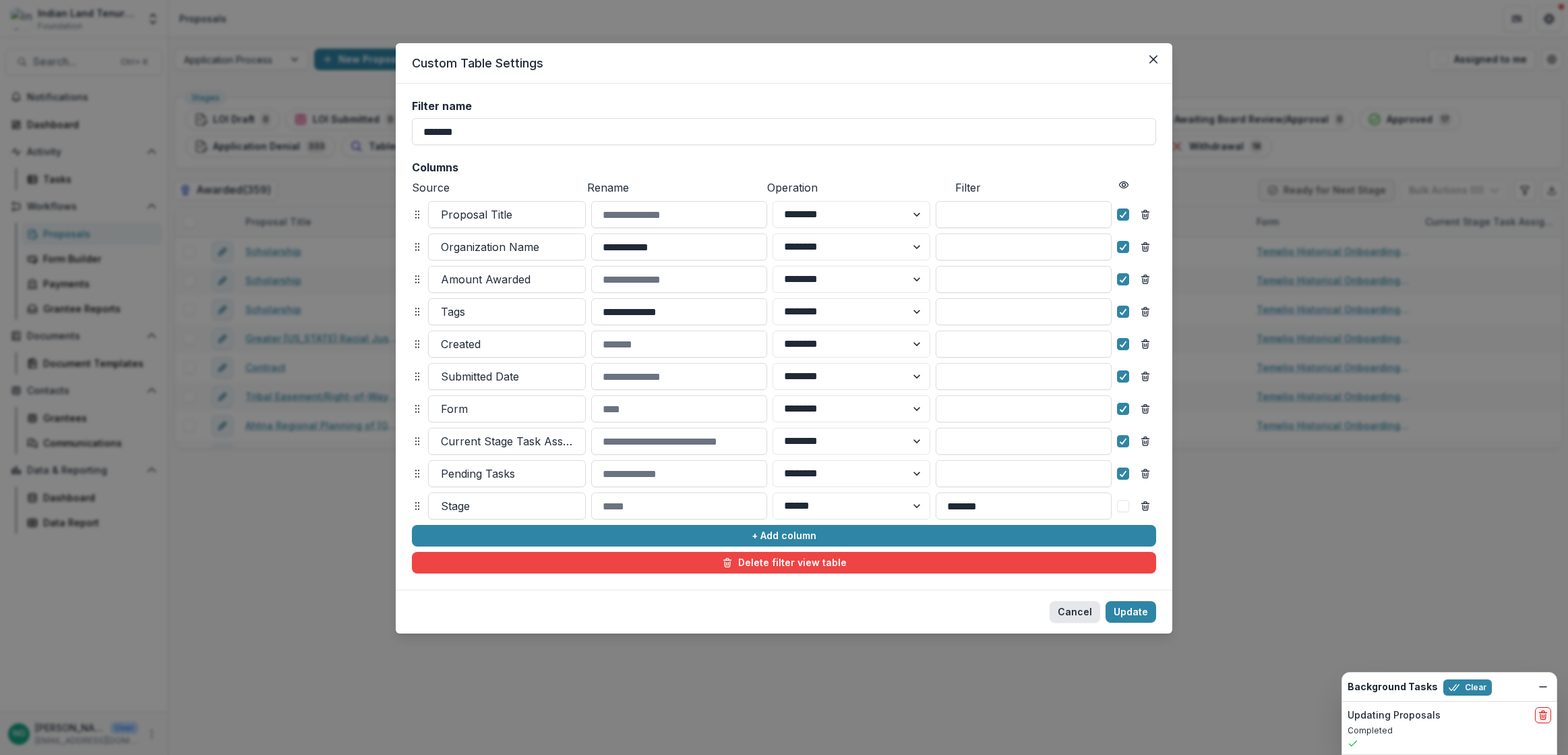
click at [1074, 605] on button "Cancel" at bounding box center [1074, 611] width 50 height 22
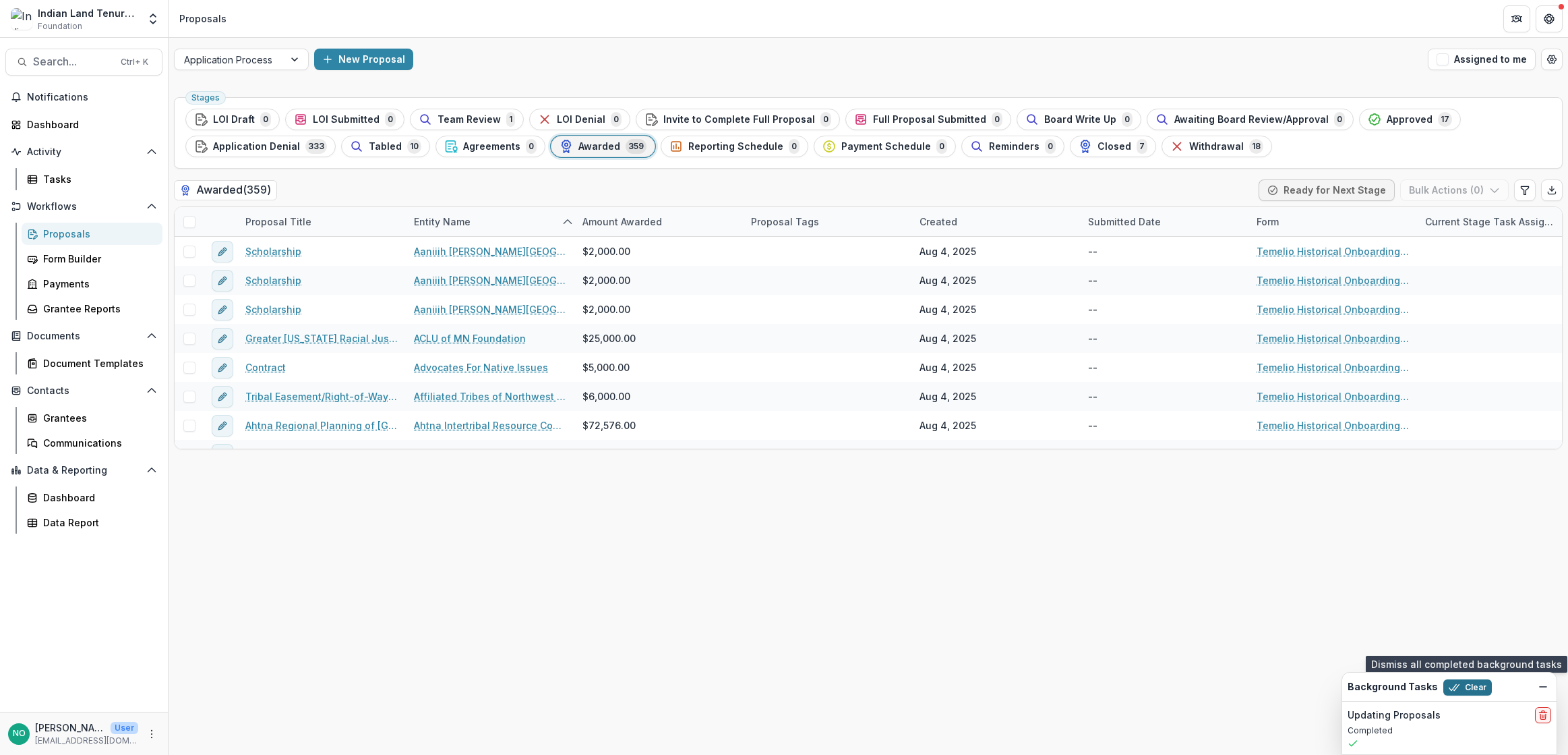
click at [1456, 682] on button "Clear" at bounding box center [1468, 687] width 49 height 16
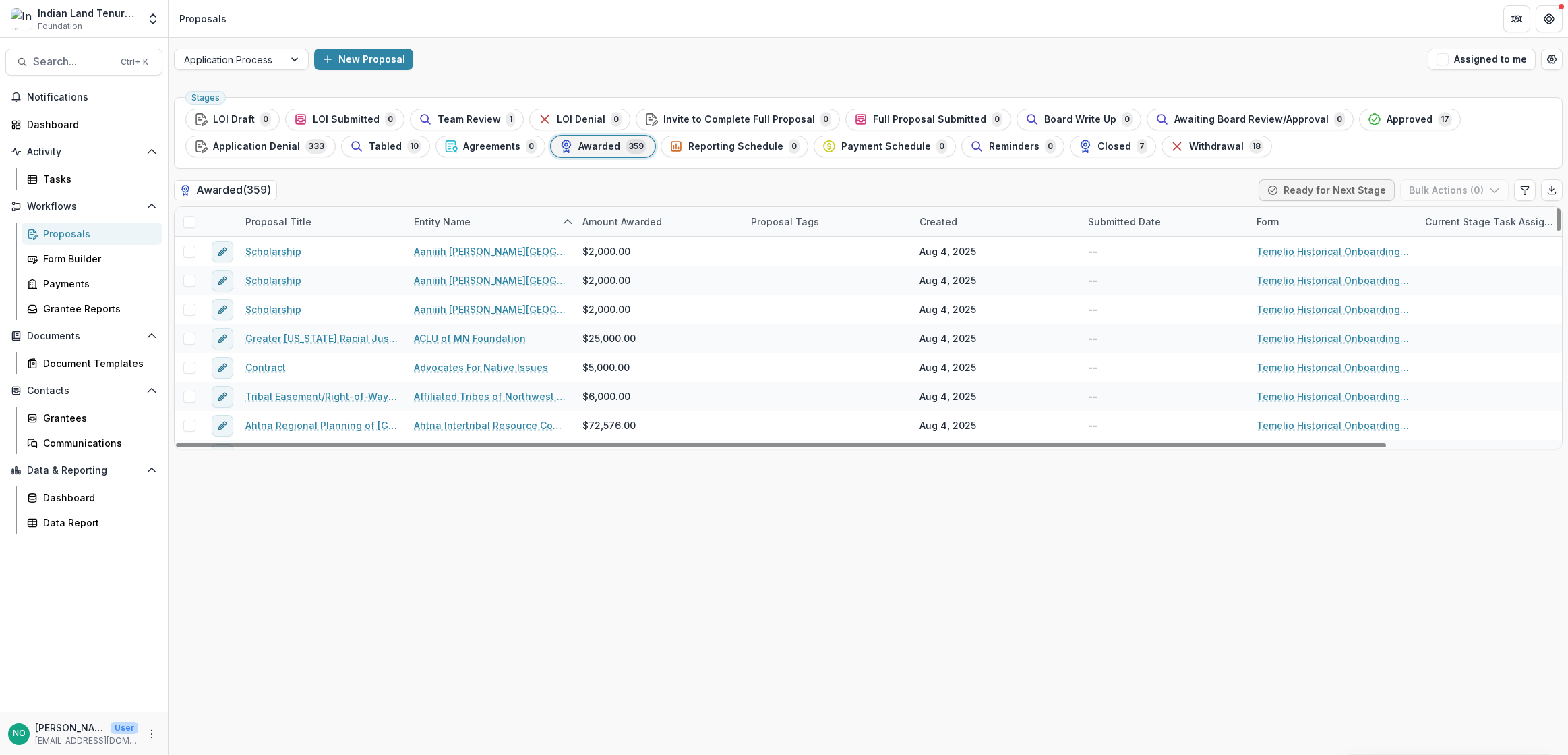
click at [1471, 222] on div "Current Stage Task Assignees" at bounding box center [1490, 221] width 147 height 14
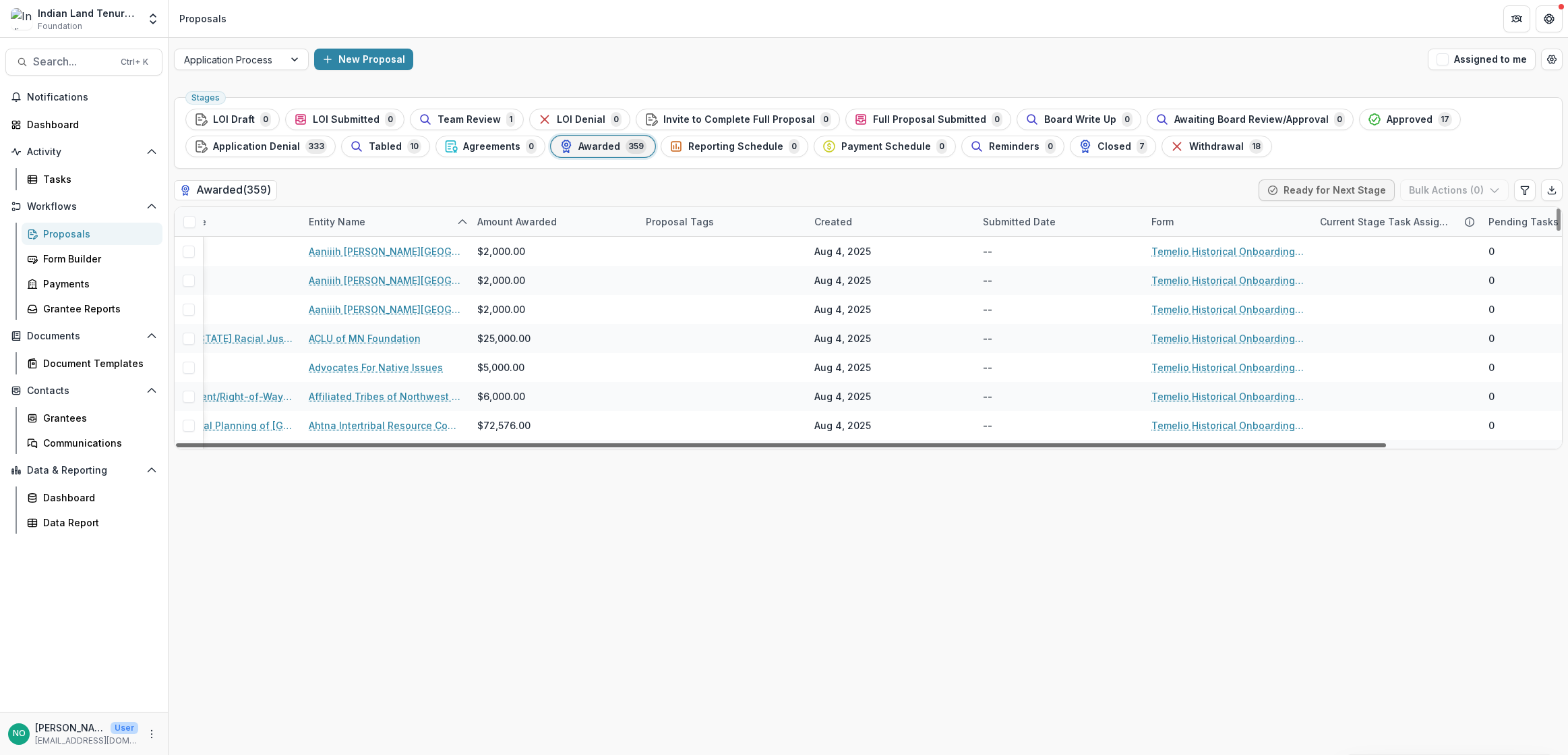
scroll to position [0, 192]
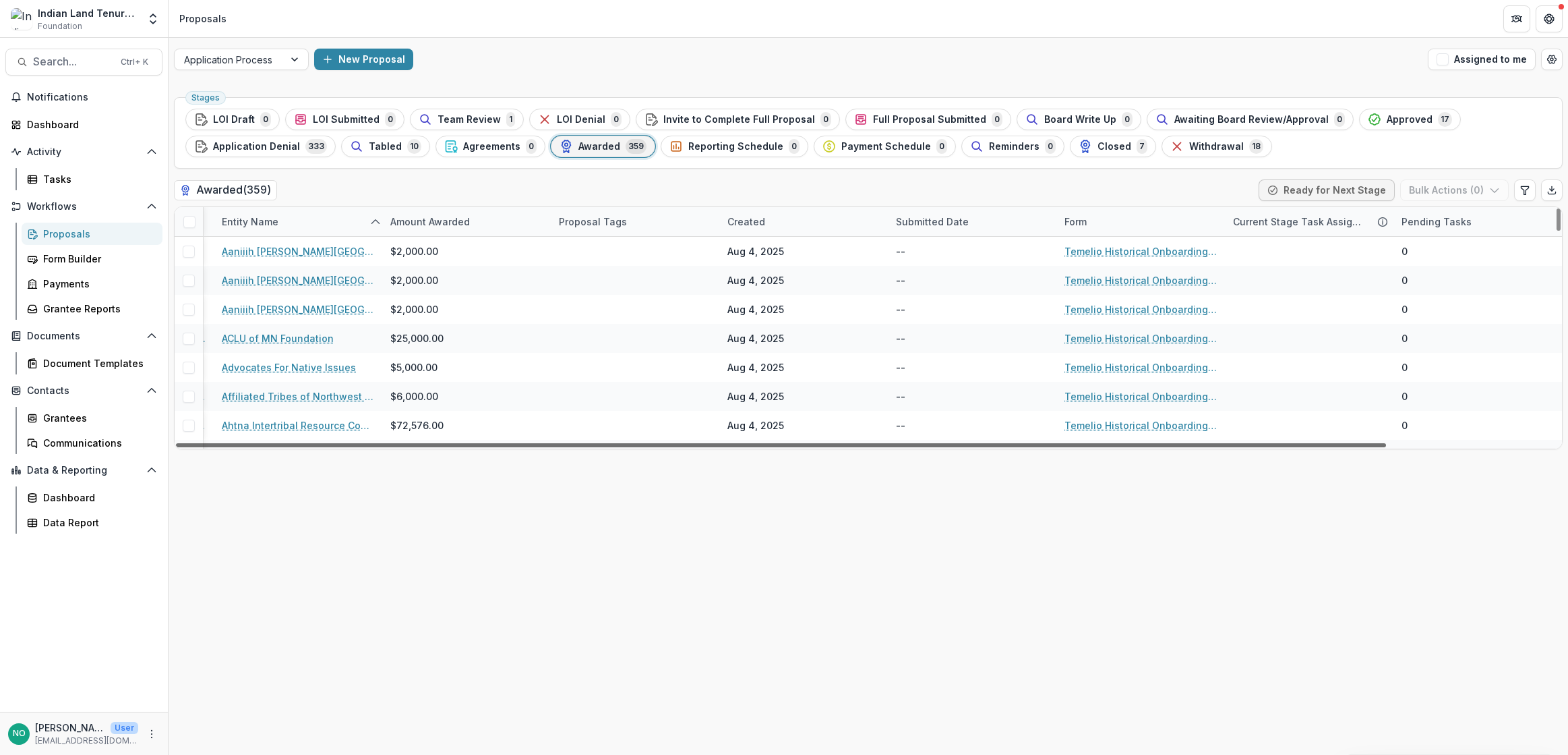
drag, startPoint x: 1324, startPoint y: 445, endPoint x: 1687, endPoint y: 464, distance: 363.5
click at [1386, 447] on div at bounding box center [781, 445] width 1209 height 4
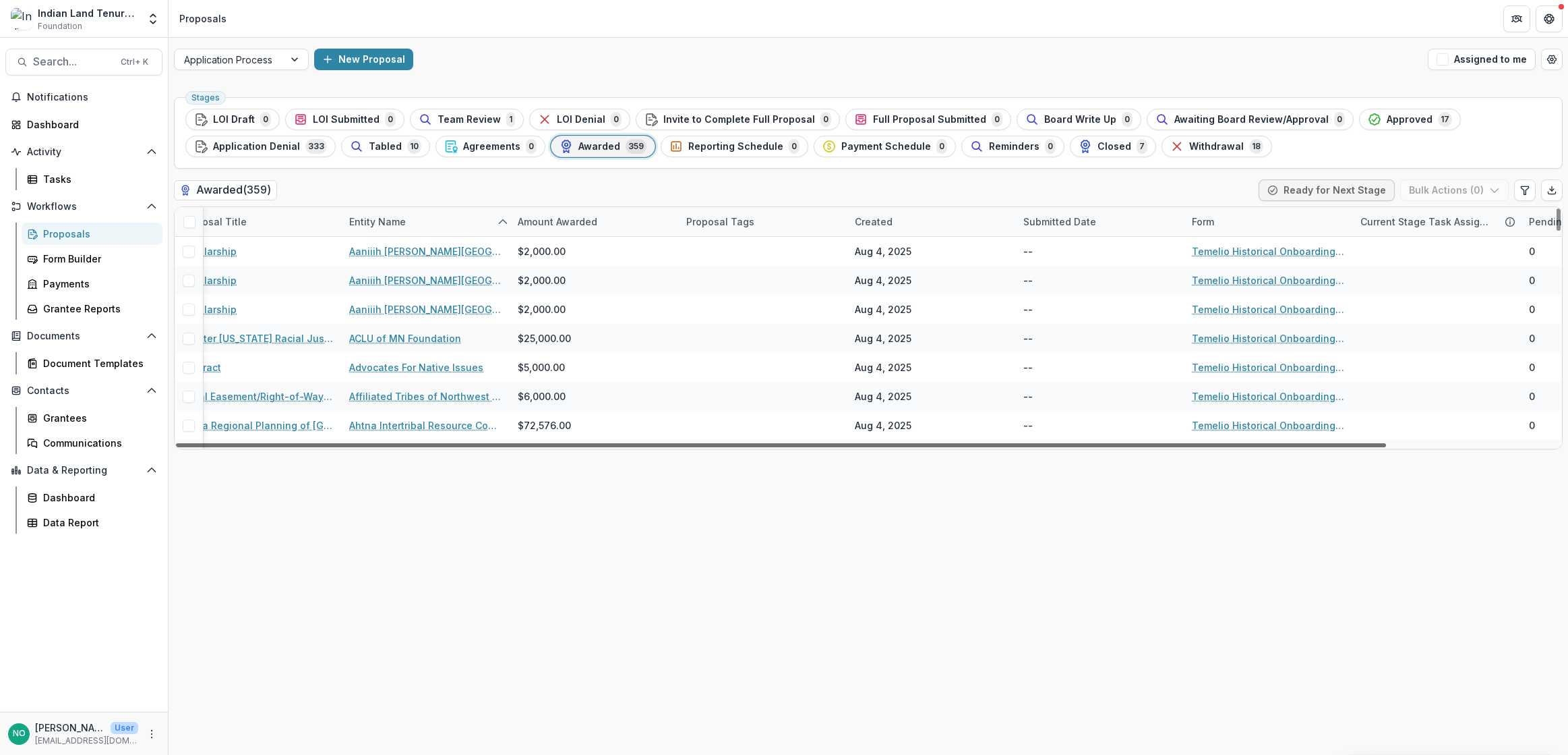
scroll to position [0, 0]
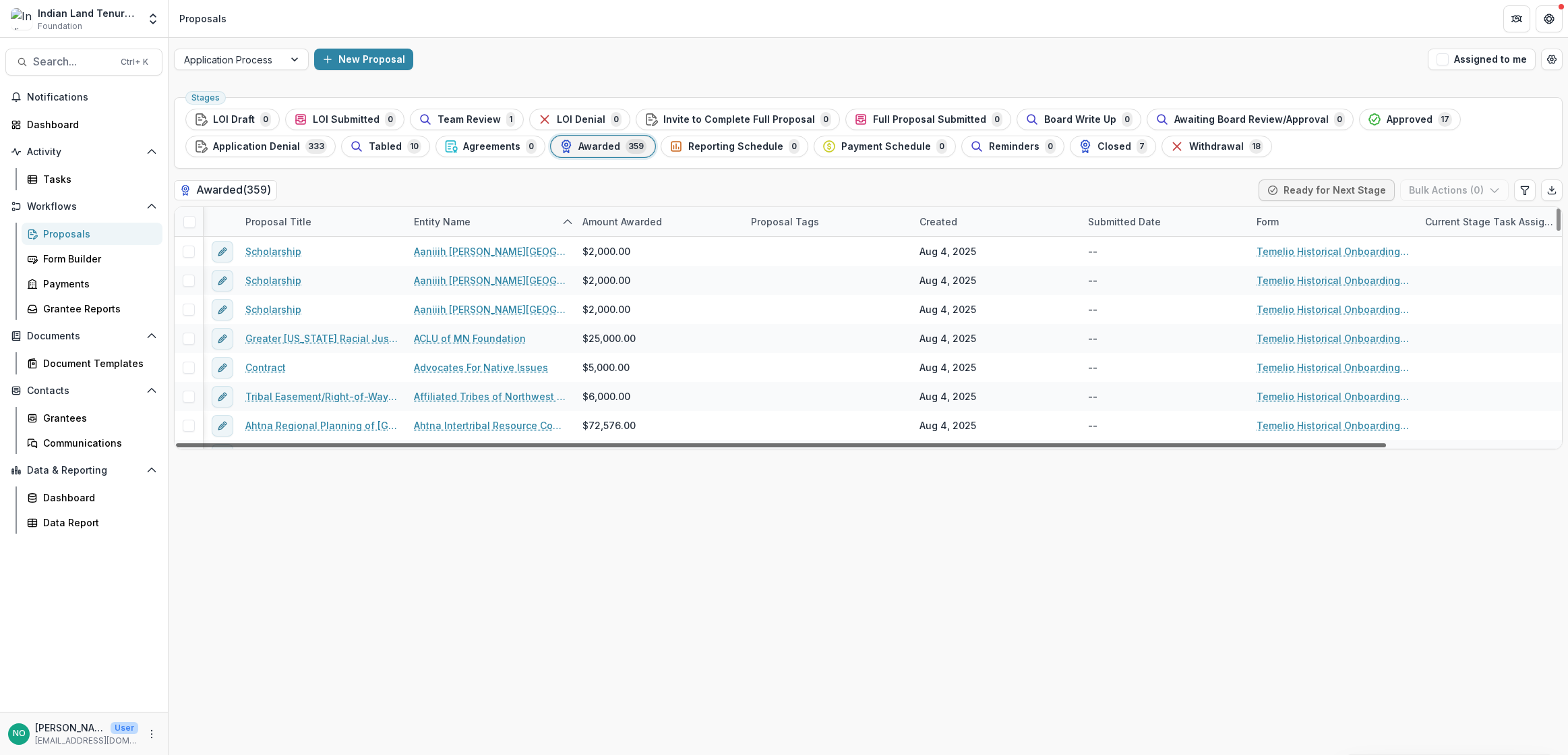
drag, startPoint x: 476, startPoint y: 442, endPoint x: 120, endPoint y: 421, distance: 356.6
click at [176, 443] on div at bounding box center [781, 445] width 1209 height 4
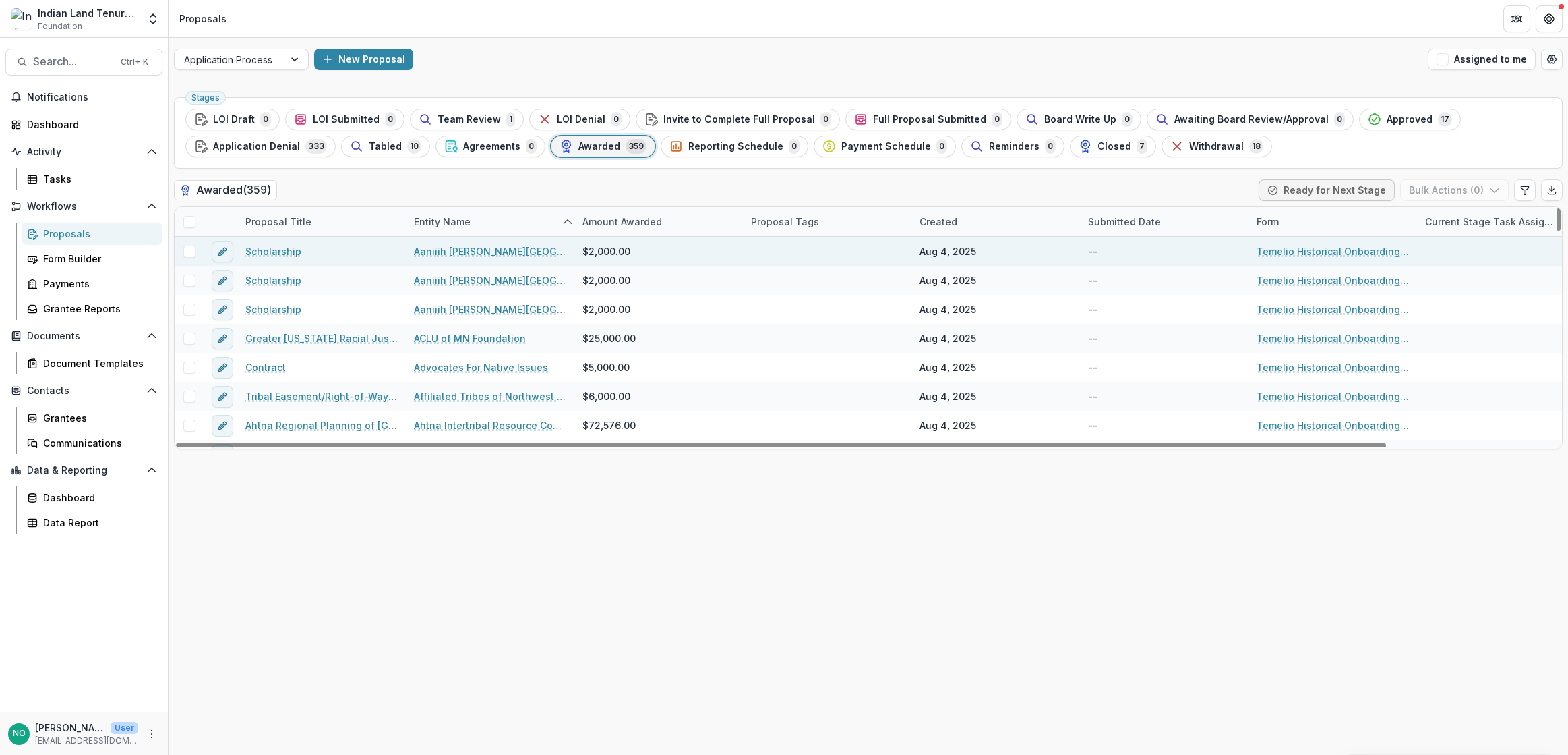
click at [190, 256] on span at bounding box center [190, 251] width 12 height 12
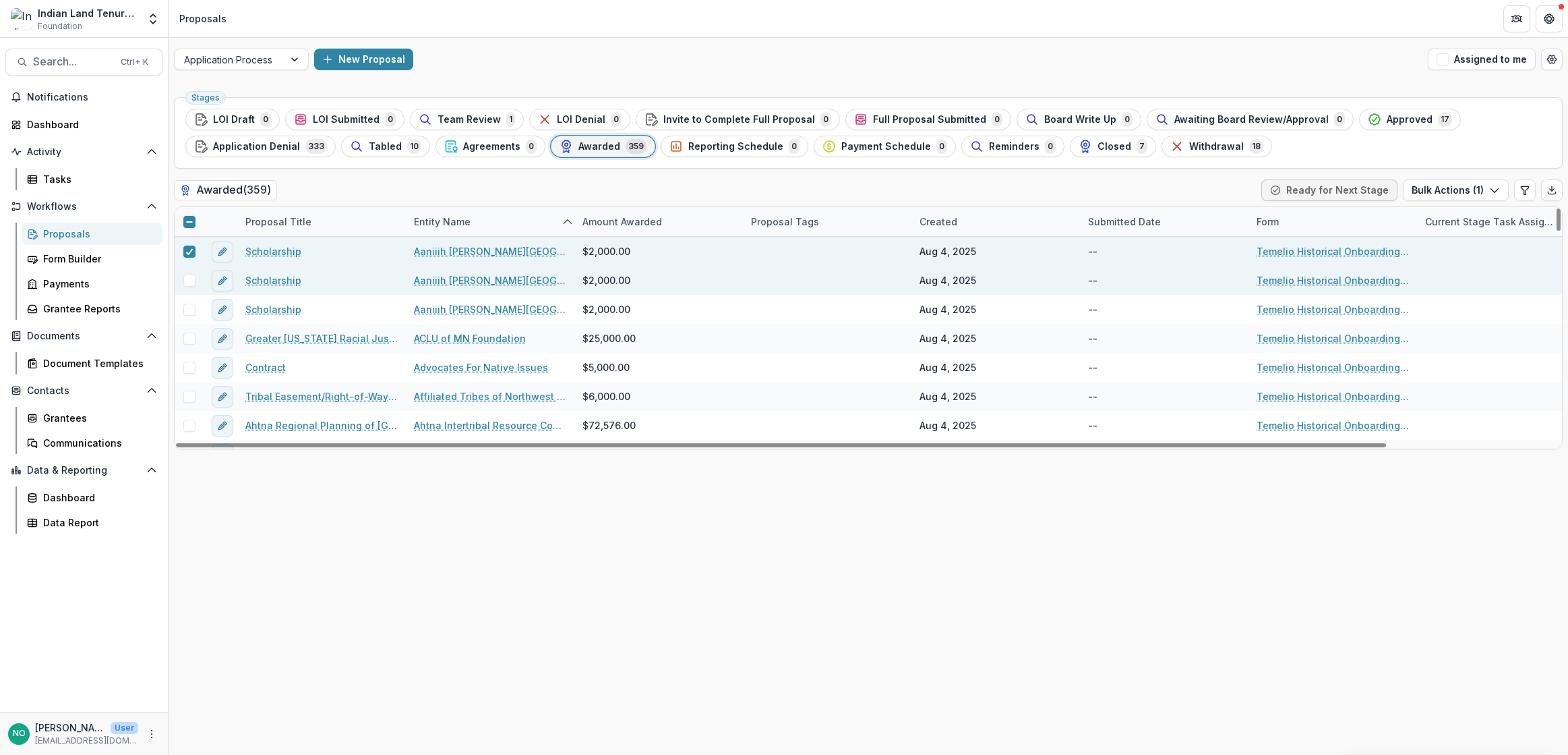
click at [190, 273] on div at bounding box center [188, 280] width 29 height 29
click at [192, 283] on span at bounding box center [190, 281] width 12 height 12
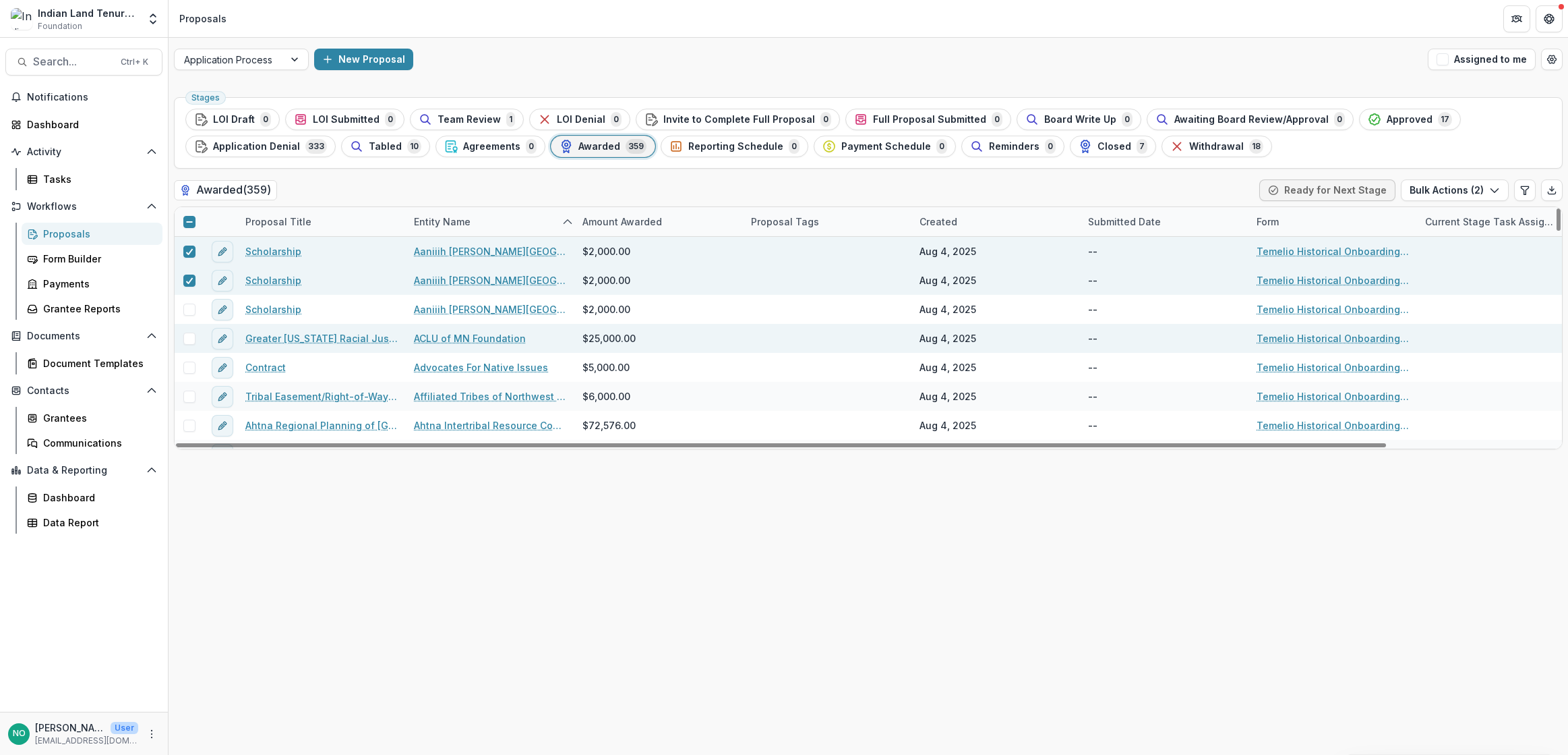
drag, startPoint x: 190, startPoint y: 307, endPoint x: 190, endPoint y: 324, distance: 17.0
click at [190, 310] on span at bounding box center [190, 309] width 12 height 12
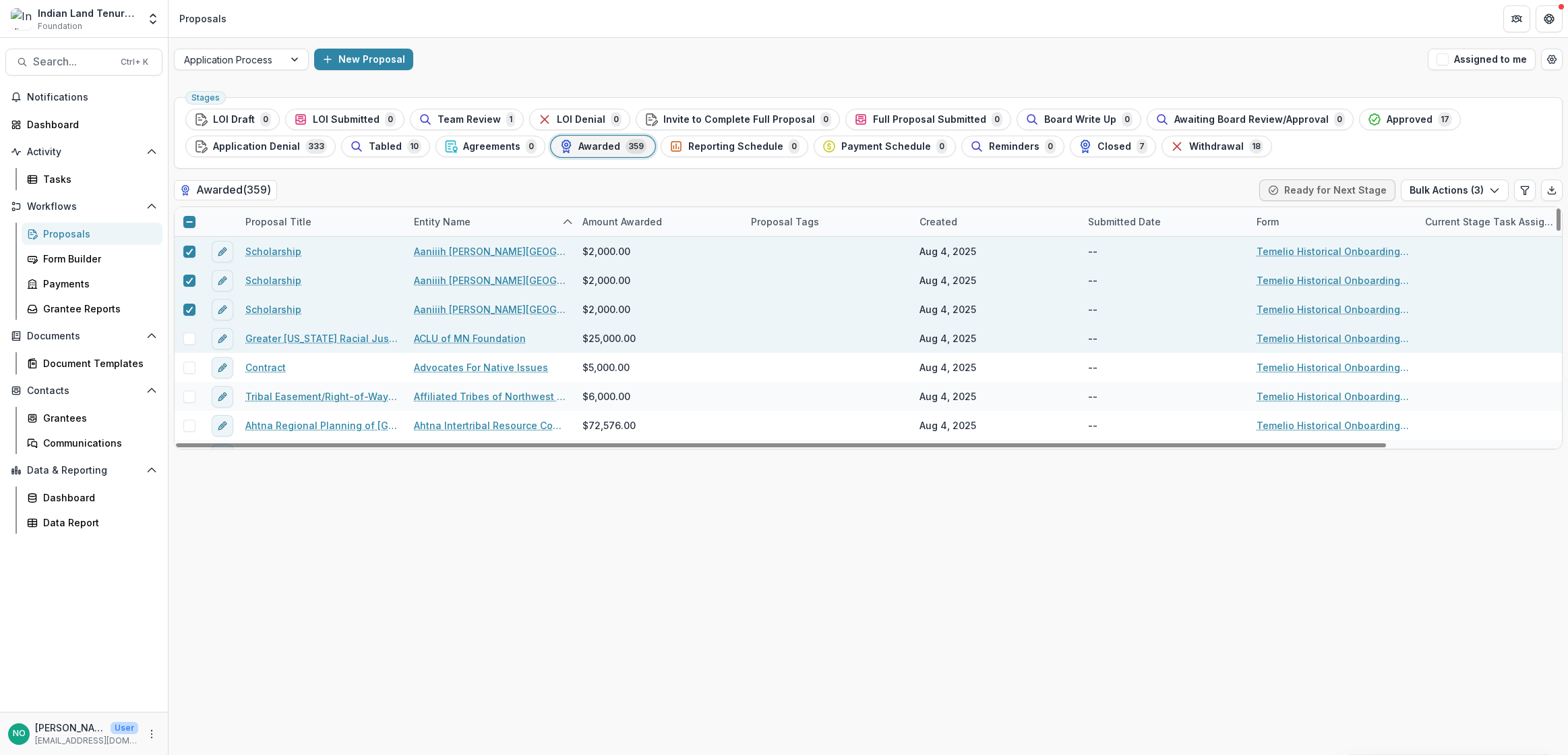
click at [187, 341] on span at bounding box center [190, 339] width 12 height 12
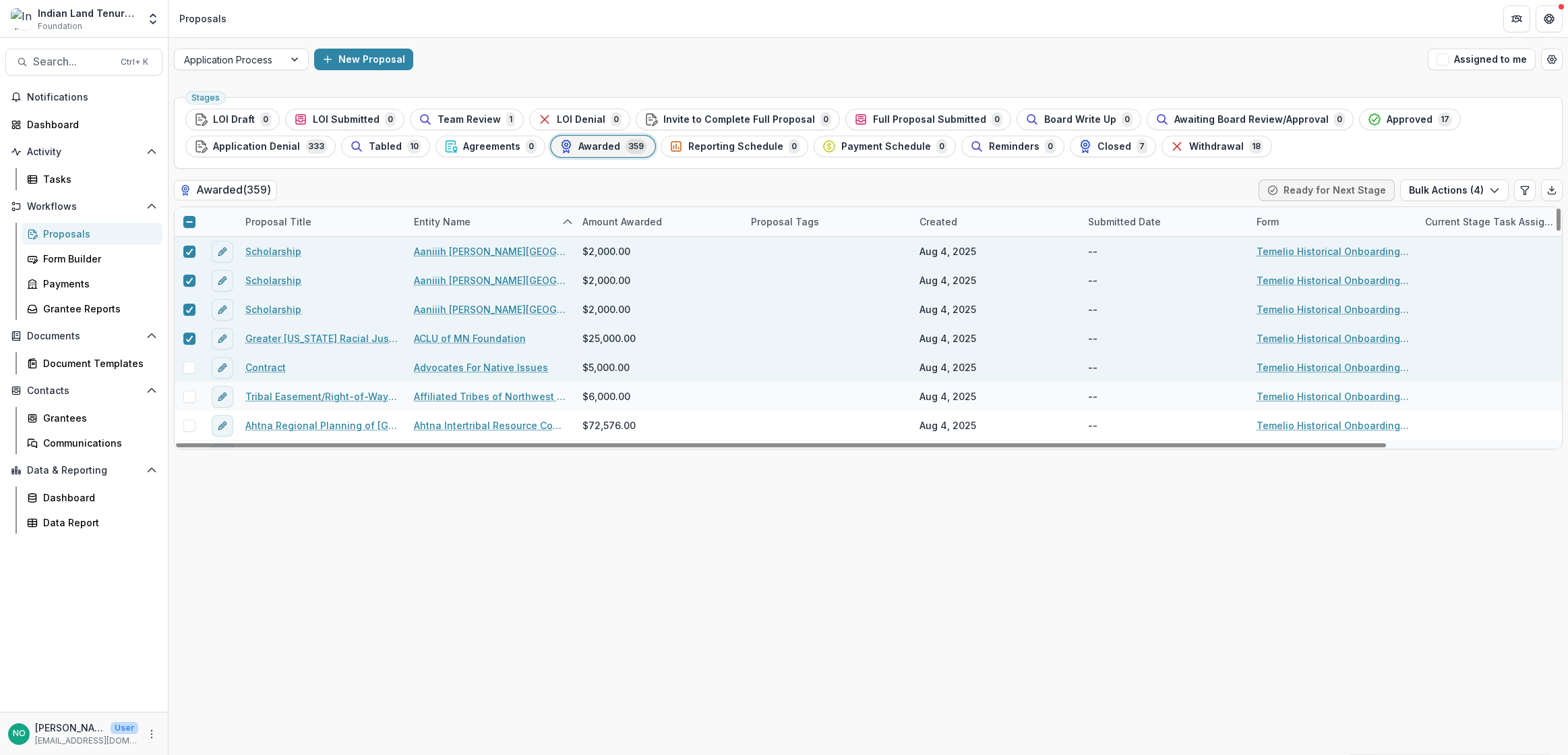
click at [191, 373] on span at bounding box center [190, 368] width 12 height 12
click at [1431, 184] on button "Bulk Actions ( 5 )" at bounding box center [1455, 190] width 107 height 22
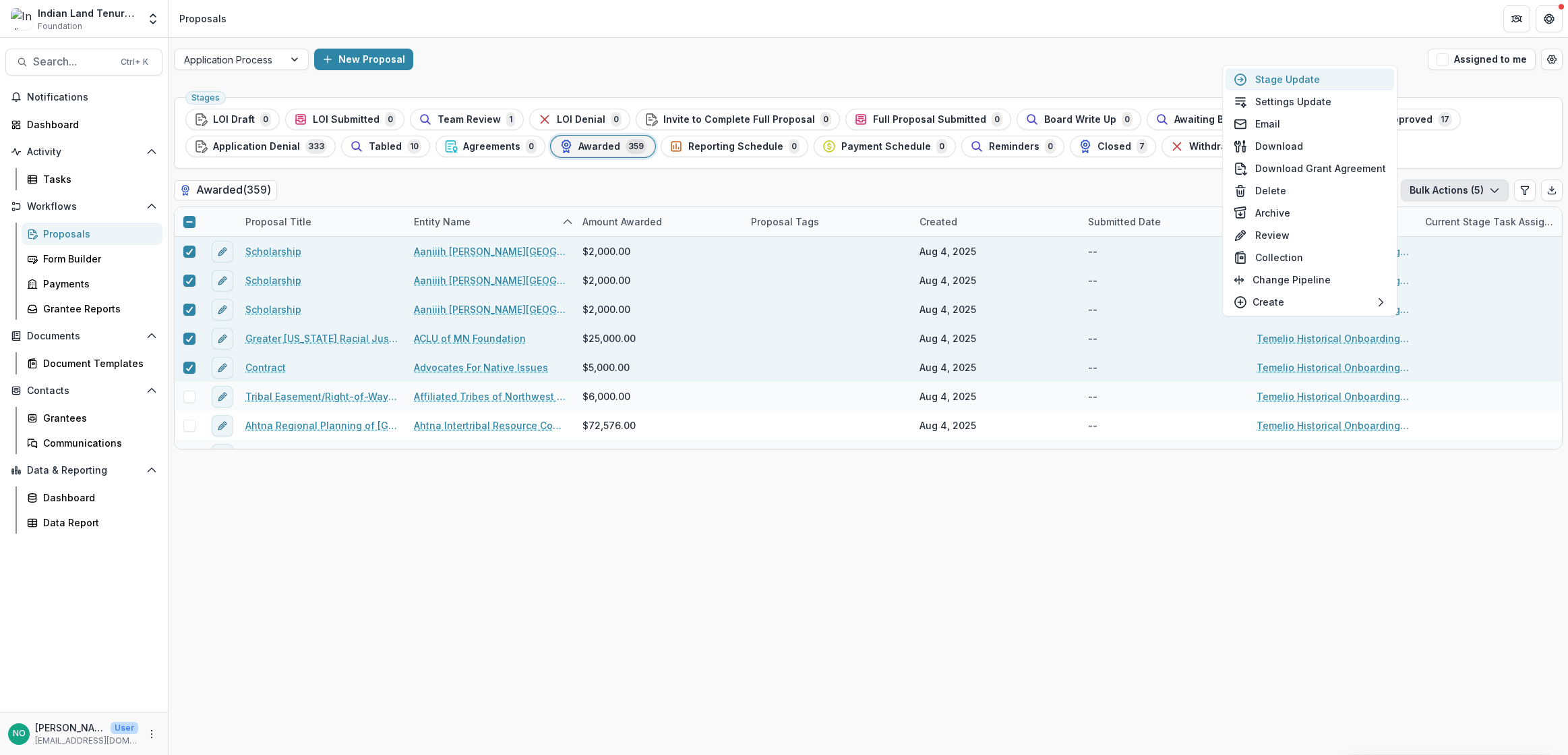
click at [1307, 80] on button "Stage Update" at bounding box center [1309, 80] width 168 height 23
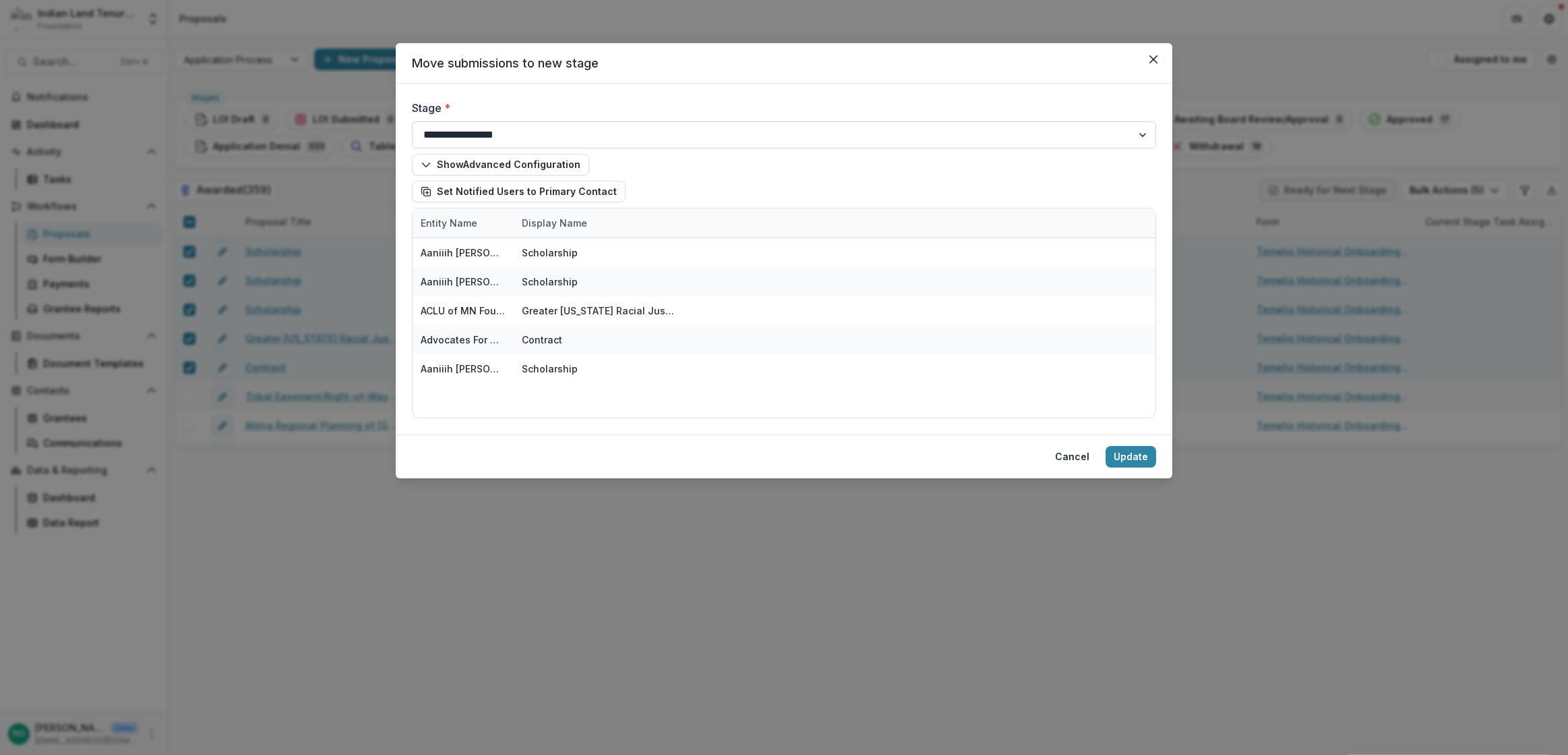
click at [448, 136] on select "**********" at bounding box center [783, 134] width 744 height 27
select select "******"
click at [411, 121] on select "**********" at bounding box center [783, 134] width 744 height 27
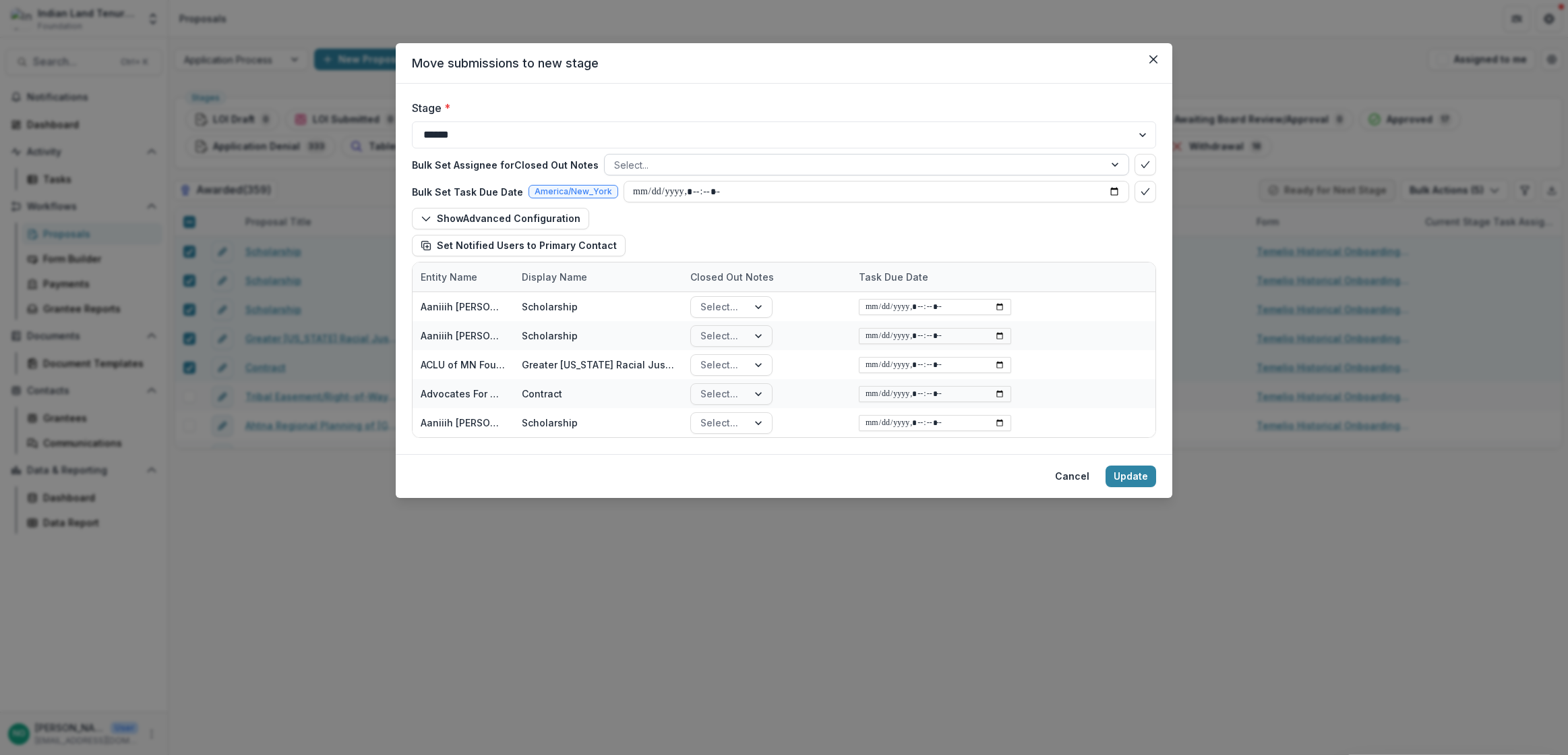
click at [689, 166] on div at bounding box center [854, 164] width 481 height 16
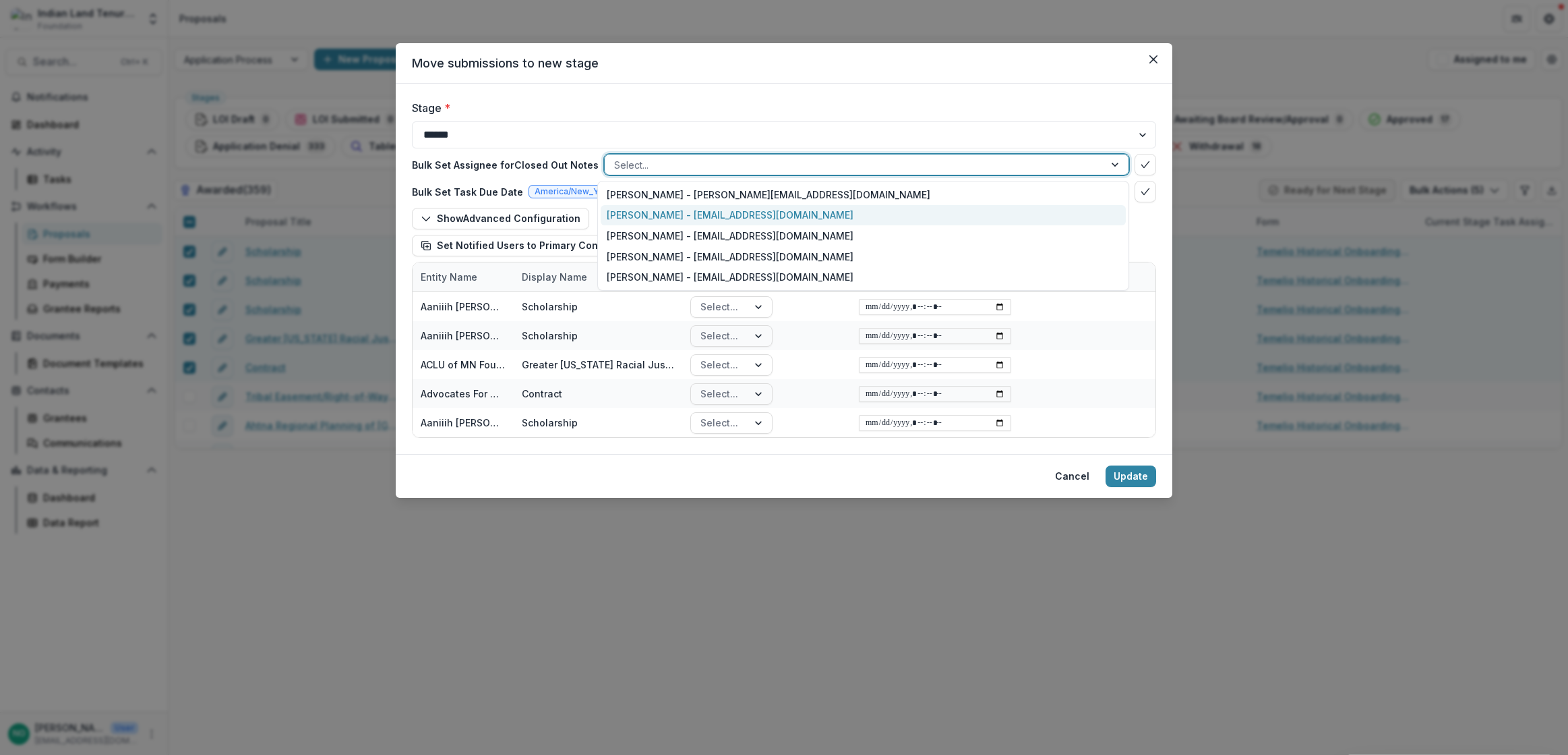
click at [673, 212] on div "Nicole Olson - nolson@iltf.org" at bounding box center [863, 216] width 525 height 21
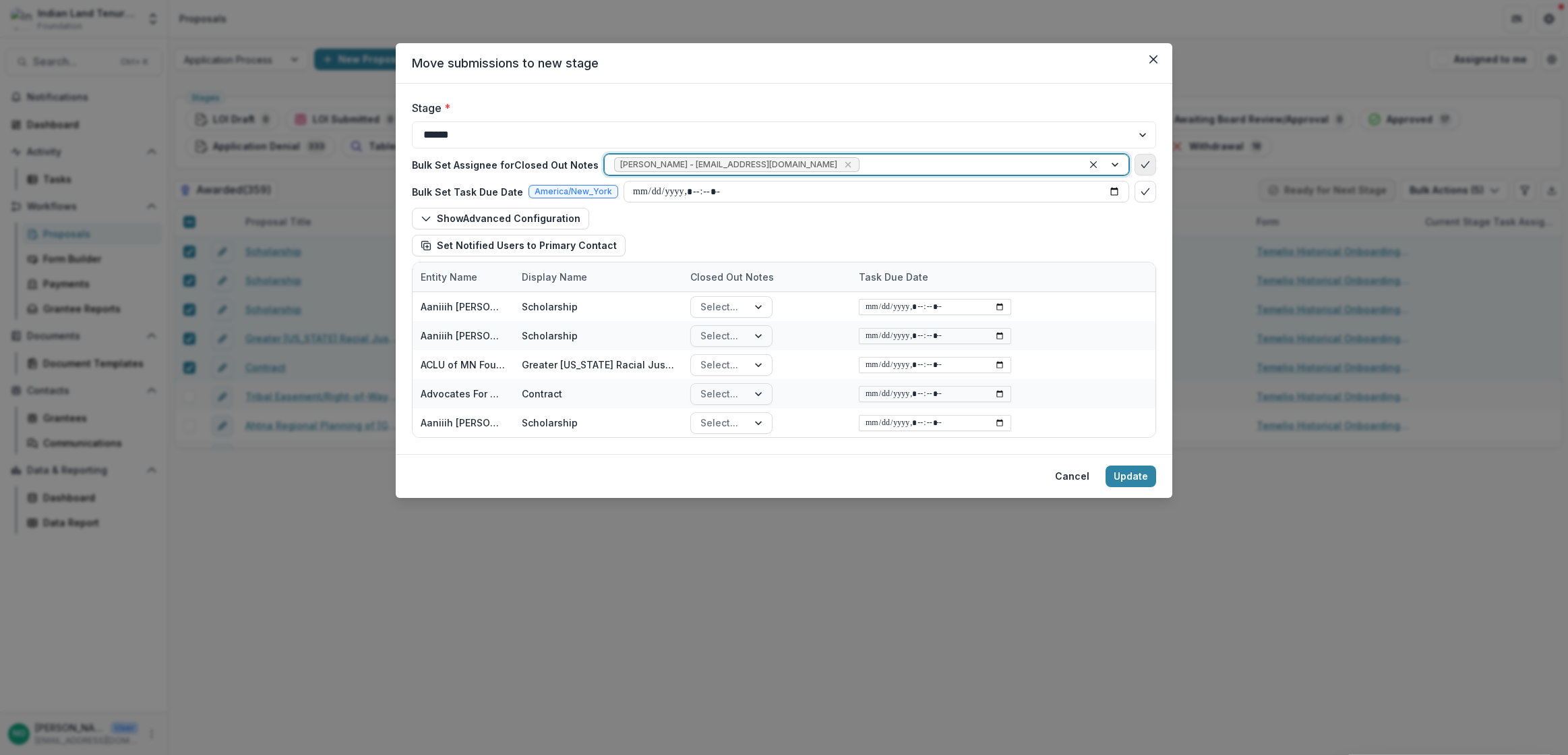
click at [1148, 166] on icon "bulk-confirm-option" at bounding box center [1145, 165] width 10 height 10
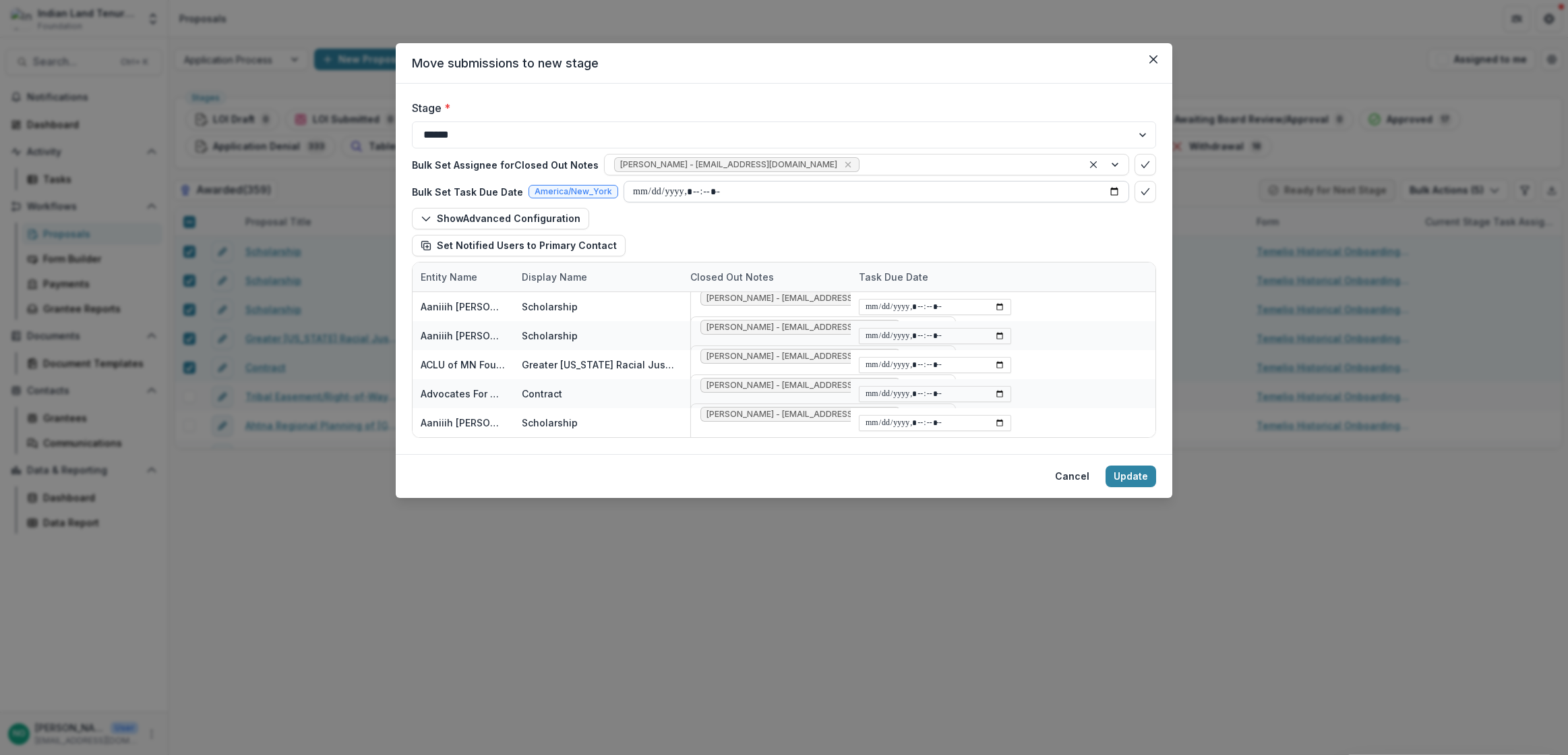
click at [648, 197] on input "datetime-local" at bounding box center [876, 191] width 505 height 22
click at [1015, 184] on input "datetime-local" at bounding box center [876, 191] width 505 height 22
click at [1111, 192] on input "datetime-local" at bounding box center [876, 191] width 505 height 22
type input "**********"
click at [1148, 188] on icon "bulk-confirm-option" at bounding box center [1145, 192] width 10 height 10
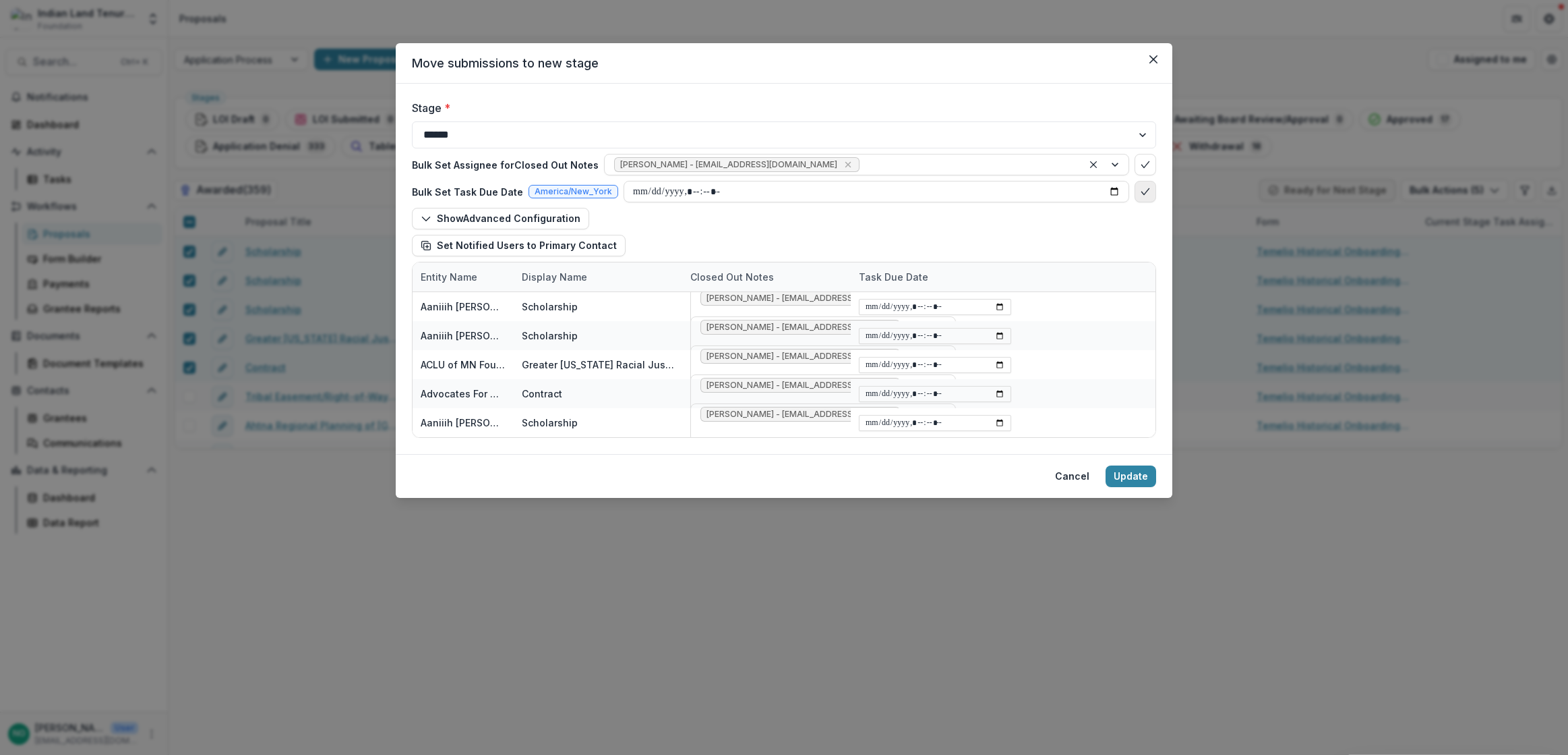
type input "**********"
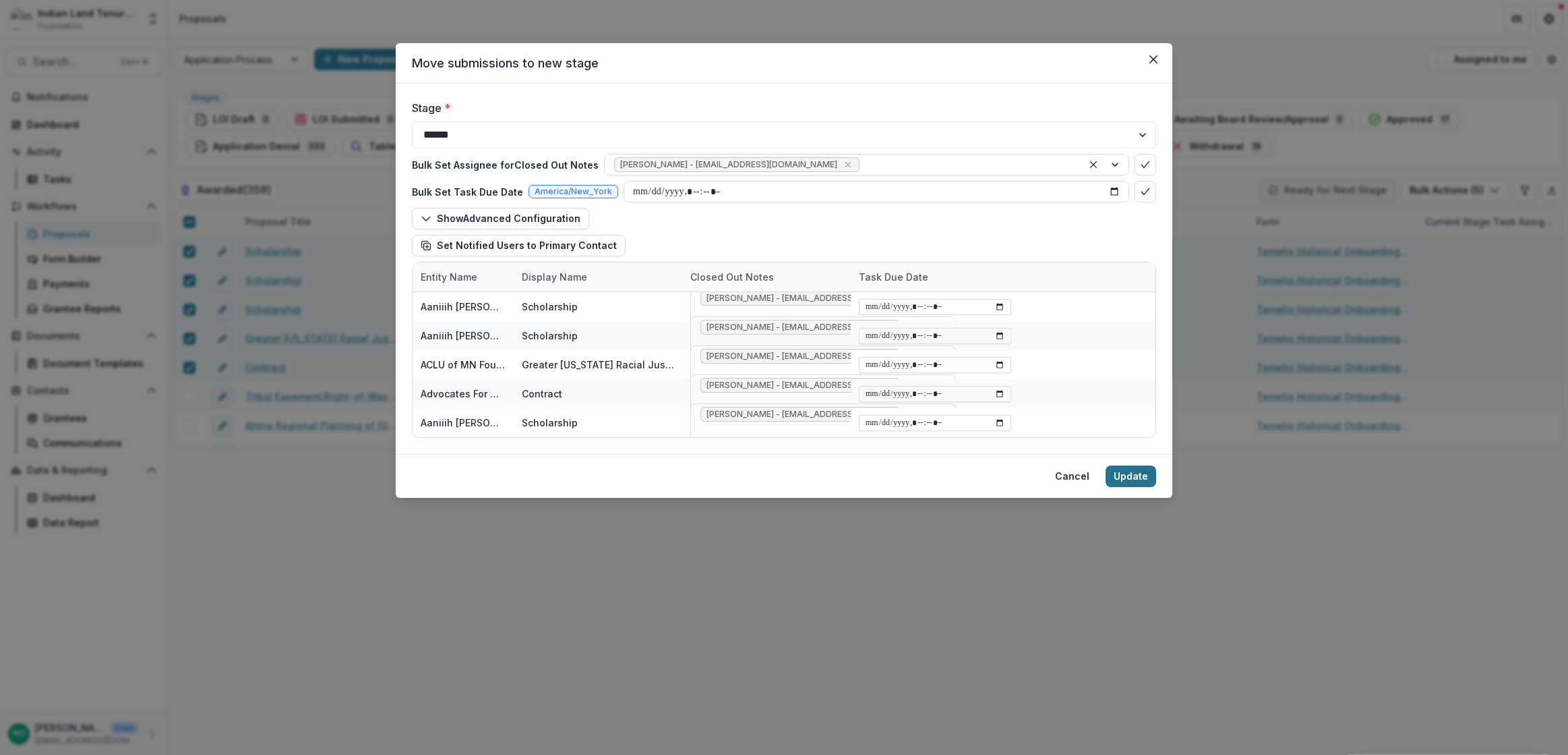
click at [1122, 482] on button "Update" at bounding box center [1131, 476] width 50 height 22
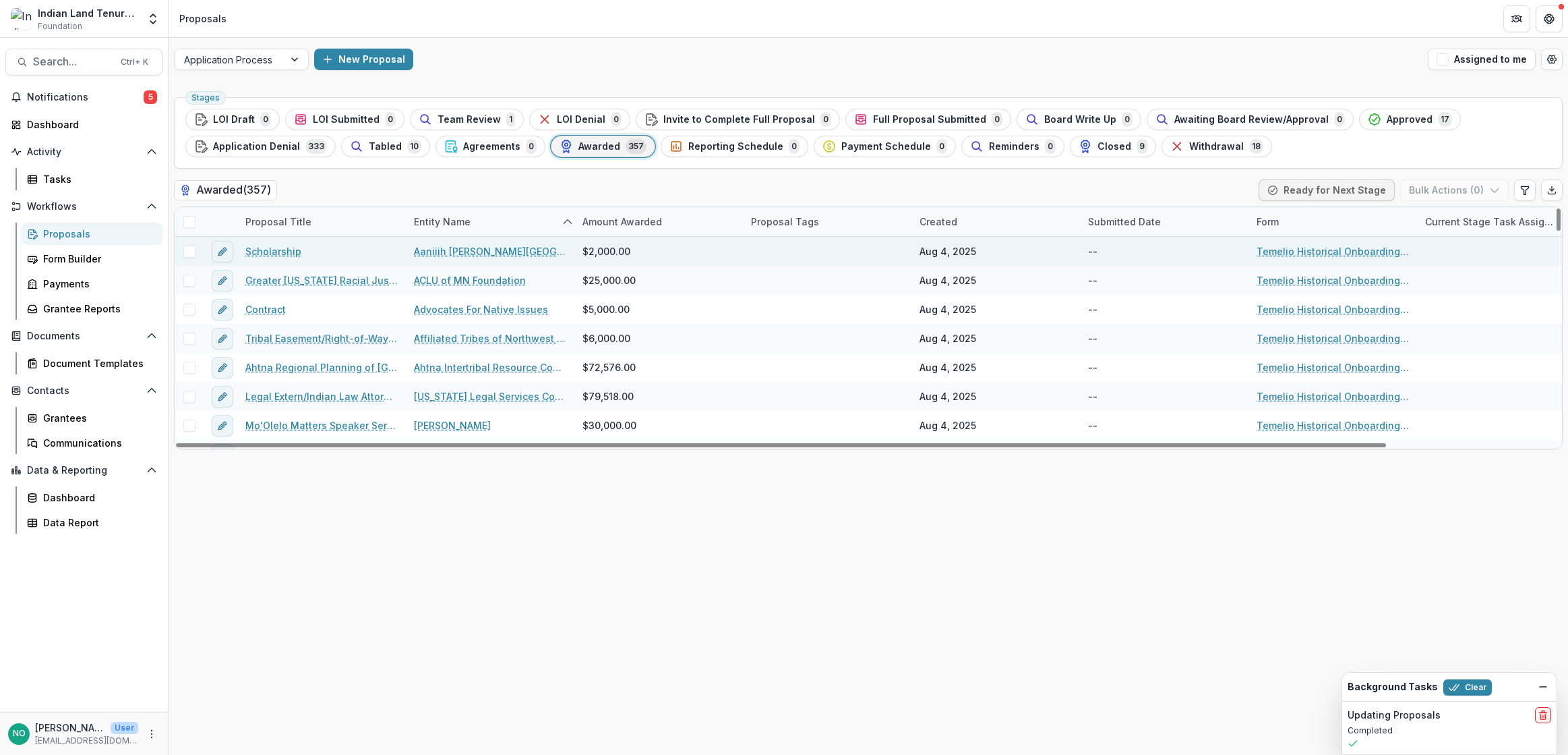
click at [193, 254] on span at bounding box center [190, 251] width 12 height 12
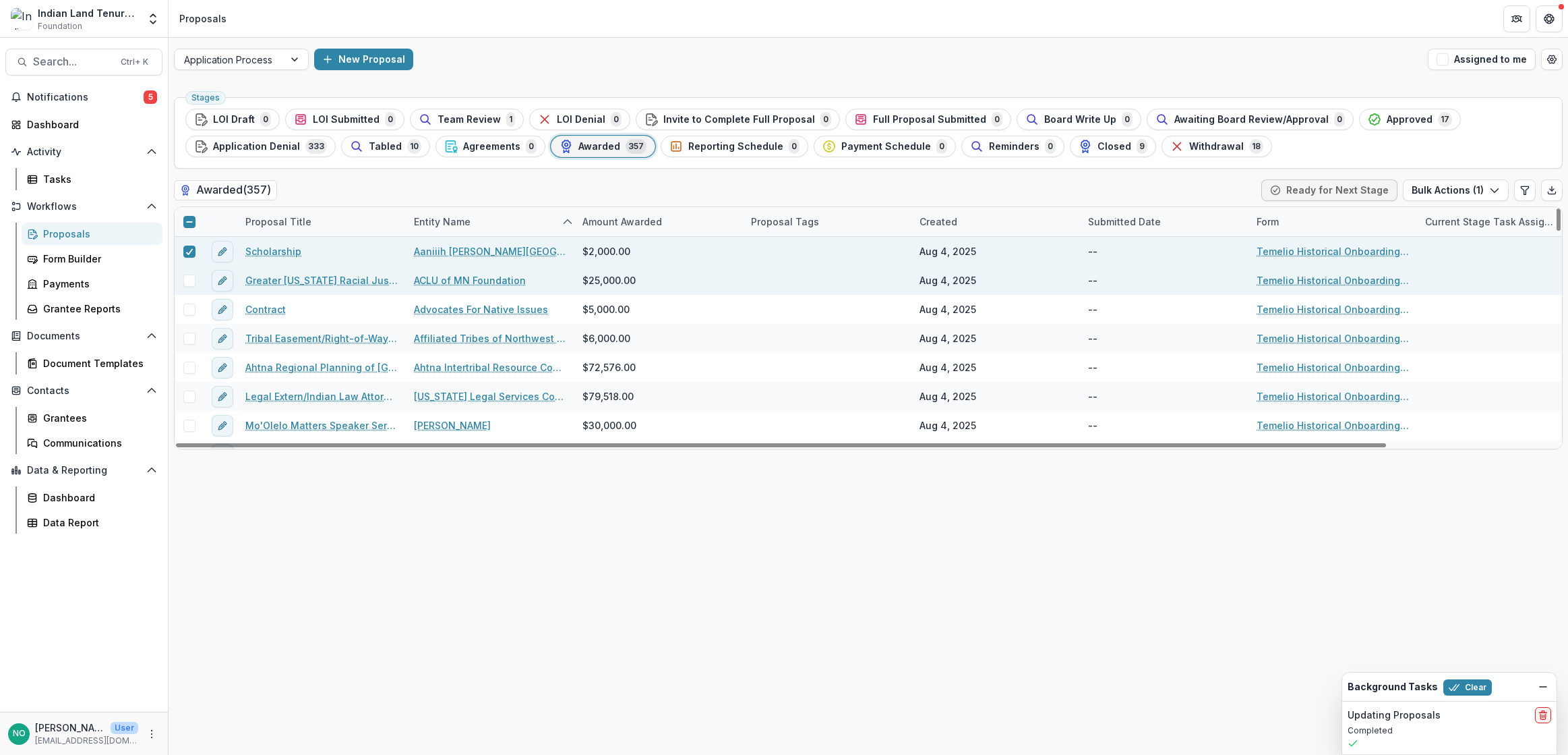
click at [192, 281] on span at bounding box center [190, 281] width 12 height 12
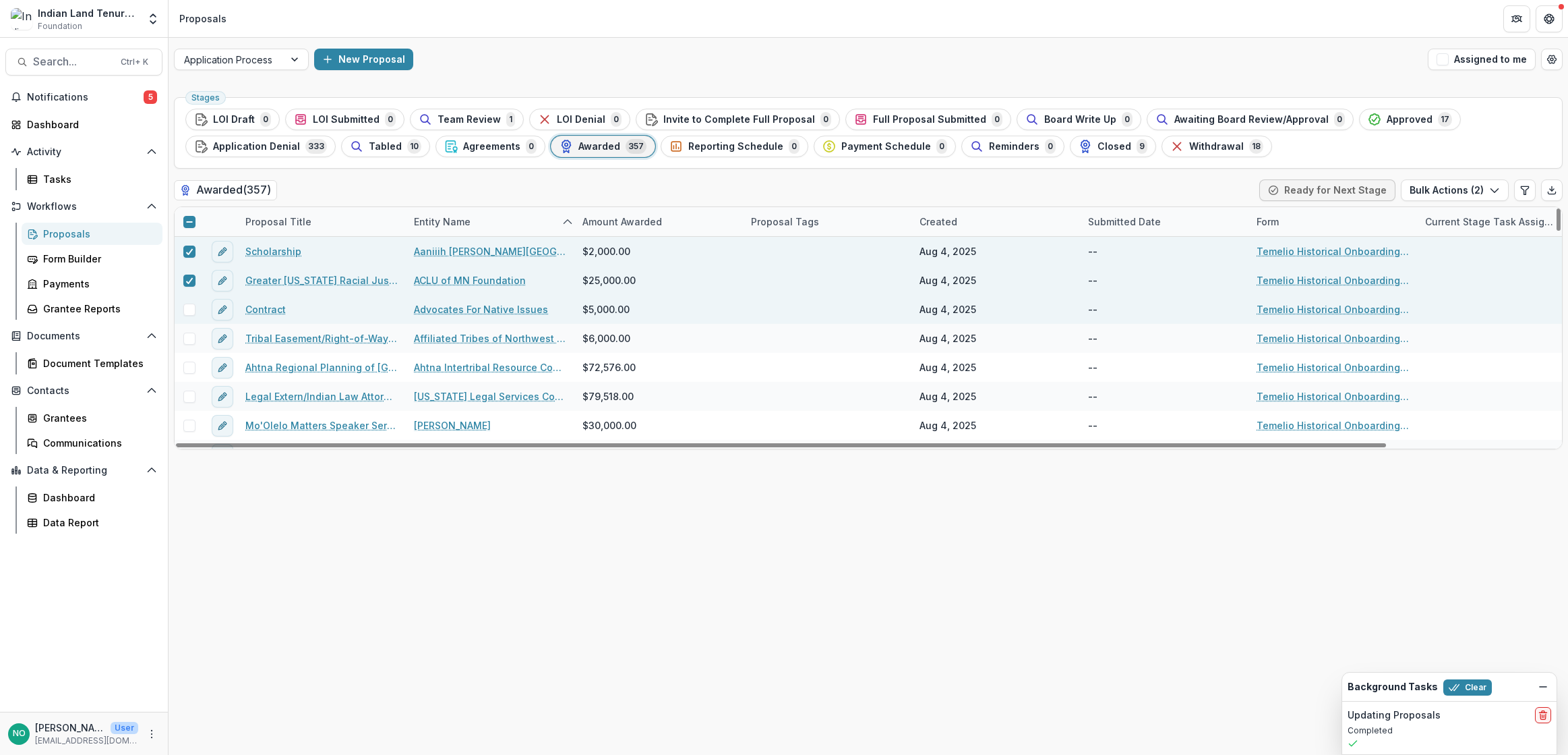
click at [187, 299] on div at bounding box center [188, 309] width 29 height 29
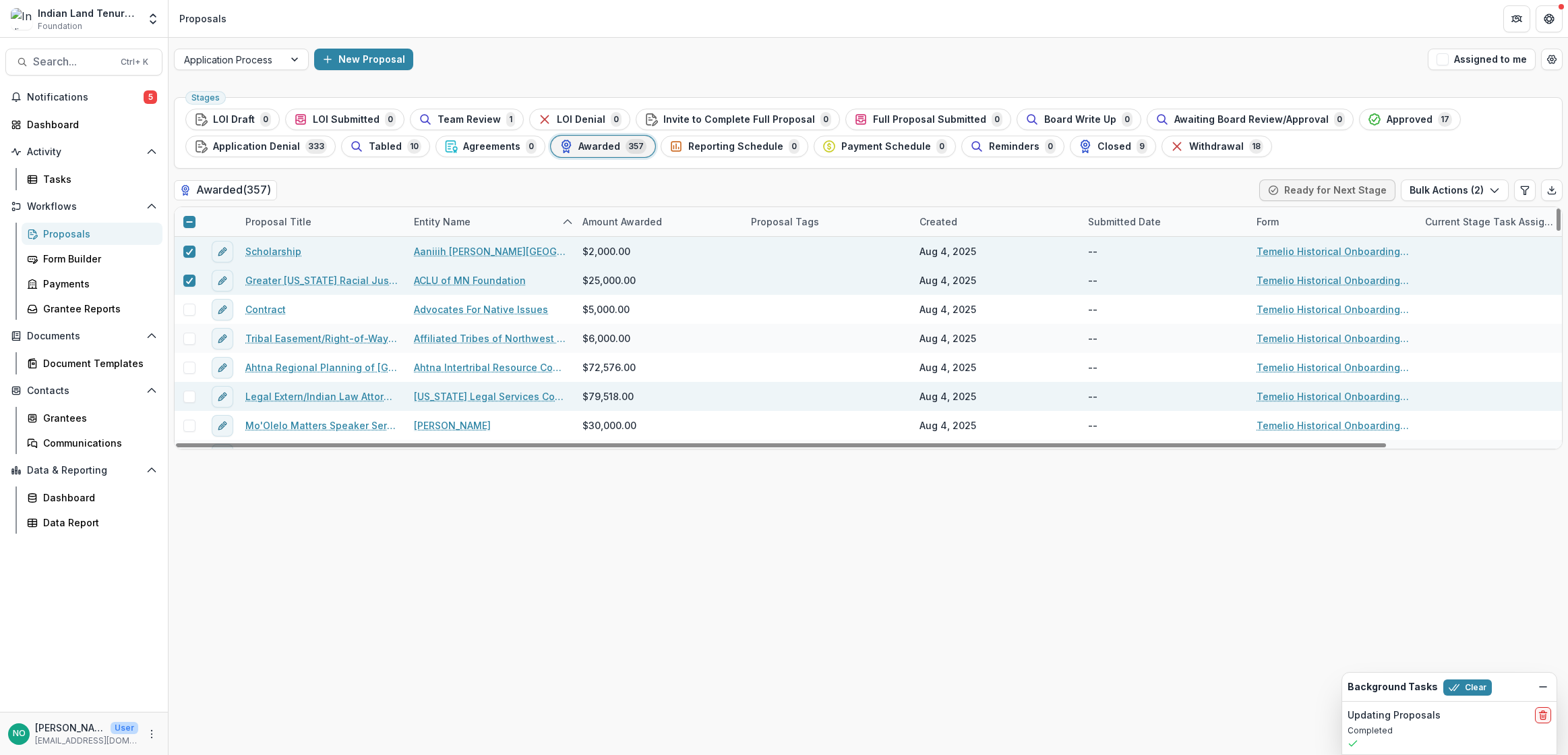
click at [181, 394] on div at bounding box center [188, 396] width 29 height 12
click at [193, 396] on span at bounding box center [190, 396] width 12 height 12
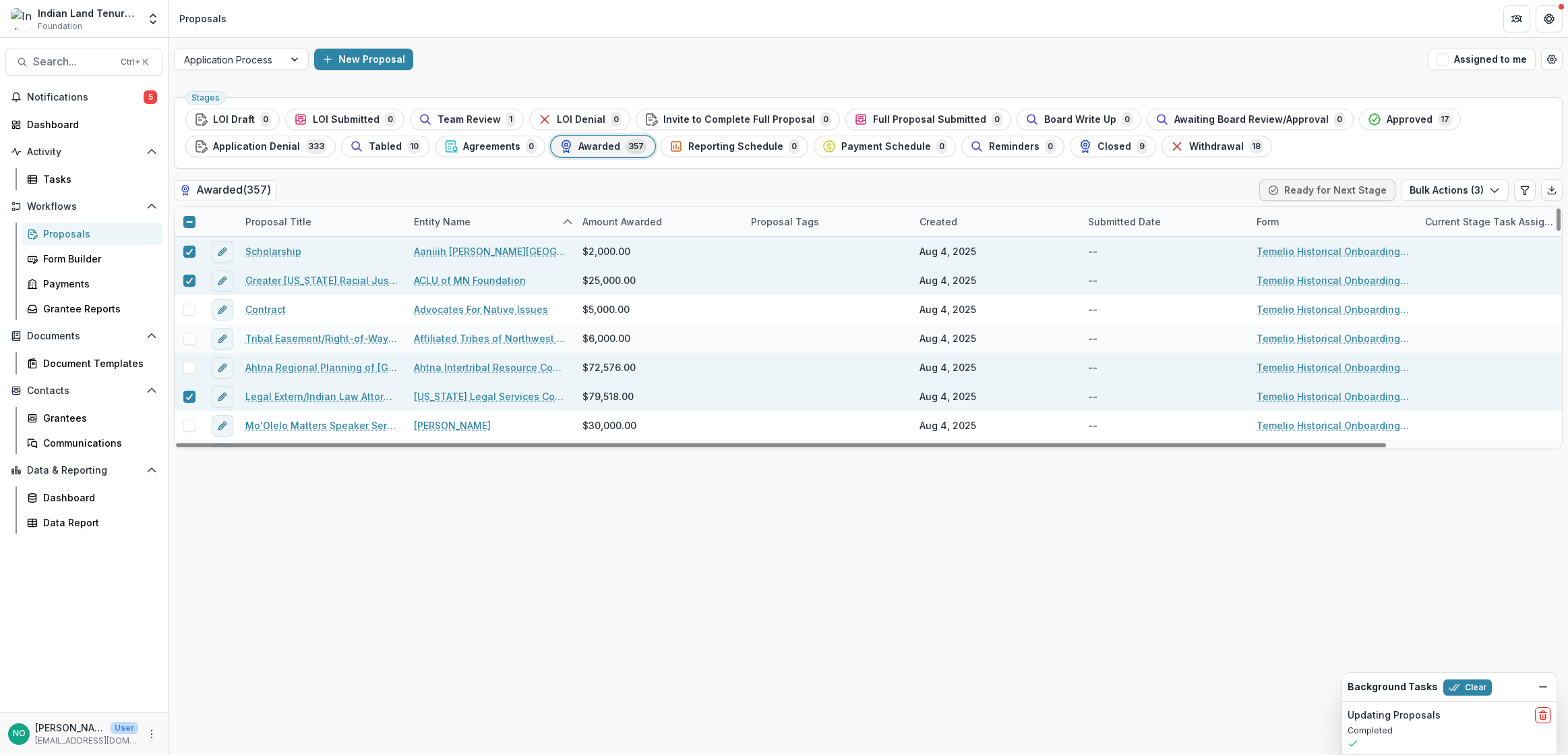
click at [191, 369] on span at bounding box center [190, 368] width 12 height 12
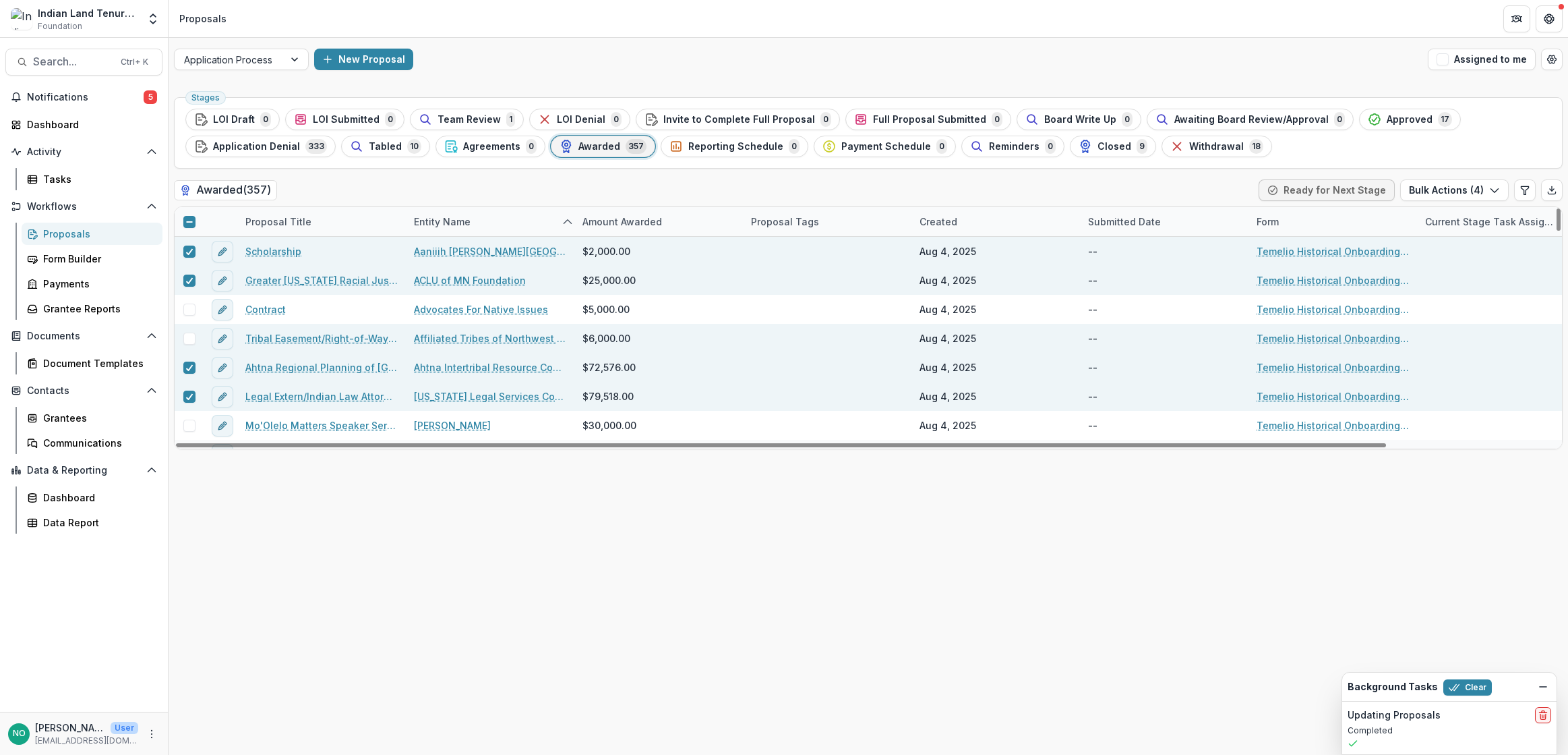
click at [189, 336] on span at bounding box center [190, 339] width 12 height 12
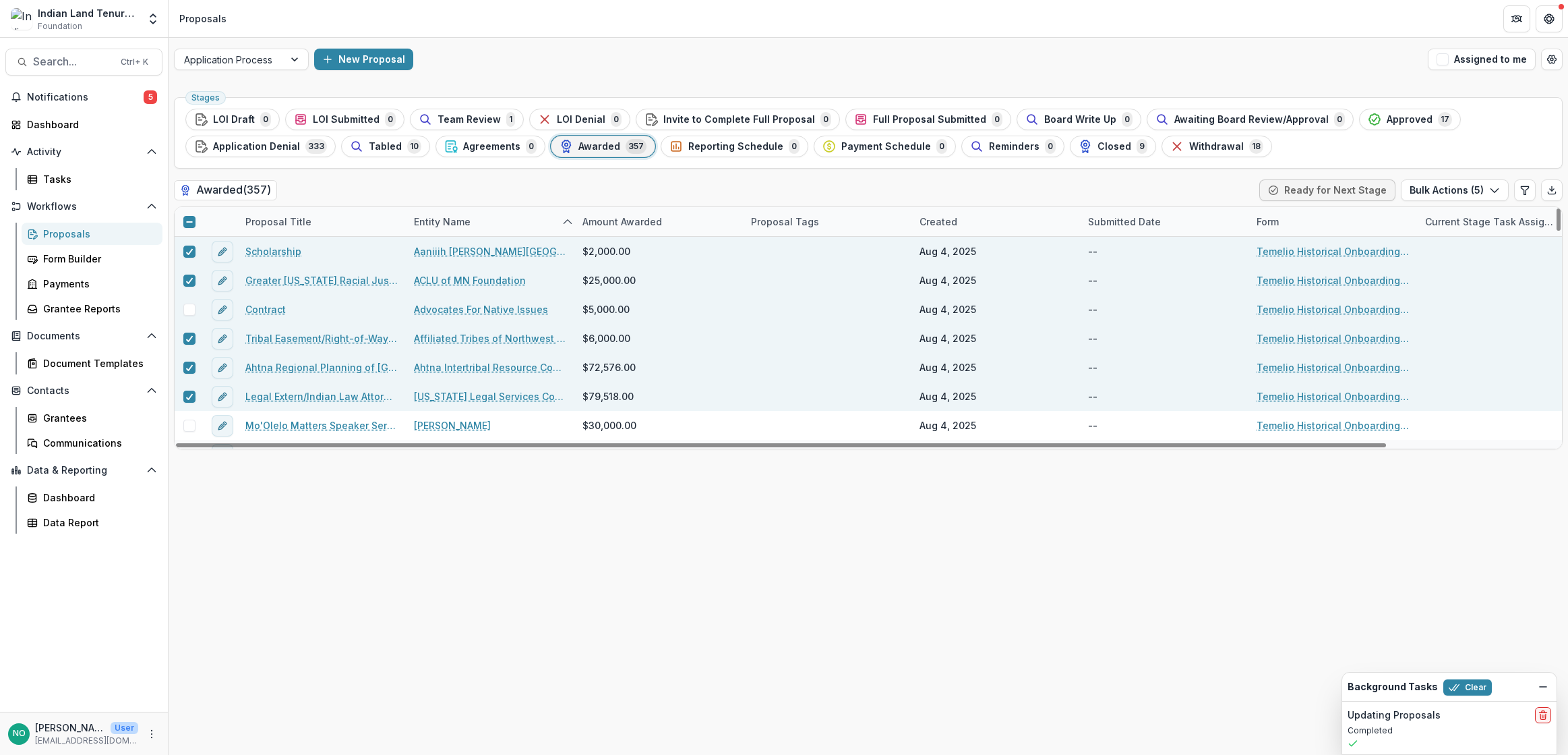
click at [191, 306] on span at bounding box center [190, 309] width 12 height 12
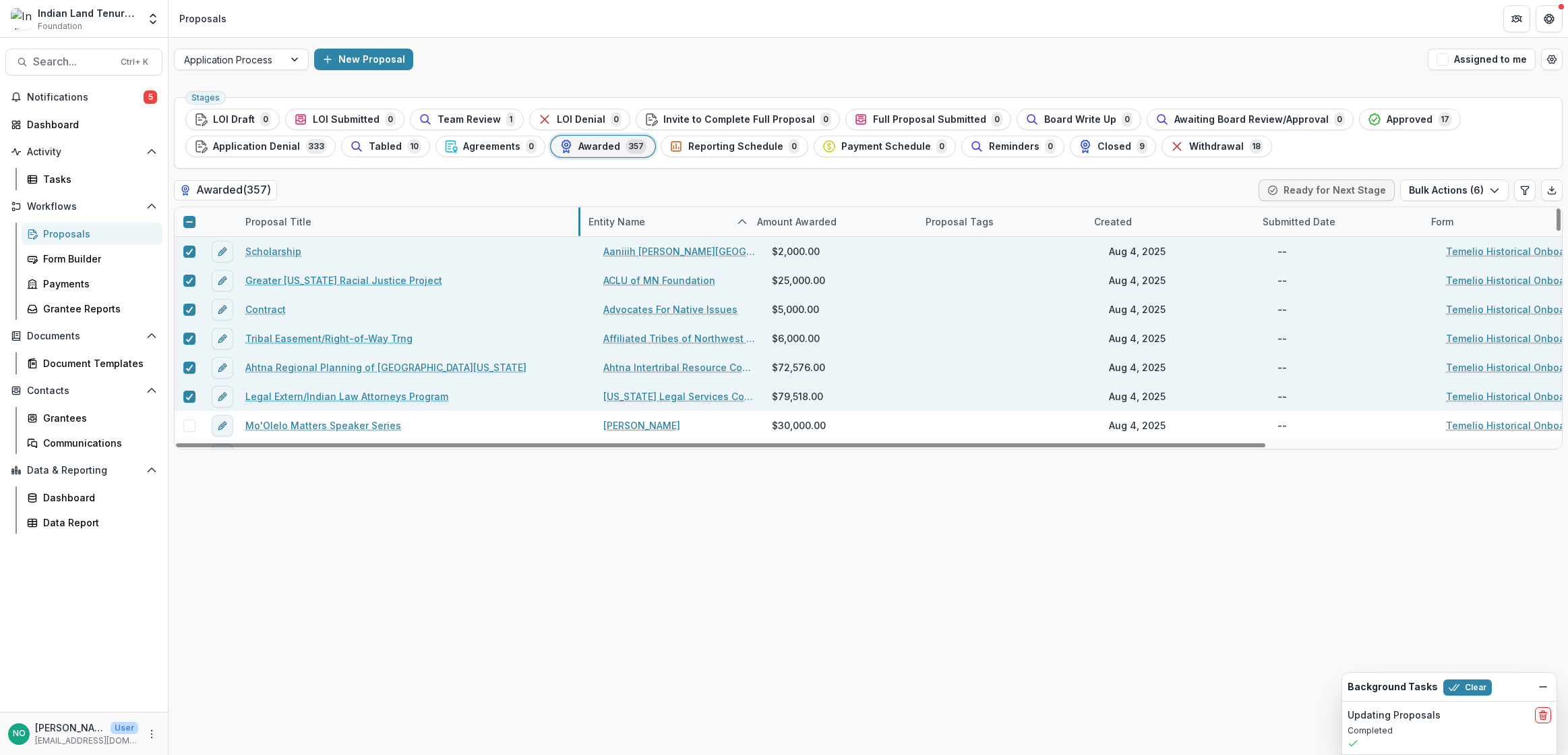
drag, startPoint x: 404, startPoint y: 214, endPoint x: 579, endPoint y: 225, distance: 175.3
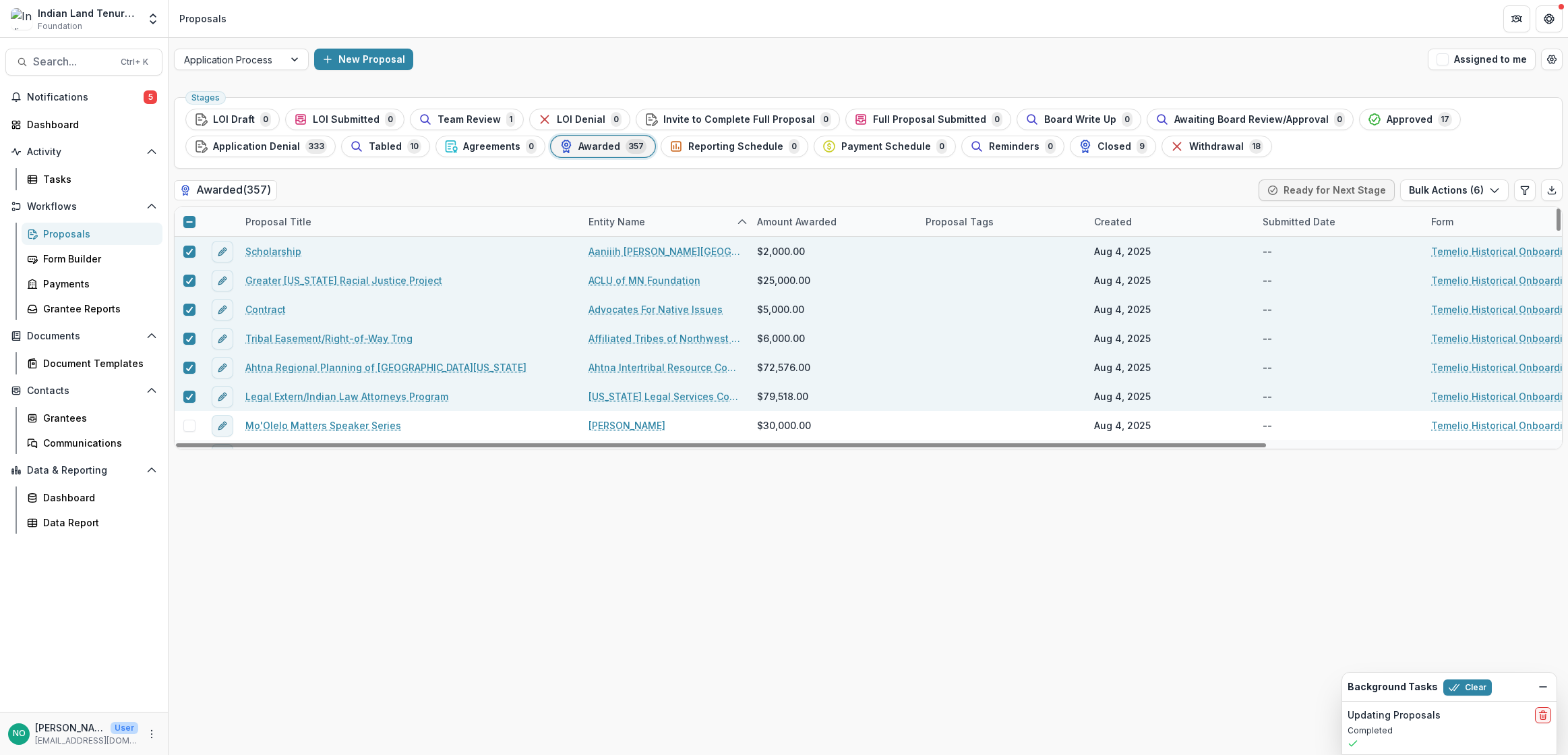
scroll to position [382, 0]
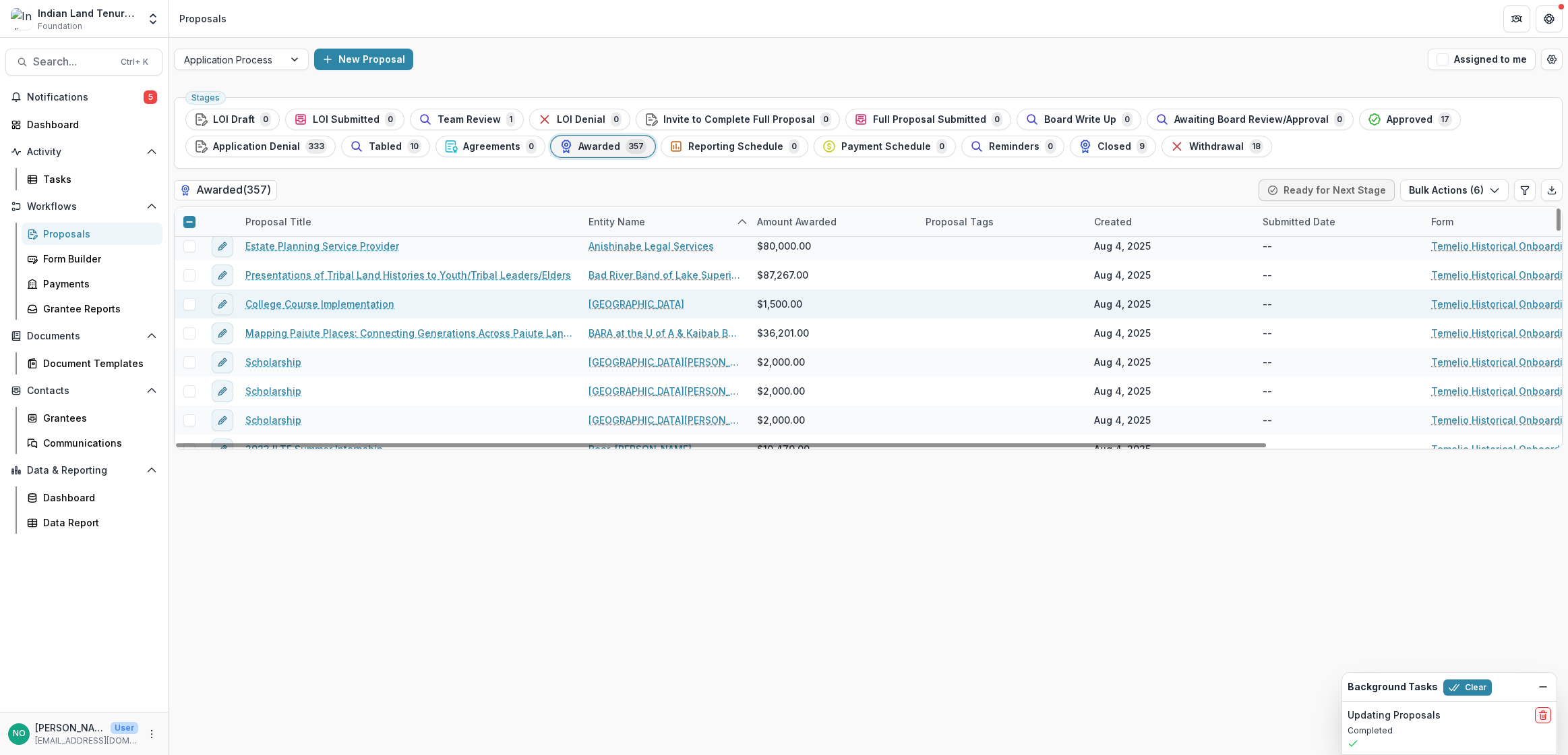
click at [190, 303] on span at bounding box center [190, 304] width 12 height 12
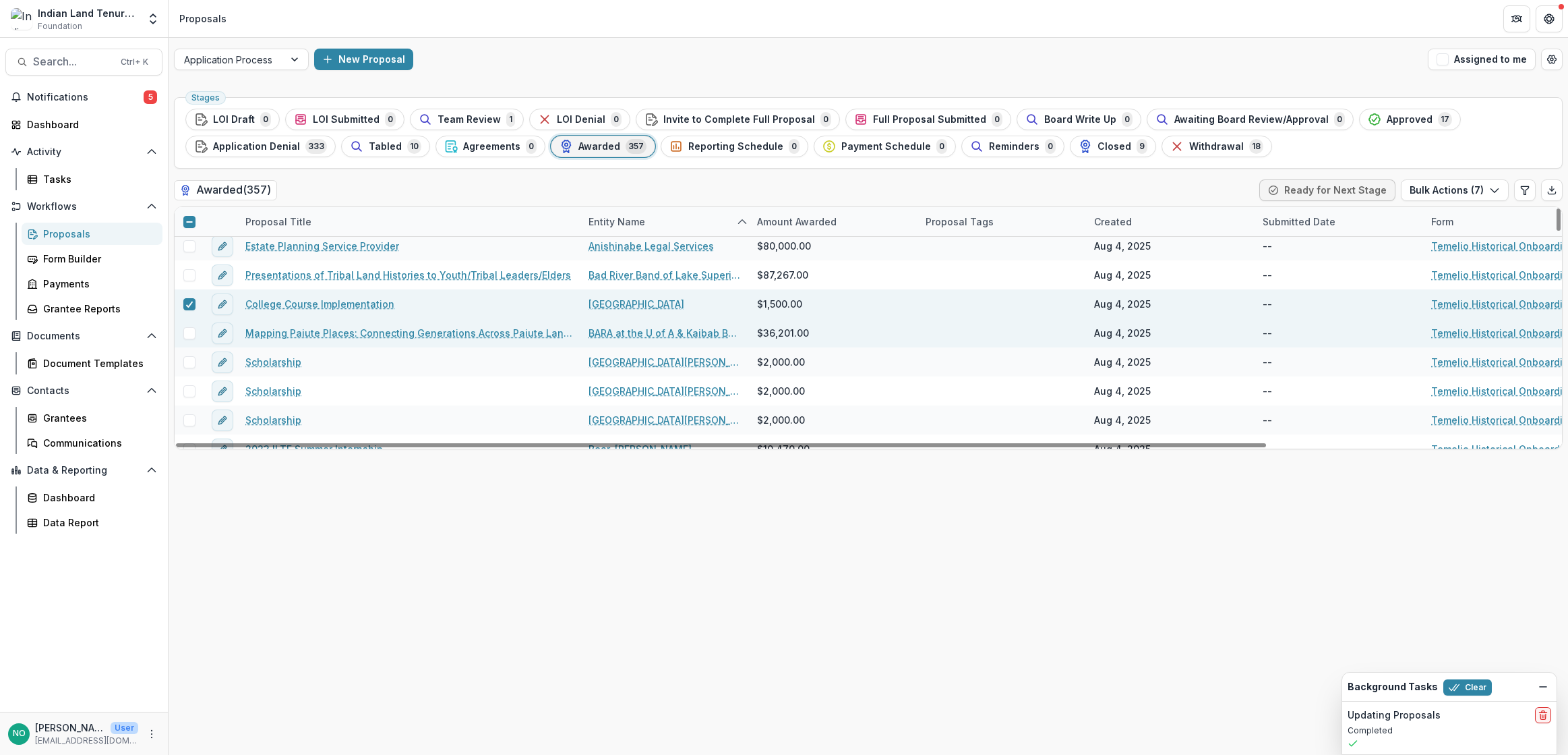
click at [193, 328] on span at bounding box center [190, 333] width 12 height 12
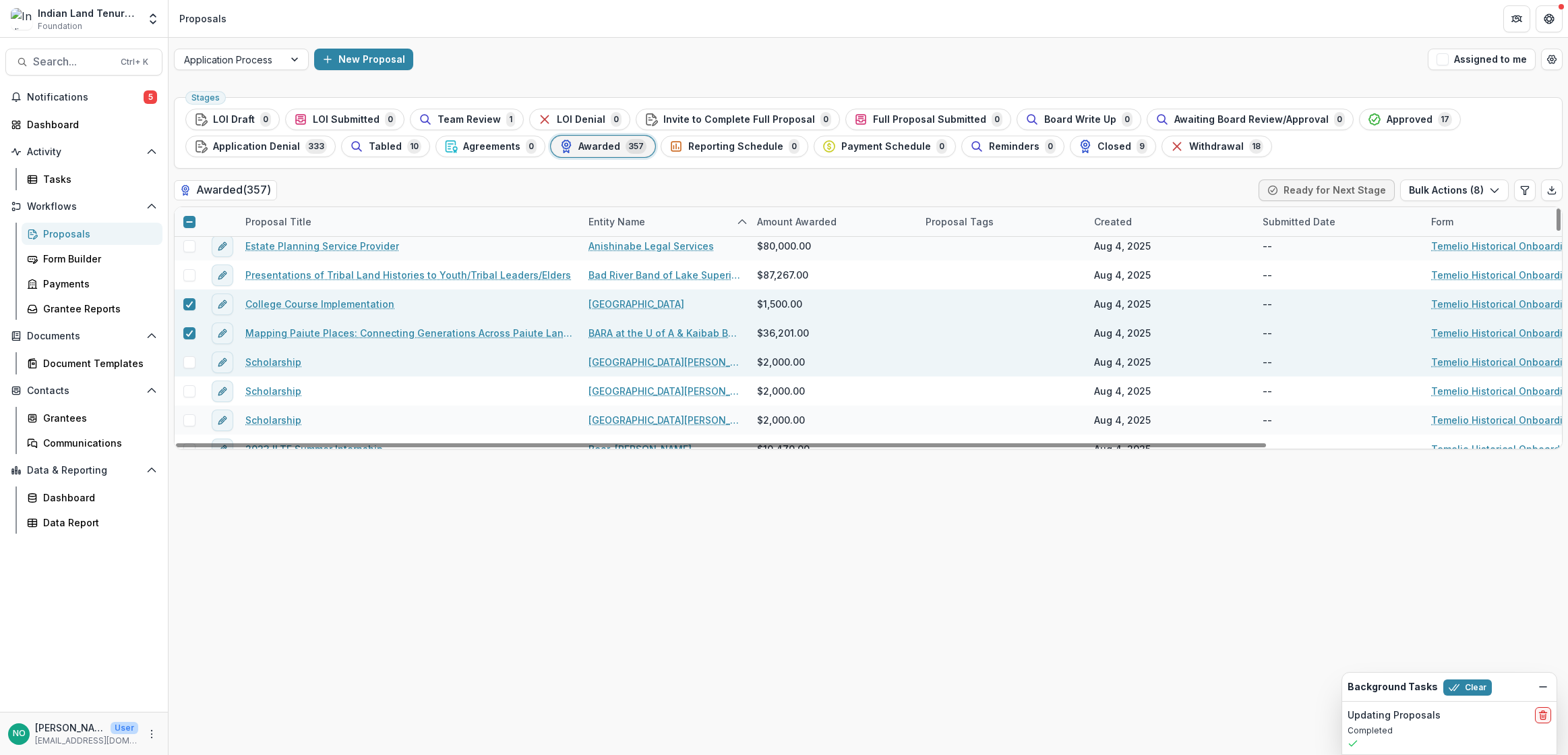
click at [191, 357] on span at bounding box center [190, 362] width 12 height 12
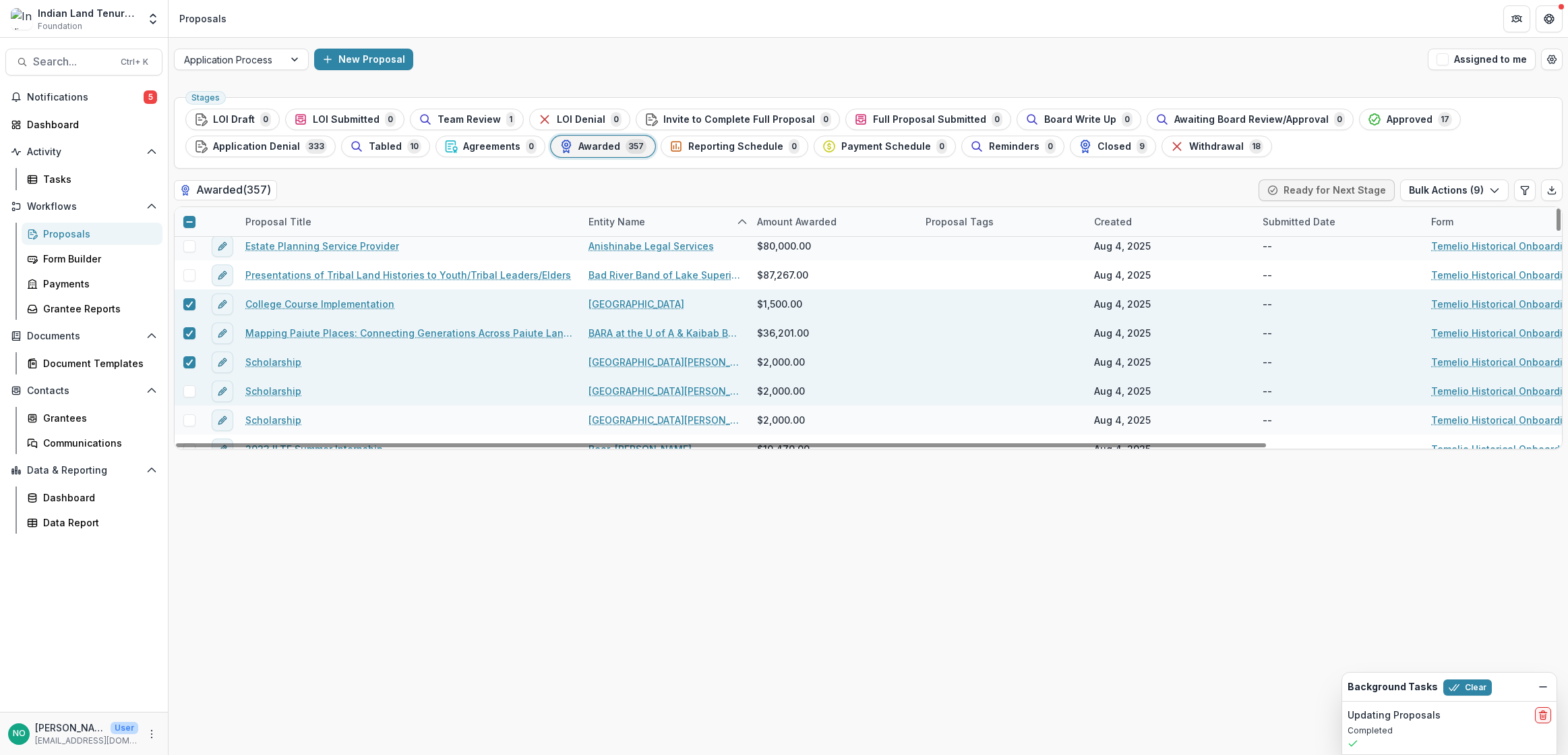
click at [194, 393] on span at bounding box center [190, 391] width 12 height 12
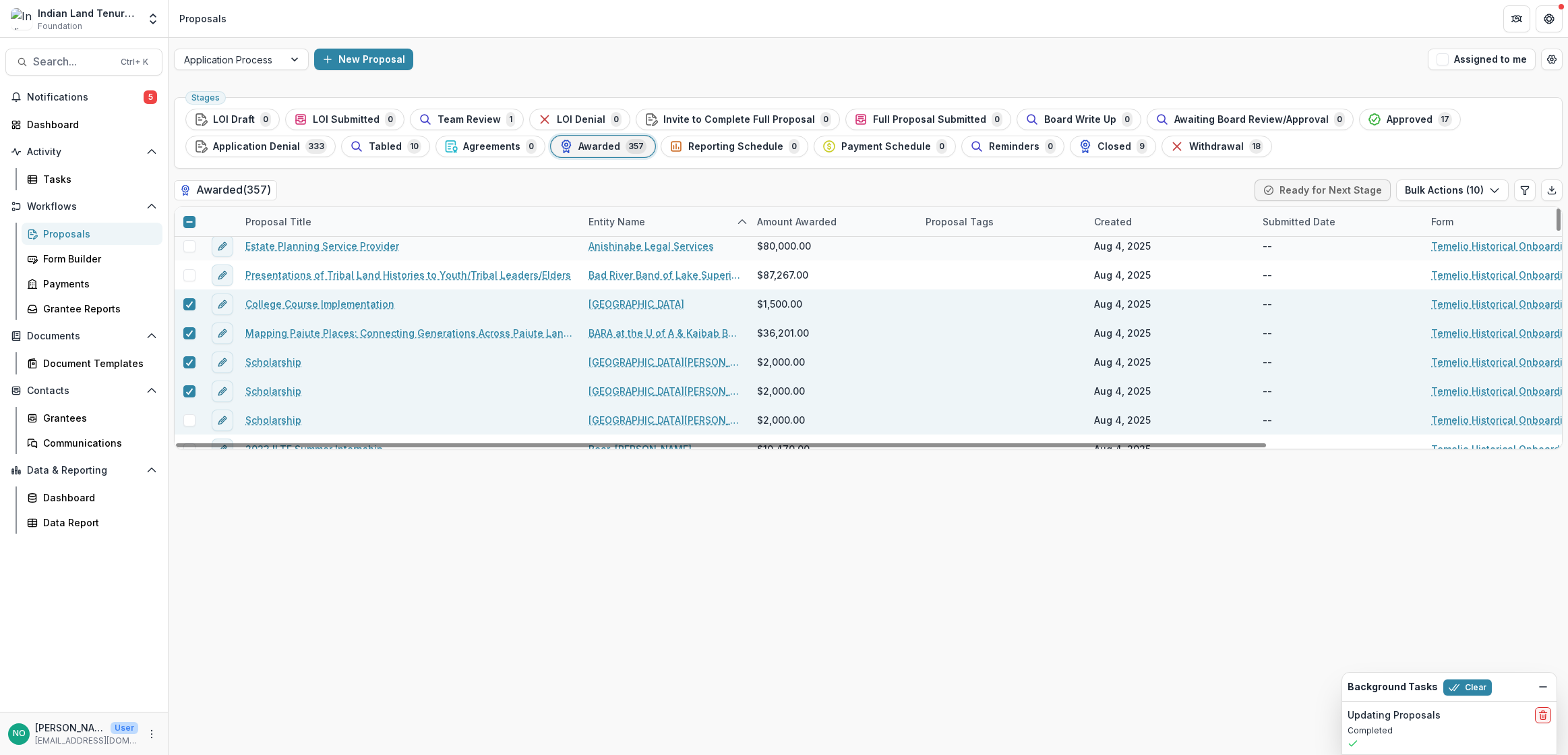
click at [188, 421] on span at bounding box center [190, 420] width 12 height 12
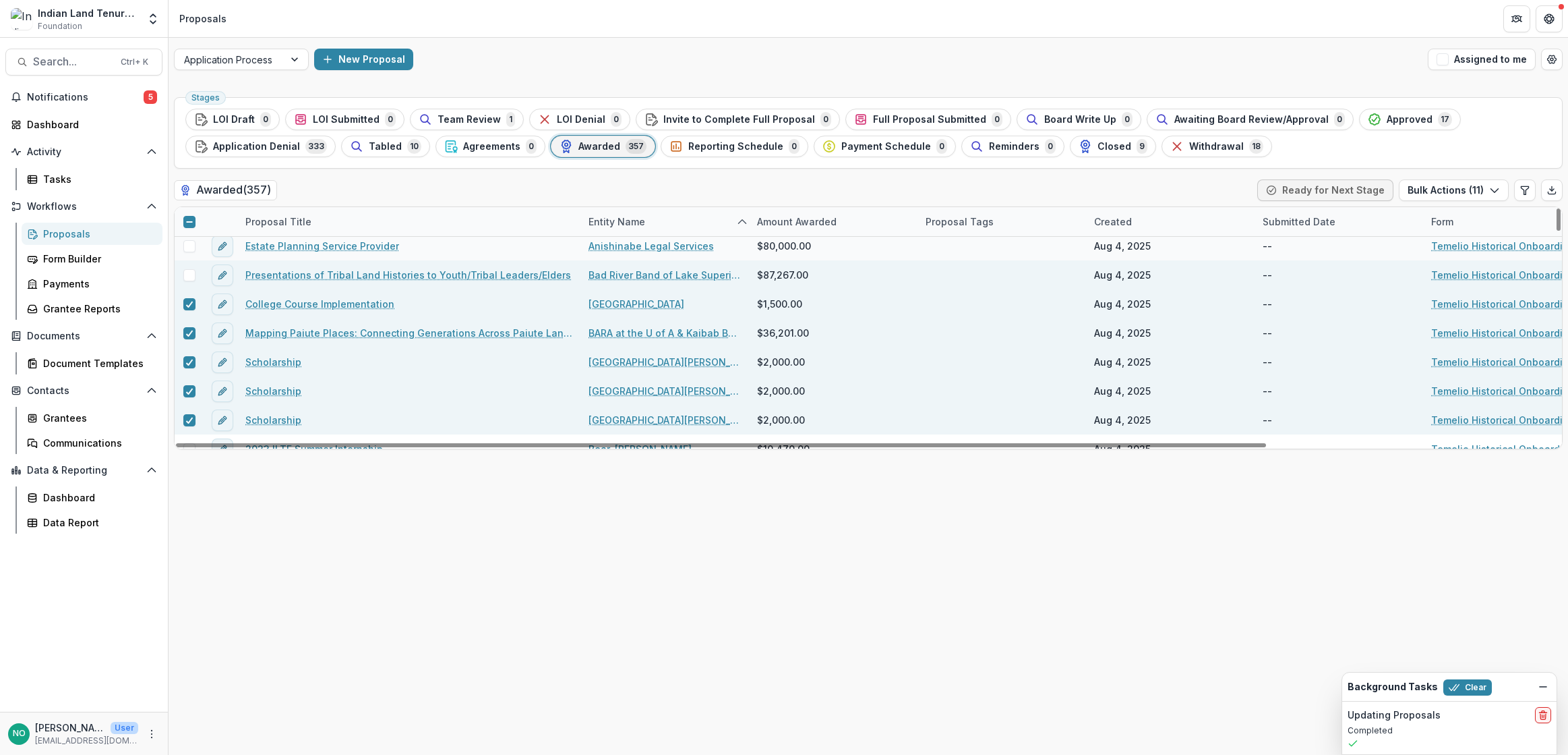
click at [187, 277] on span at bounding box center [190, 275] width 12 height 12
click at [191, 244] on span at bounding box center [190, 246] width 12 height 12
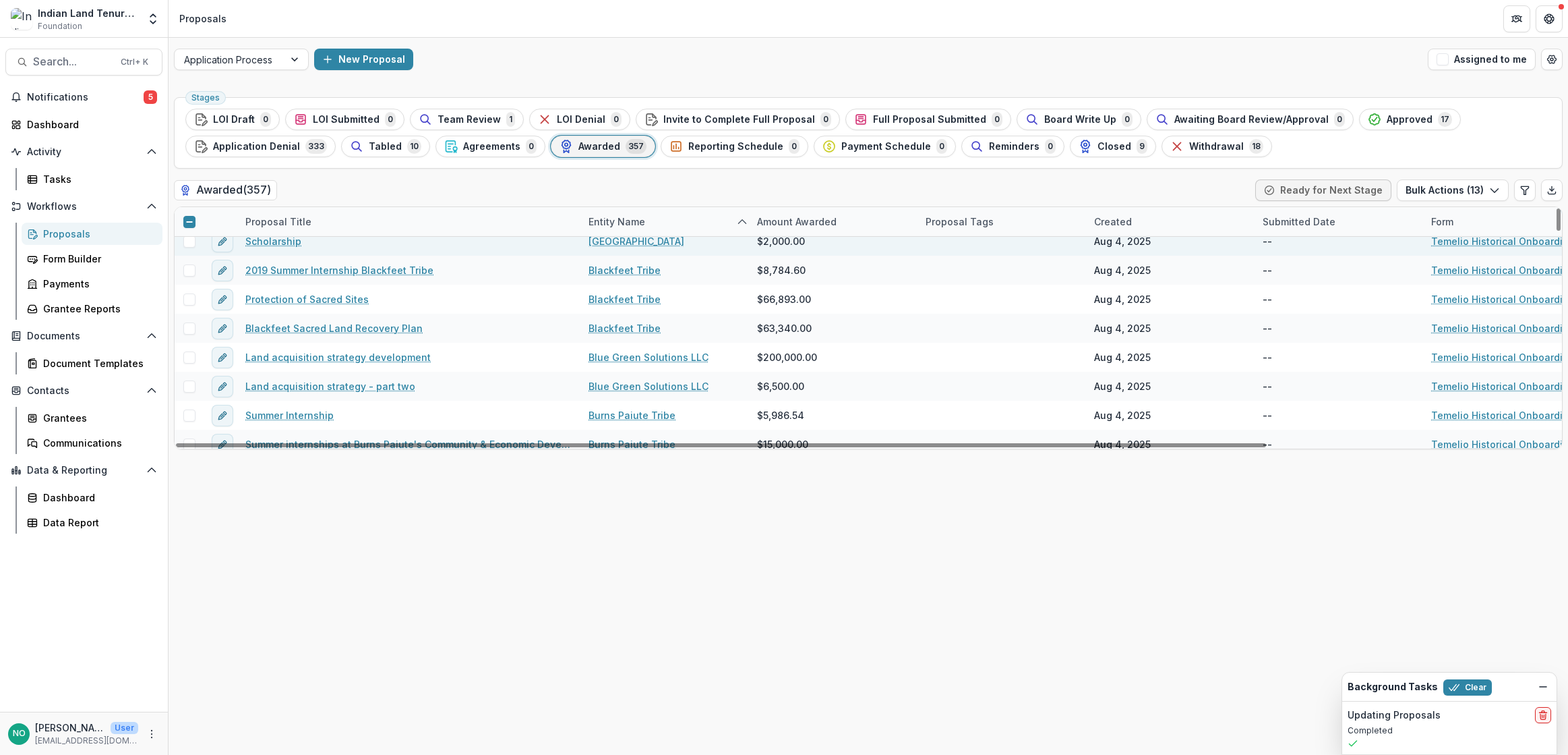
click at [189, 244] on span at bounding box center [190, 242] width 12 height 12
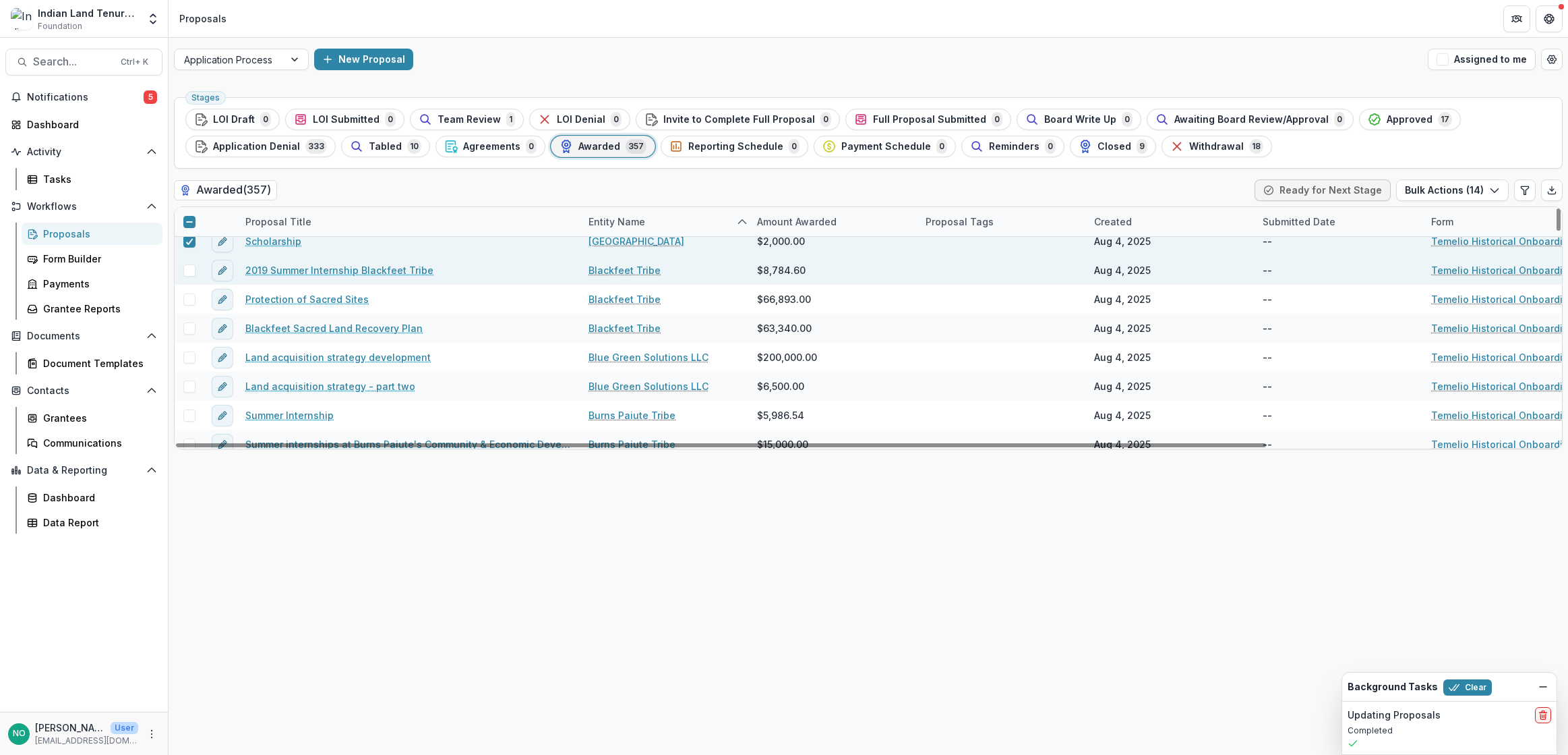
click at [184, 270] on span at bounding box center [190, 270] width 12 height 12
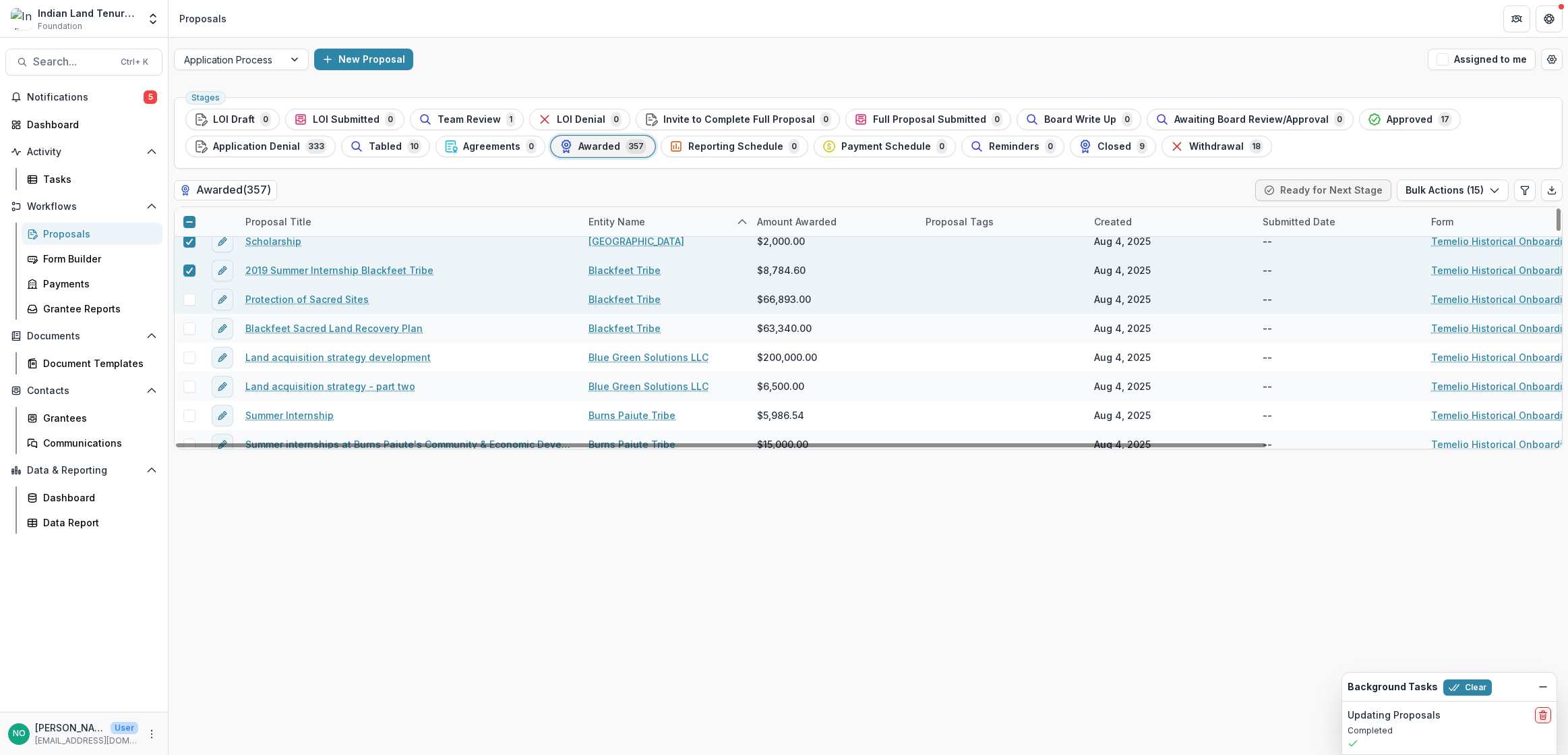
click at [189, 290] on div at bounding box center [188, 298] width 29 height 29
click at [191, 300] on span at bounding box center [190, 299] width 12 height 12
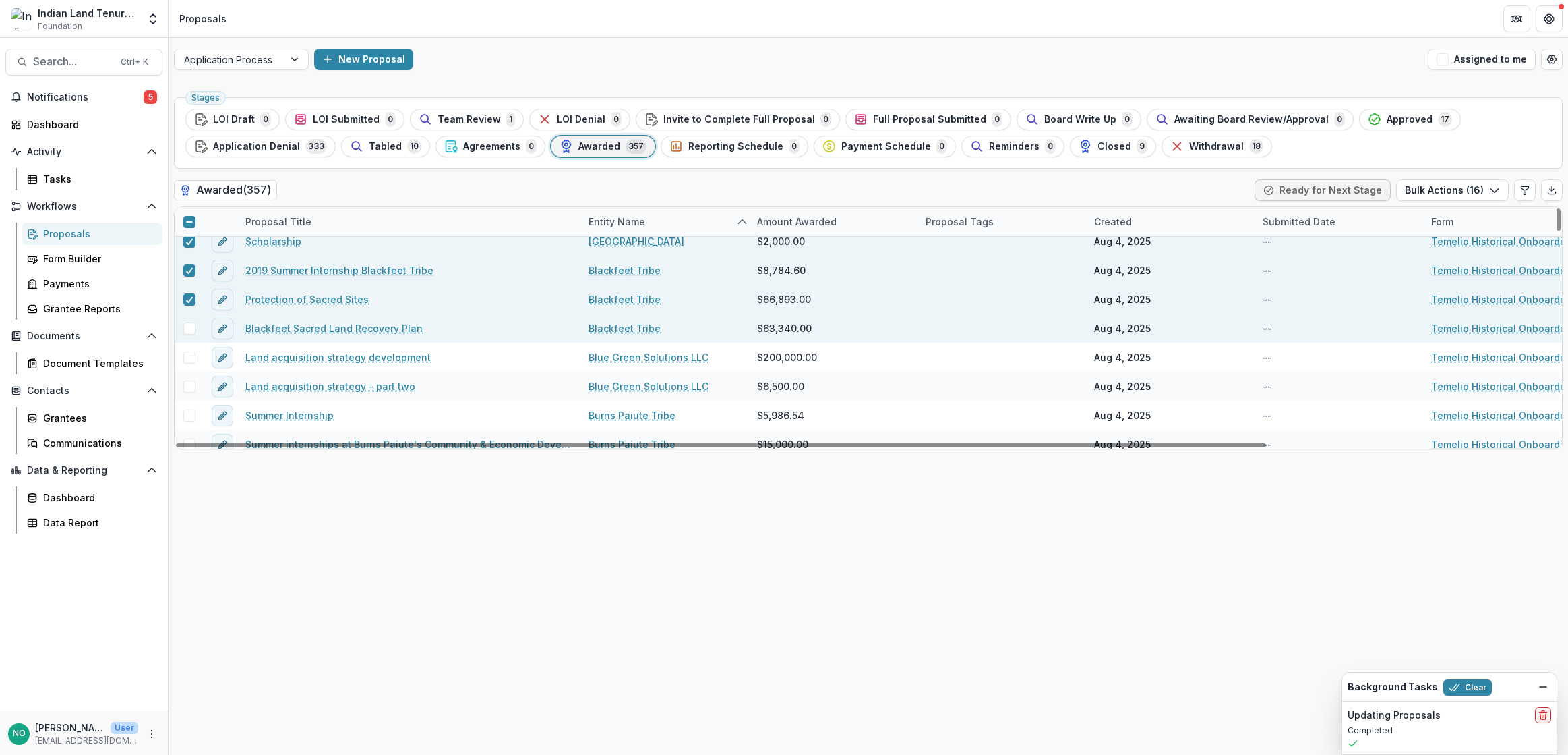
click at [200, 330] on div at bounding box center [188, 329] width 29 height 12
click at [193, 323] on span at bounding box center [190, 329] width 12 height 12
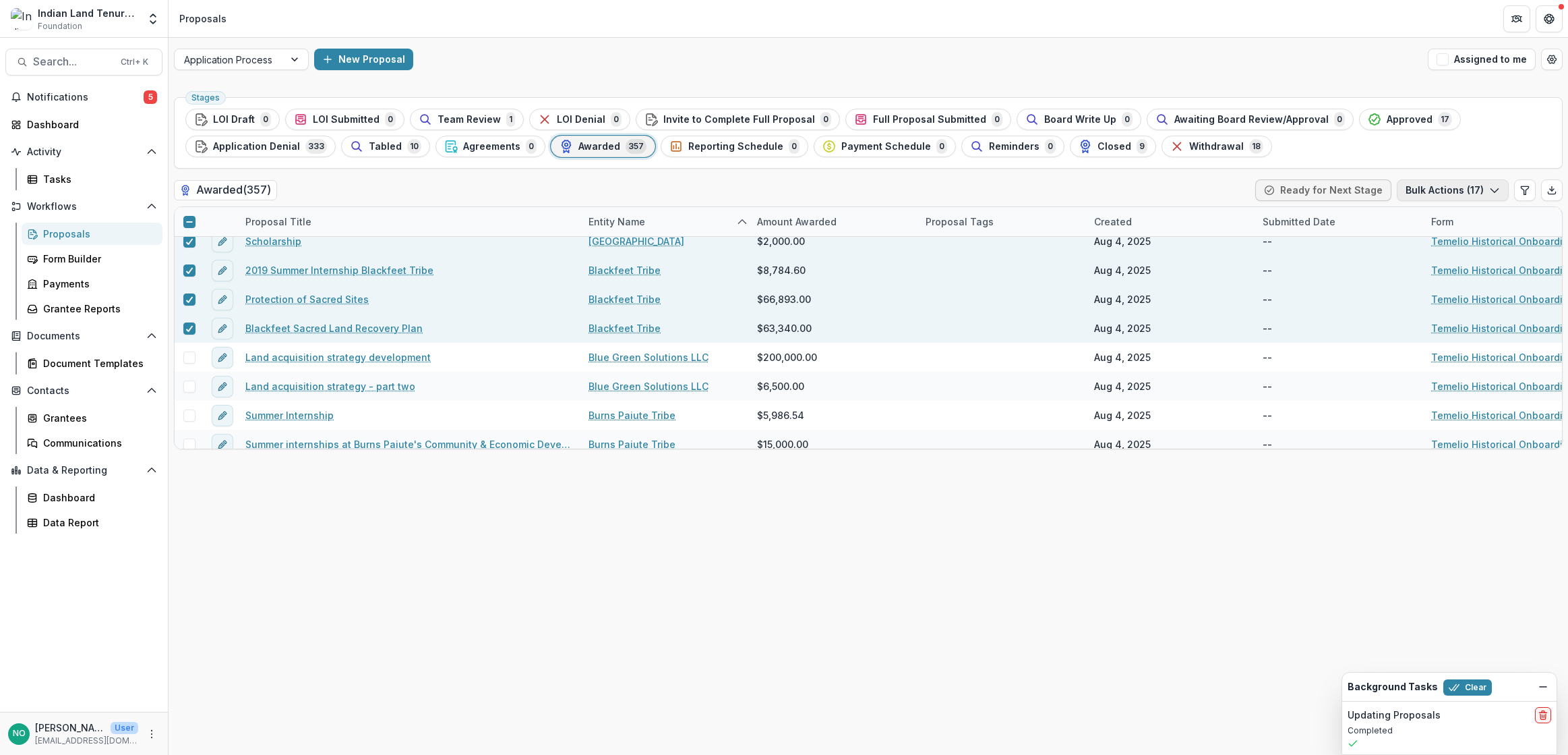
click at [1465, 195] on button "Bulk Actions ( 17 )" at bounding box center [1452, 190] width 112 height 22
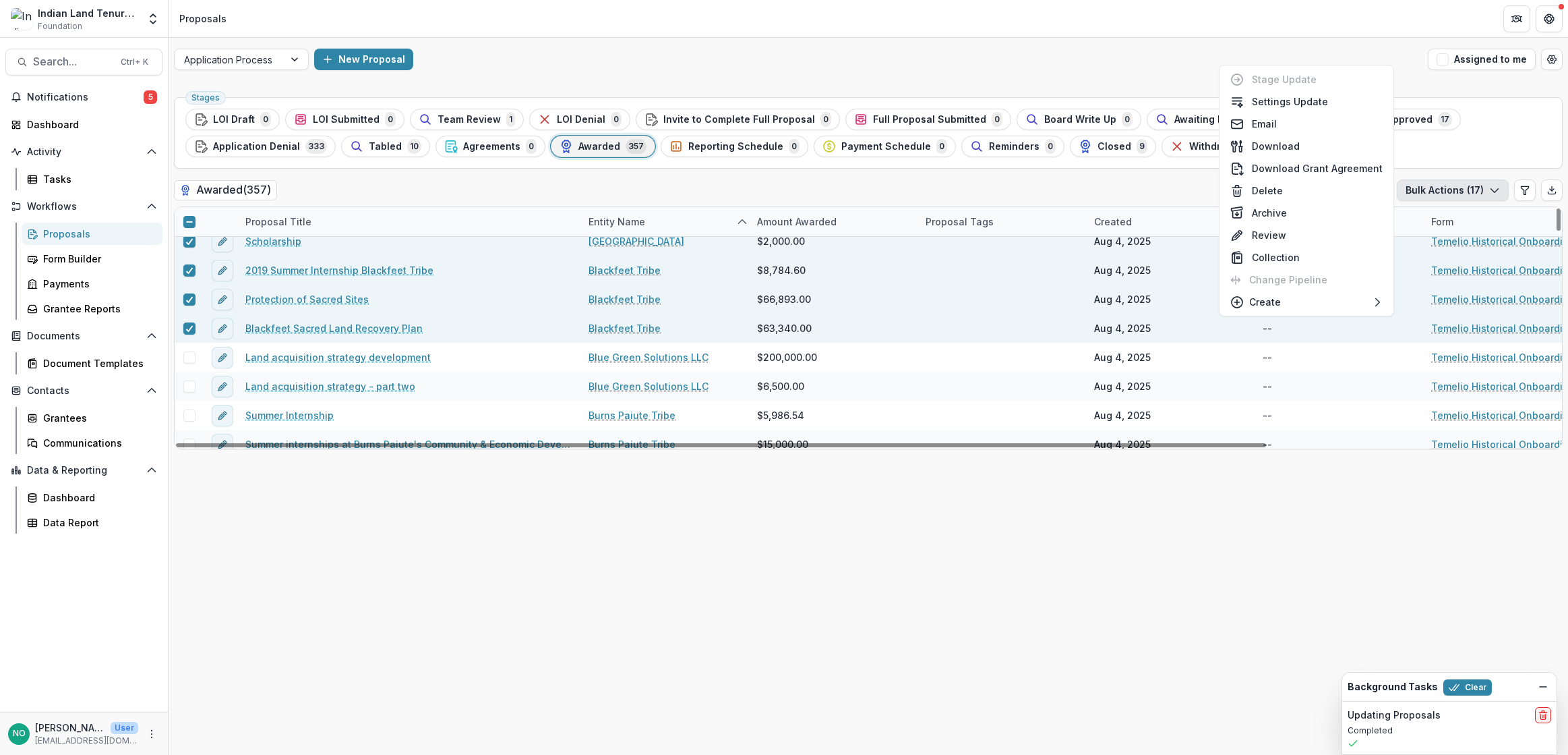
click at [1019, 459] on div "Stages LOI Draft 0 LOI Submitted 0 Team Review 1 LOI Denial 0 Invite to Complet…" at bounding box center [867, 423] width 1399 height 663
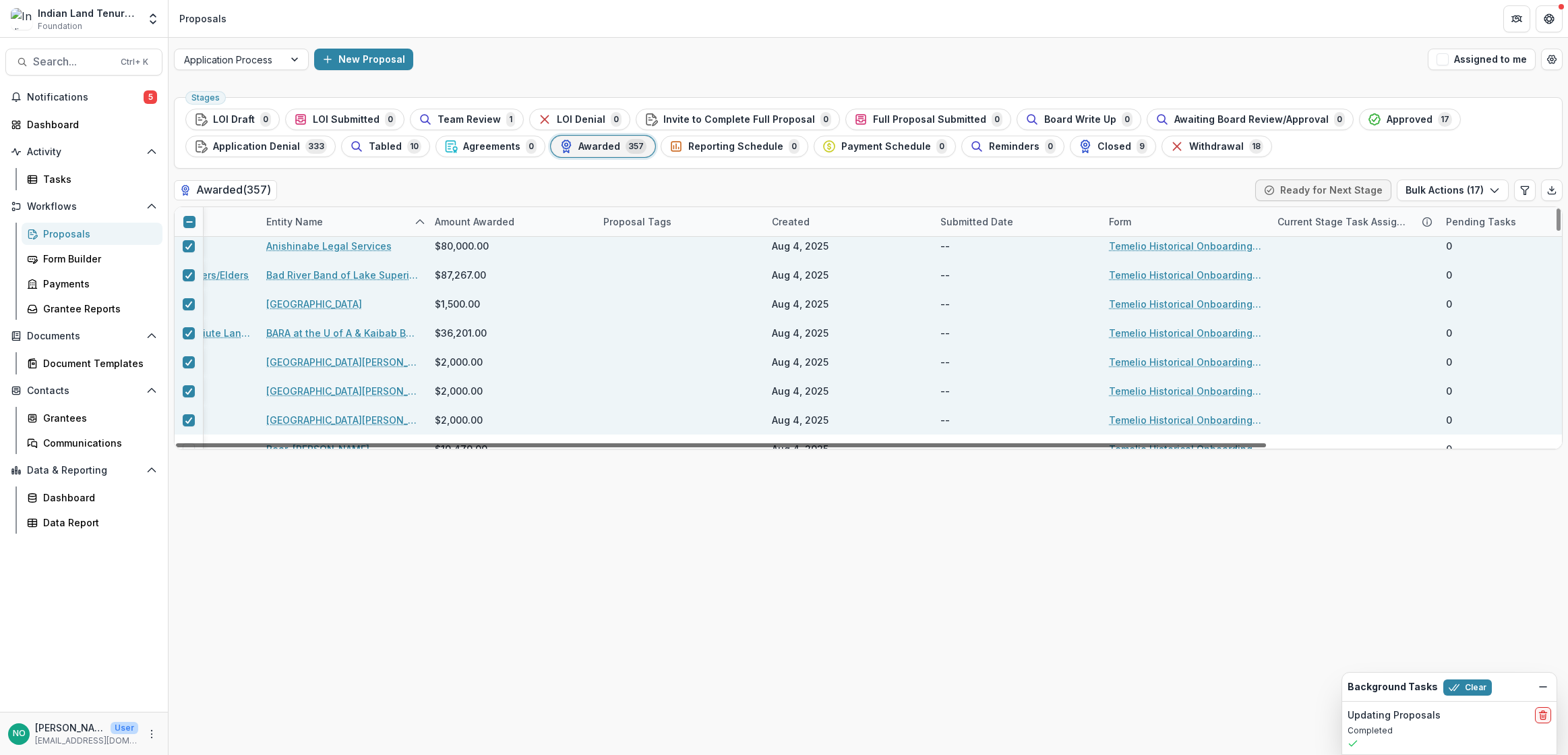
scroll to position [382, 366]
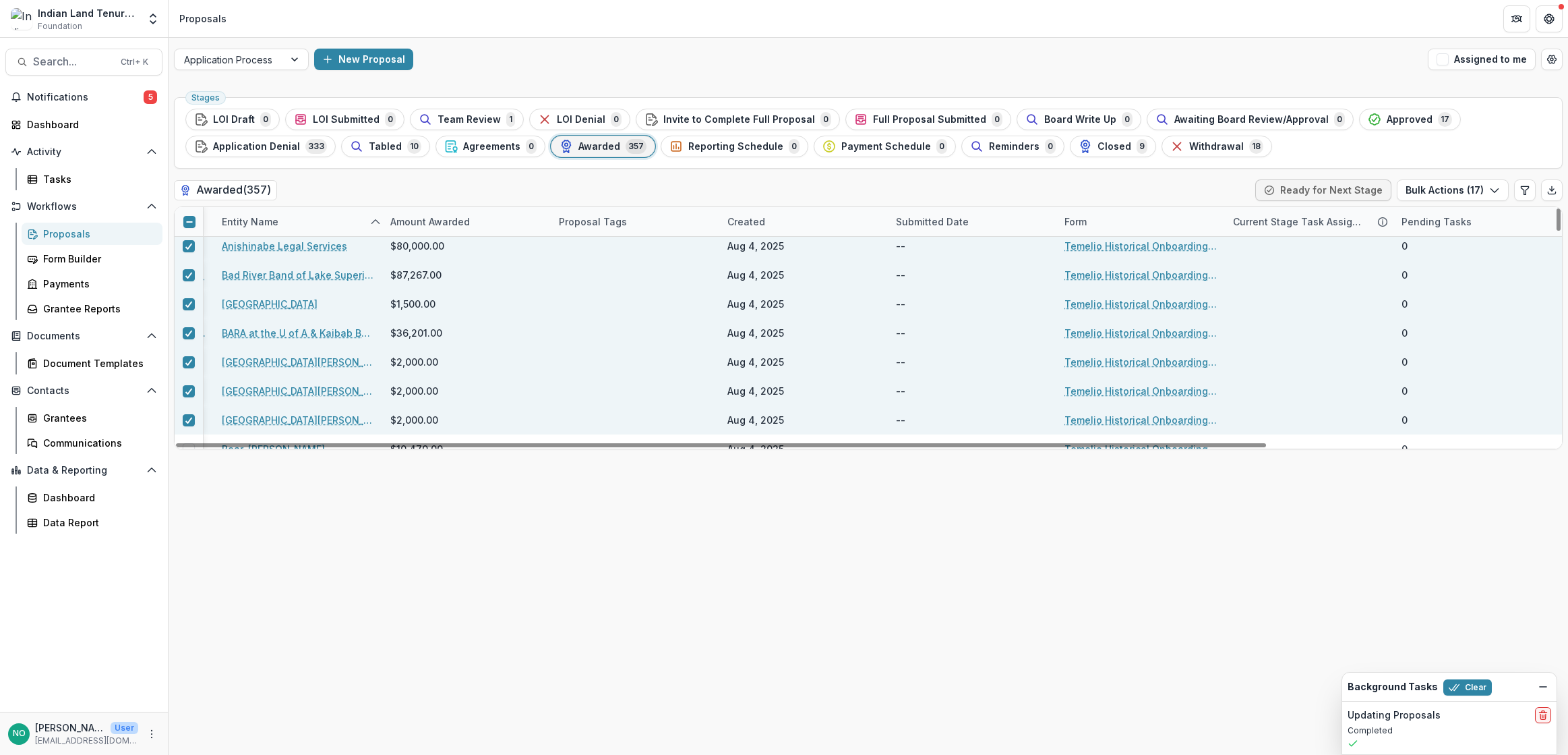
drag, startPoint x: 717, startPoint y: 445, endPoint x: 1290, endPoint y: 331, distance: 584.2
click at [1194, 447] on div at bounding box center [721, 445] width 1090 height 4
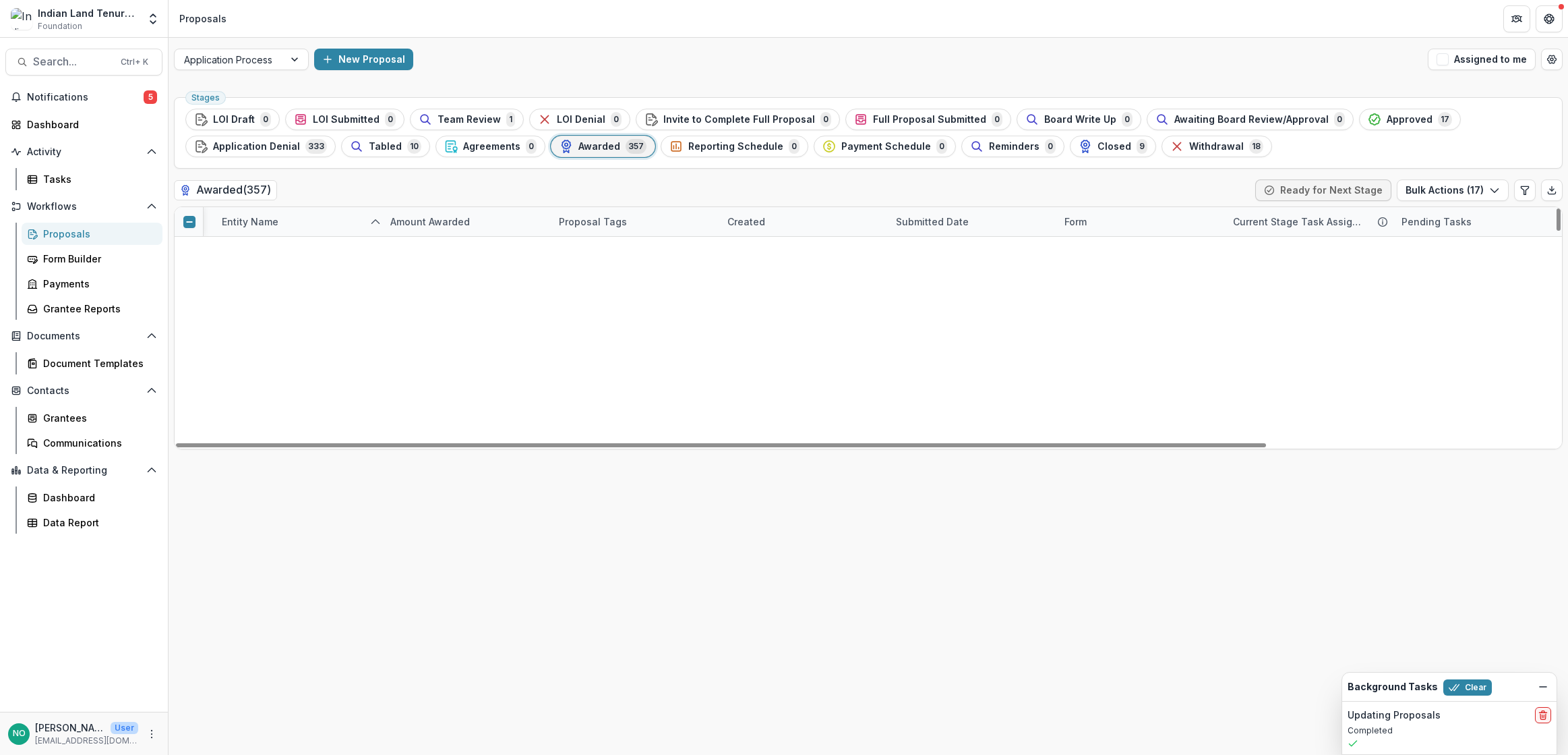
scroll to position [0, 366]
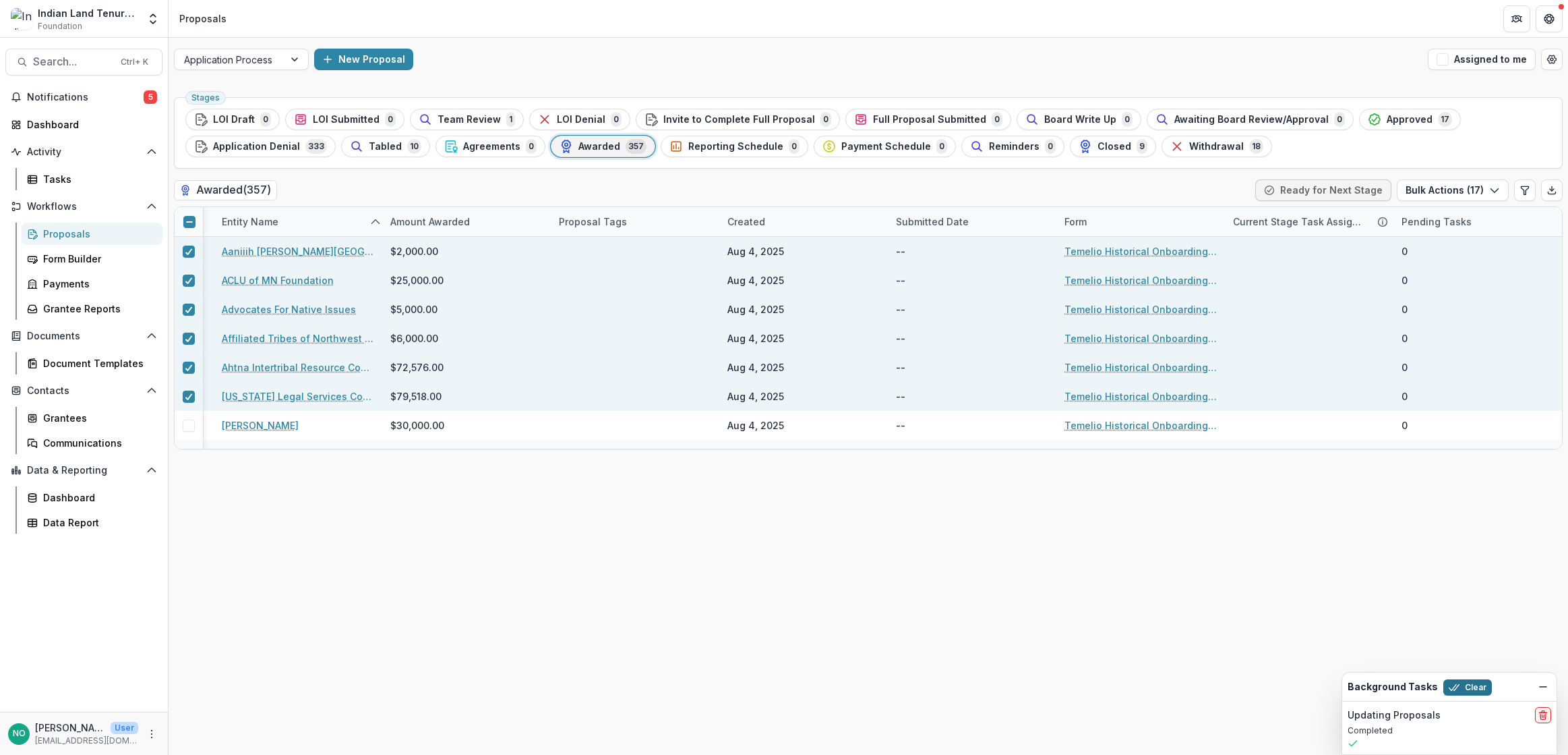
click at [1463, 685] on button "Clear" at bounding box center [1468, 687] width 49 height 16
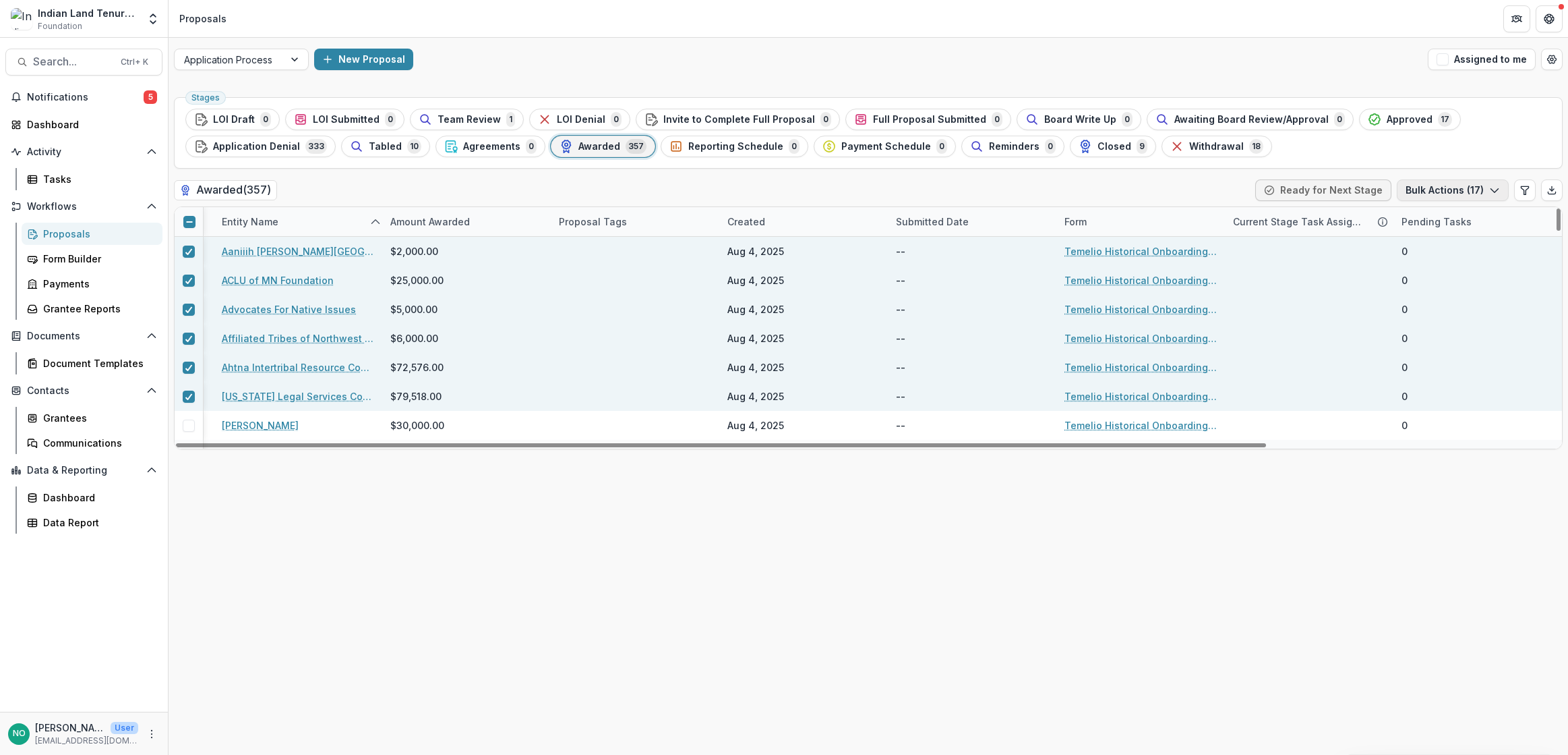
click at [1468, 194] on button "Bulk Actions ( 17 )" at bounding box center [1452, 190] width 112 height 22
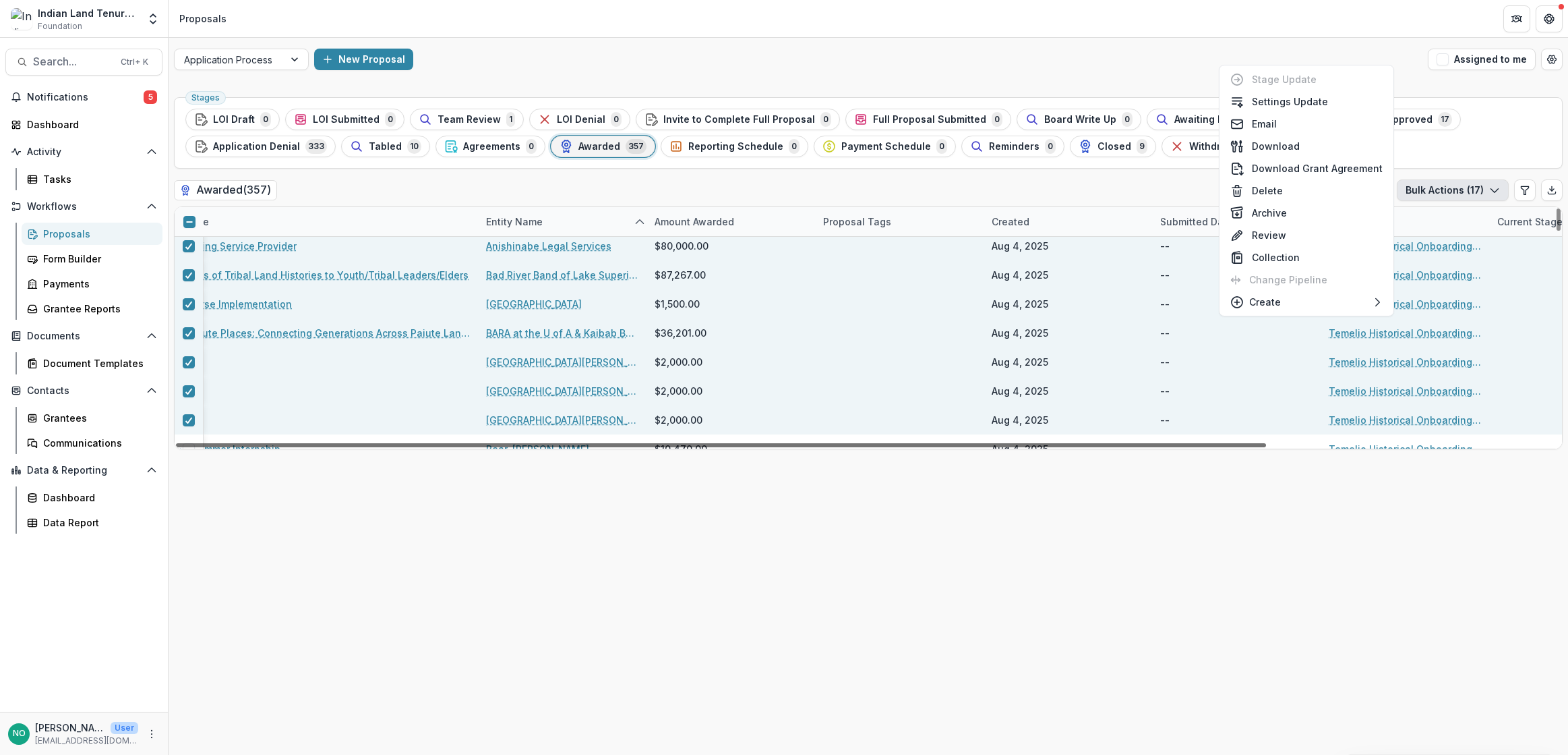
scroll to position [382, 0]
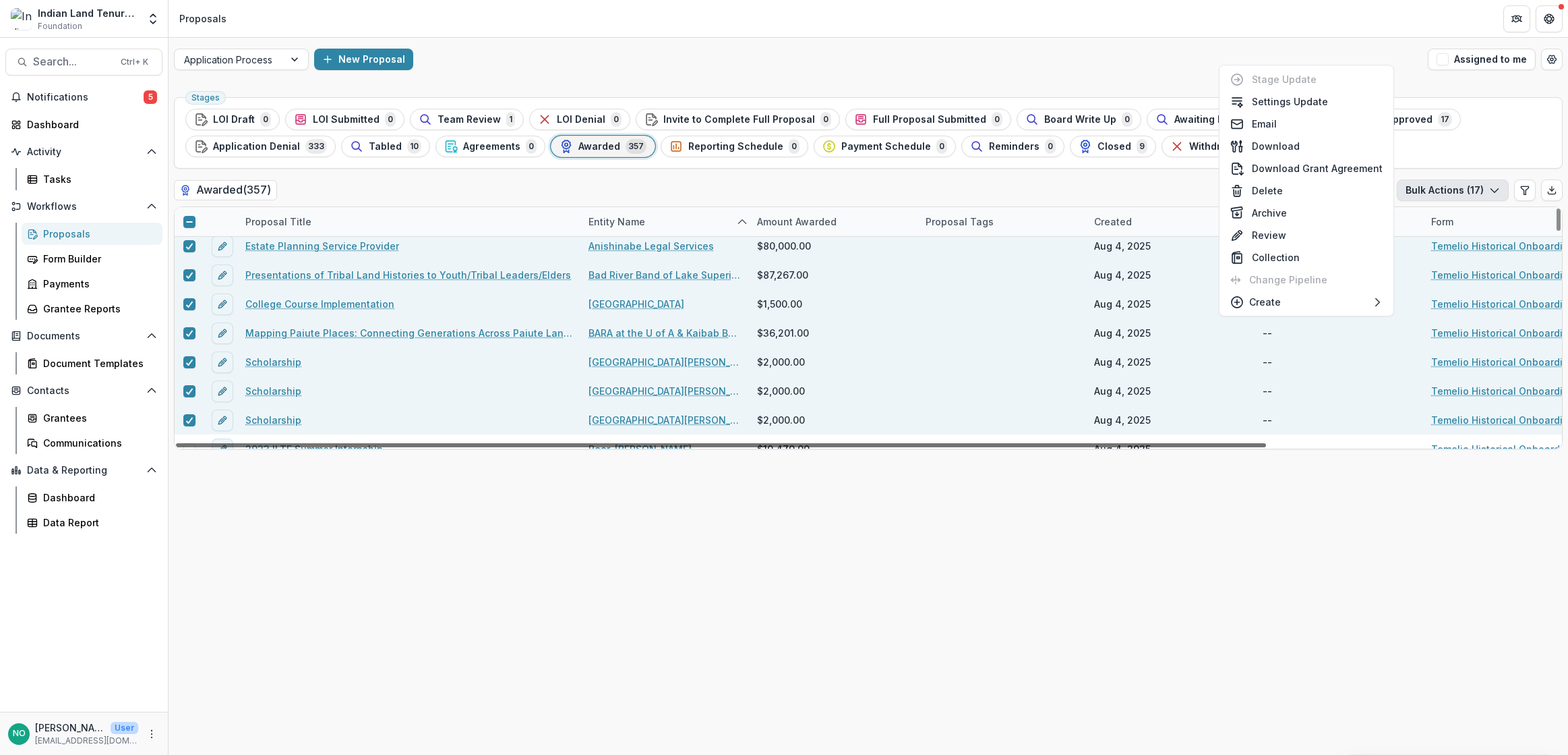
drag, startPoint x: 1158, startPoint y: 445, endPoint x: 579, endPoint y: 437, distance: 579.1
click at [579, 443] on div at bounding box center [721, 445] width 1090 height 4
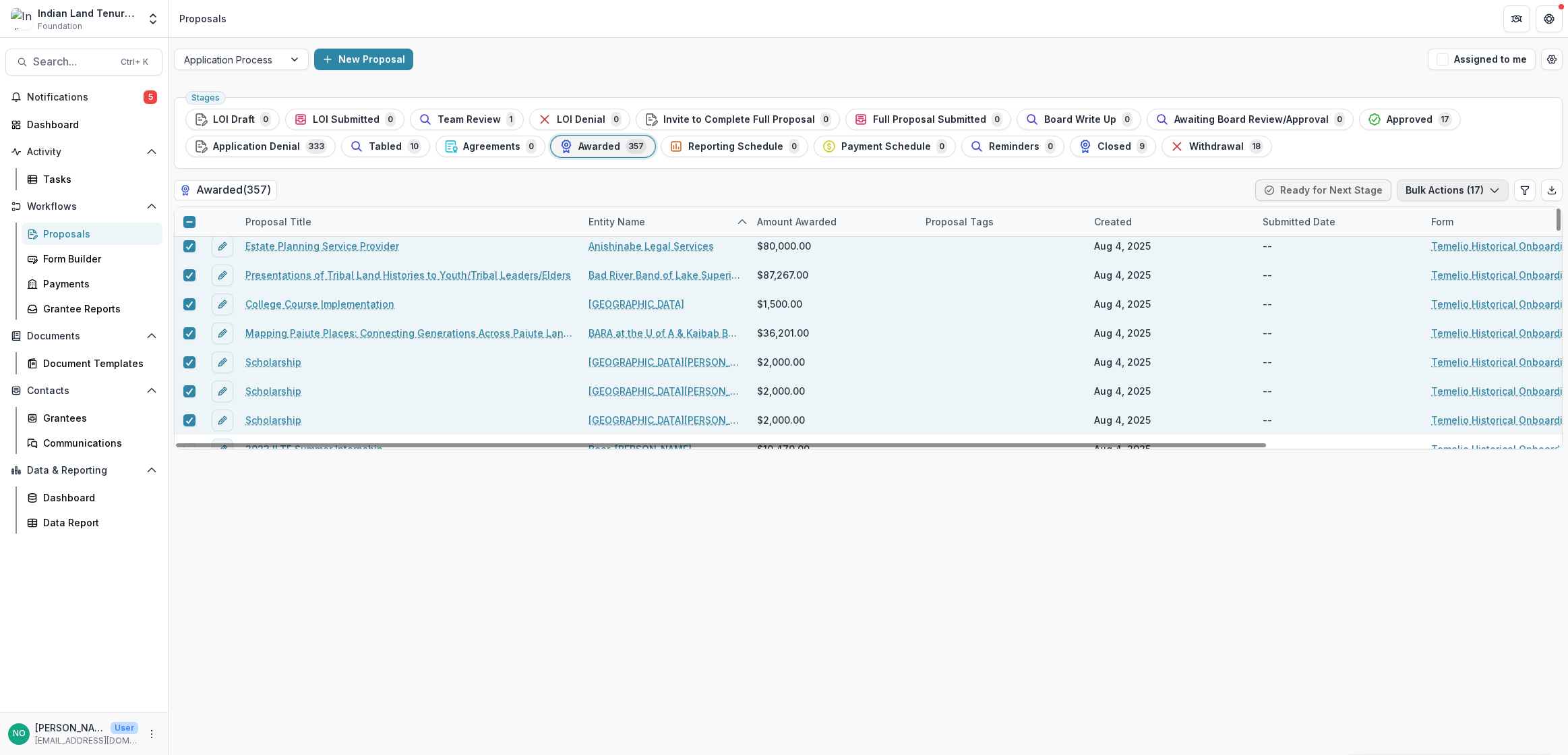
click at [1450, 185] on button "Bulk Actions ( 17 )" at bounding box center [1452, 190] width 112 height 22
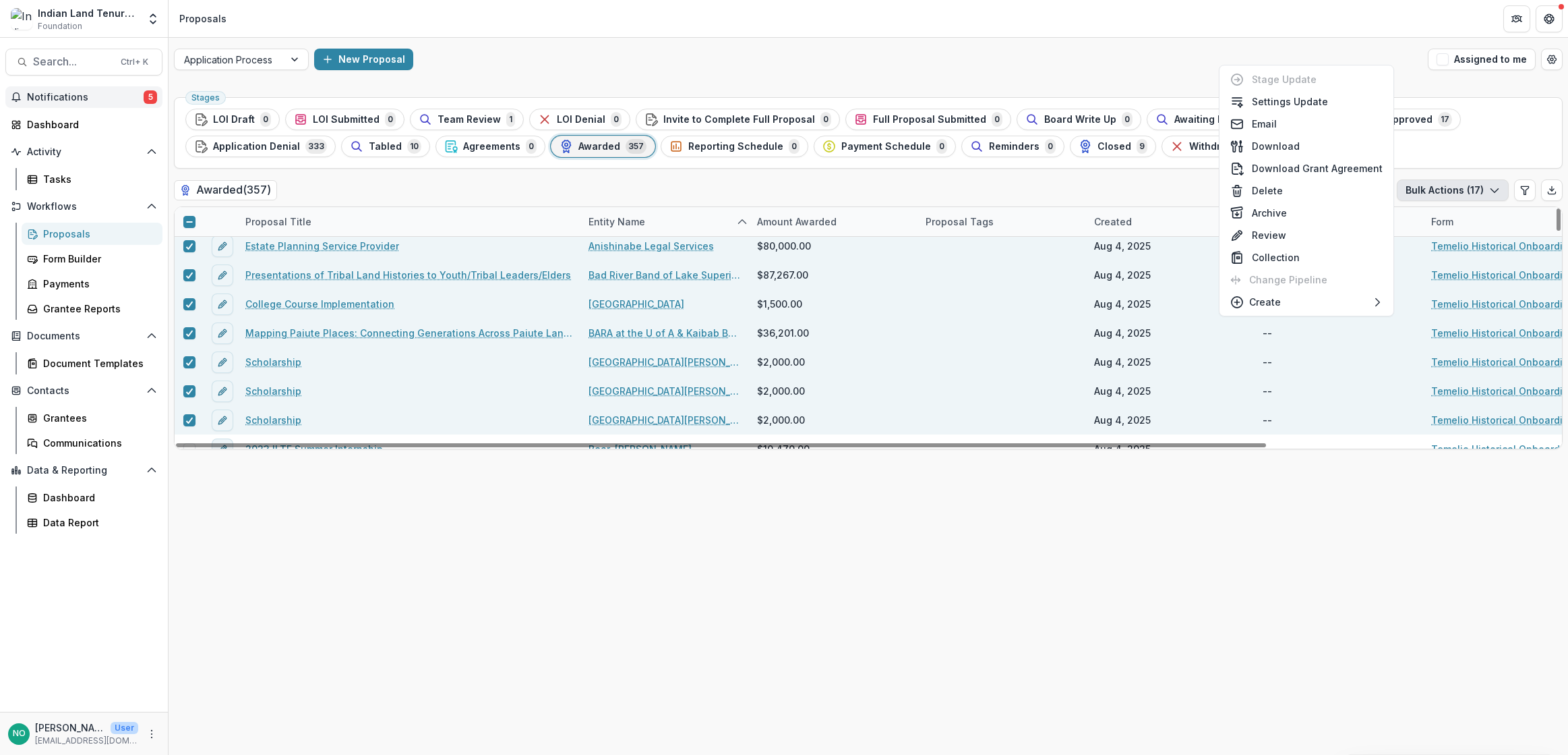
click at [49, 94] on span "Notifications" at bounding box center [85, 97] width 117 height 11
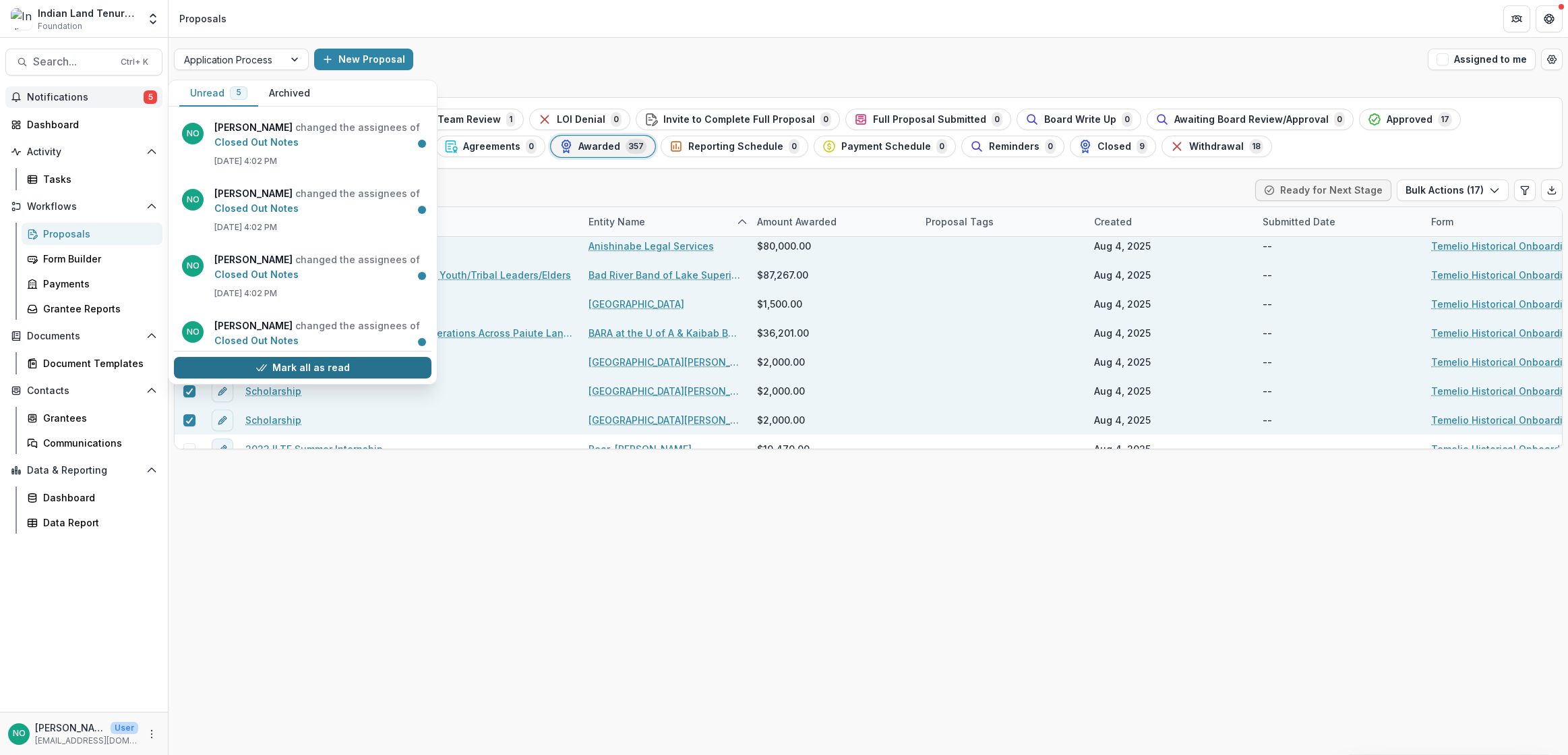
click at [271, 365] on button "Mark all as read" at bounding box center [302, 368] width 257 height 22
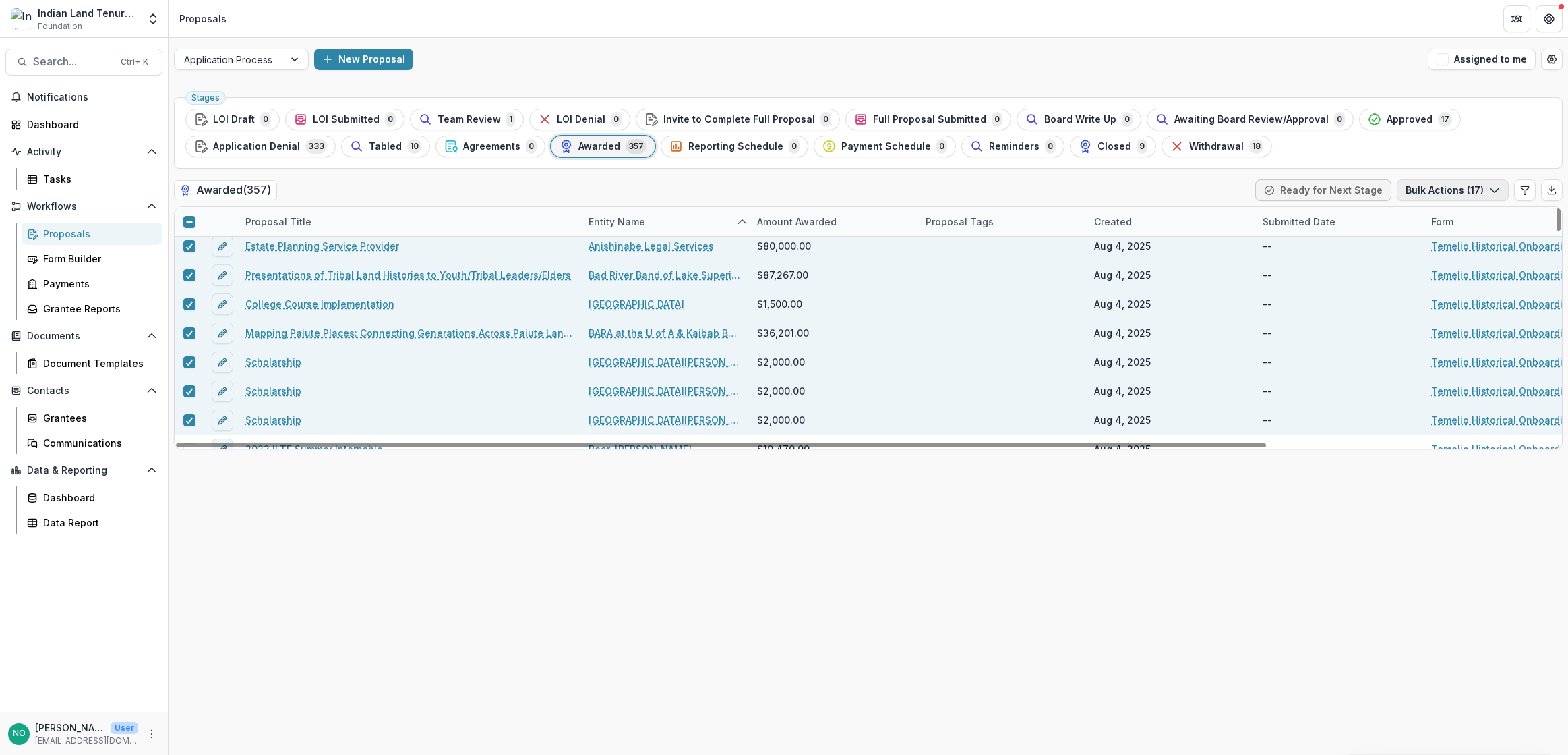
click at [1431, 190] on button "Bulk Actions ( 17 )" at bounding box center [1452, 190] width 112 height 22
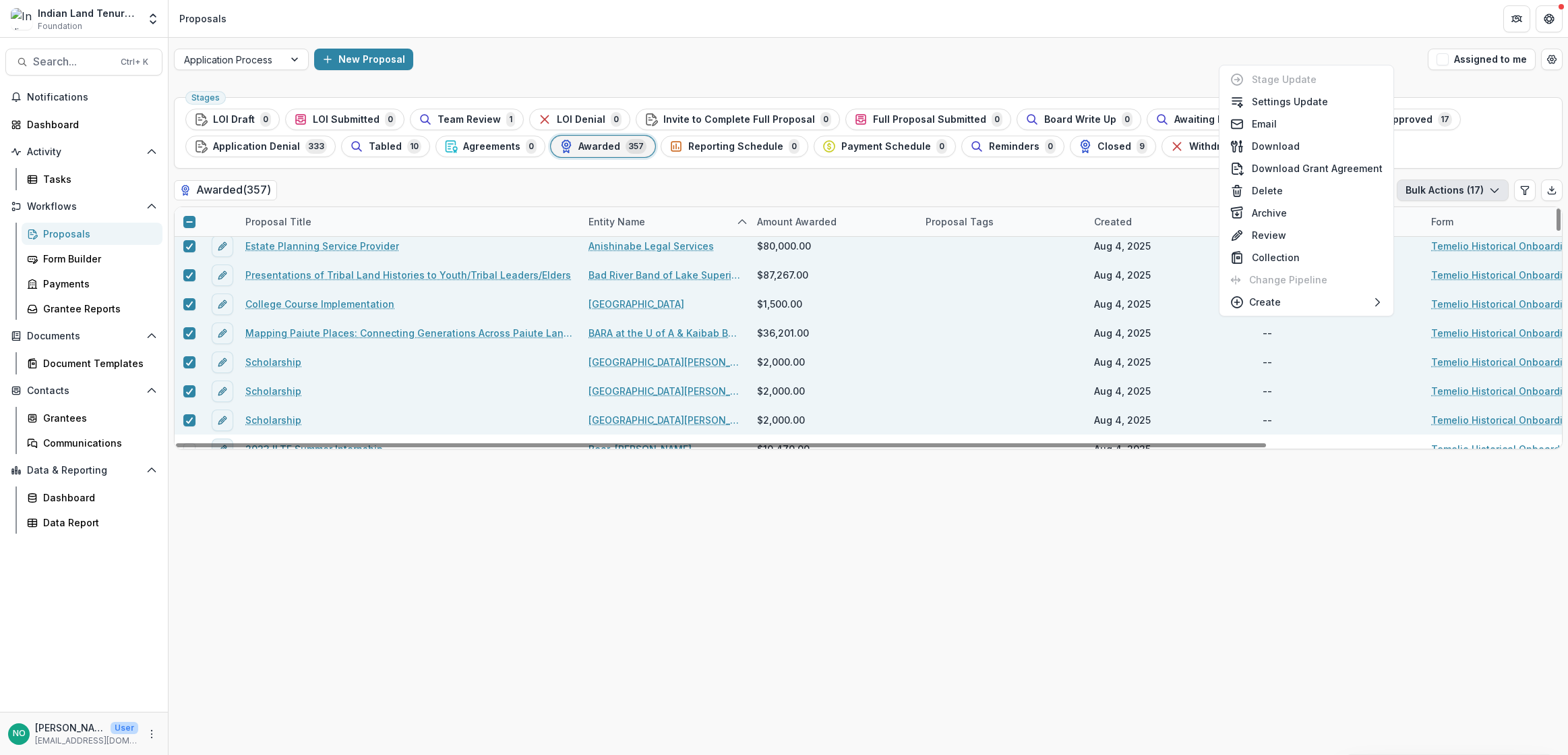
click at [187, 221] on icon at bounding box center [189, 221] width 8 height 8
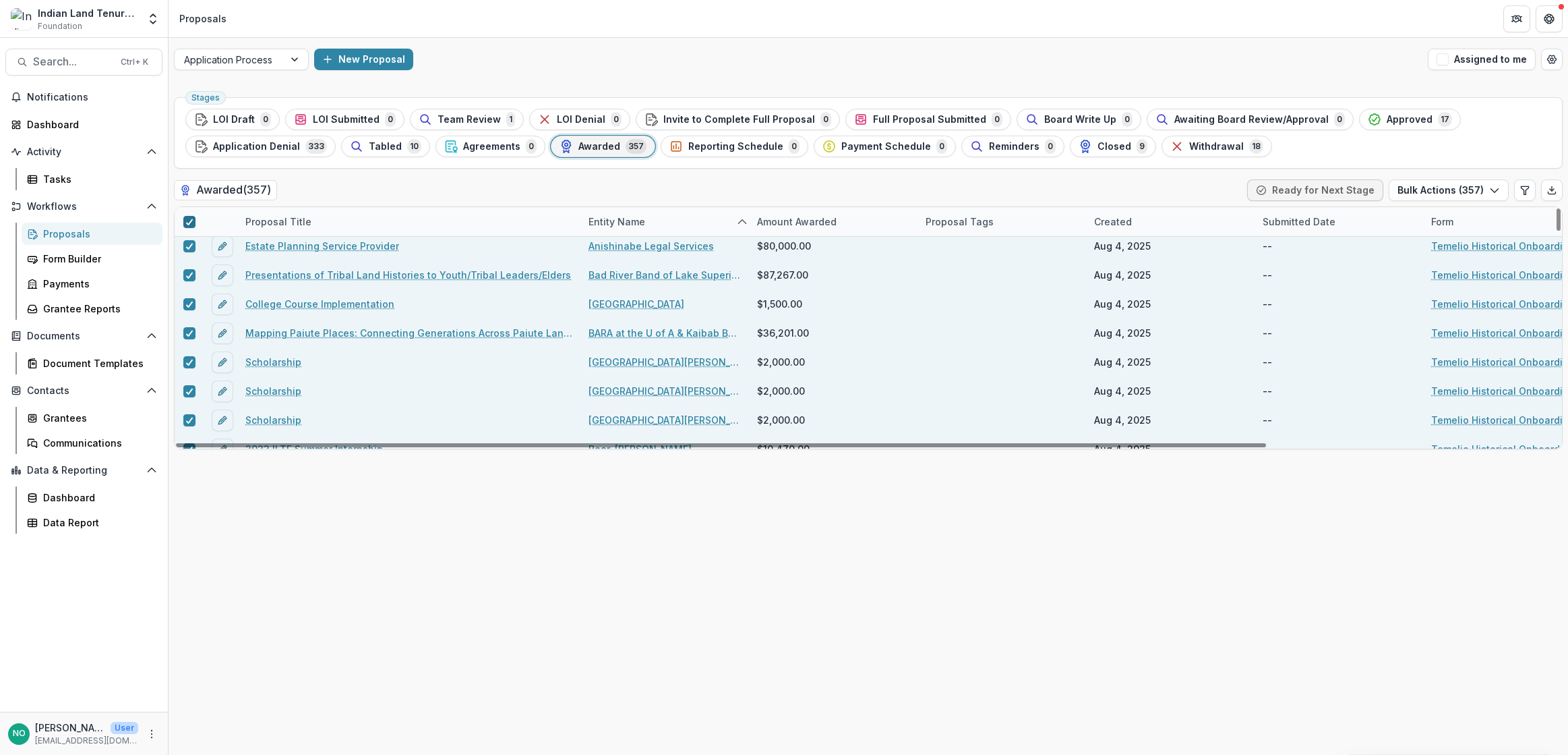
click at [190, 220] on icon at bounding box center [189, 222] width 8 height 7
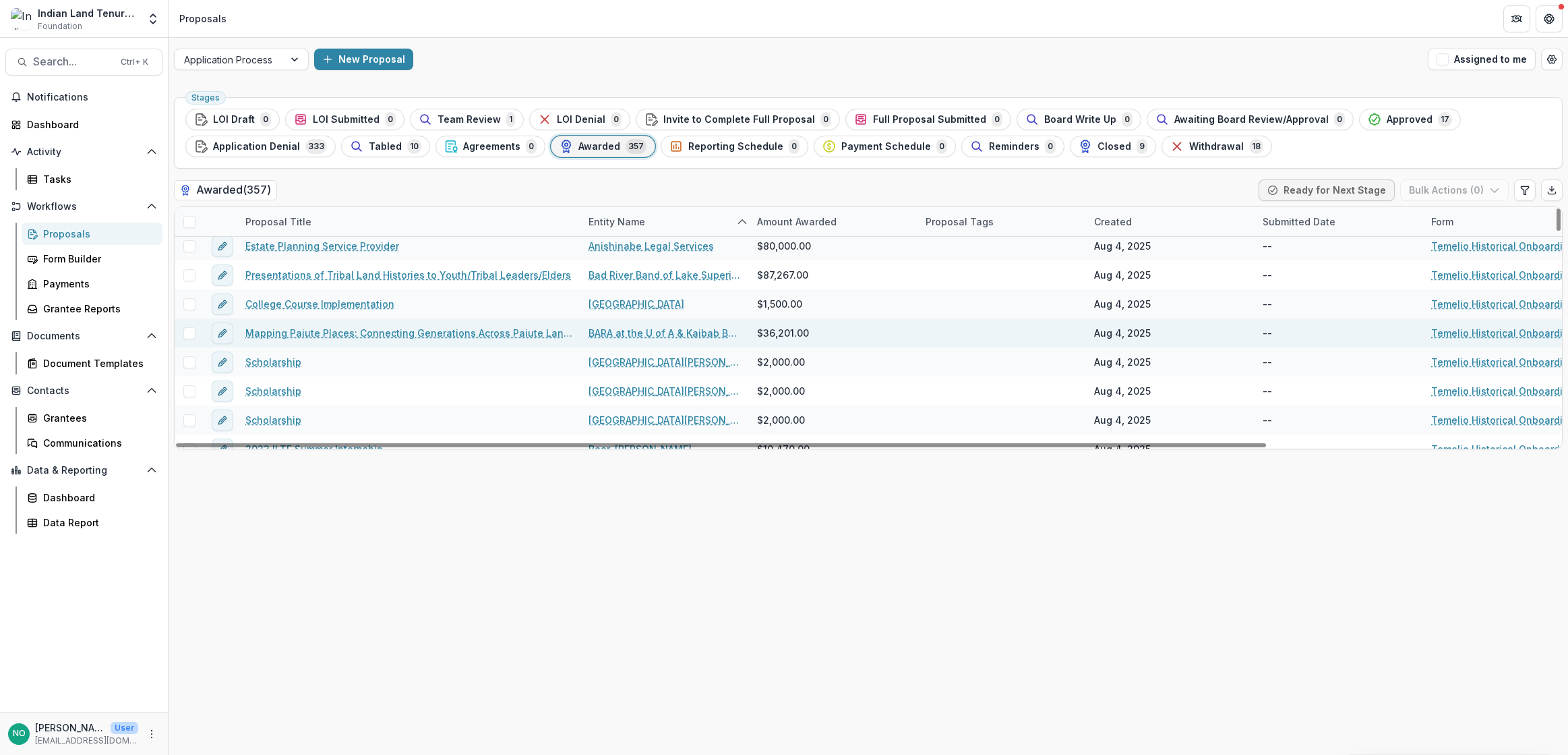
scroll to position [0, 0]
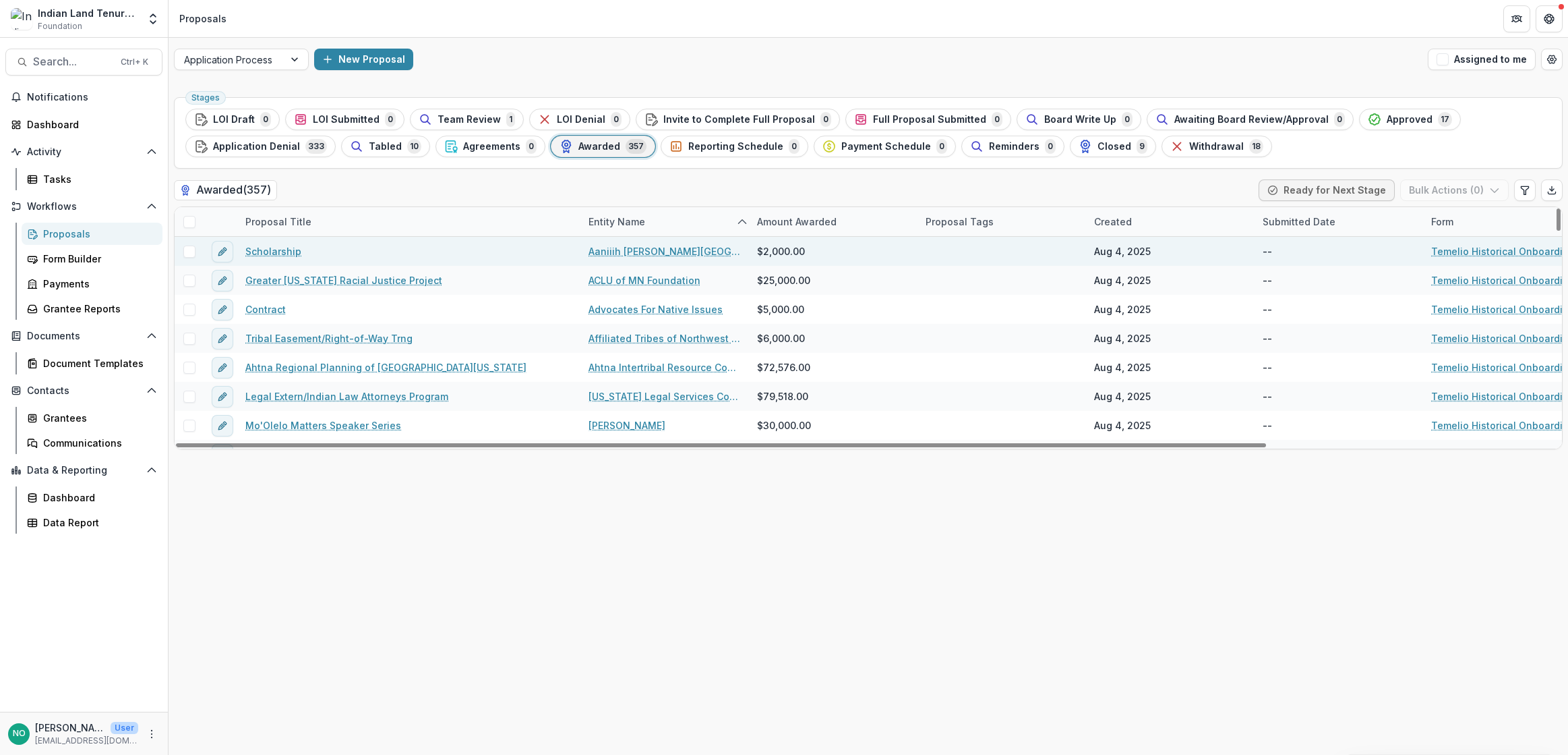
click at [188, 254] on span at bounding box center [190, 251] width 12 height 12
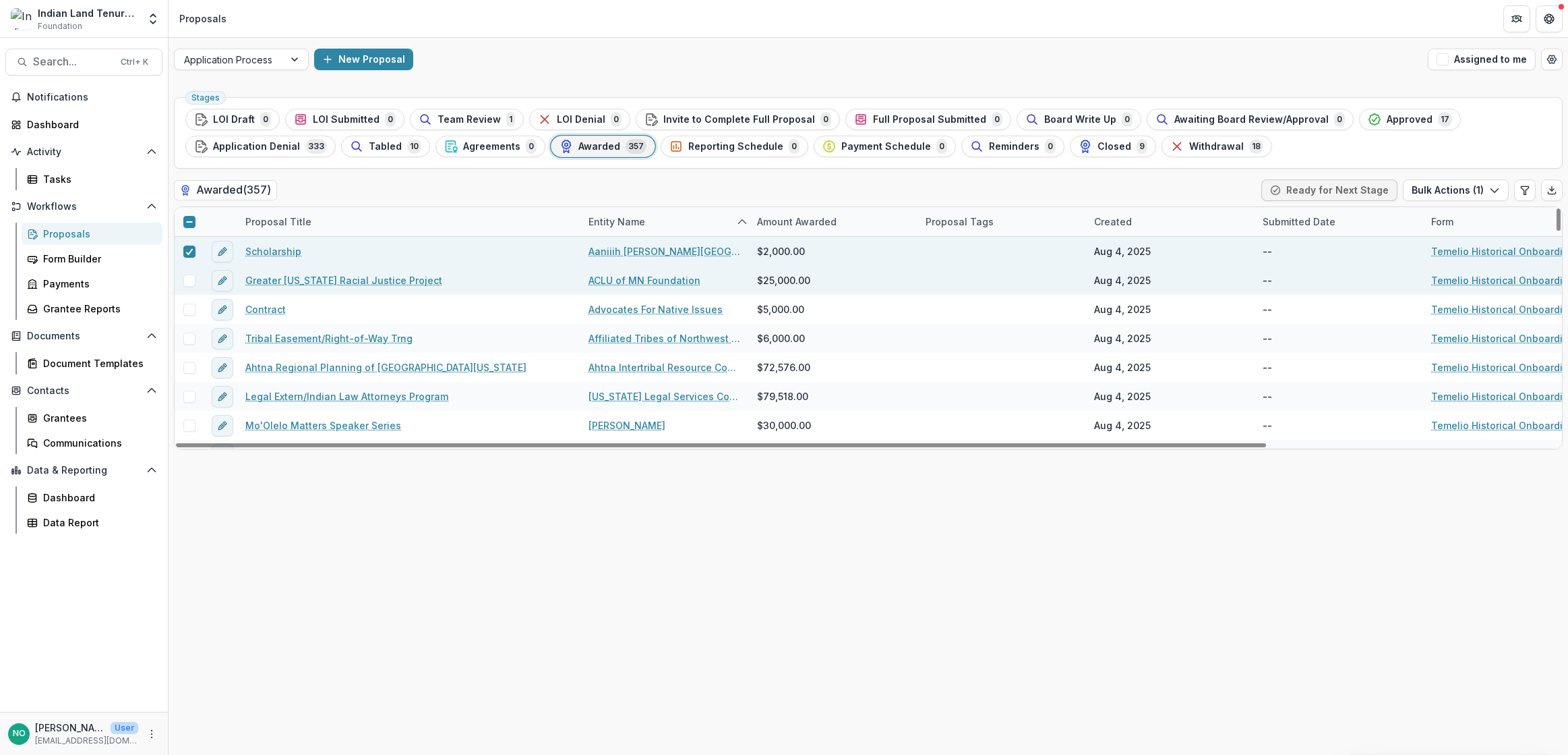
click at [191, 283] on span at bounding box center [190, 281] width 12 height 12
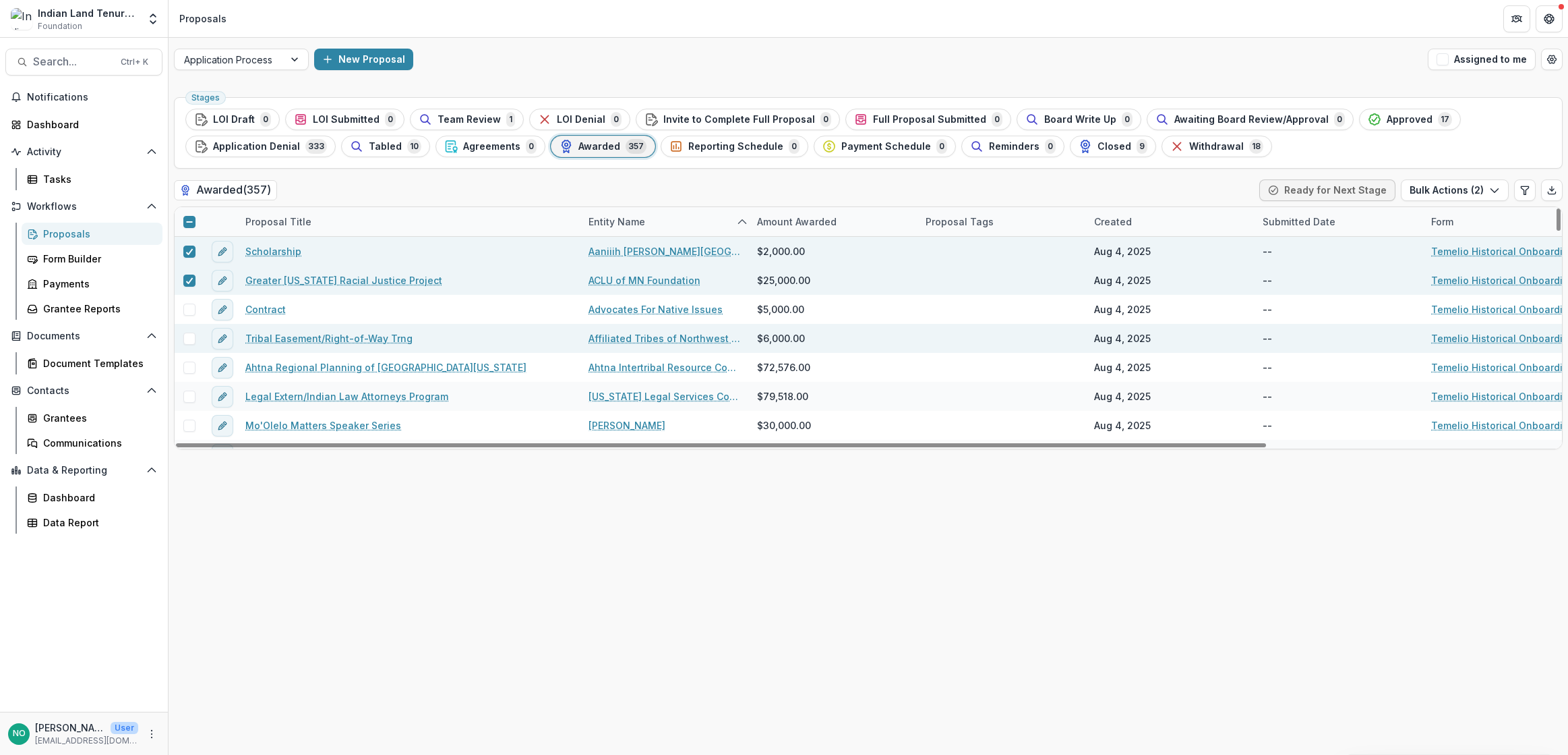
drag, startPoint x: 193, startPoint y: 309, endPoint x: 190, endPoint y: 329, distance: 20.2
click at [193, 310] on span at bounding box center [190, 309] width 12 height 12
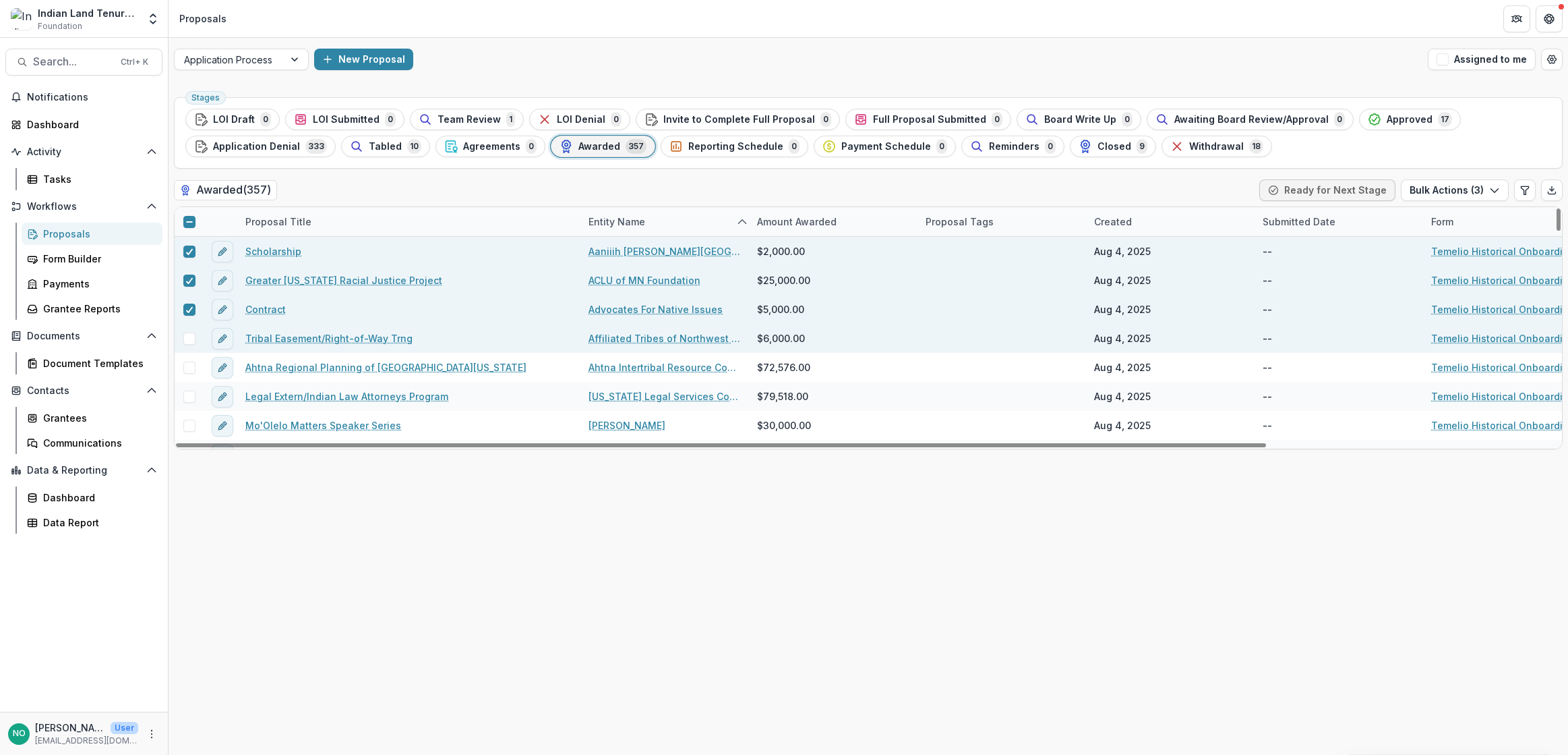
click at [187, 343] on span at bounding box center [190, 339] width 12 height 12
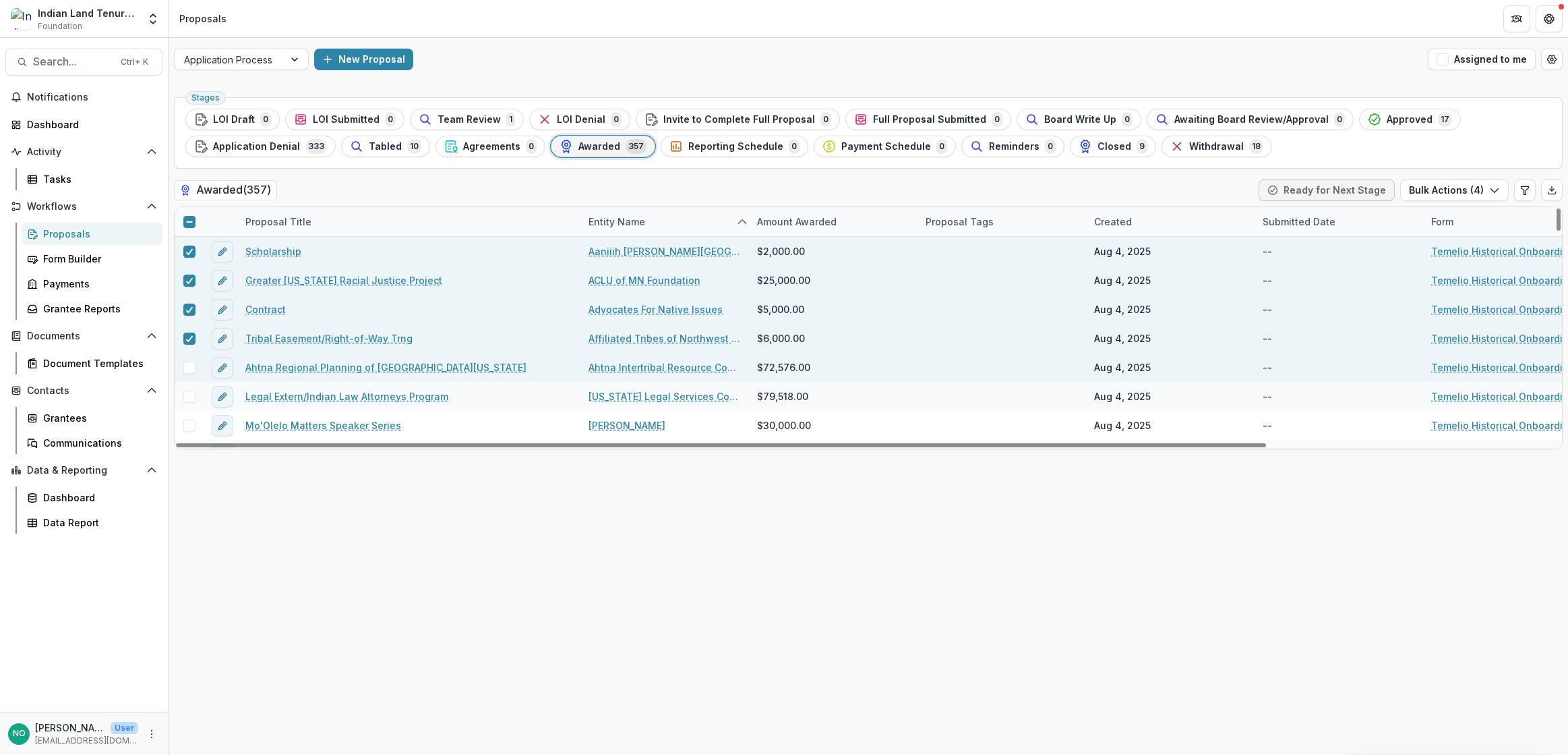
click at [190, 365] on span at bounding box center [190, 368] width 12 height 12
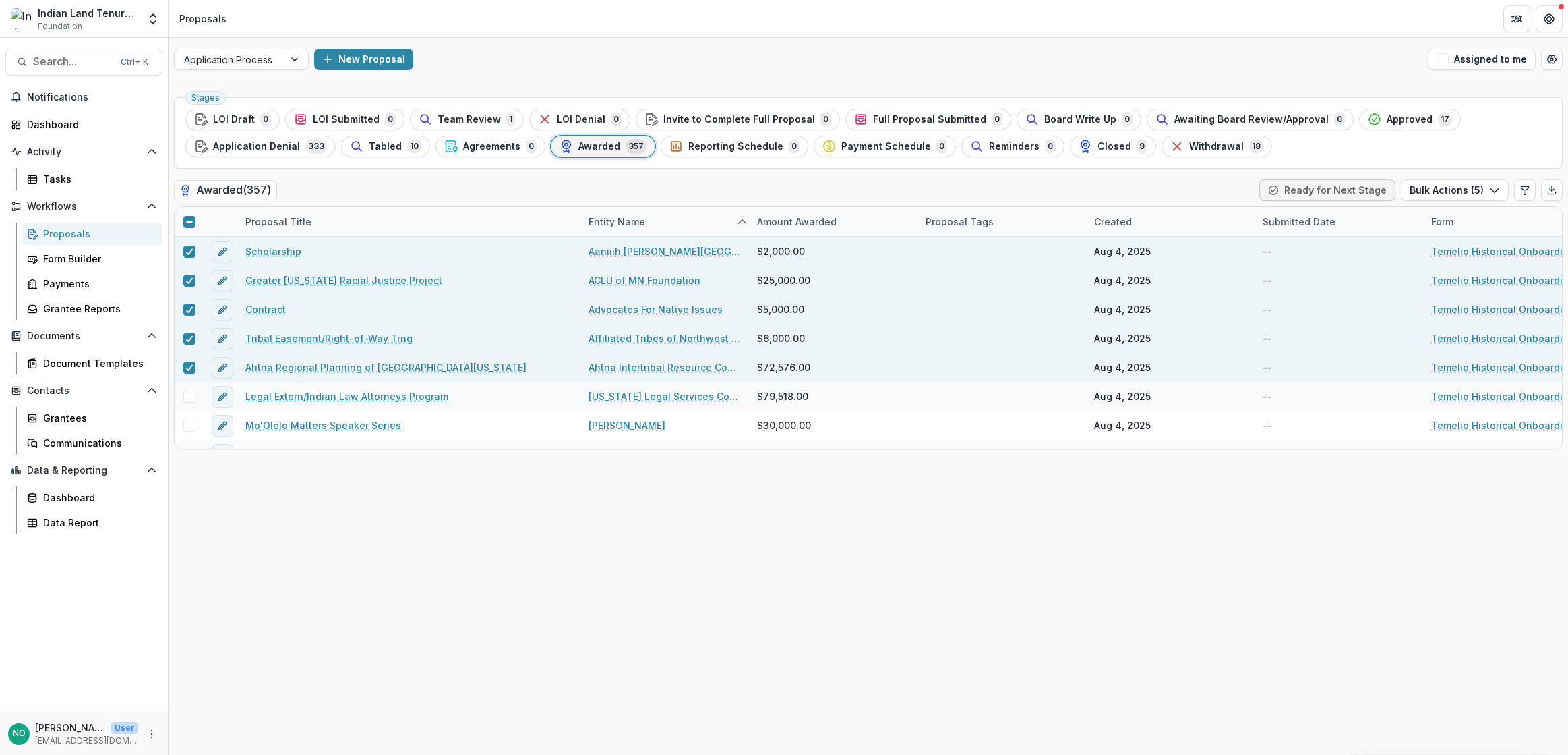
click at [1448, 180] on button "Bulk Actions ( 5 )" at bounding box center [1455, 190] width 107 height 22
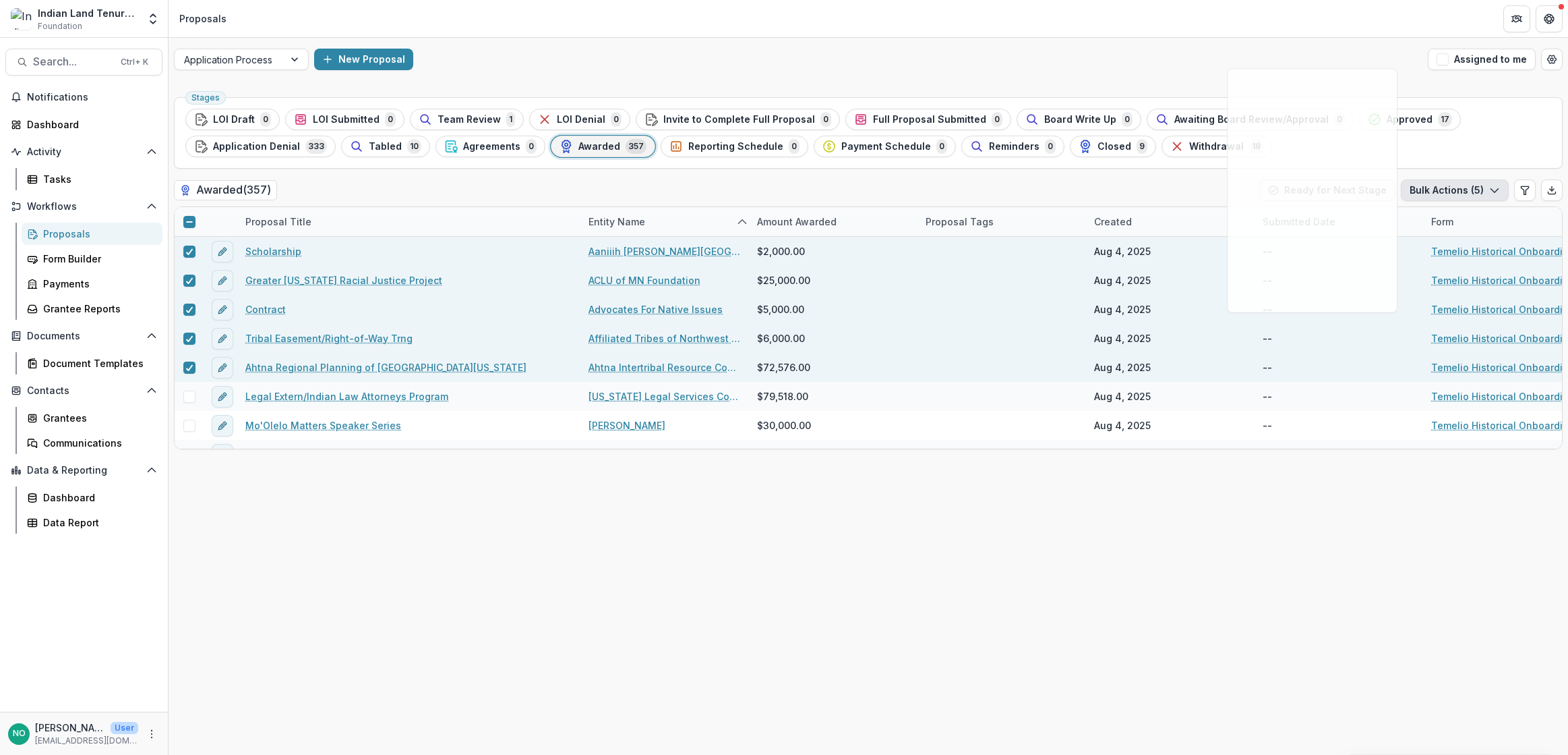
click at [1444, 180] on button "Bulk Actions ( 5 )" at bounding box center [1455, 190] width 107 height 22
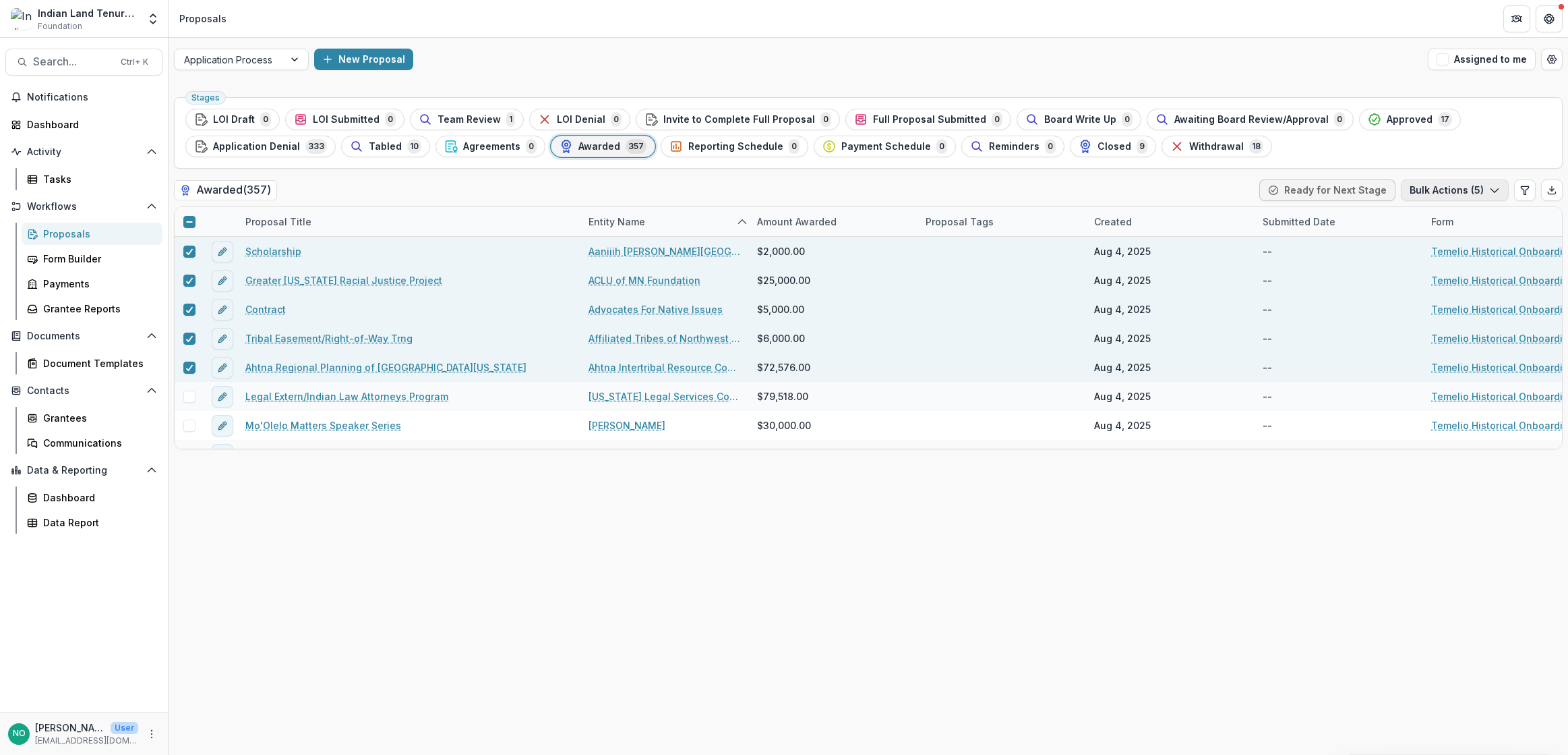
click at [1444, 180] on button "Bulk Actions ( 5 )" at bounding box center [1455, 190] width 107 height 22
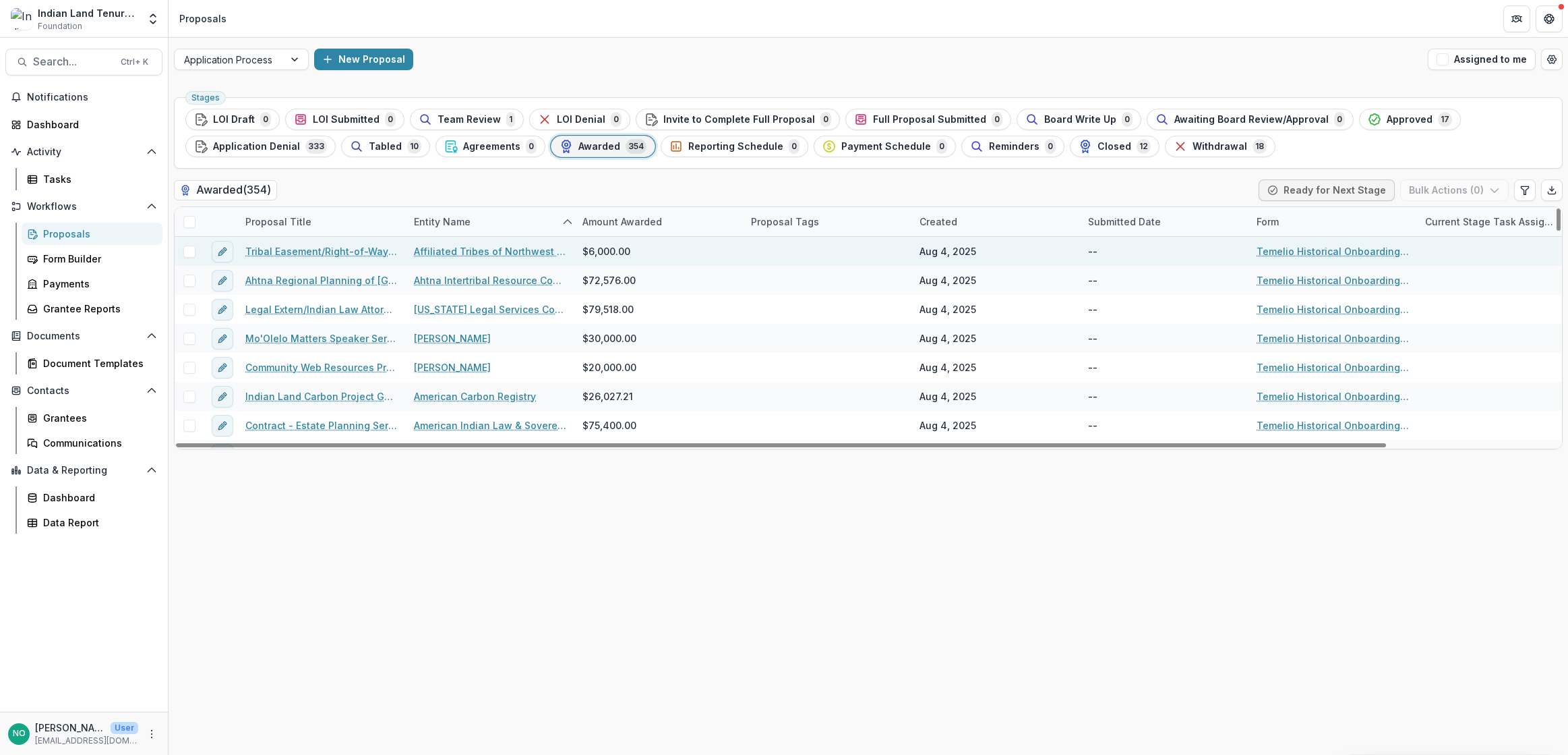
click at [191, 253] on span at bounding box center [190, 251] width 12 height 12
click at [187, 276] on span at bounding box center [190, 281] width 12 height 12
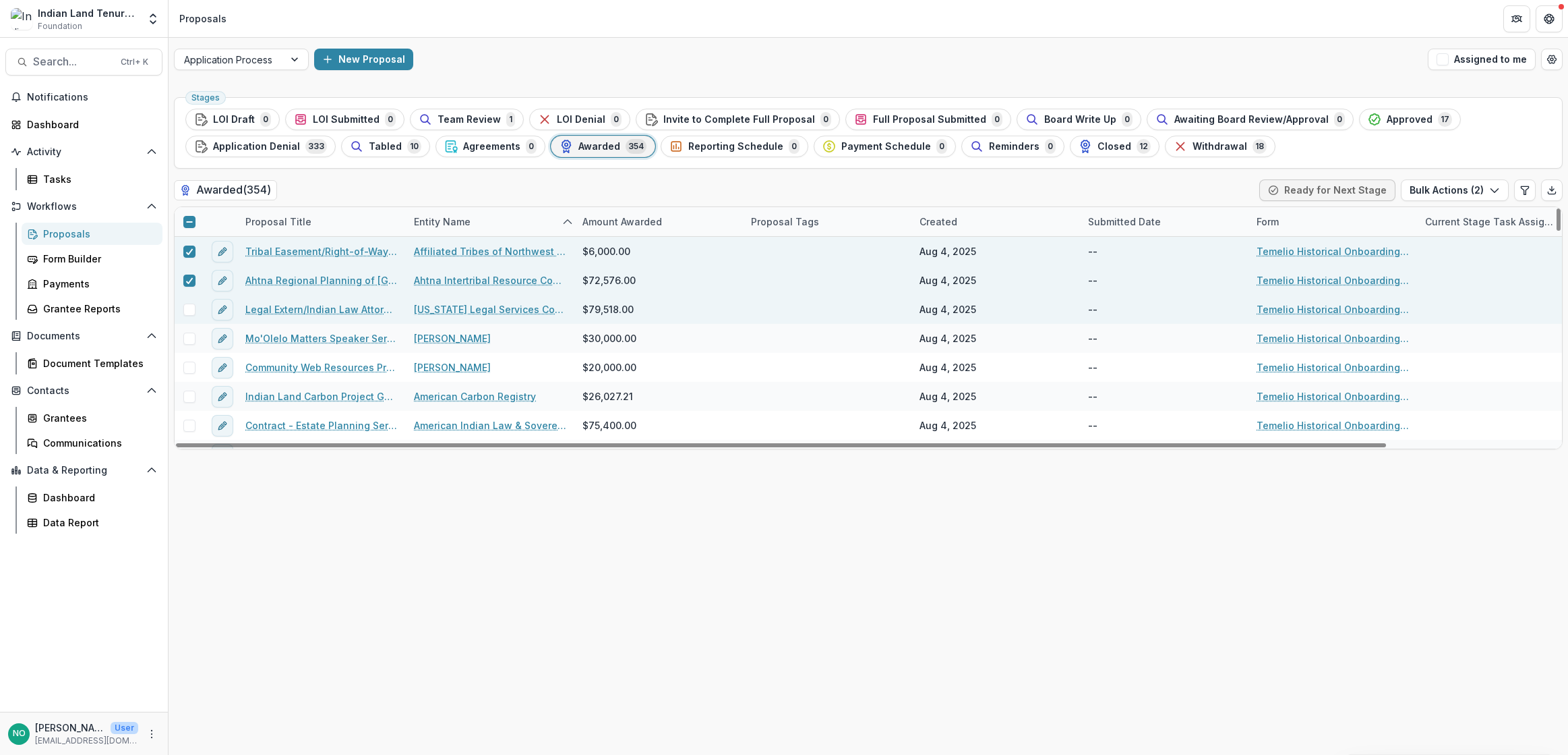
click at [196, 316] on div at bounding box center [188, 309] width 29 height 29
click at [191, 315] on span at bounding box center [190, 309] width 12 height 12
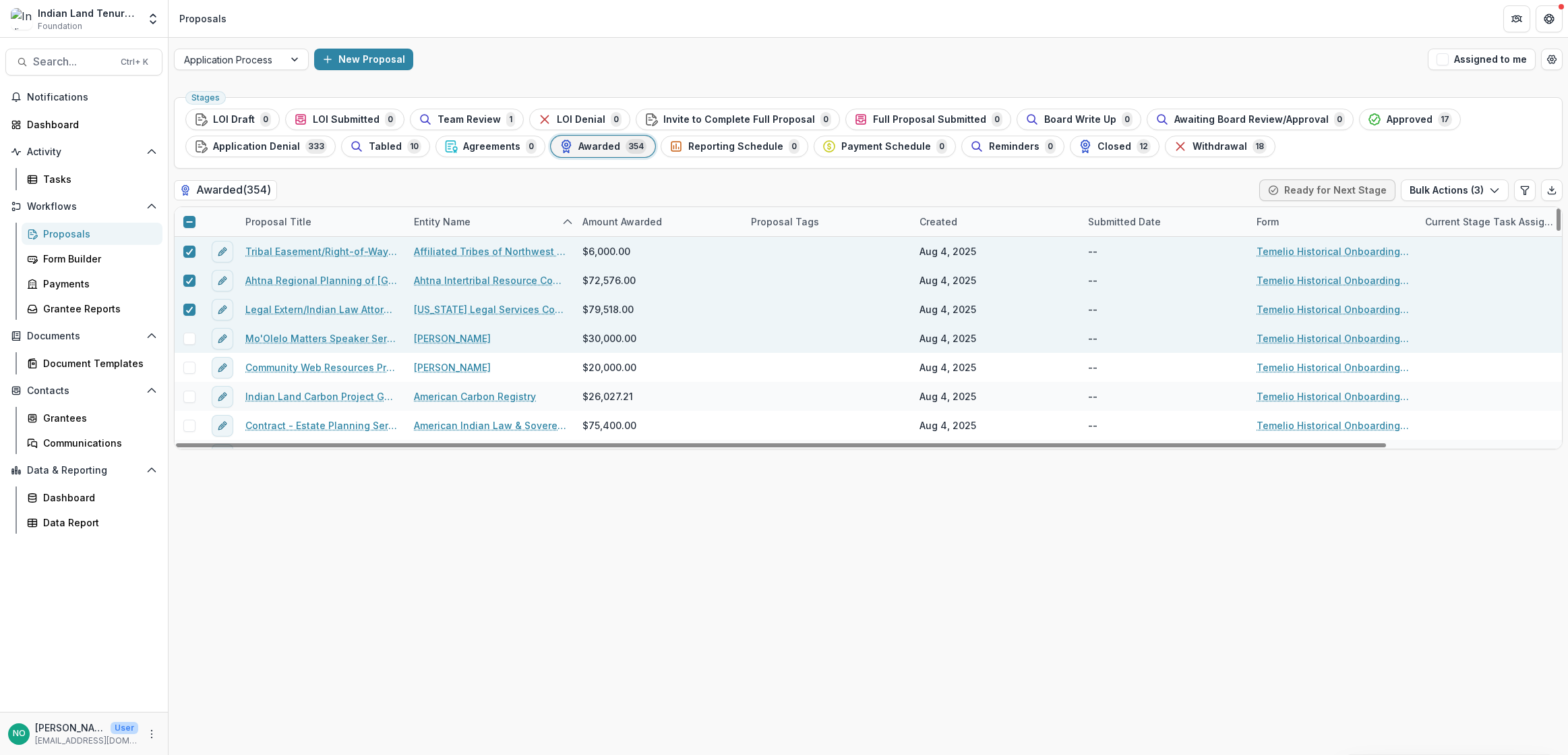
click at [193, 348] on div at bounding box center [188, 337] width 29 height 29
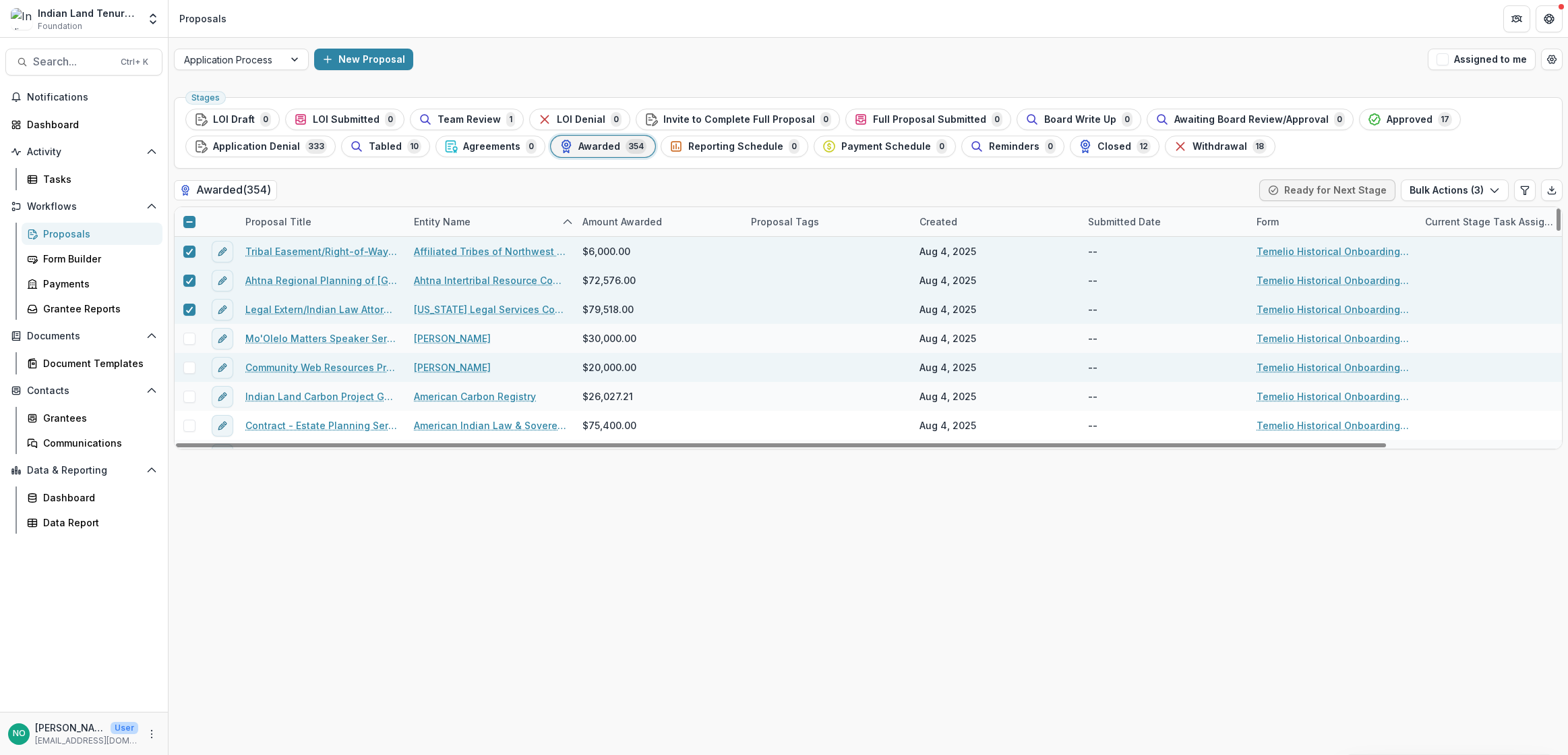
drag, startPoint x: 190, startPoint y: 341, endPoint x: 190, endPoint y: 365, distance: 24.0
click at [190, 341] on span at bounding box center [190, 339] width 12 height 12
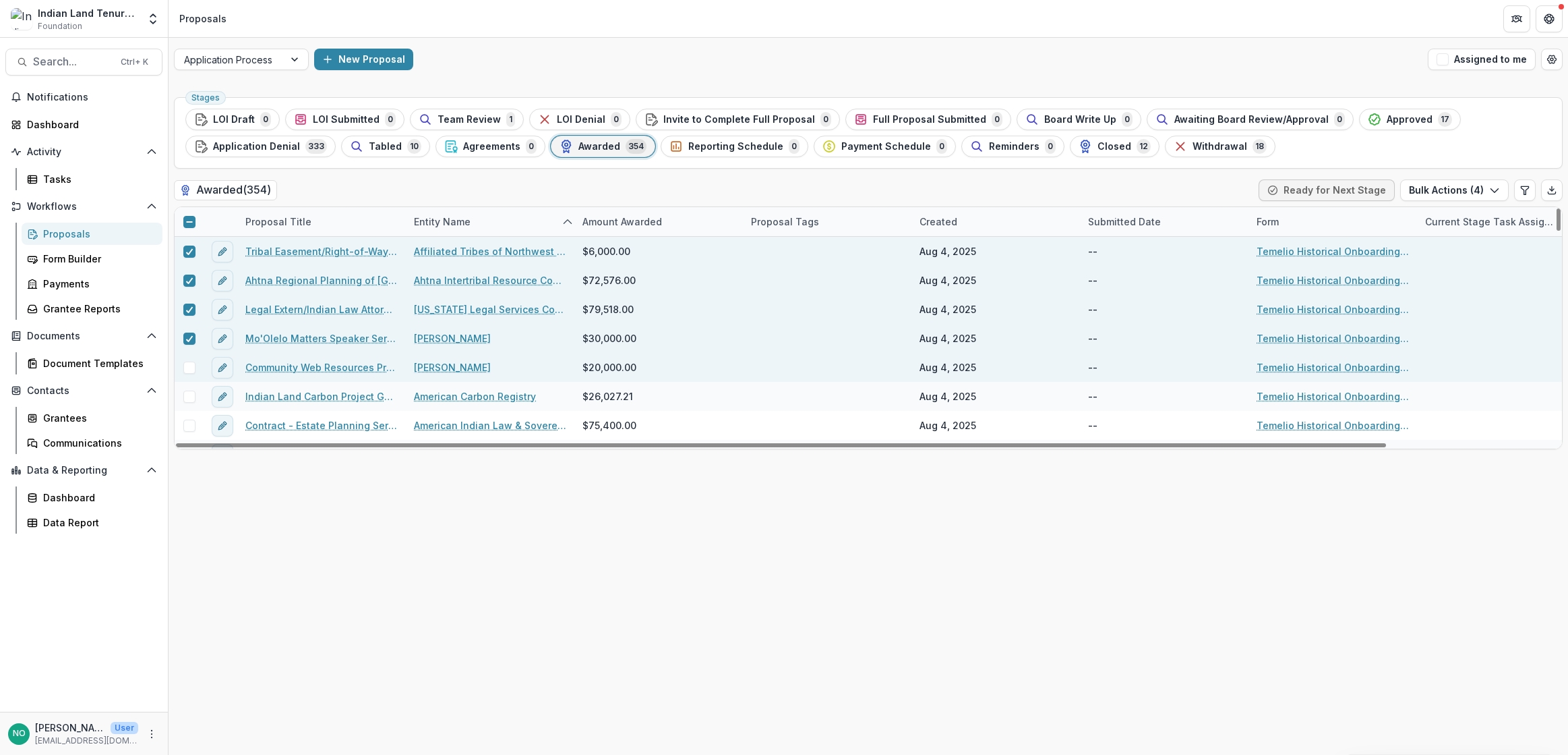
click at [192, 364] on span at bounding box center [190, 368] width 12 height 12
click at [191, 397] on span at bounding box center [190, 396] width 12 height 12
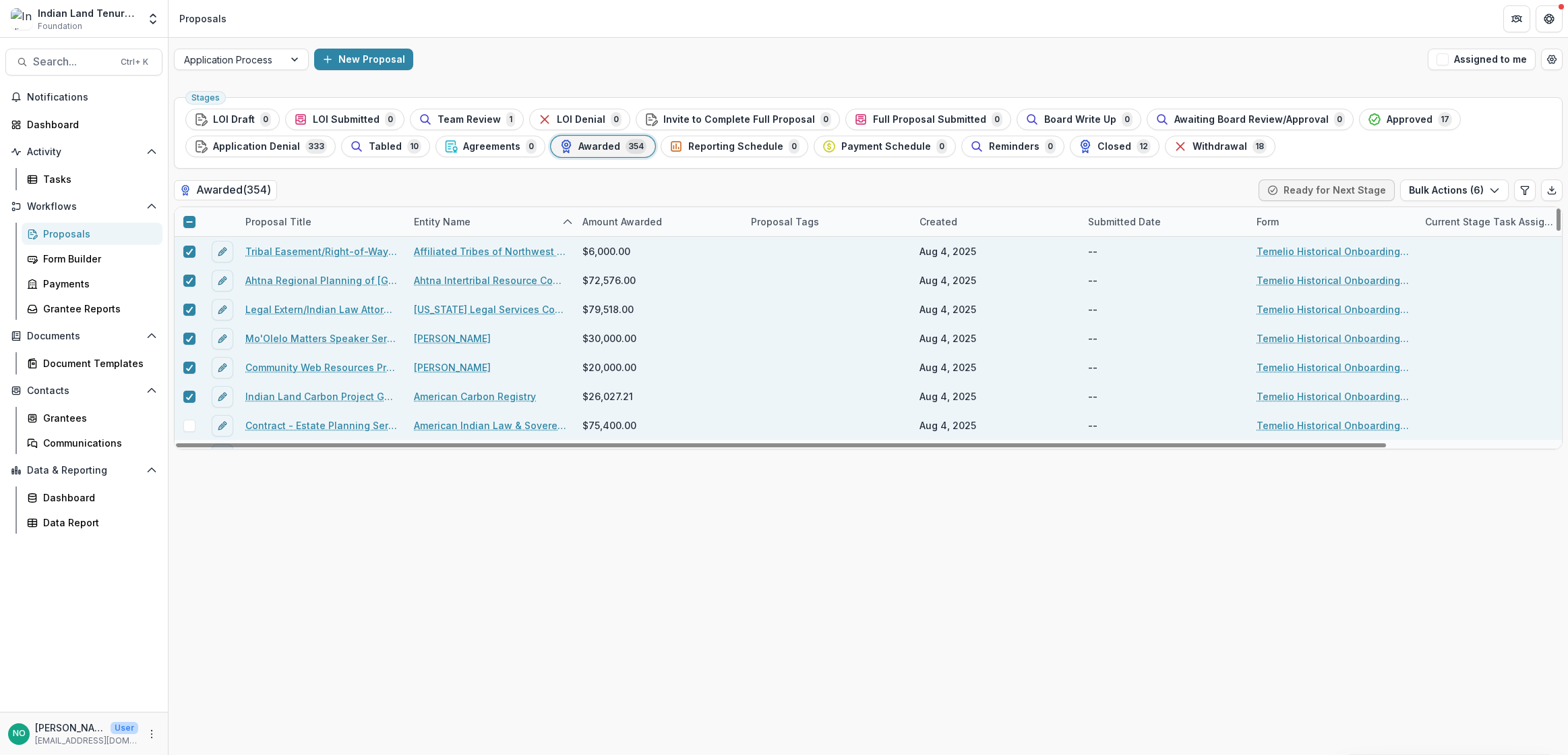
click at [187, 420] on span at bounding box center [190, 426] width 12 height 12
click at [187, 429] on div at bounding box center [189, 426] width 8 height 10
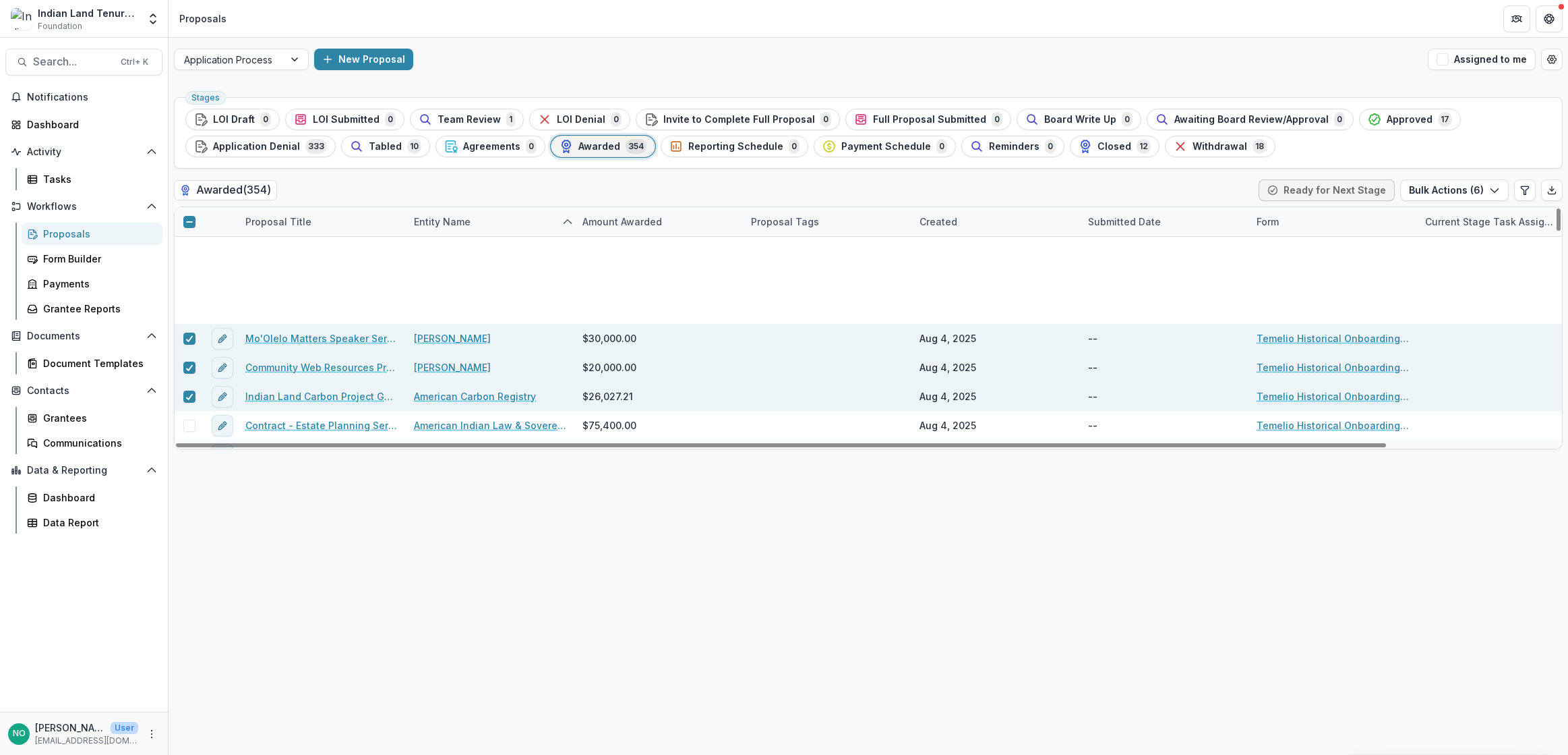
scroll to position [382, 0]
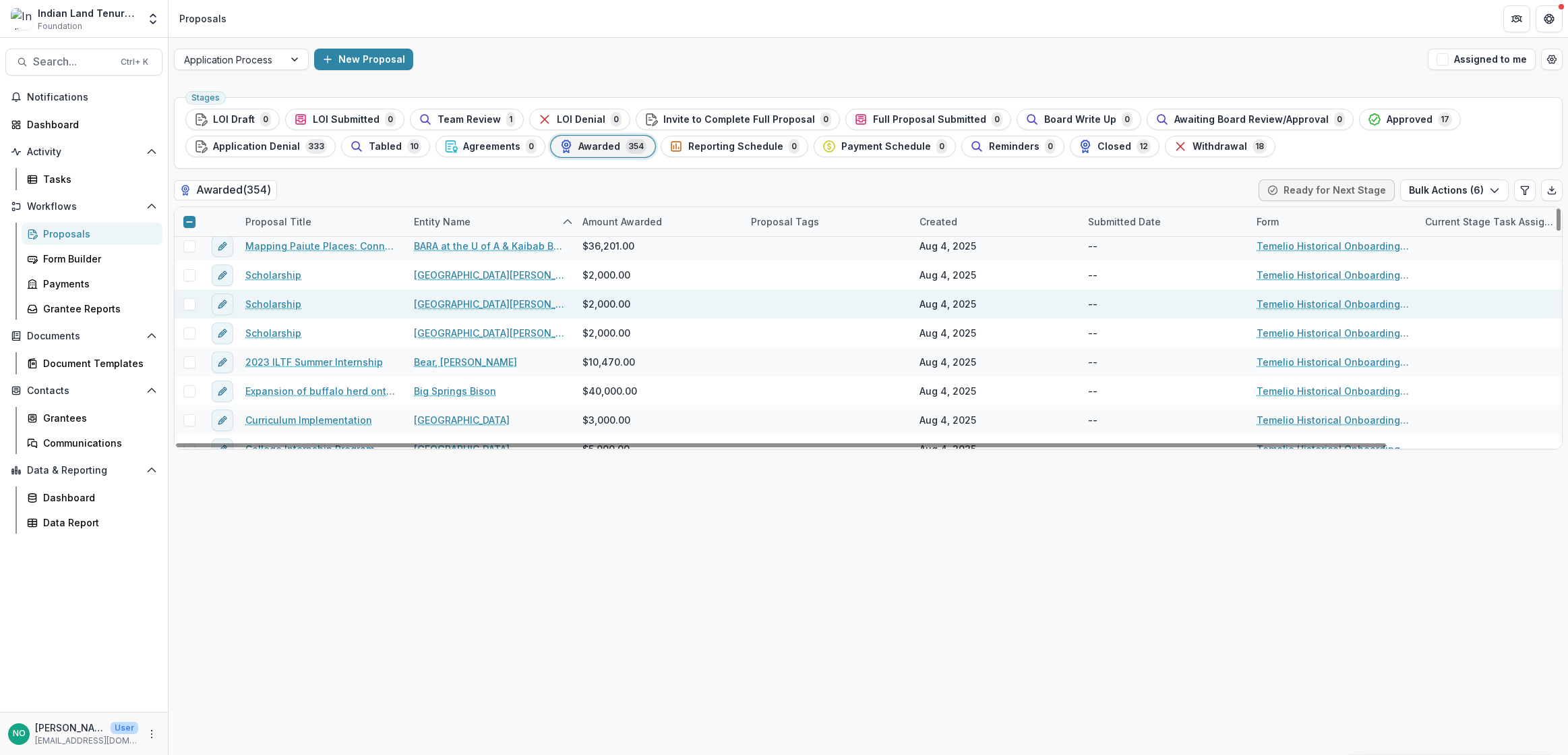
drag, startPoint x: 196, startPoint y: 274, endPoint x: 190, endPoint y: 292, distance: 19.0
click at [193, 279] on div at bounding box center [188, 275] width 29 height 12
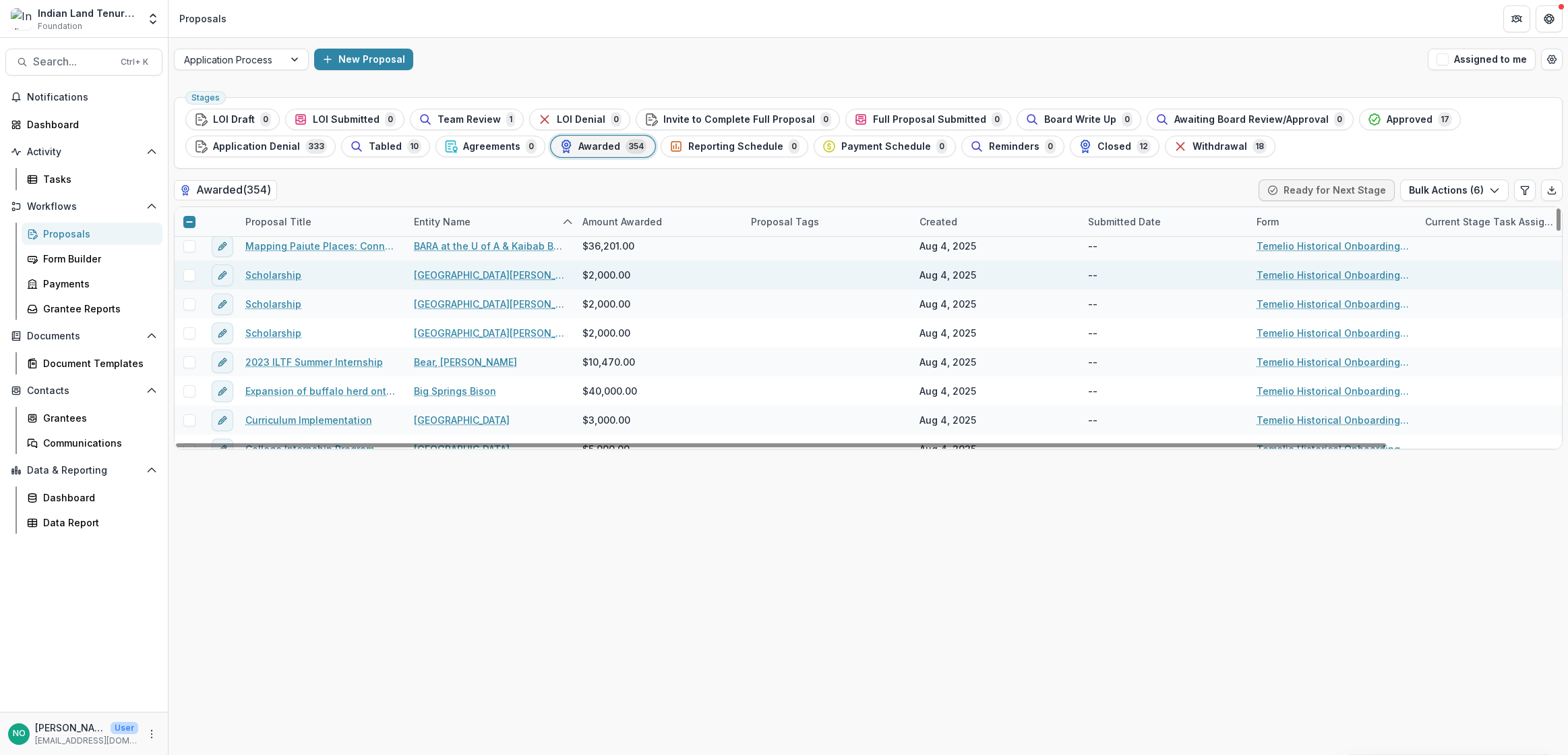
click at [188, 280] on span at bounding box center [190, 275] width 12 height 12
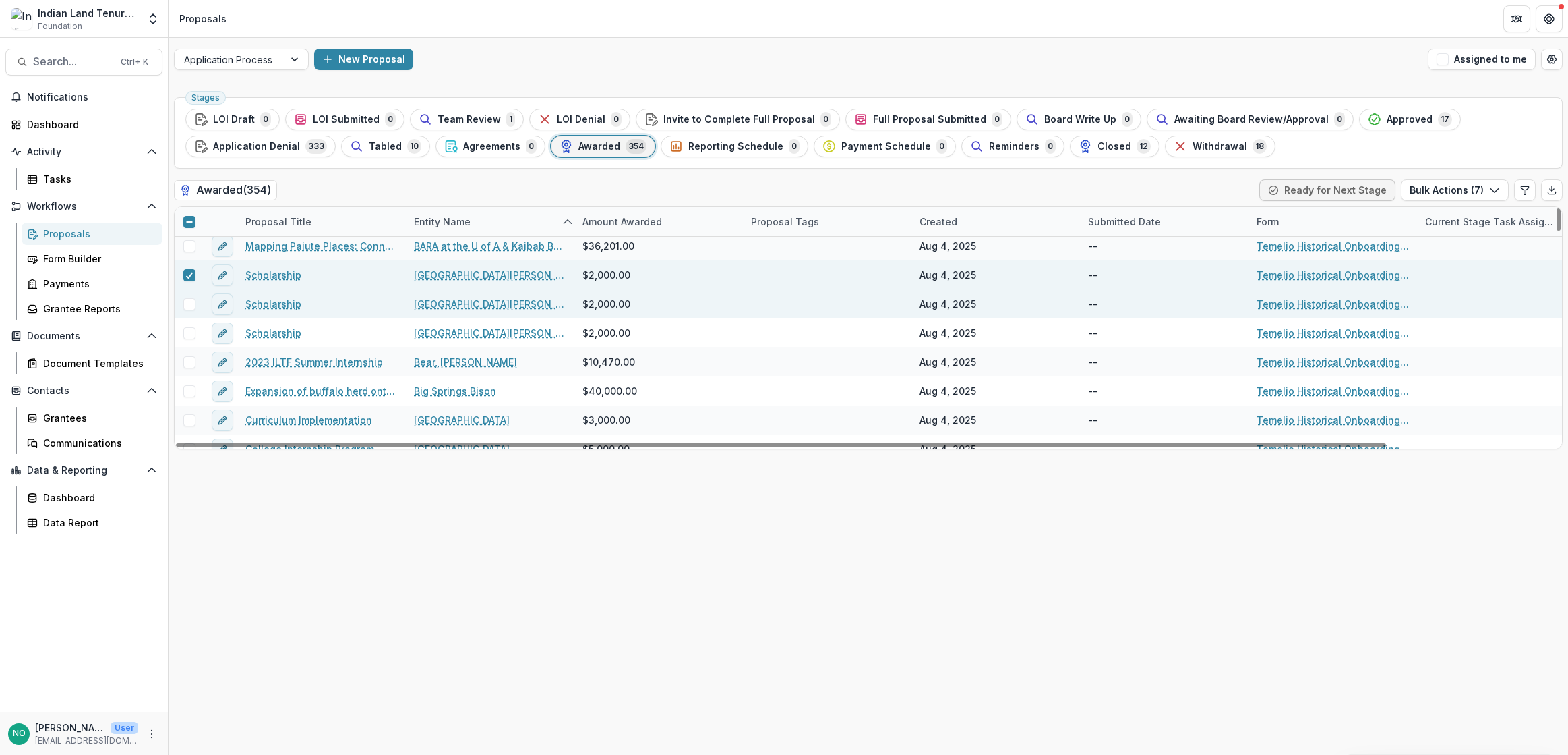
click at [188, 294] on div at bounding box center [188, 303] width 29 height 29
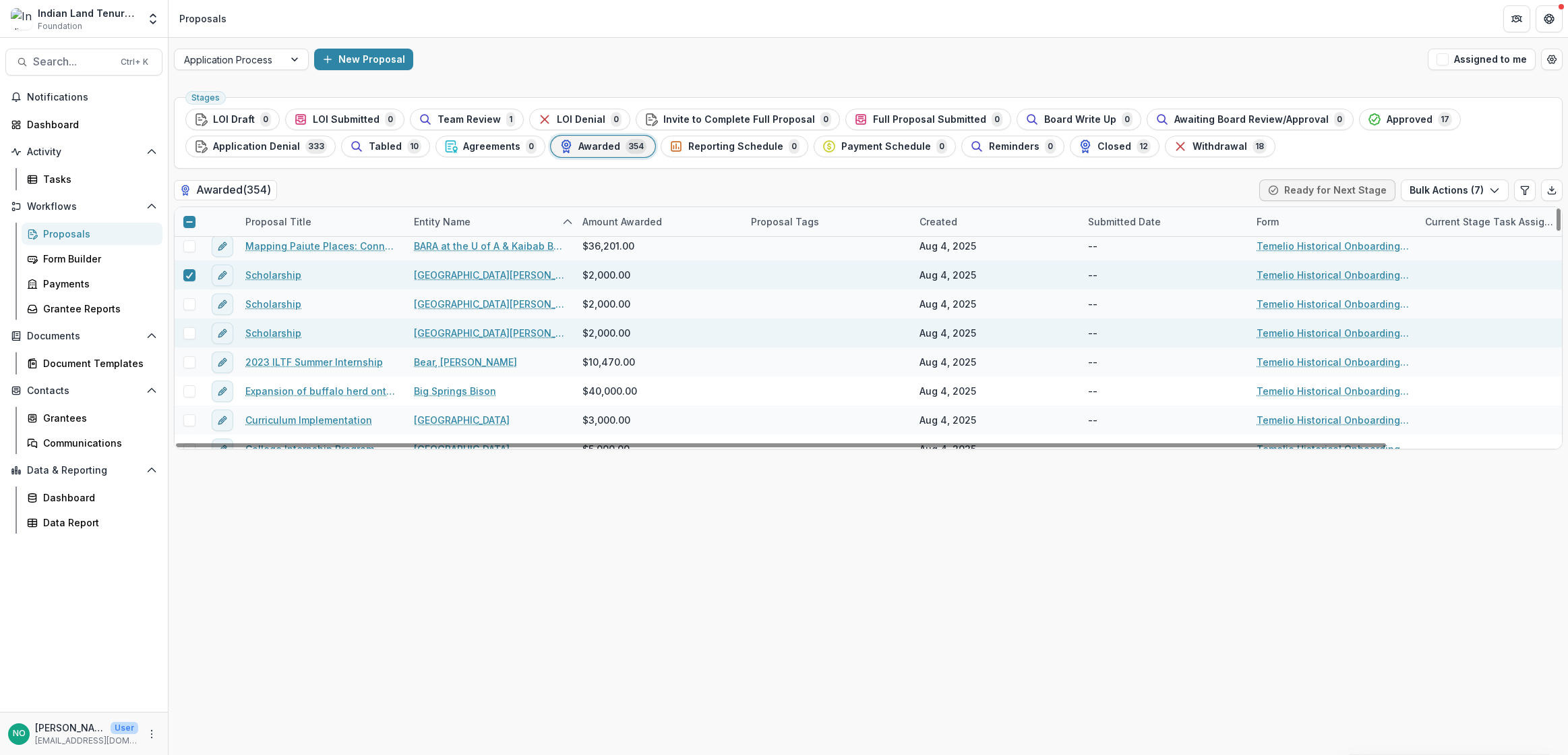
click at [190, 322] on div at bounding box center [188, 332] width 29 height 29
click at [190, 329] on span at bounding box center [190, 333] width 12 height 12
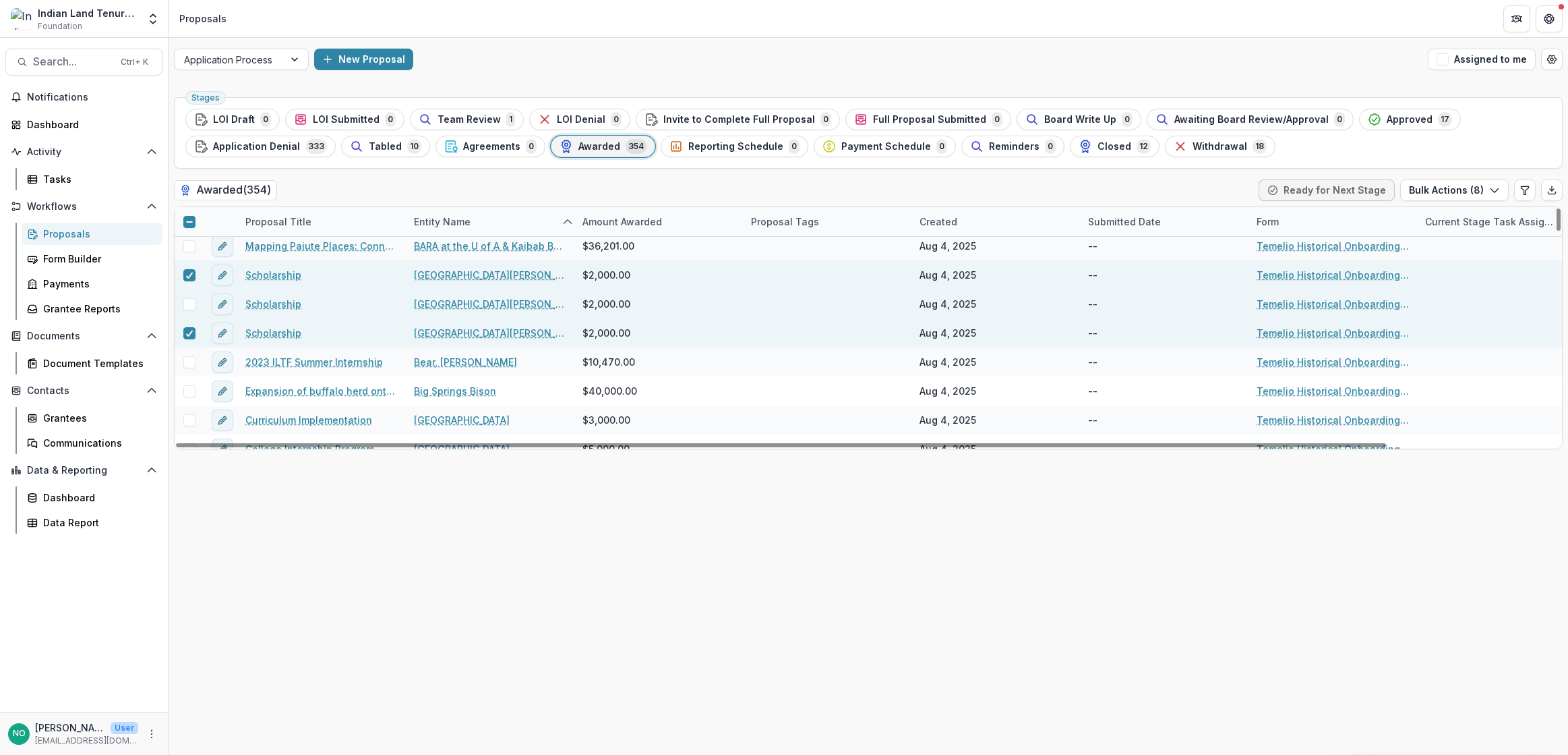
click at [194, 306] on span at bounding box center [190, 304] width 12 height 12
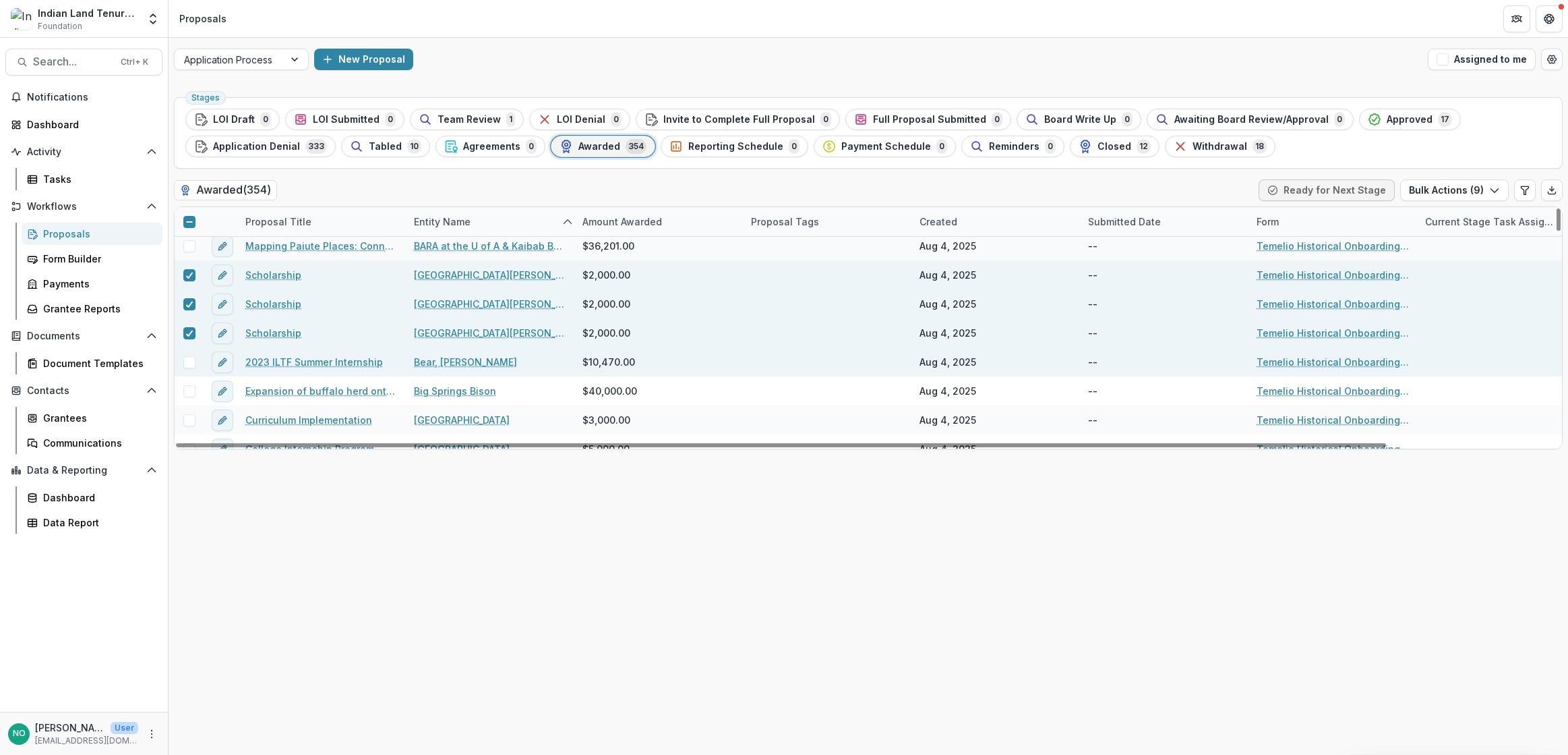
click at [191, 365] on span at bounding box center [190, 362] width 12 height 12
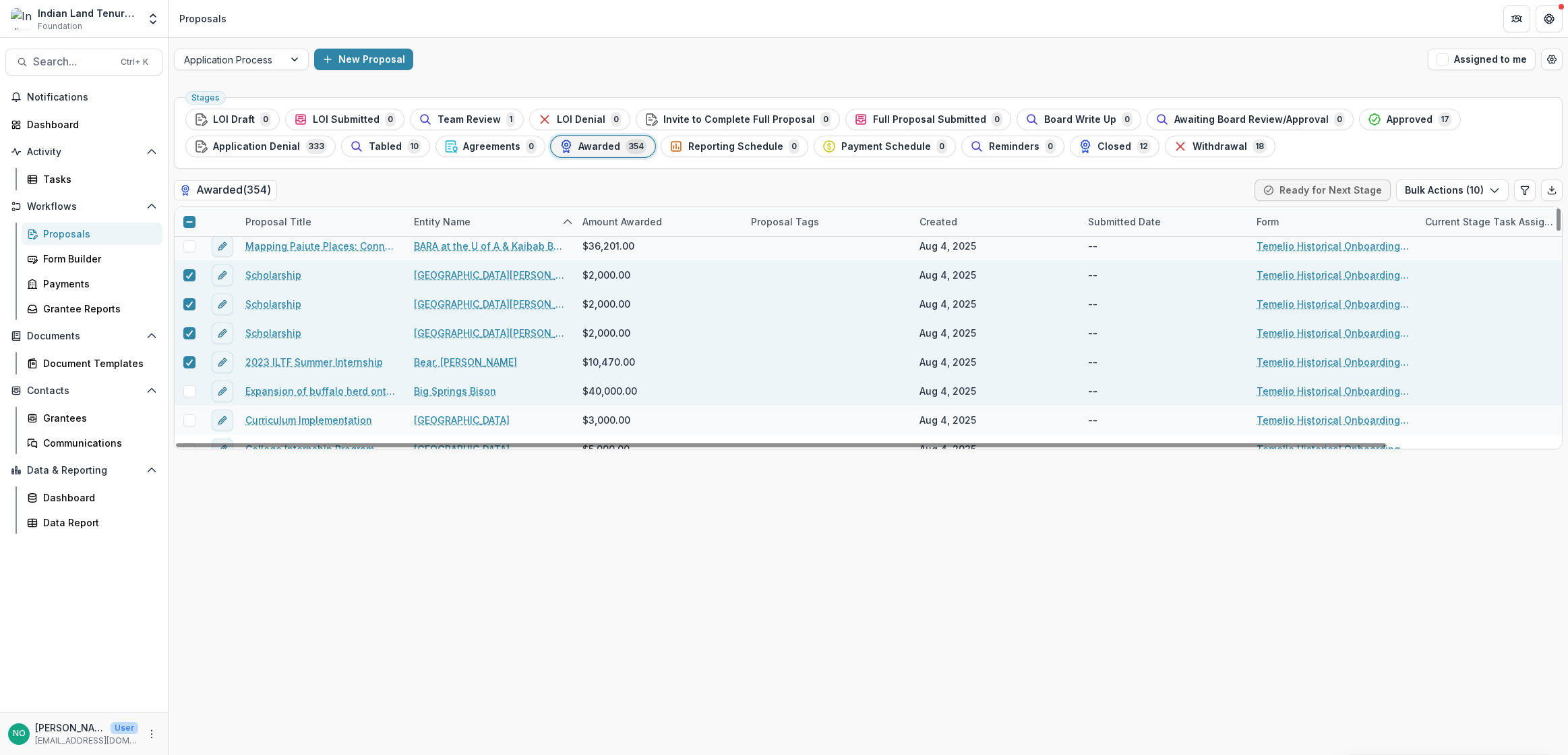
click at [186, 390] on span at bounding box center [190, 391] width 12 height 12
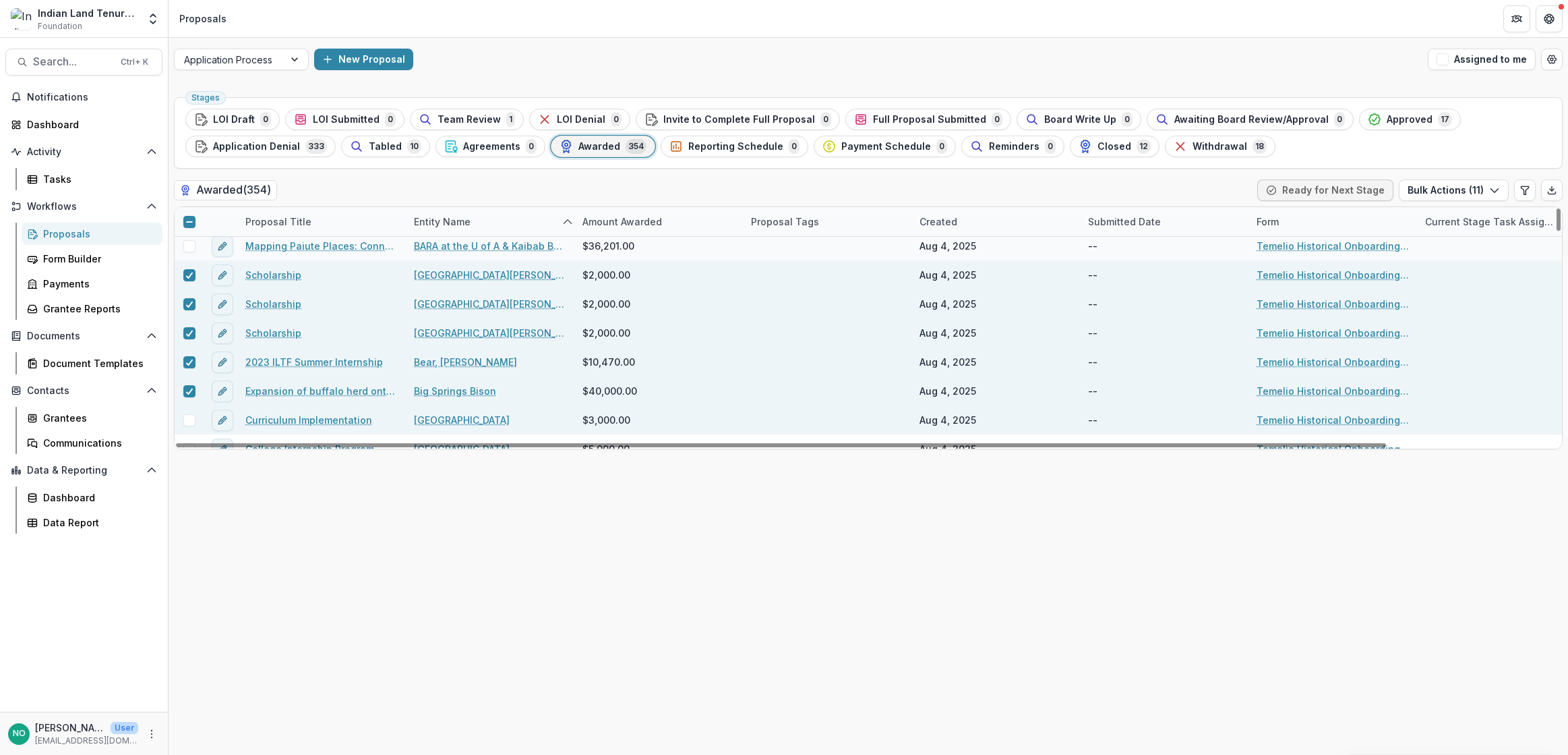
click at [197, 420] on div at bounding box center [188, 420] width 29 height 12
click at [193, 426] on div at bounding box center [188, 420] width 29 height 29
click at [192, 420] on span at bounding box center [190, 420] width 12 height 12
click at [1435, 194] on button "Bulk Actions ( 12 )" at bounding box center [1452, 190] width 112 height 22
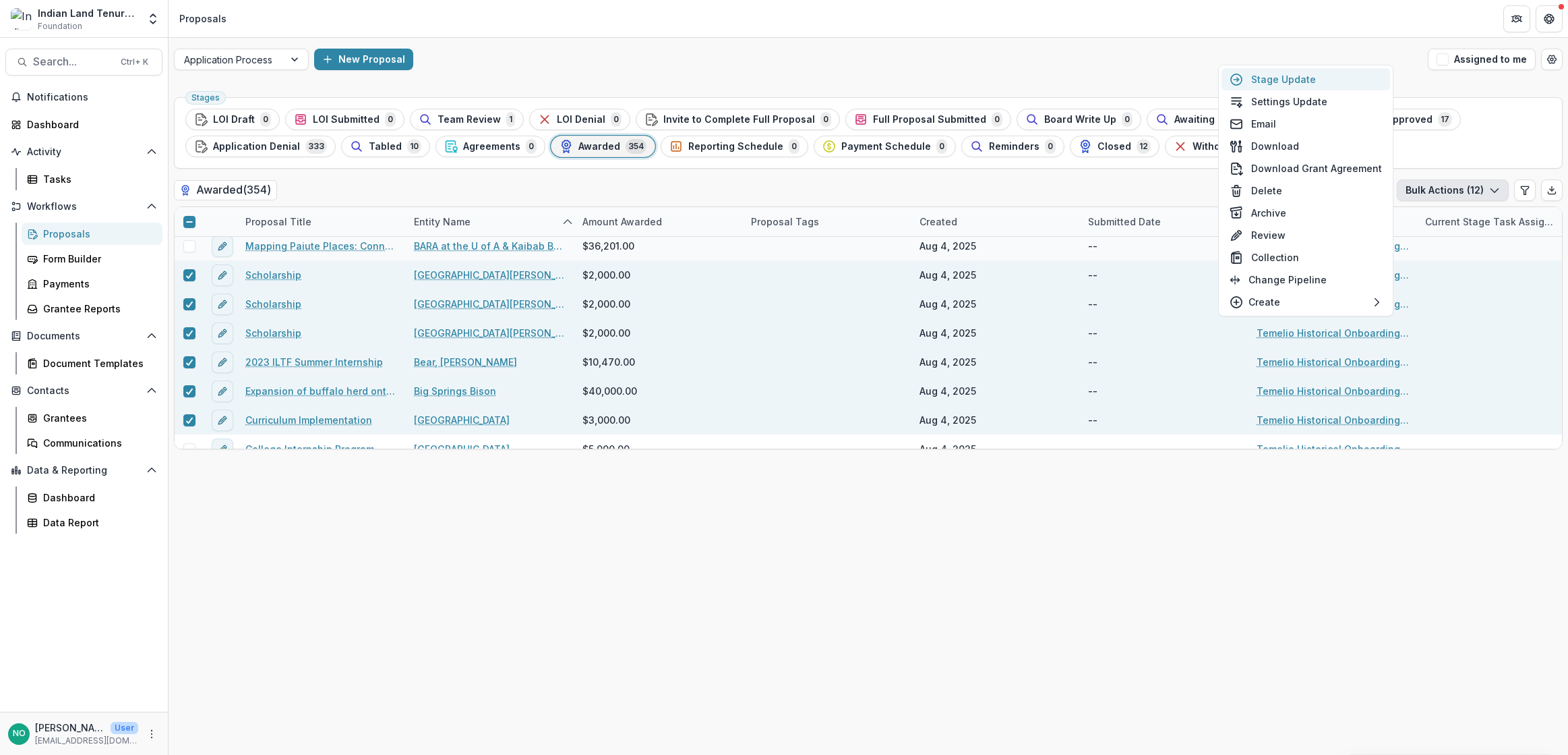
click at [1301, 75] on button "Stage Update" at bounding box center [1306, 80] width 168 height 23
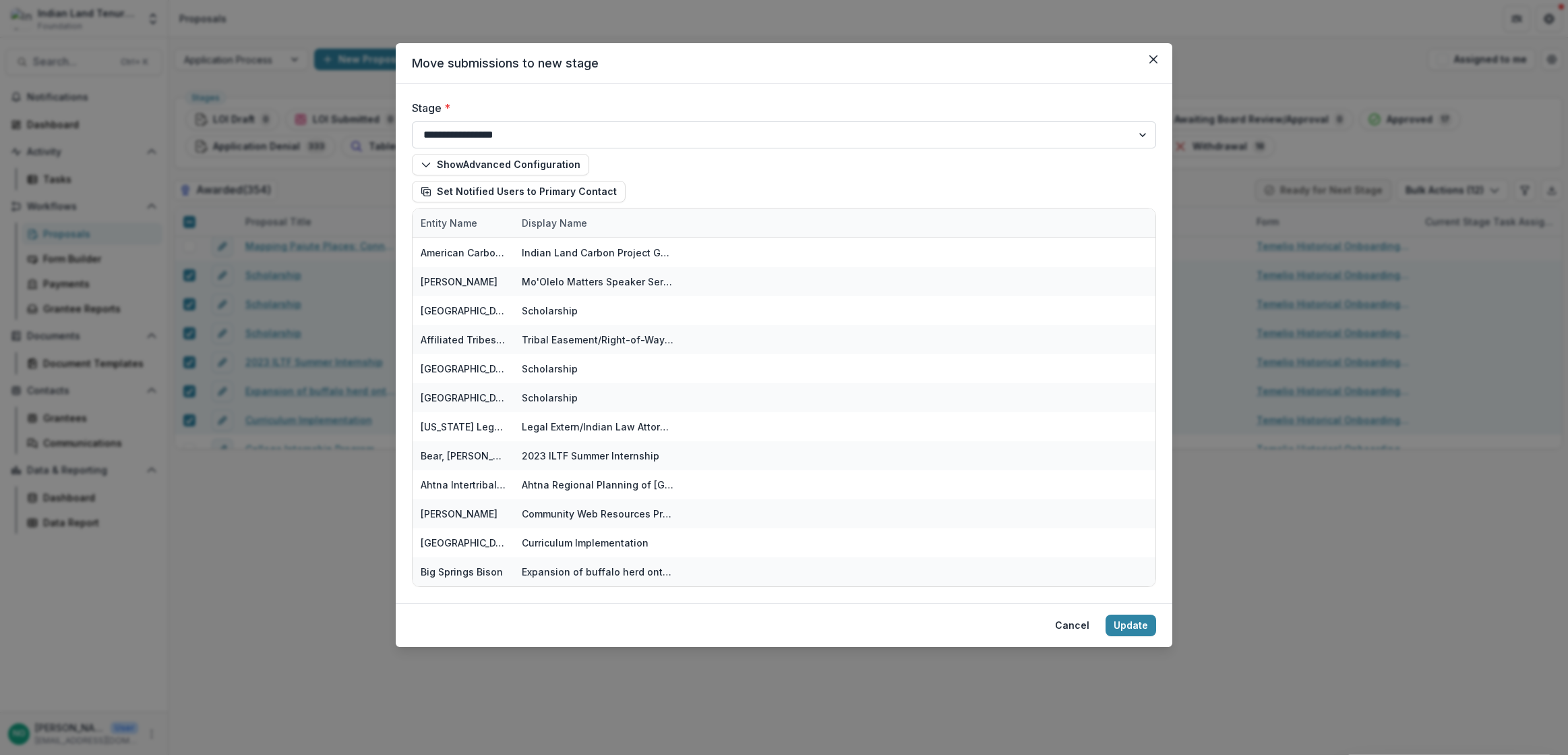
click at [505, 131] on select "**********" at bounding box center [783, 134] width 744 height 27
select select "******"
click at [411, 121] on select "**********" at bounding box center [783, 134] width 744 height 27
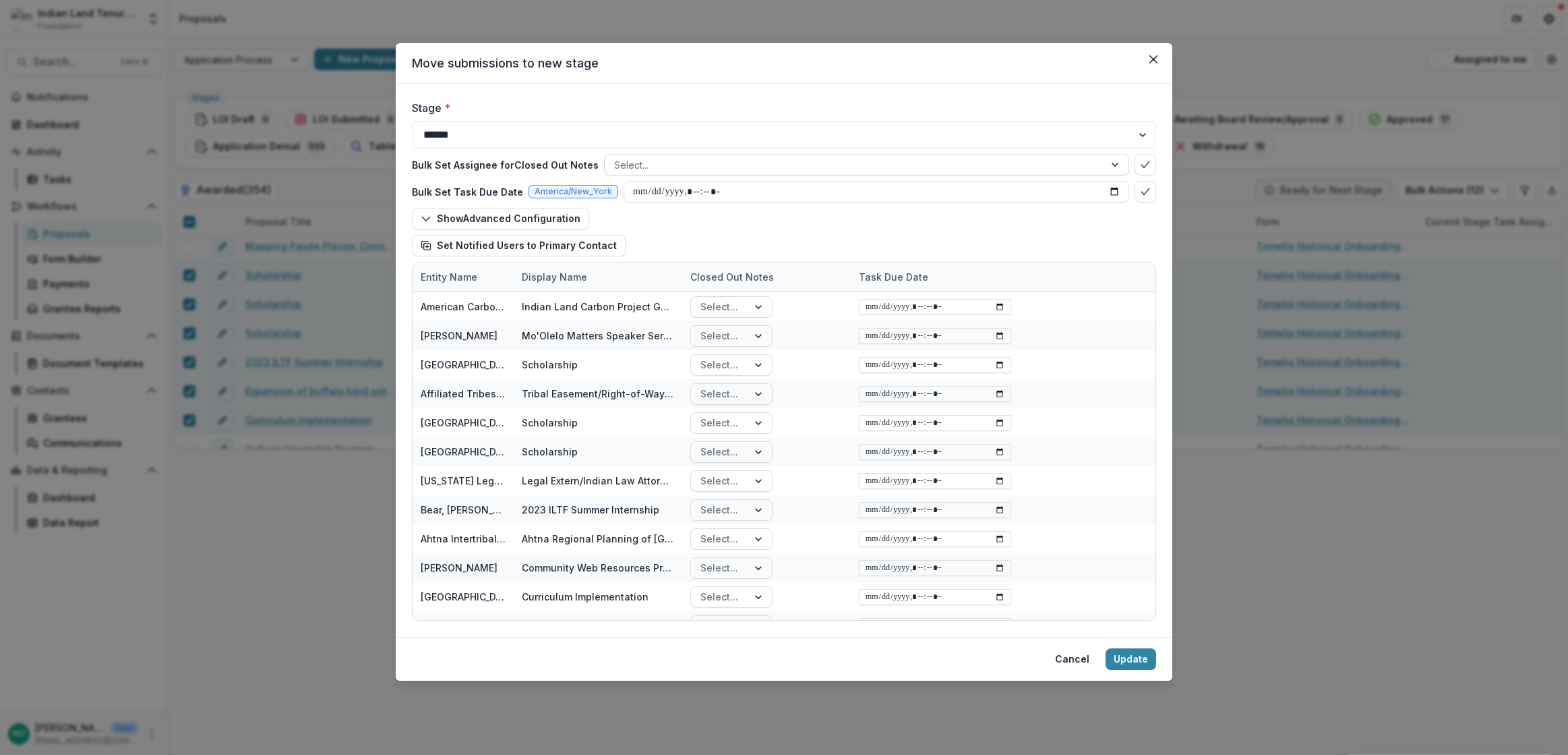
click at [693, 160] on div at bounding box center [854, 164] width 481 height 16
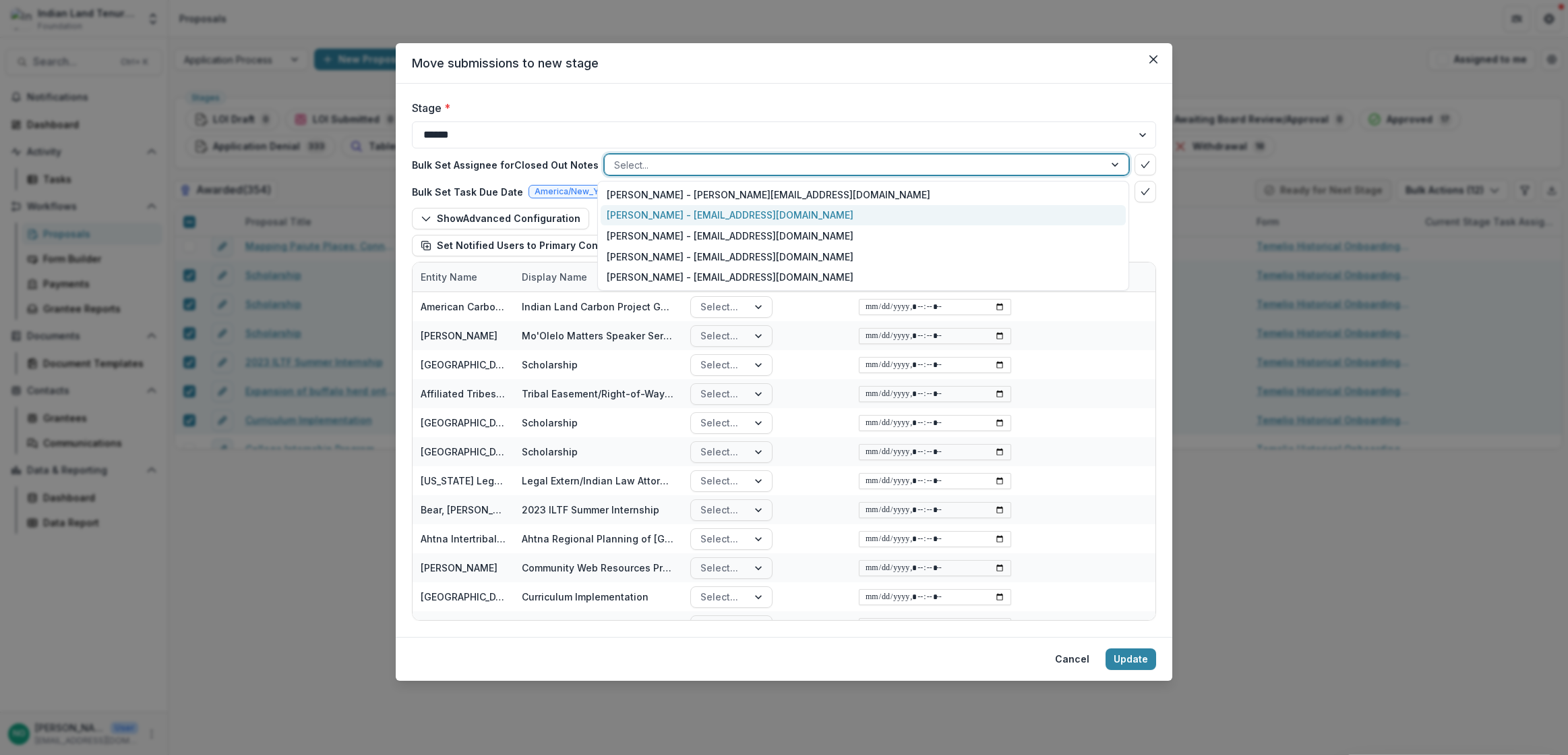
click at [665, 214] on div "Nicole Olson - nolson@iltf.org" at bounding box center [863, 216] width 525 height 21
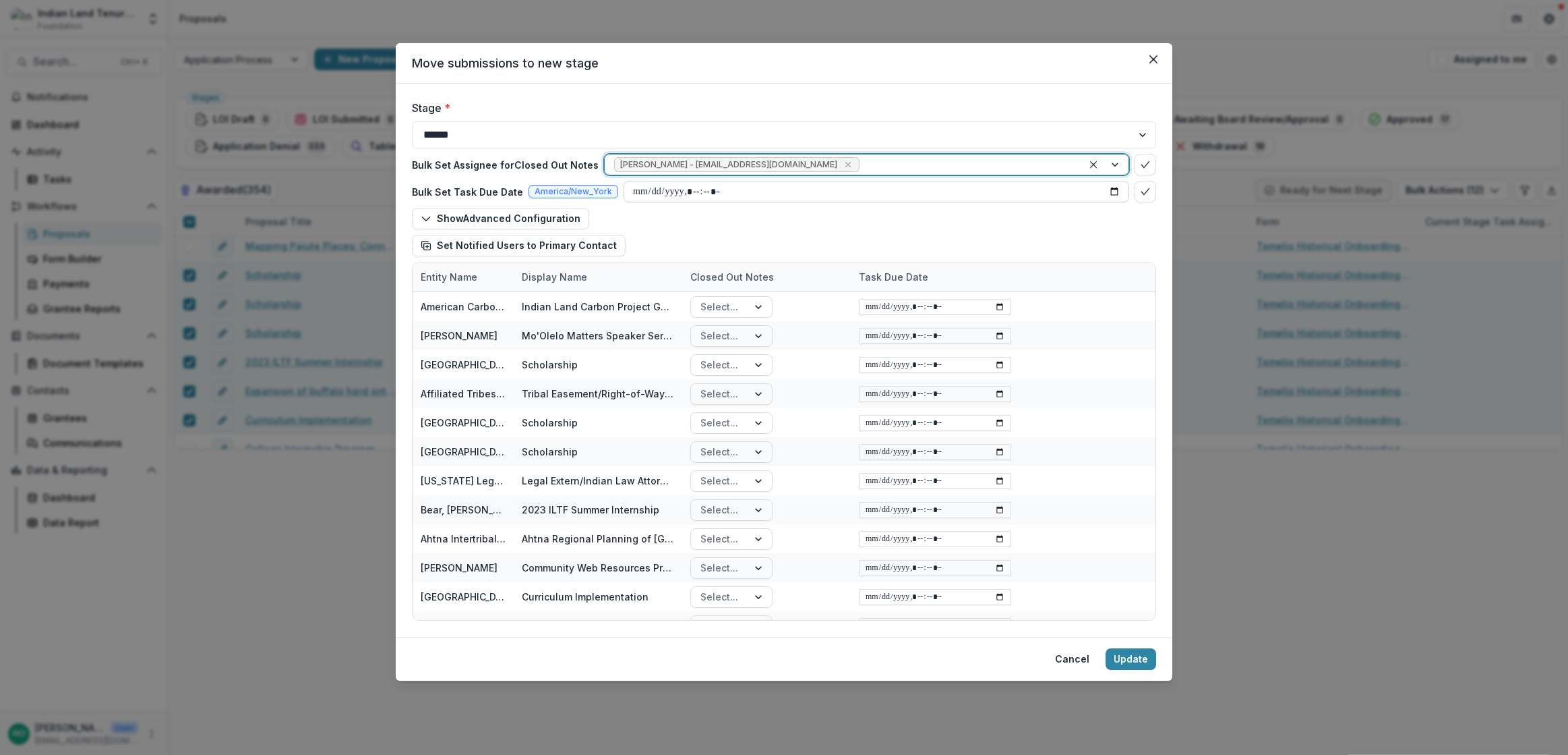
click at [656, 187] on input "datetime-local" at bounding box center [876, 191] width 505 height 22
click at [823, 199] on input "datetime-local" at bounding box center [876, 191] width 505 height 22
click at [1112, 192] on input "datetime-local" at bounding box center [876, 191] width 505 height 22
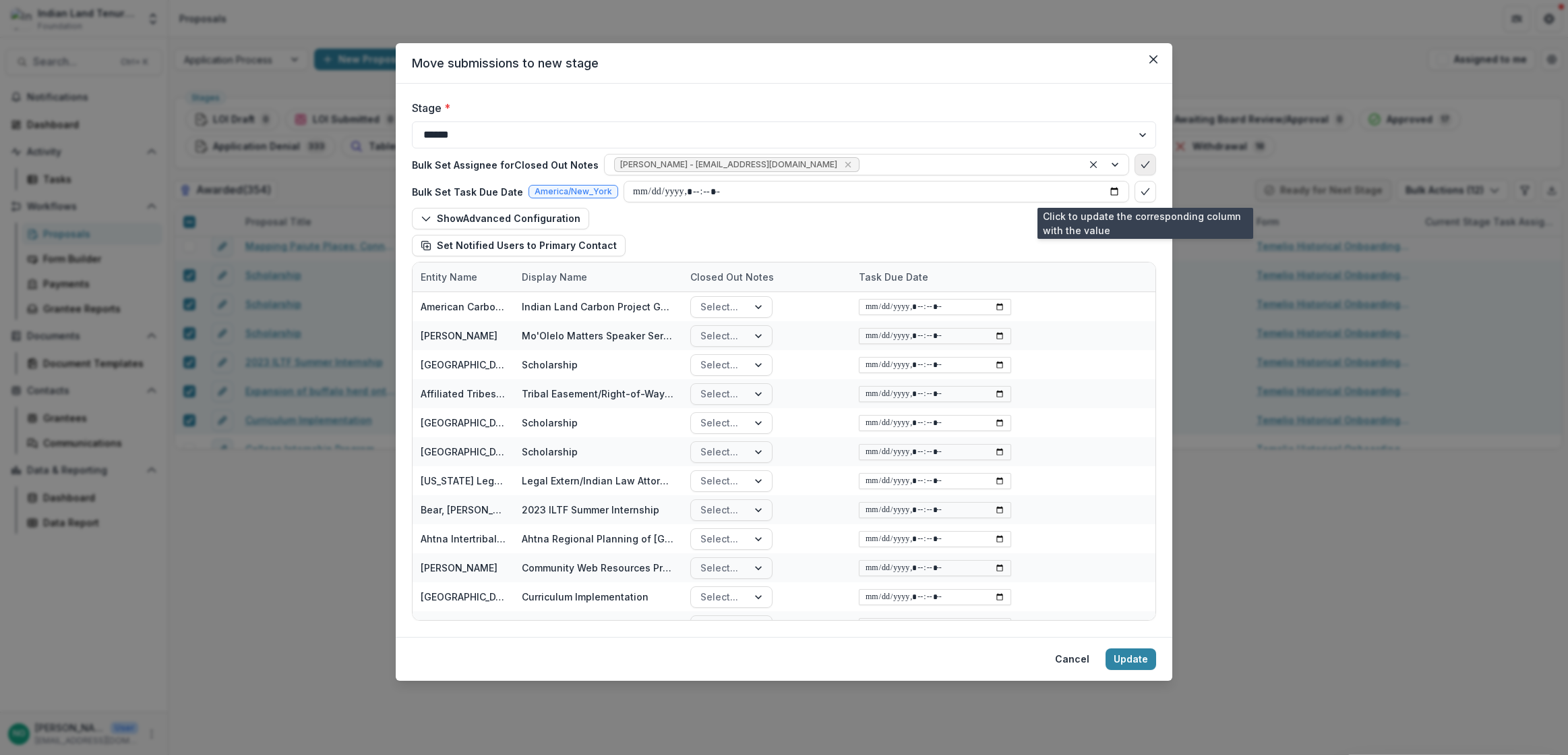
type input "**********"
click at [1149, 186] on icon "bulk-confirm-option" at bounding box center [1145, 192] width 10 height 10
type input "**********"
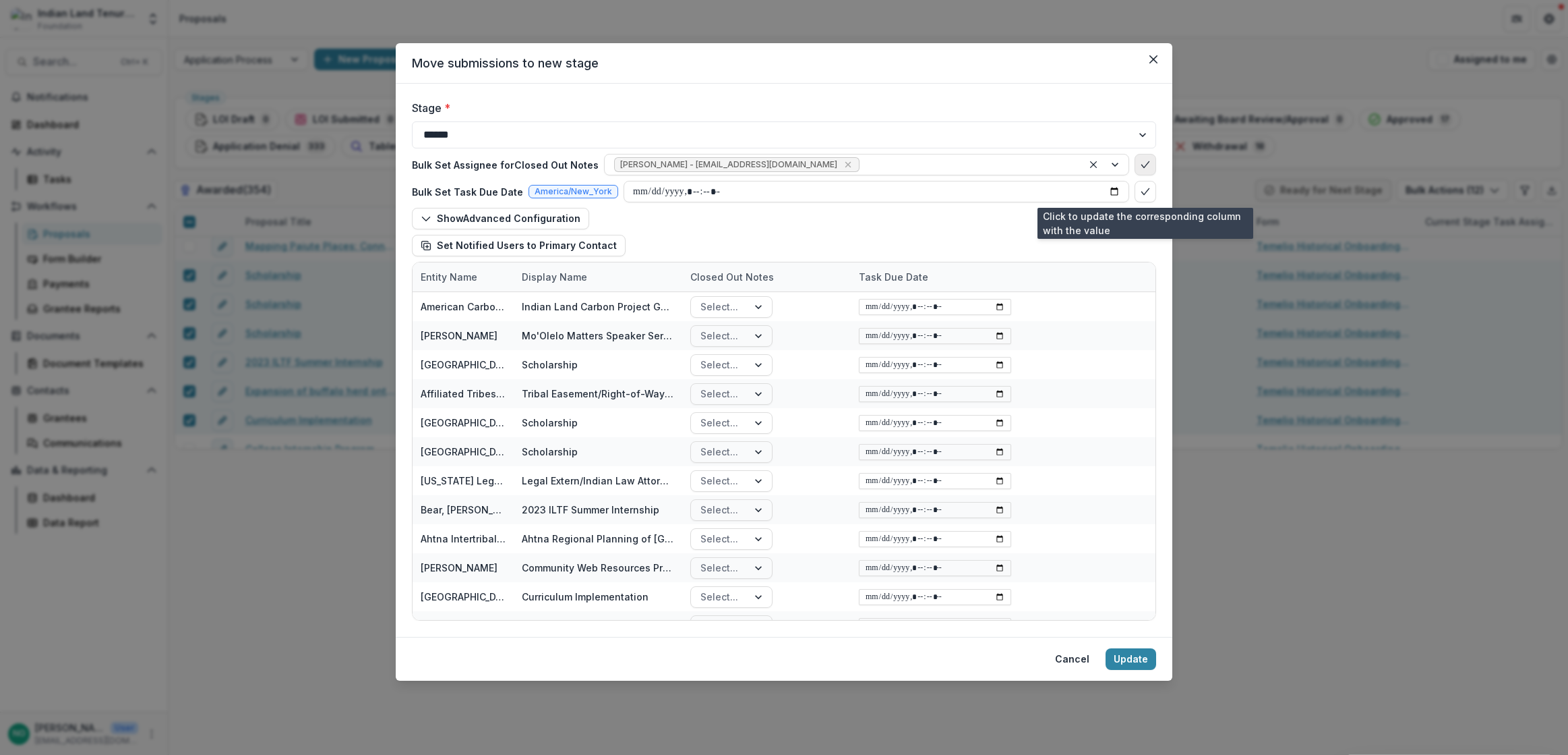
type input "**********"
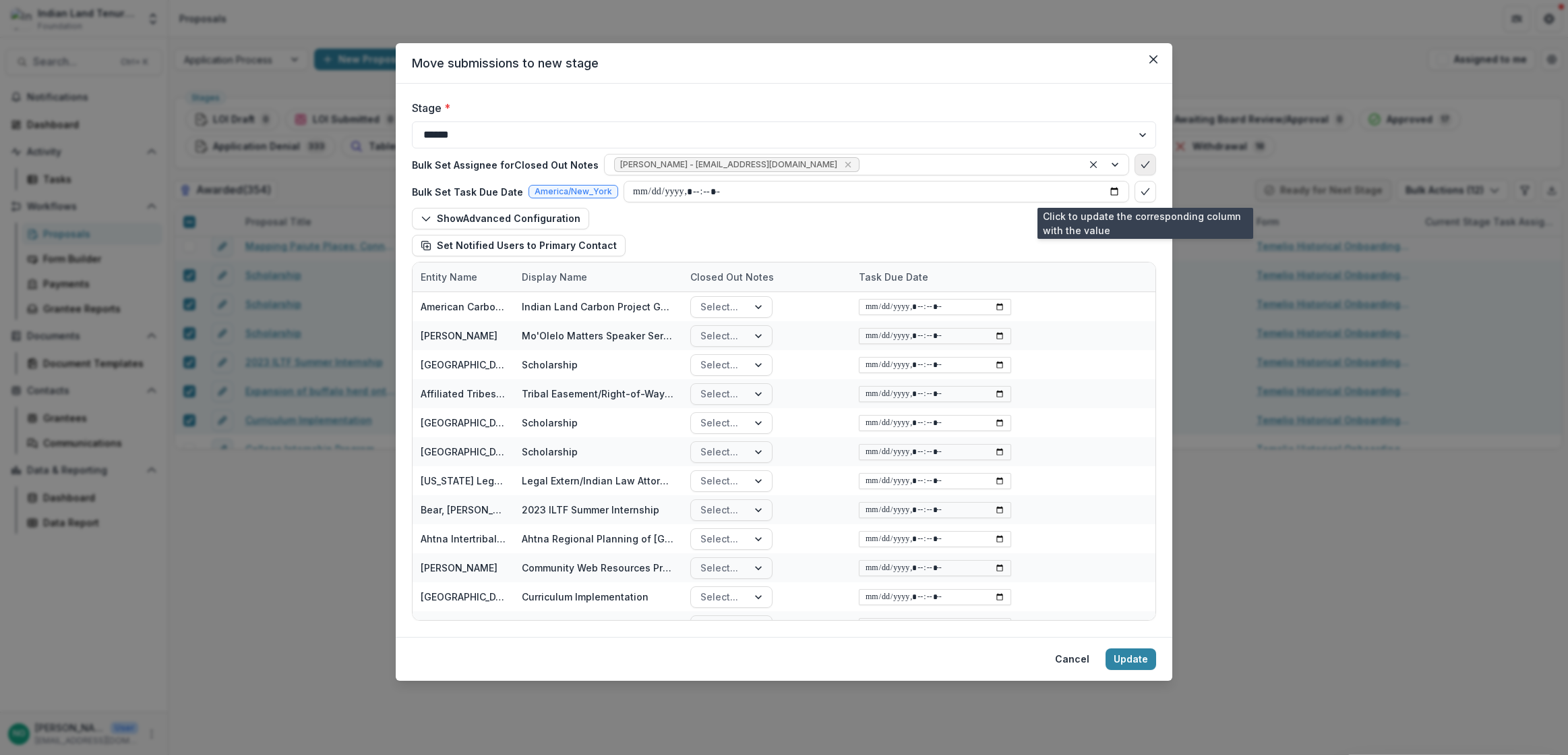
type input "**********"
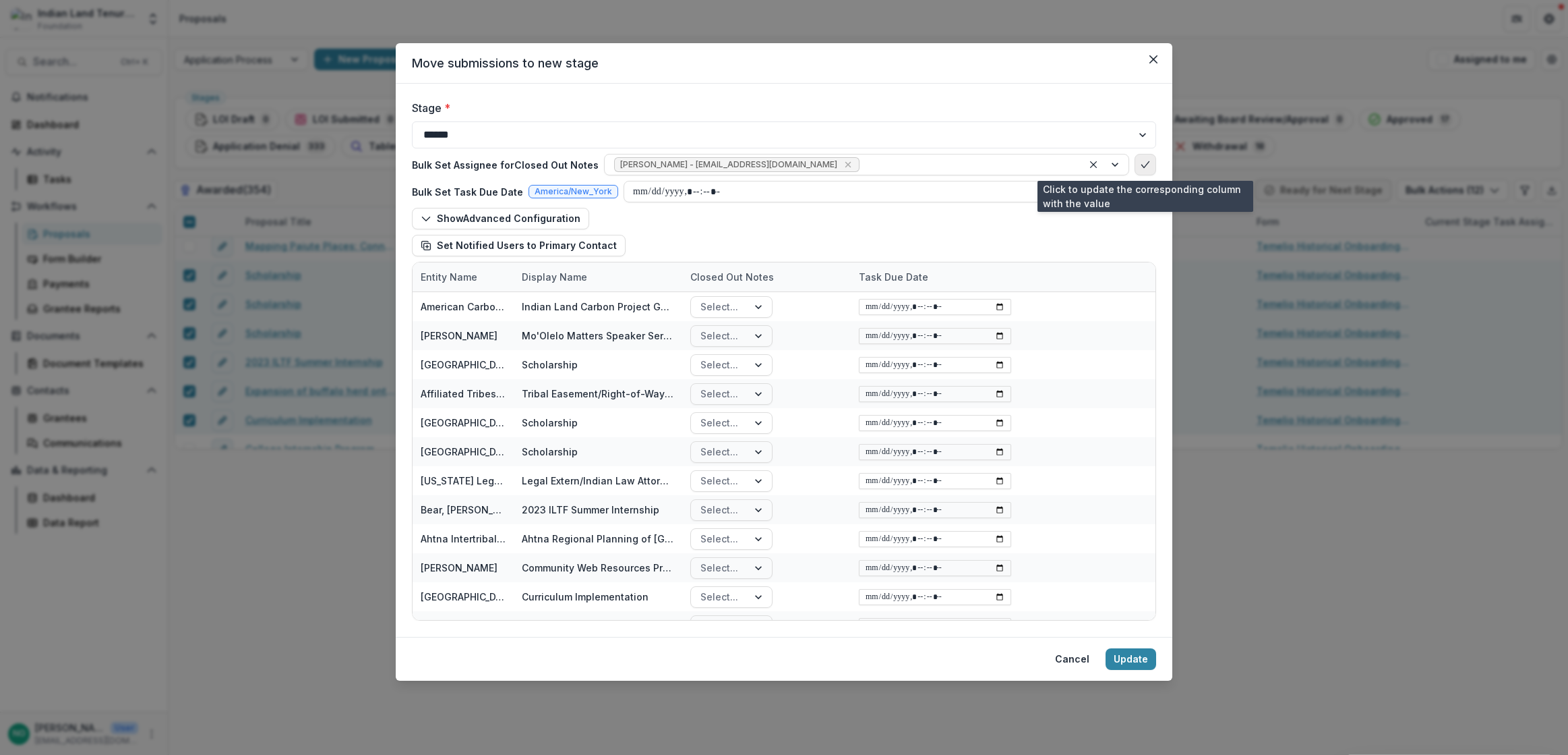
click at [1143, 170] on button "bulk-confirm-option" at bounding box center [1144, 164] width 22 height 22
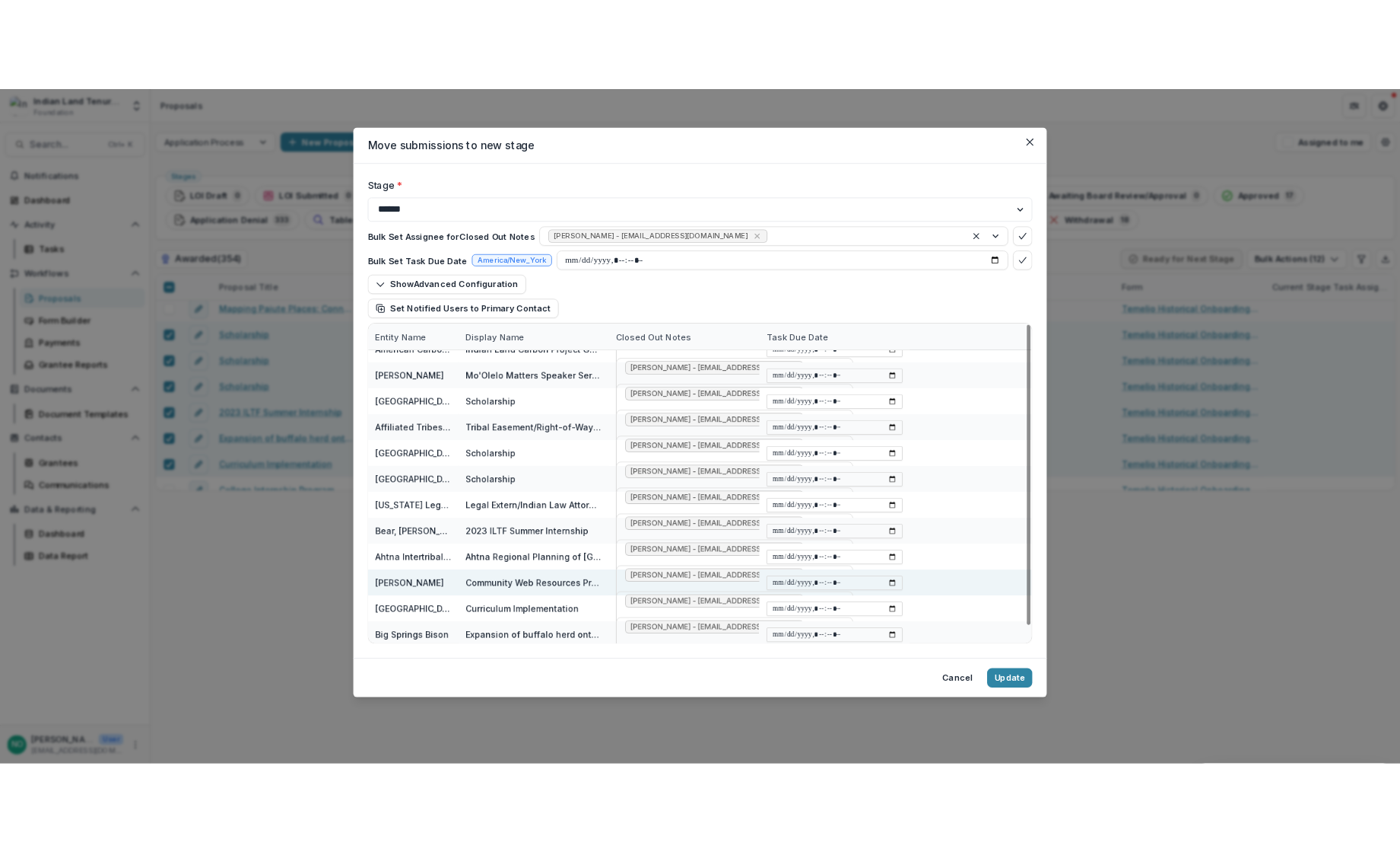
scroll to position [22, 0]
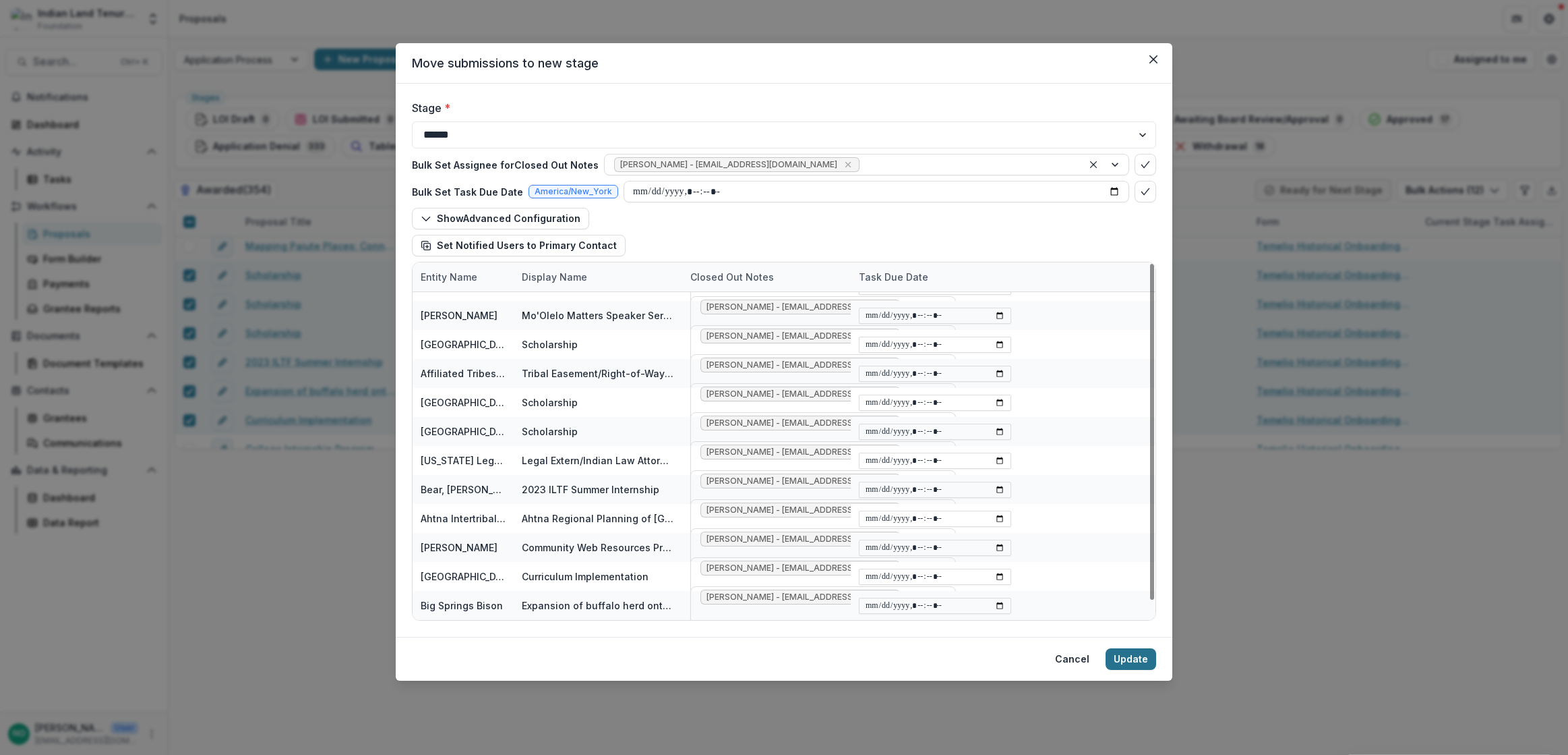
click at [1125, 654] on button "Update" at bounding box center [1131, 659] width 50 height 22
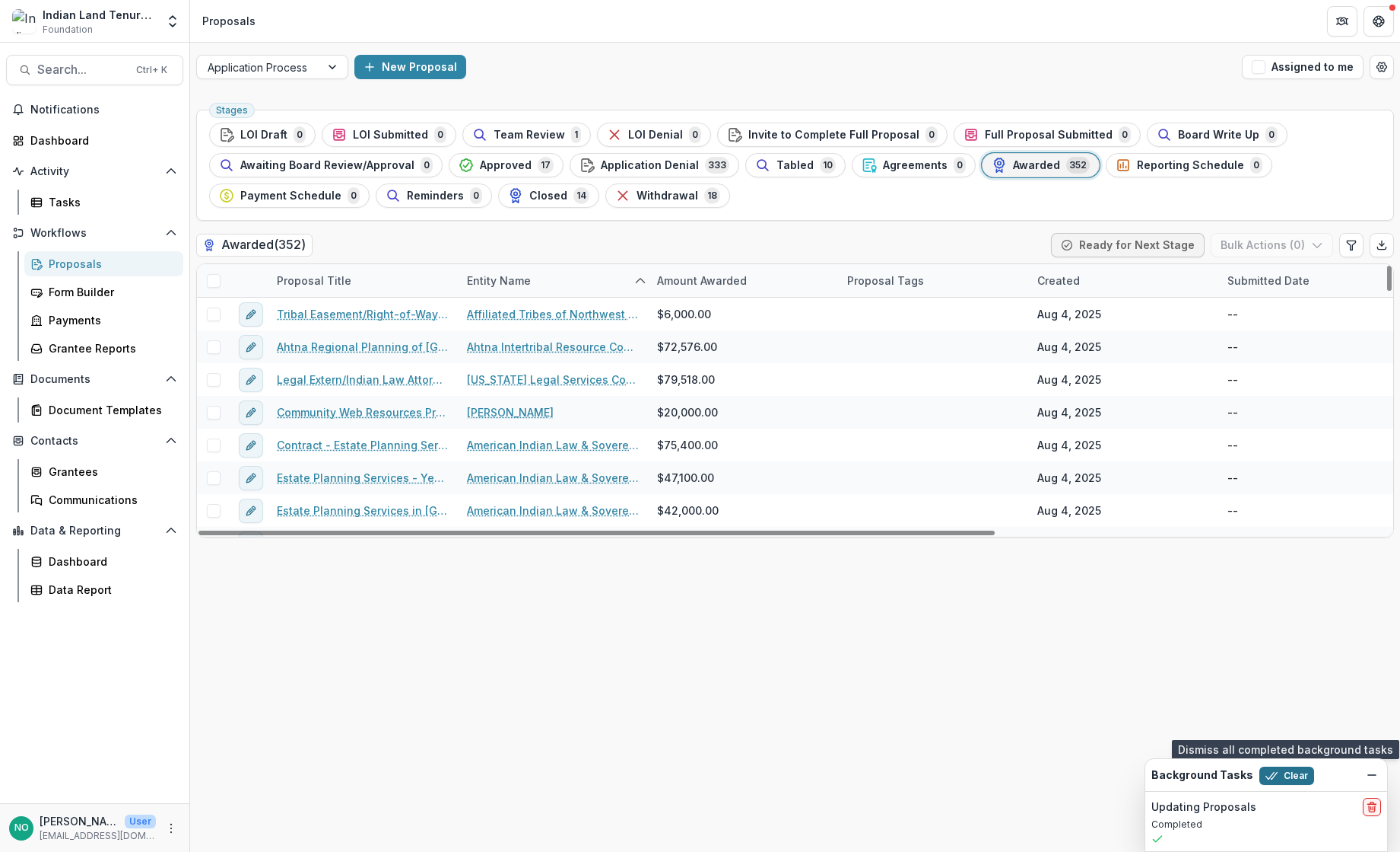
click at [1301, 773] on button "Clear" at bounding box center [1287, 775] width 55 height 19
